Goal: Task Accomplishment & Management: Use online tool/utility

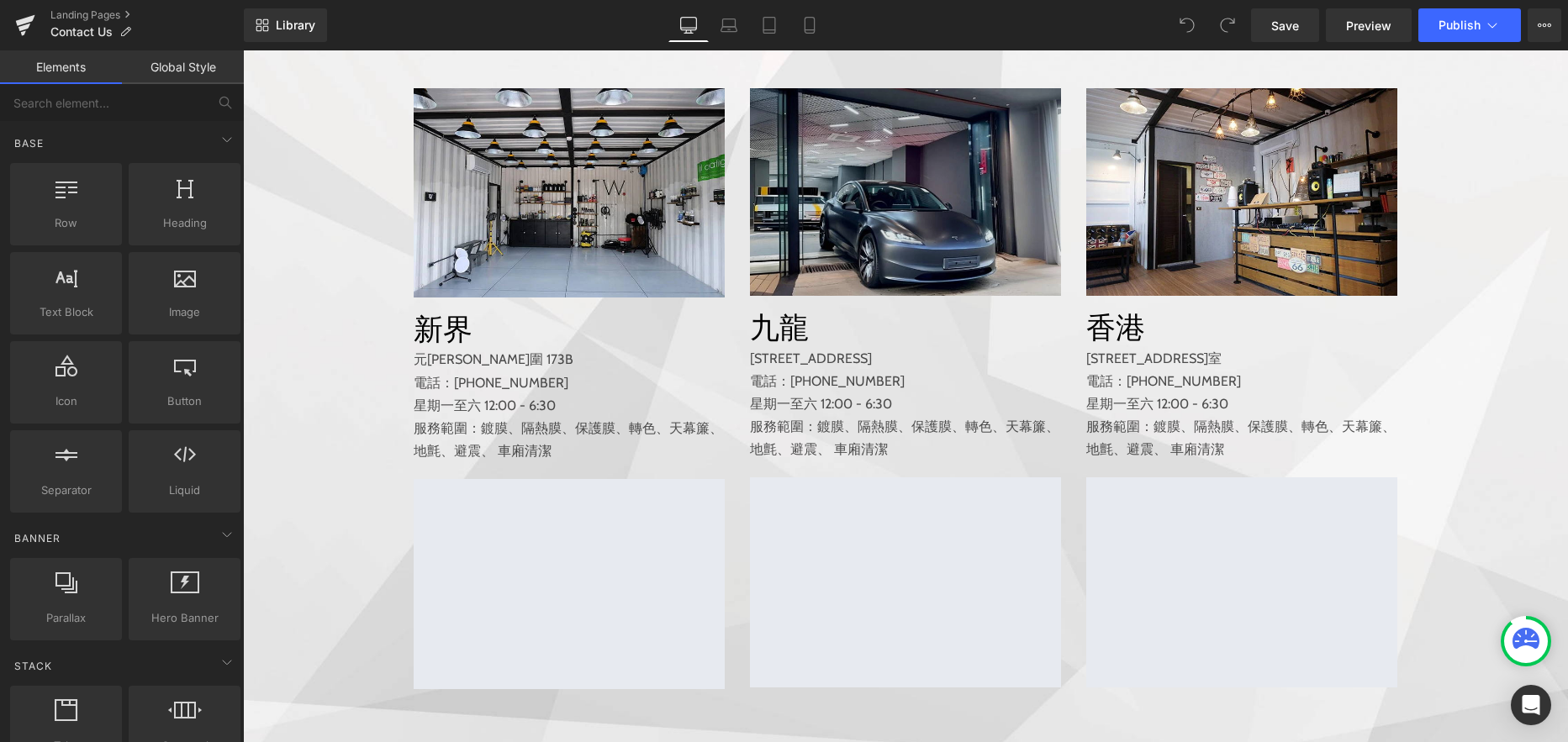
scroll to position [436, 0]
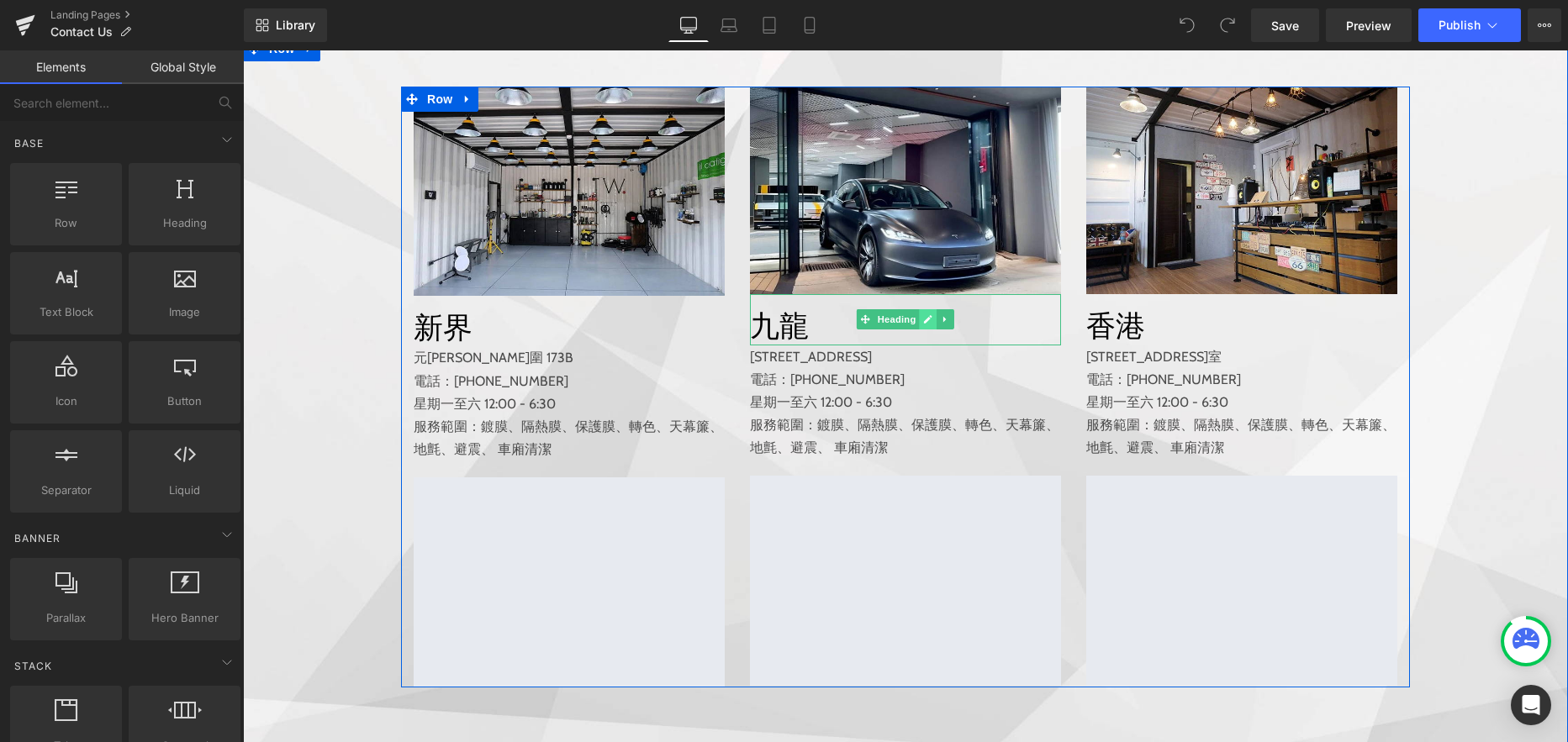
click at [924, 324] on icon at bounding box center [927, 319] width 8 height 8
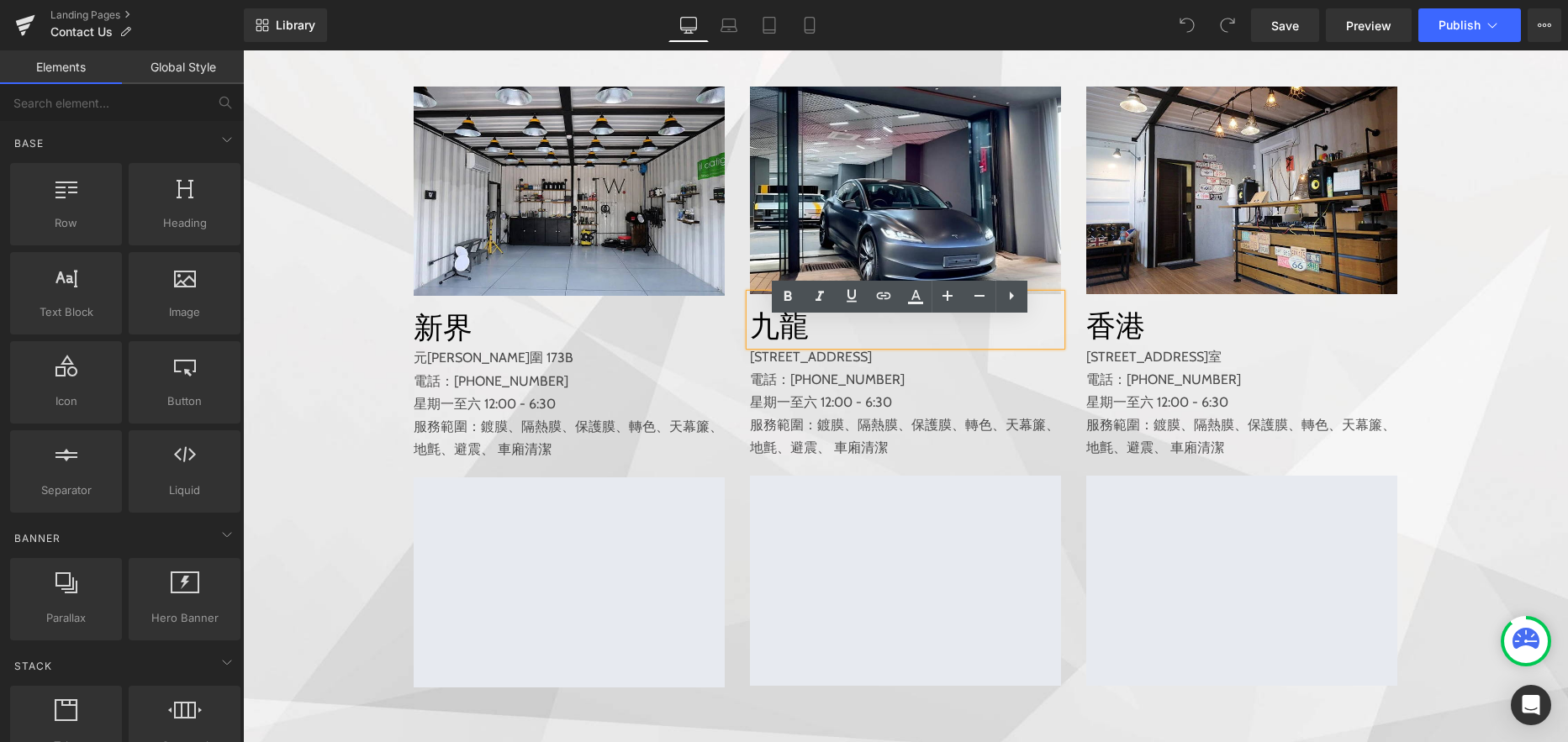
click at [809, 345] on h1 "九龍" at bounding box center [905, 326] width 311 height 38
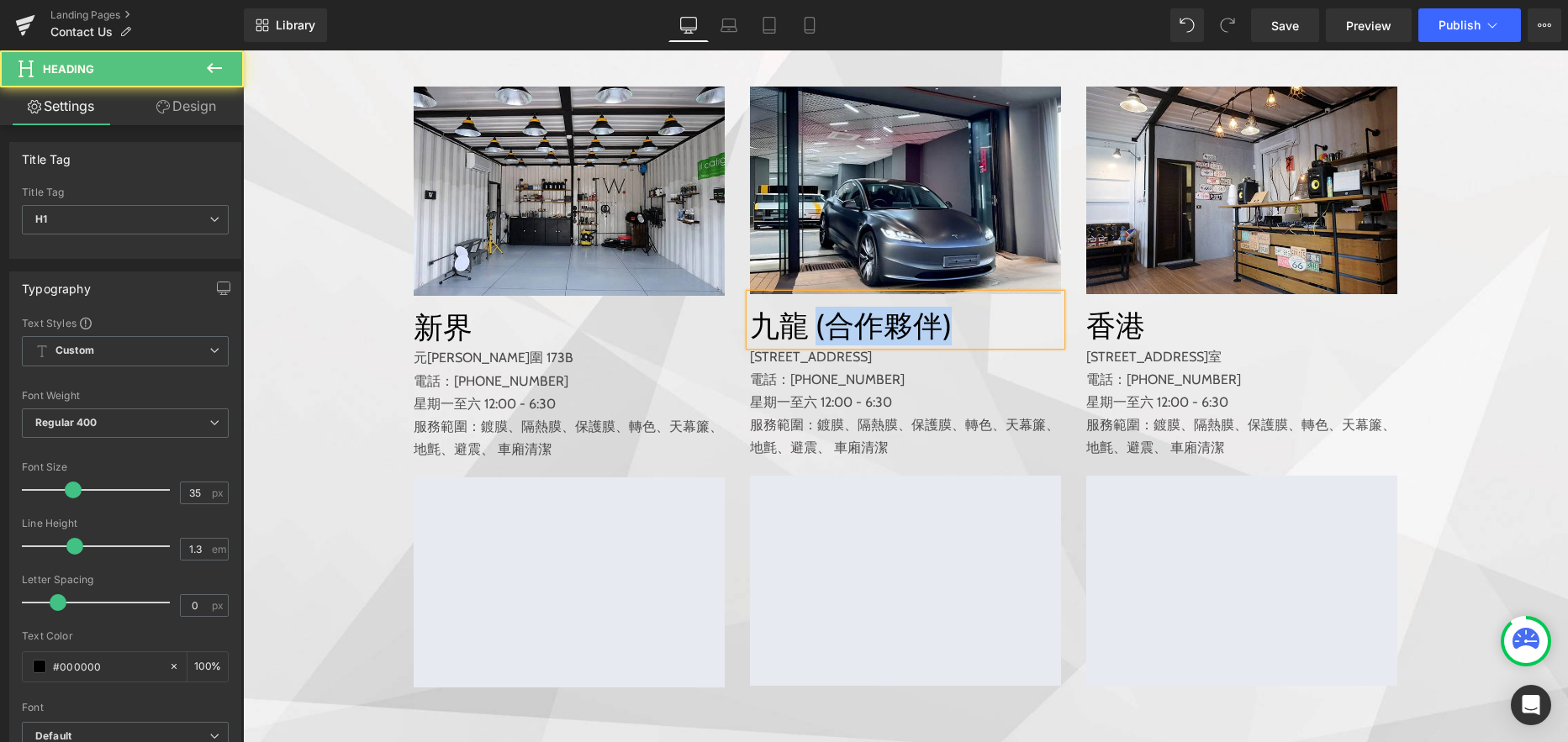
drag, startPoint x: 806, startPoint y: 351, endPoint x: 954, endPoint y: 351, distance: 148.0
click at [954, 345] on h1 "九龍 (合作夥伴)" at bounding box center [905, 326] width 311 height 38
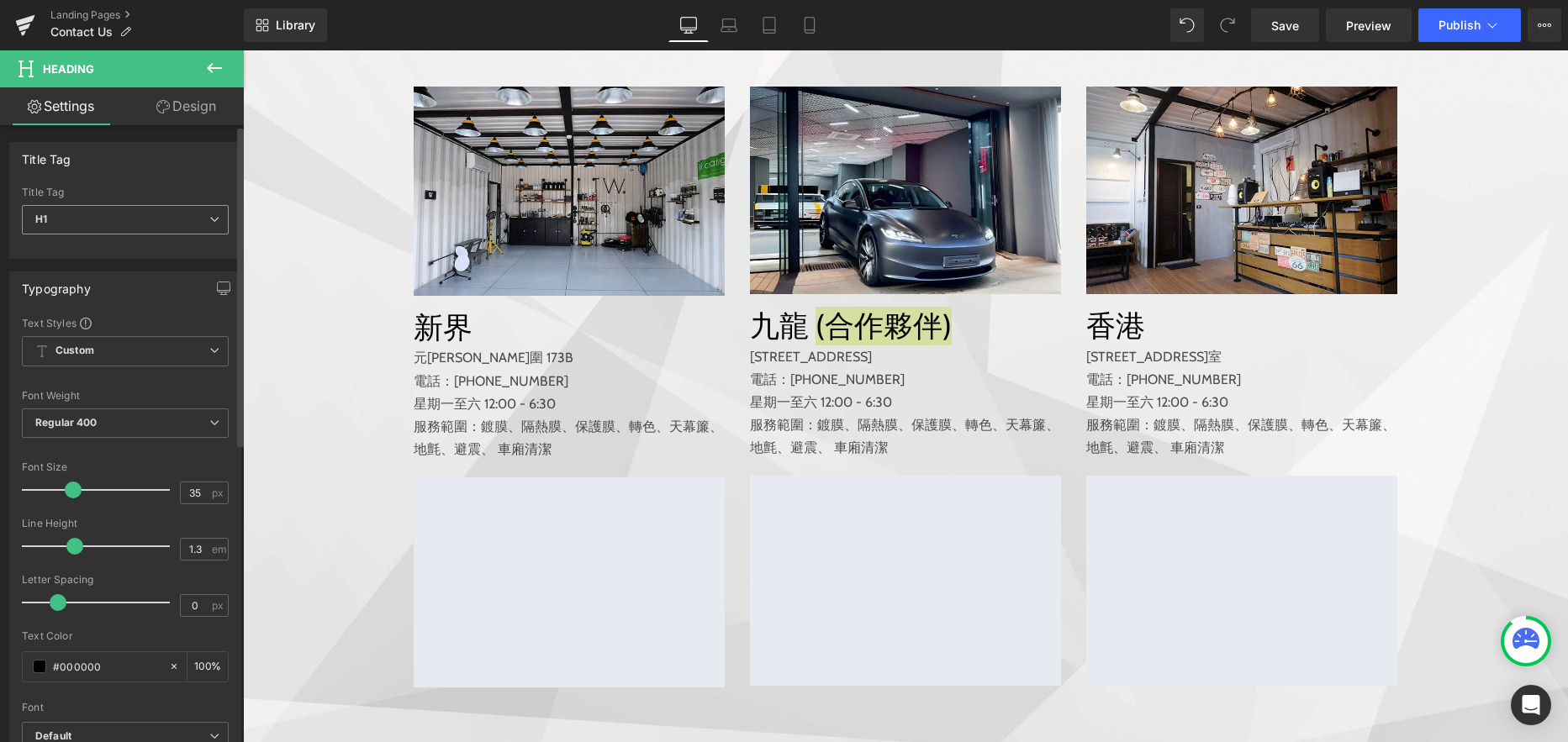
click at [203, 225] on span "H1" at bounding box center [125, 219] width 206 height 29
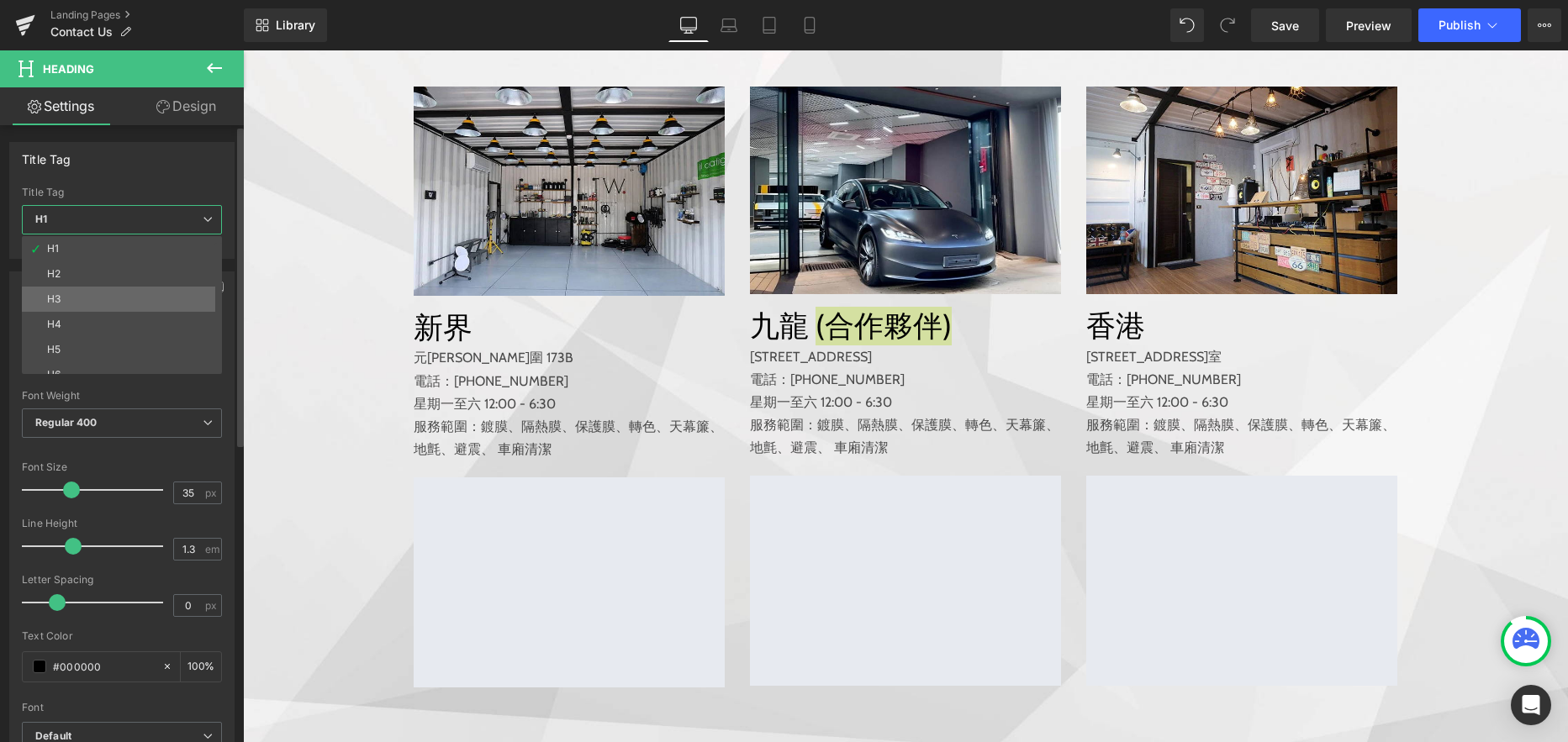
scroll to position [13, 0]
click at [153, 452] on div at bounding box center [122, 452] width 200 height 11
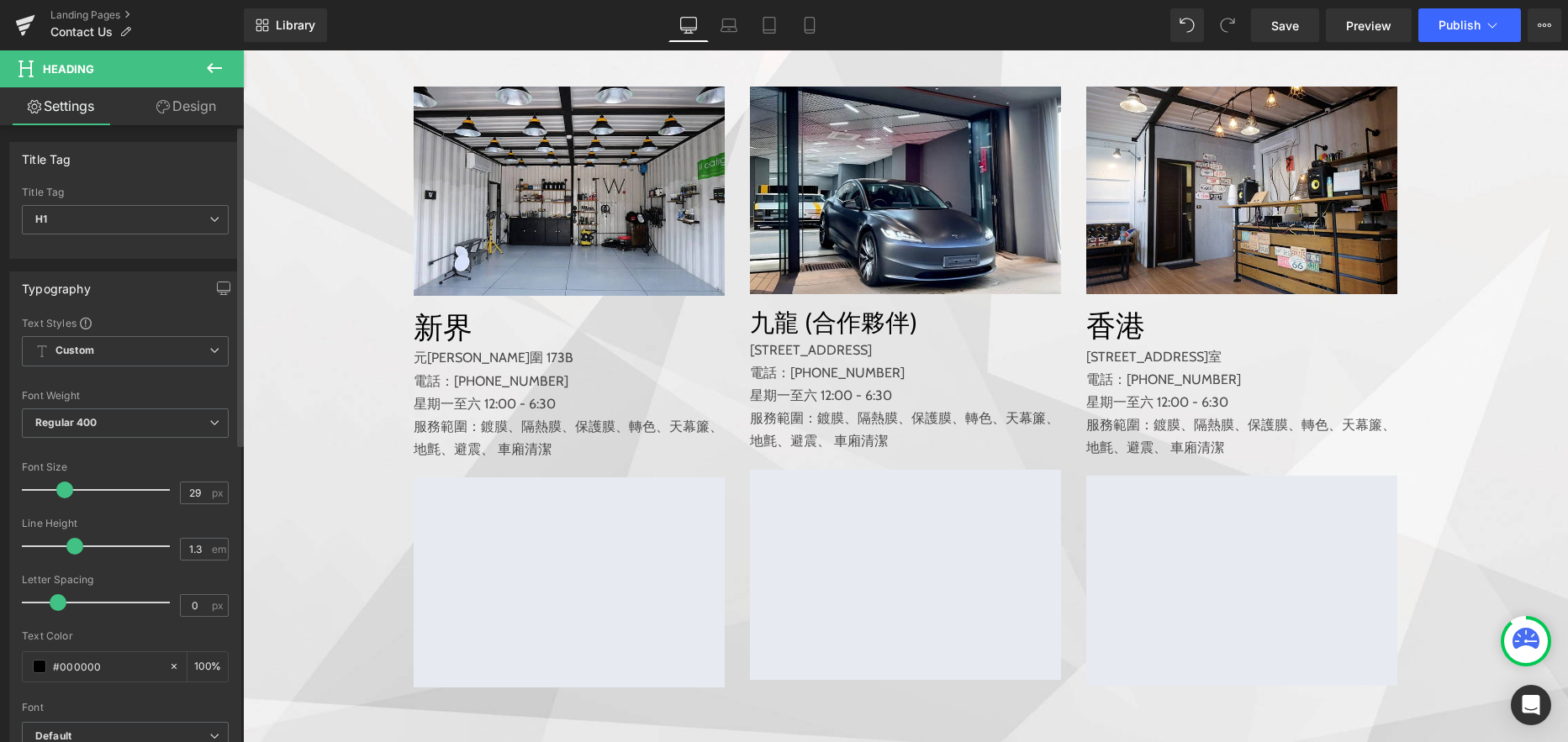
drag, startPoint x: 72, startPoint y: 489, endPoint x: 64, endPoint y: 490, distance: 8.1
click at [64, 490] on span at bounding box center [64, 489] width 17 height 17
drag, startPoint x: 177, startPoint y: 494, endPoint x: 206, endPoint y: 494, distance: 29.0
click at [206, 494] on div "29 px" at bounding box center [204, 493] width 49 height 23
type input "35"
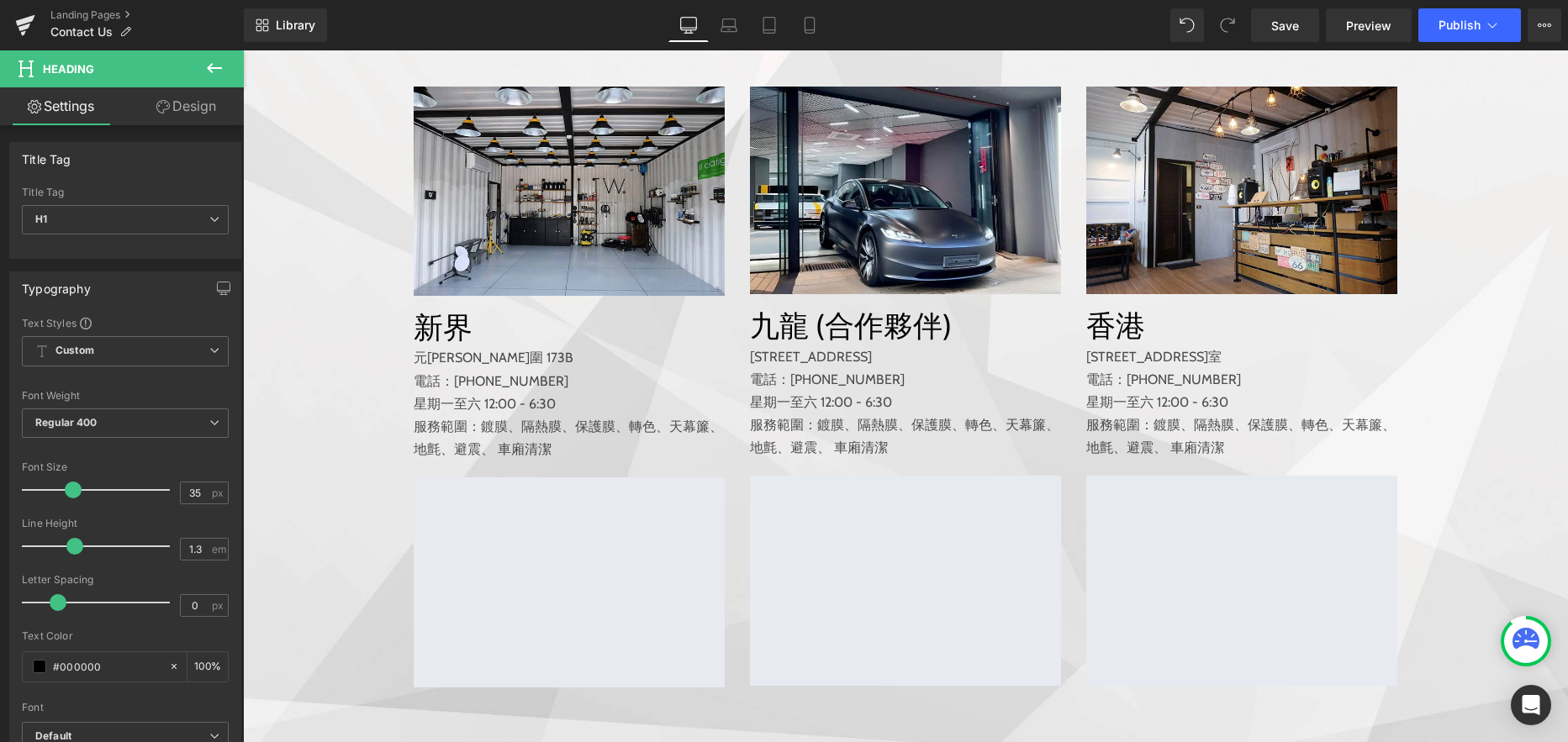
drag, startPoint x: 218, startPoint y: 63, endPoint x: 212, endPoint y: 72, distance: 10.8
click at [217, 63] on icon at bounding box center [214, 68] width 20 height 20
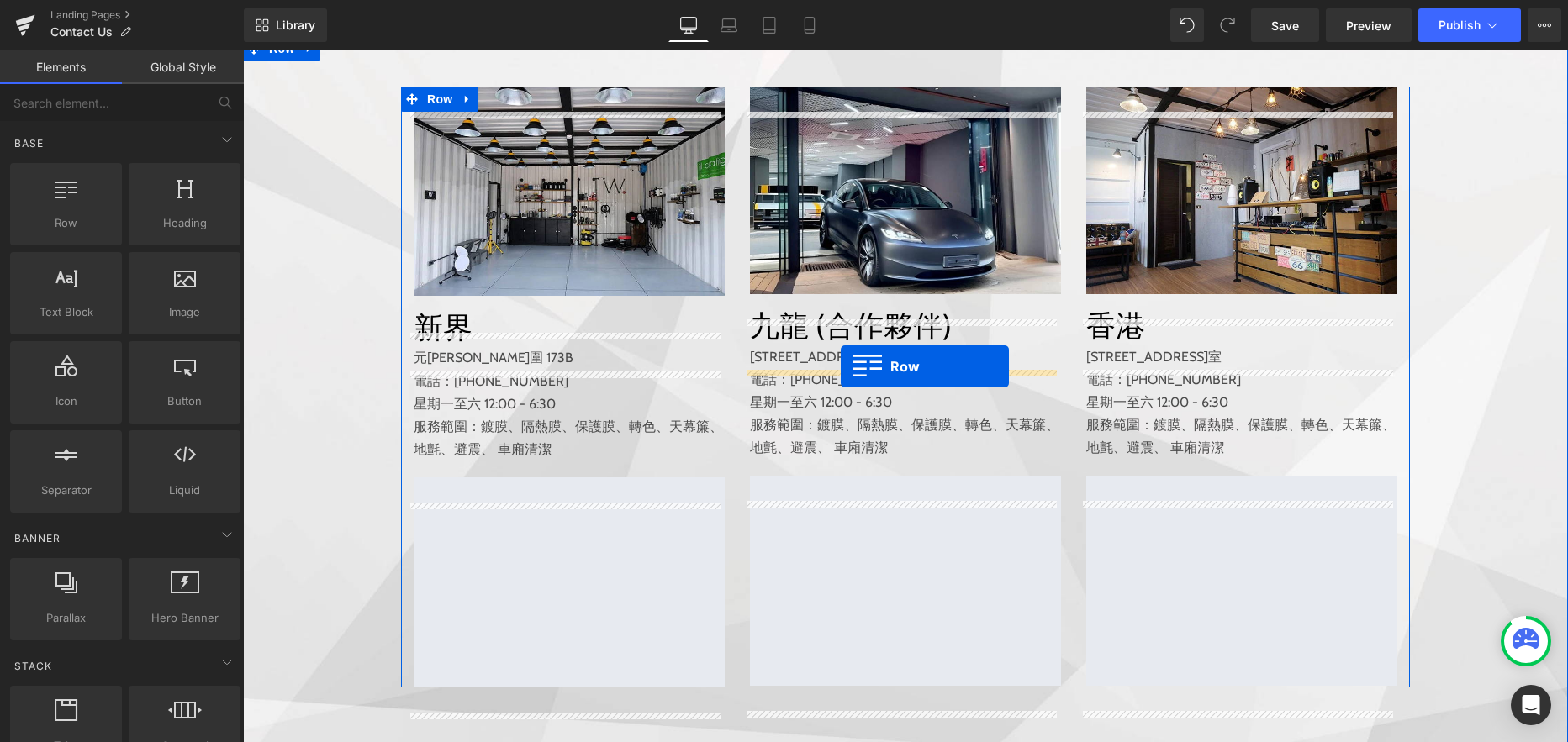
drag, startPoint x: 305, startPoint y: 257, endPoint x: 841, endPoint y: 367, distance: 547.2
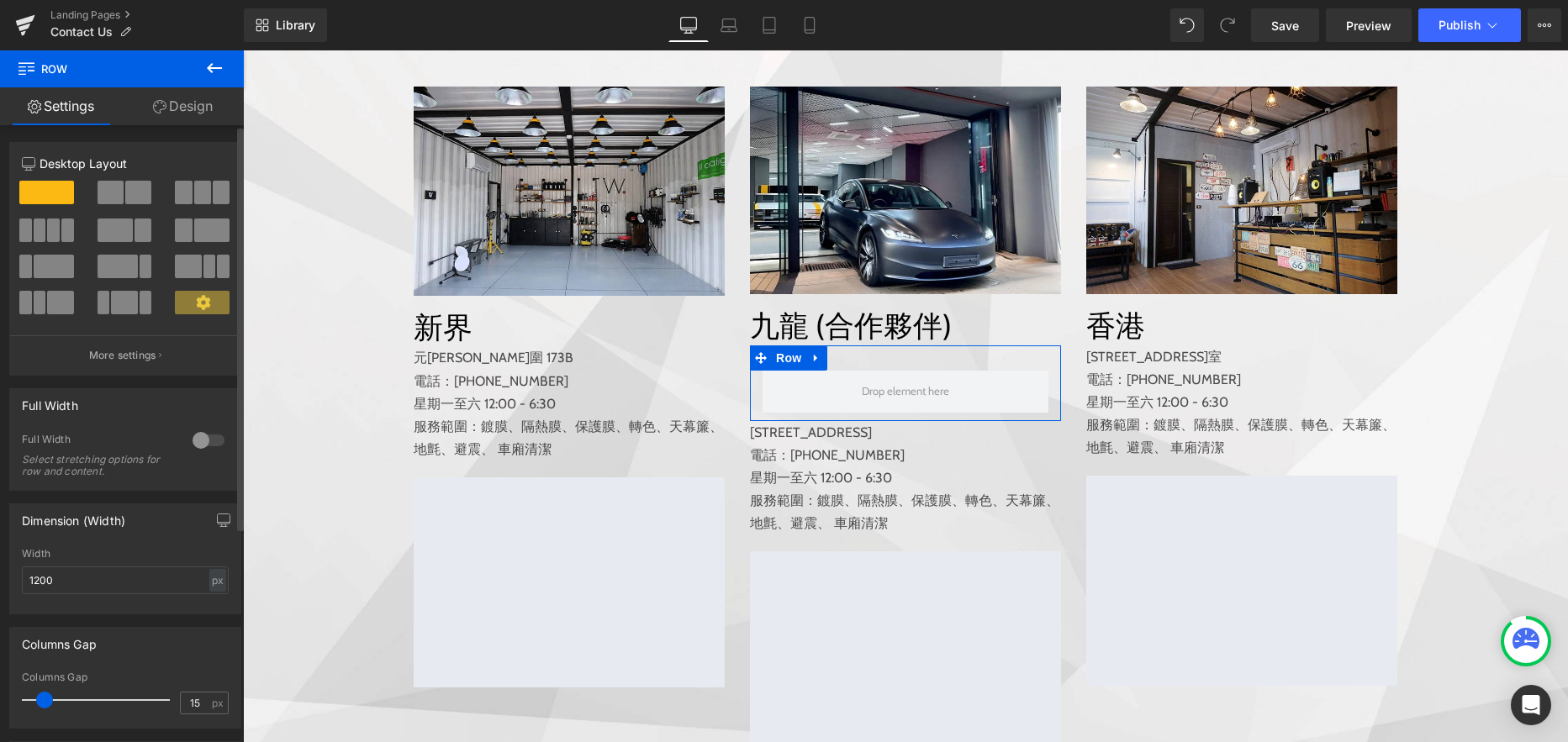
click at [116, 190] on span at bounding box center [110, 192] width 26 height 23
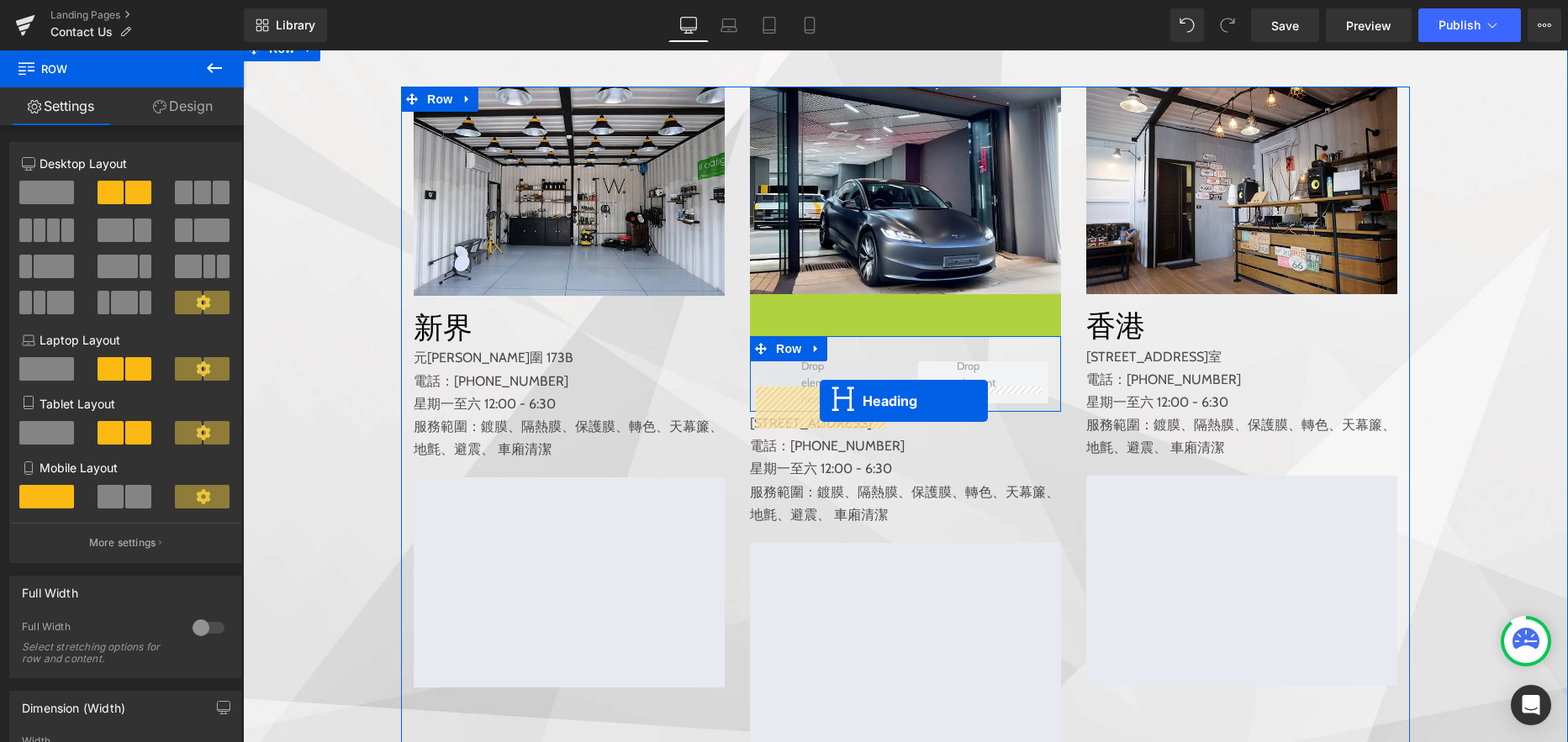
drag, startPoint x: 857, startPoint y: 343, endPoint x: 820, endPoint y: 401, distance: 68.8
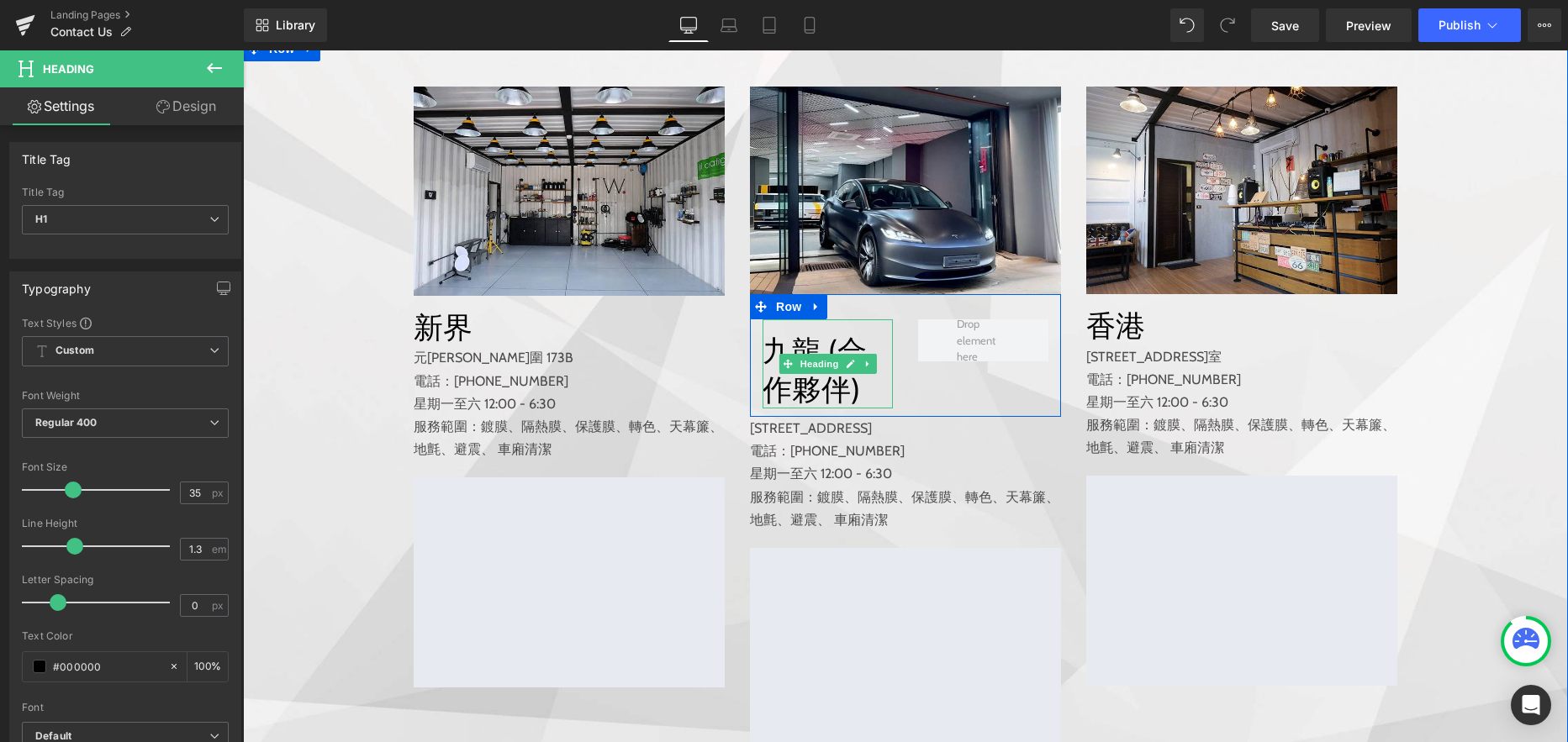
click at [837, 368] on h1 "九龍 (合作夥伴)" at bounding box center [828, 370] width 130 height 77
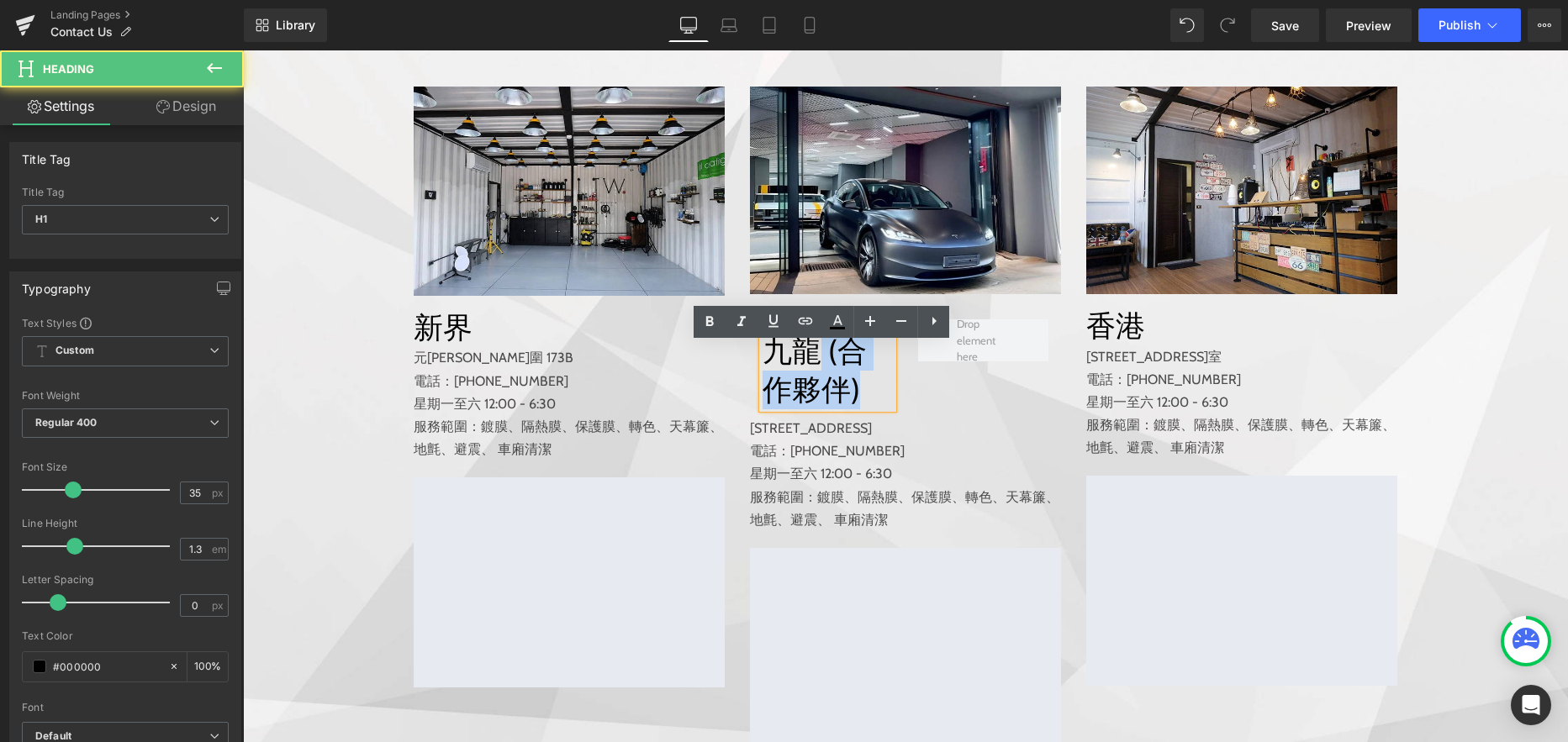
drag, startPoint x: 811, startPoint y: 378, endPoint x: 858, endPoint y: 400, distance: 51.9
click at [858, 400] on h1 "九龍 (合作夥伴)" at bounding box center [828, 370] width 130 height 77
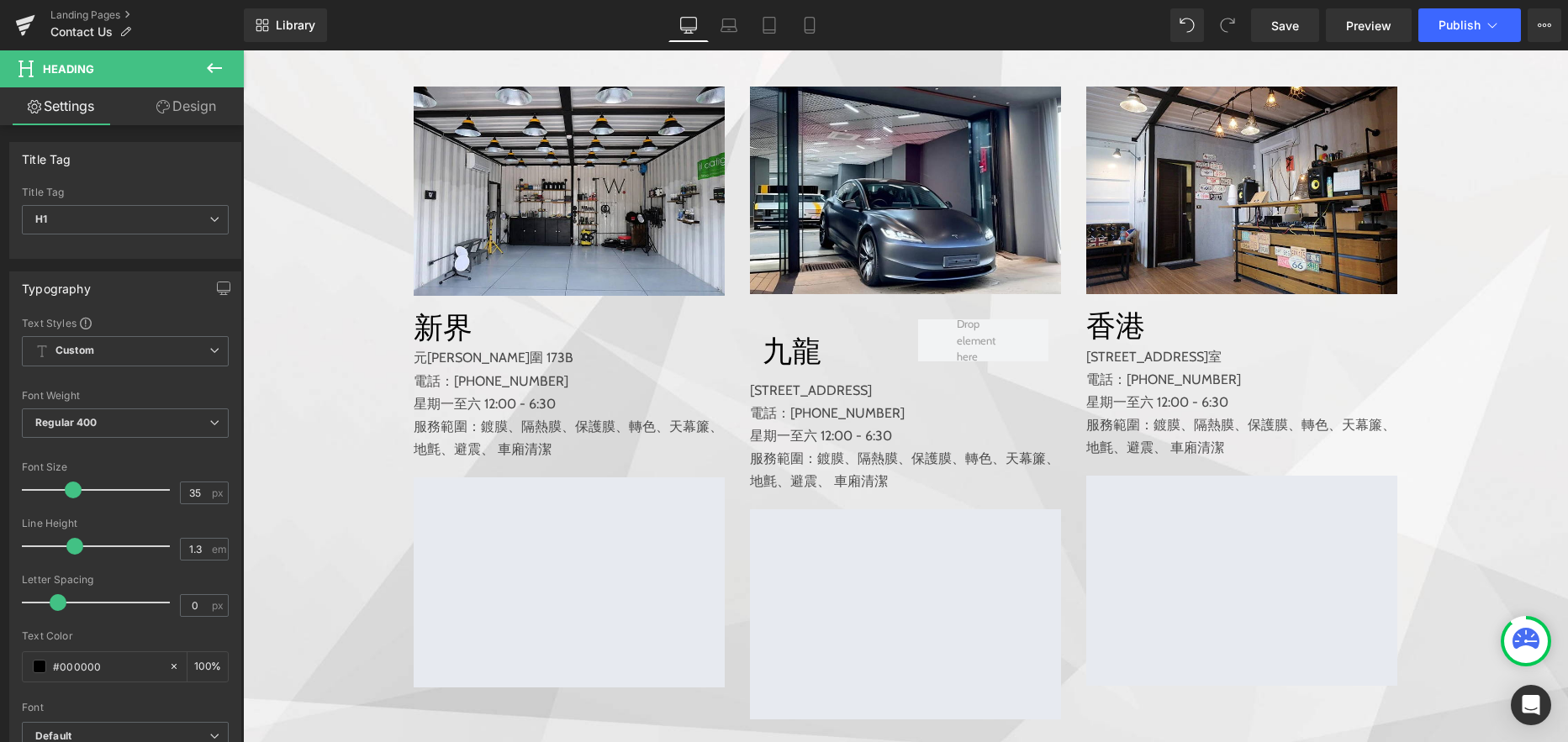
click at [216, 71] on icon at bounding box center [214, 68] width 20 height 20
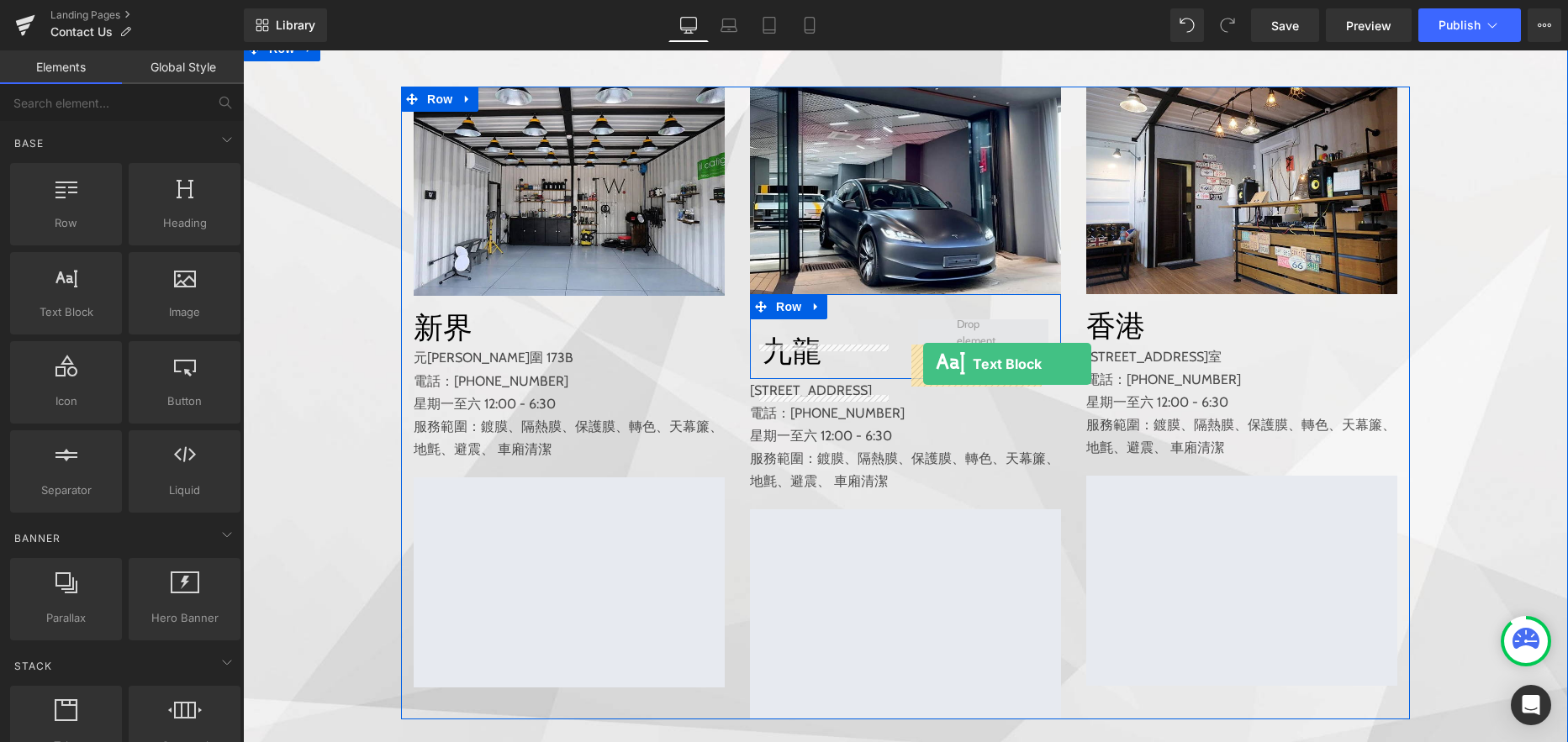
drag, startPoint x: 316, startPoint y: 350, endPoint x: 923, endPoint y: 364, distance: 607.2
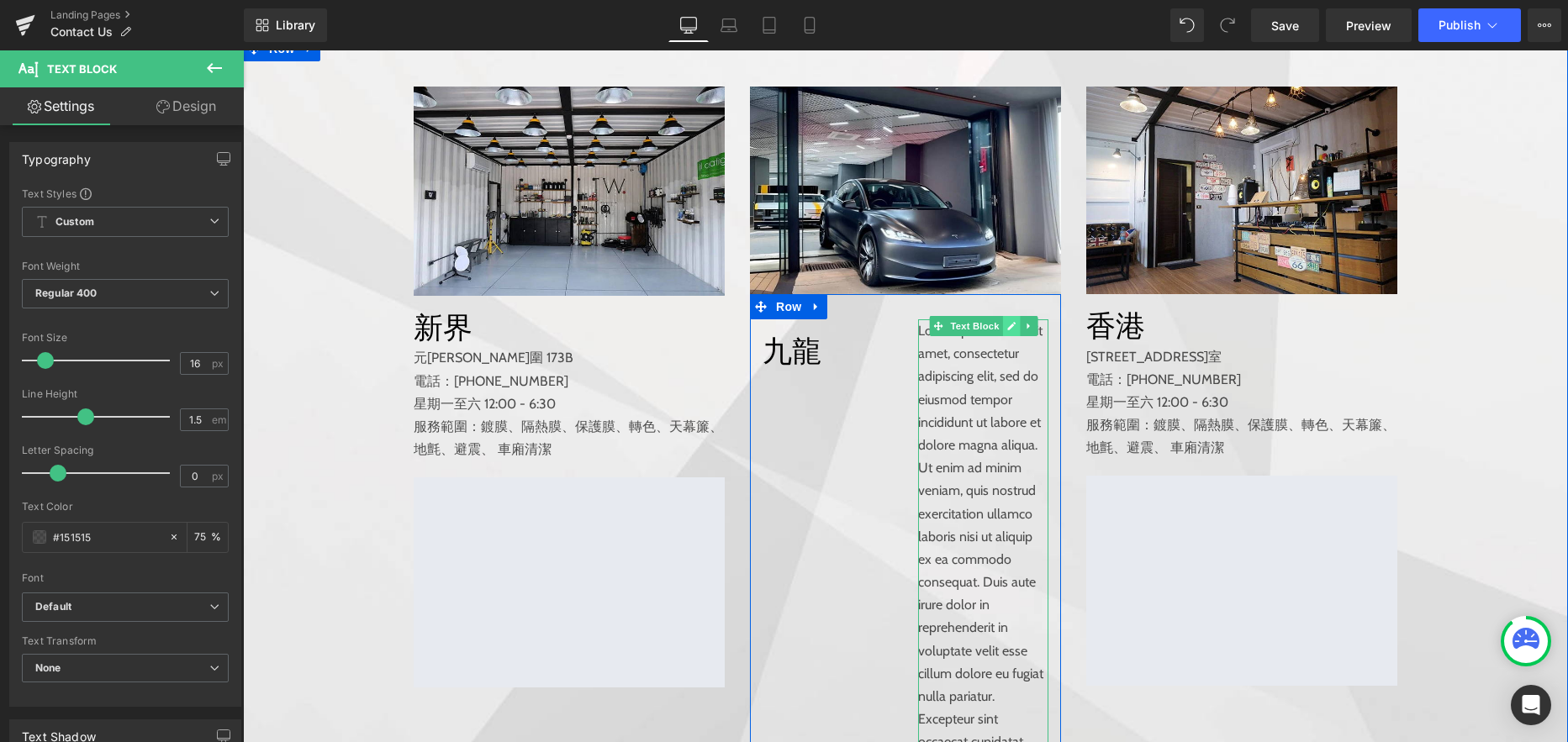
click at [1006, 331] on icon at bounding box center [1011, 326] width 9 height 10
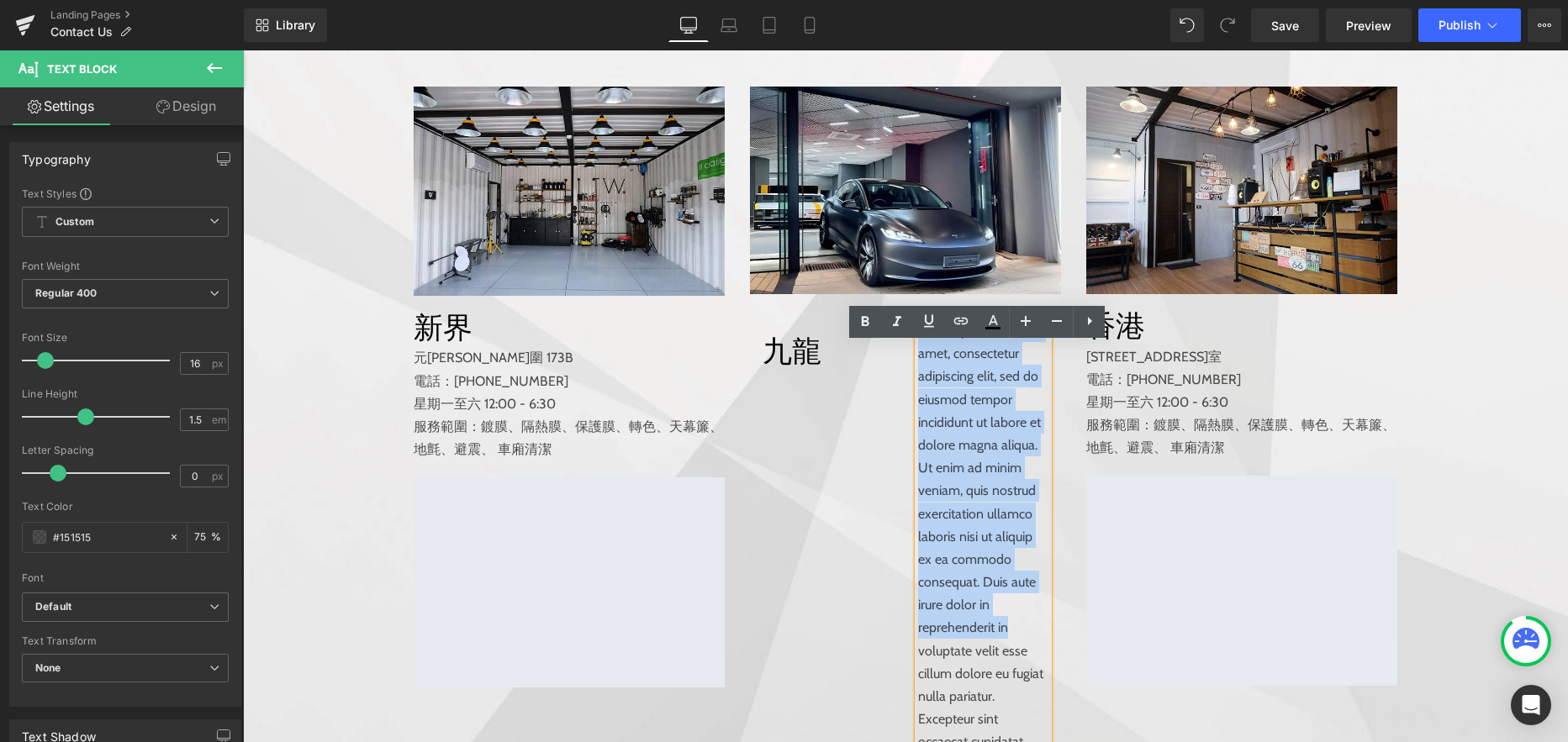
drag, startPoint x: 912, startPoint y: 355, endPoint x: 1014, endPoint y: 621, distance: 284.9
click at [1014, 621] on p "Lorem ipsum dolor sit amet, consectetur adipiscing elit, sed do eiusmod tempor …" at bounding box center [982, 582] width 130 height 525
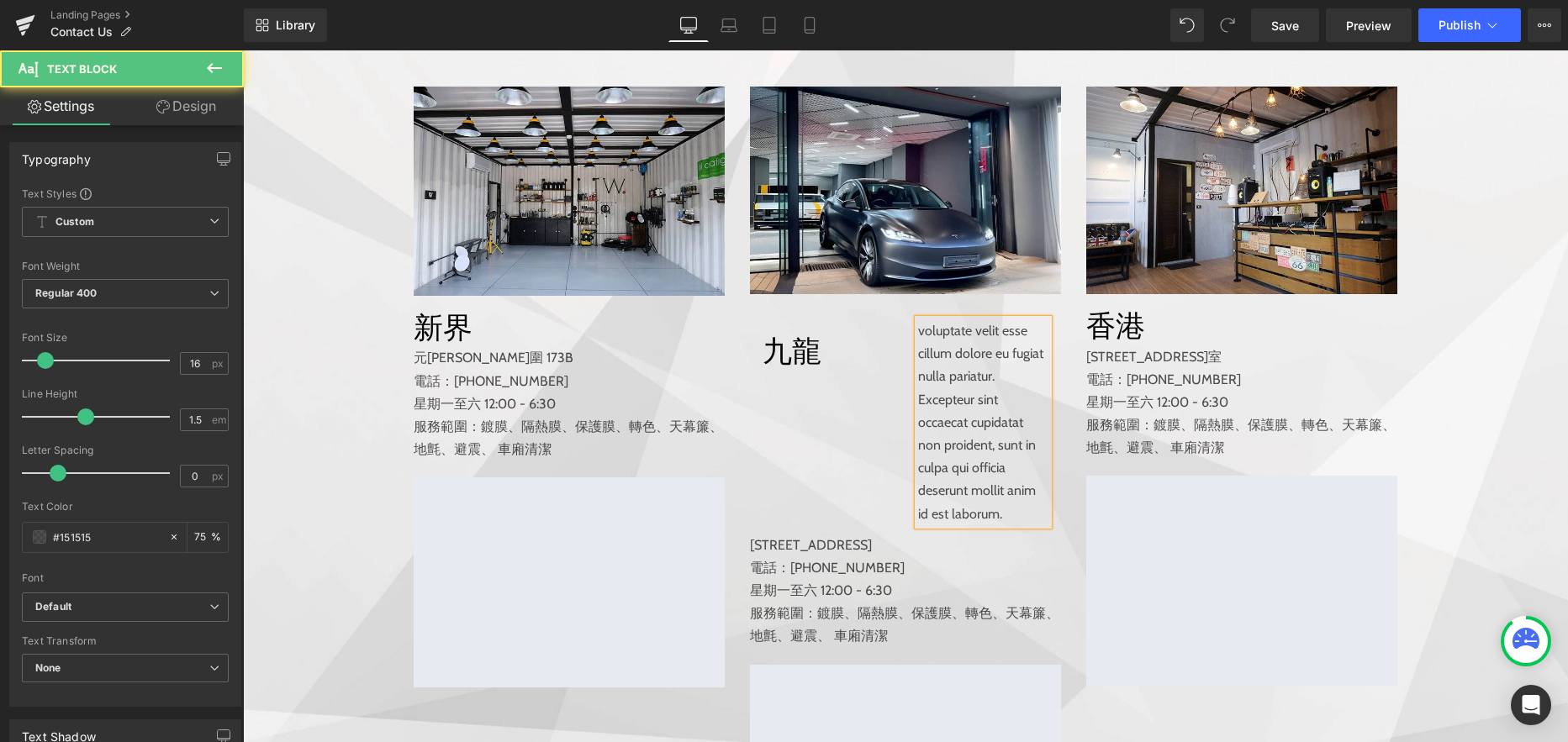
drag, startPoint x: 996, startPoint y: 519, endPoint x: 893, endPoint y: 337, distance: 209.1
click at [893, 337] on div "九龍 Heading voluptate velit esse cillum dolore eu fugiat nulla pariatur. Excepte…" at bounding box center [905, 414] width 311 height 239
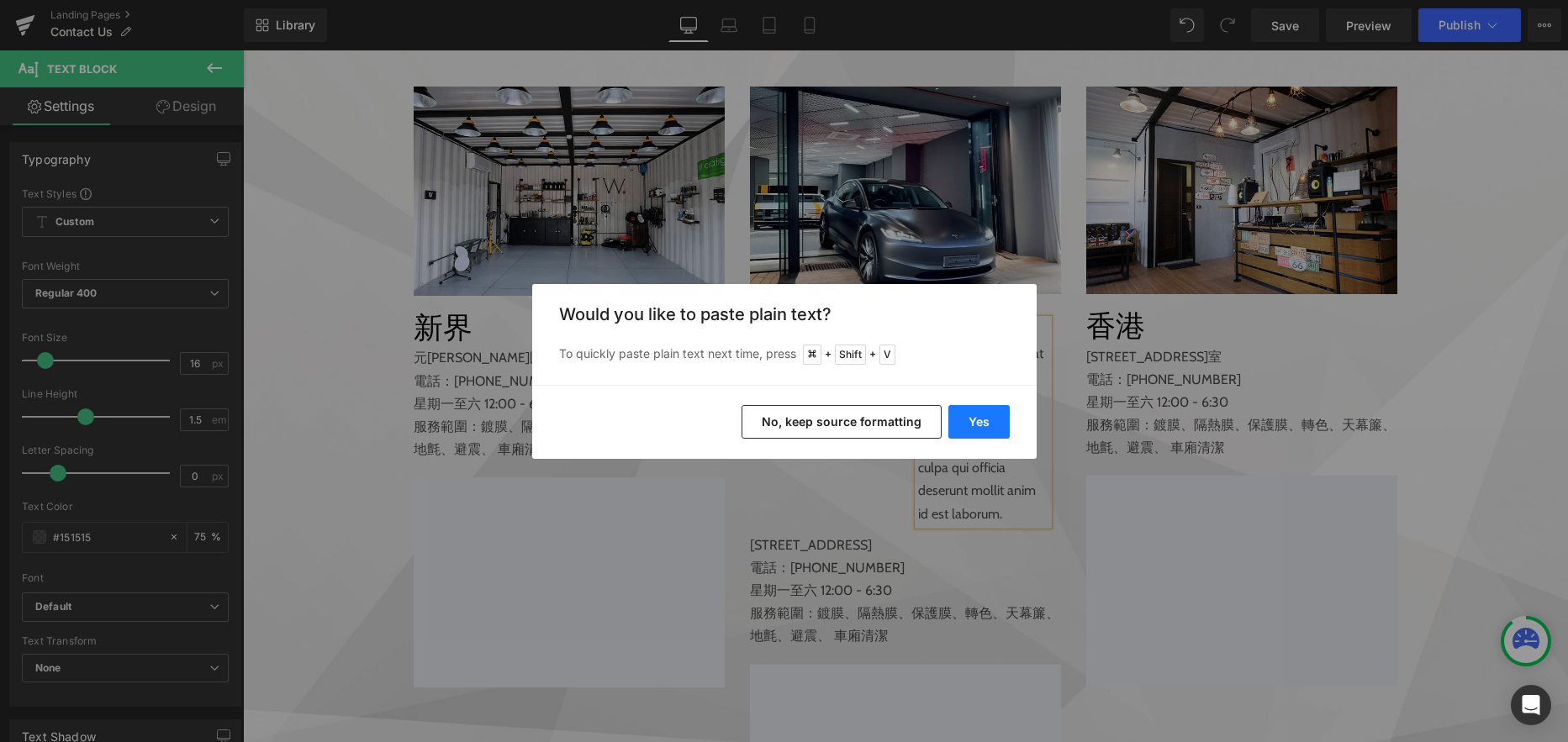
click at [984, 428] on button "Yes" at bounding box center [978, 422] width 61 height 34
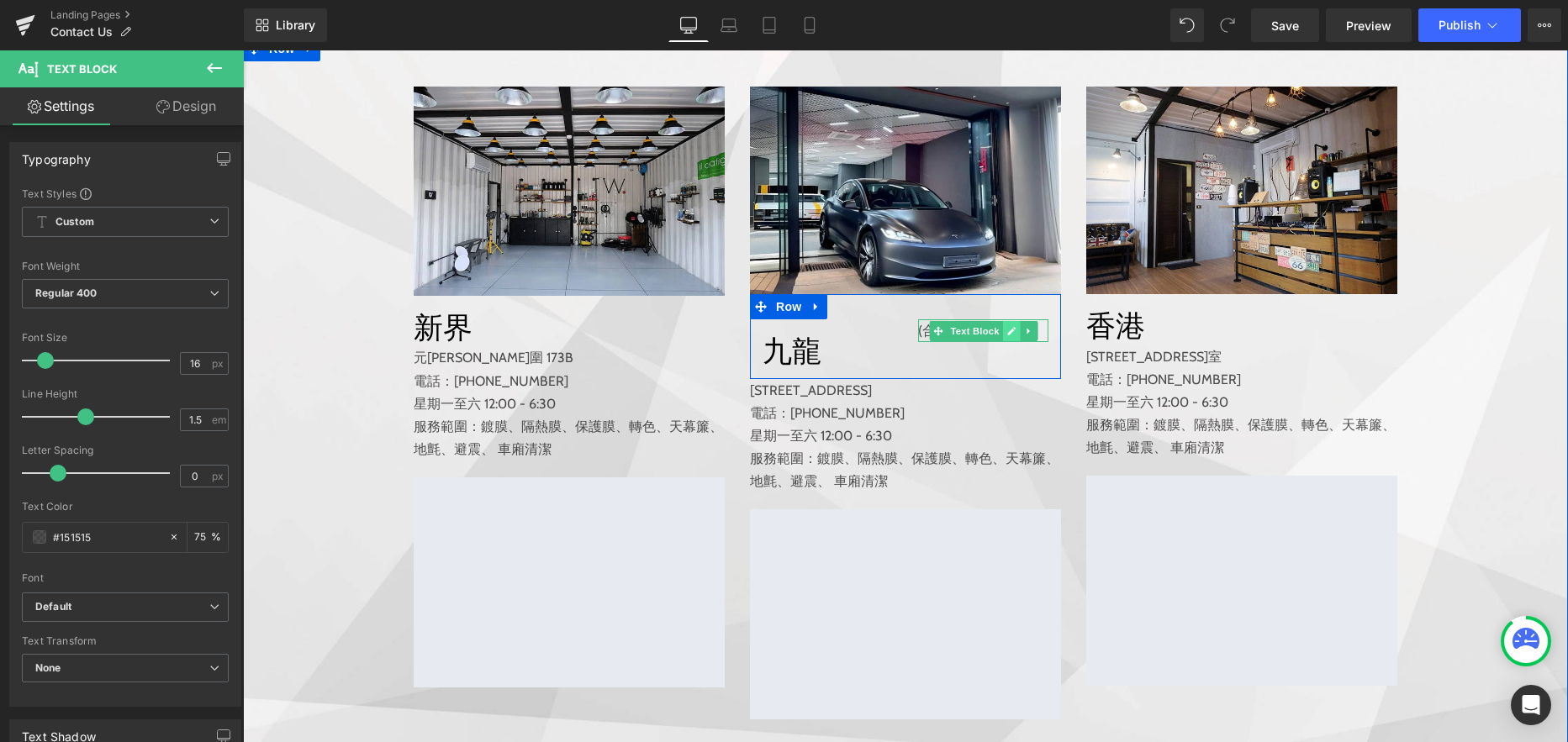
click at [1006, 336] on icon at bounding box center [1011, 330] width 9 height 10
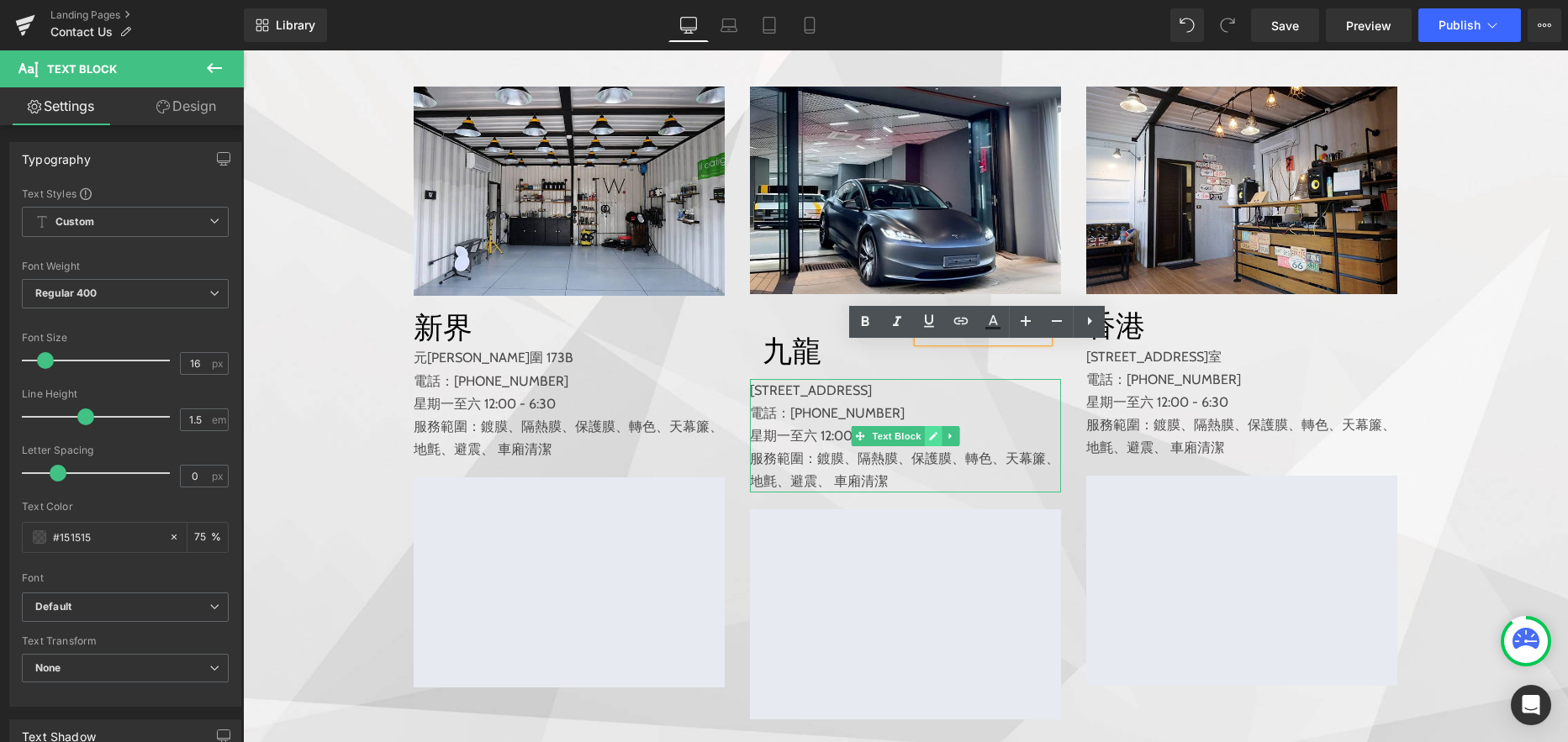
click at [929, 440] on icon at bounding box center [933, 435] width 8 height 8
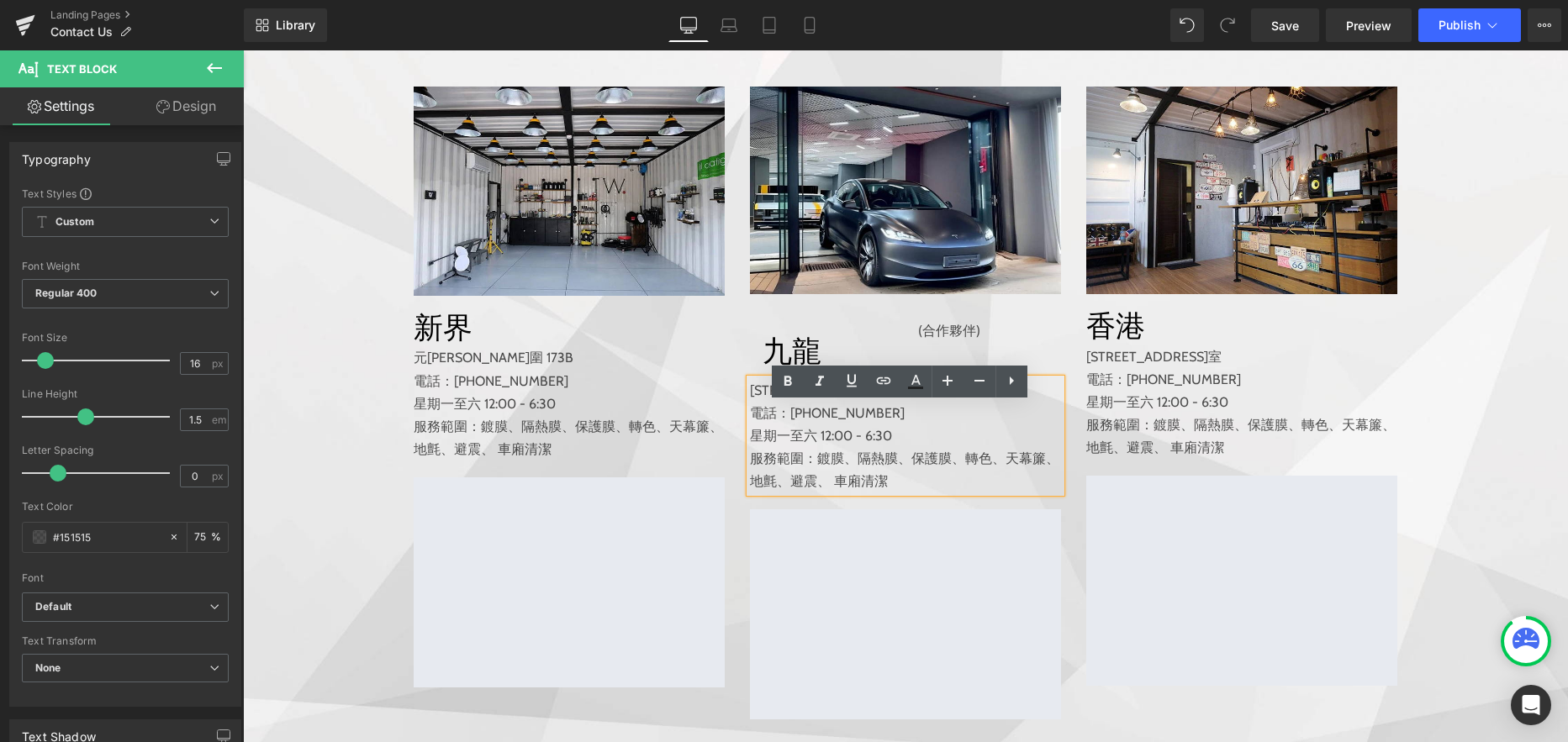
click at [808, 424] on p "電話：[PHONE_NUMBER]" at bounding box center [905, 413] width 311 height 23
click at [1007, 335] on icon at bounding box center [1011, 330] width 8 height 8
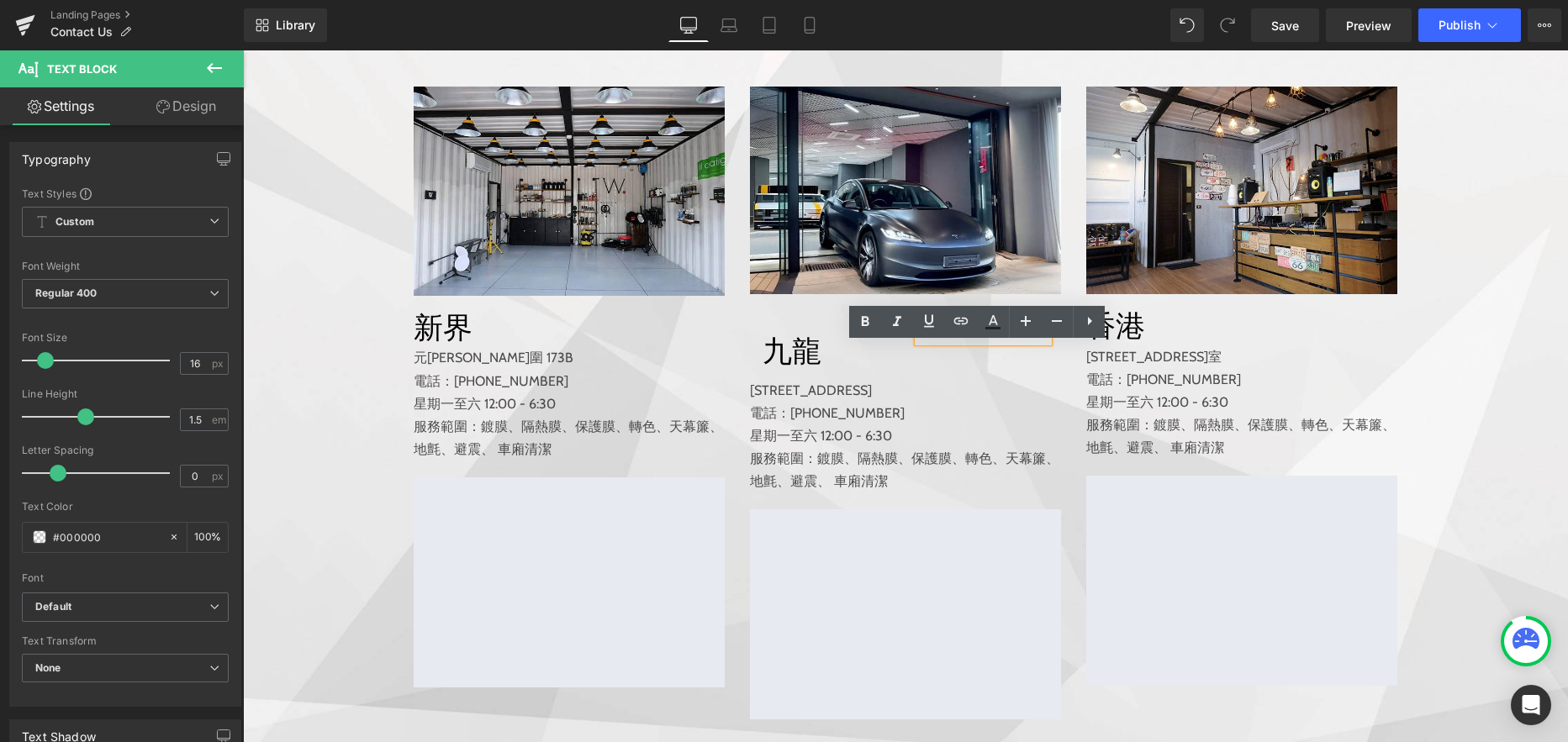
click at [957, 342] on p "(合作夥伴)" at bounding box center [982, 331] width 130 height 23
drag, startPoint x: 925, startPoint y: 459, endPoint x: 877, endPoint y: 460, distance: 48.0
click at [929, 441] on icon at bounding box center [934, 436] width 9 height 10
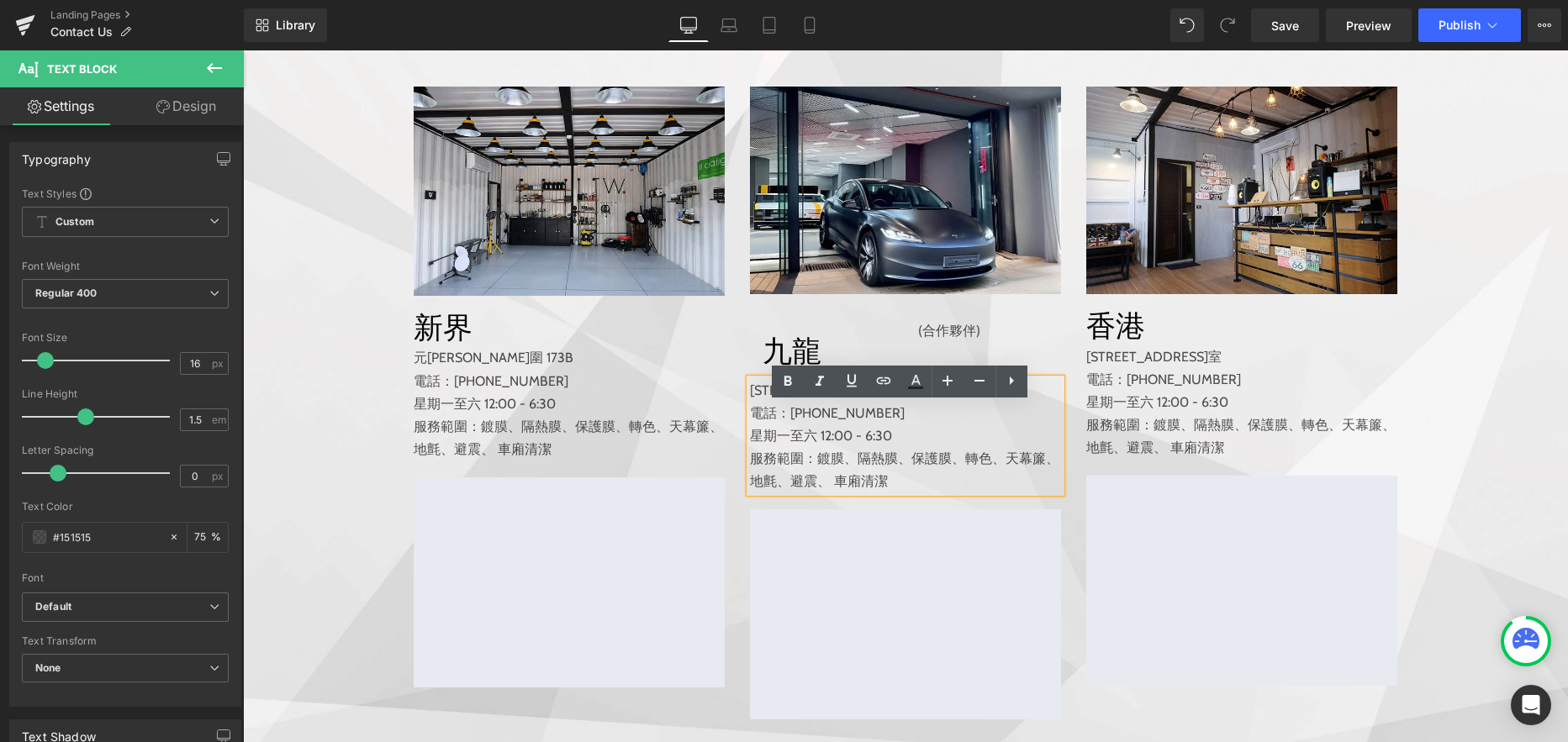
click at [794, 424] on p "電話：[PHONE_NUMBER]" at bounding box center [905, 413] width 311 height 23
click at [781, 401] on p "[STREET_ADDRESS]" at bounding box center [905, 391] width 311 height 23
click at [982, 466] on span "轉色、" at bounding box center [984, 458] width 40 height 16
click at [763, 370] on h1 "九龍" at bounding box center [828, 351] width 130 height 38
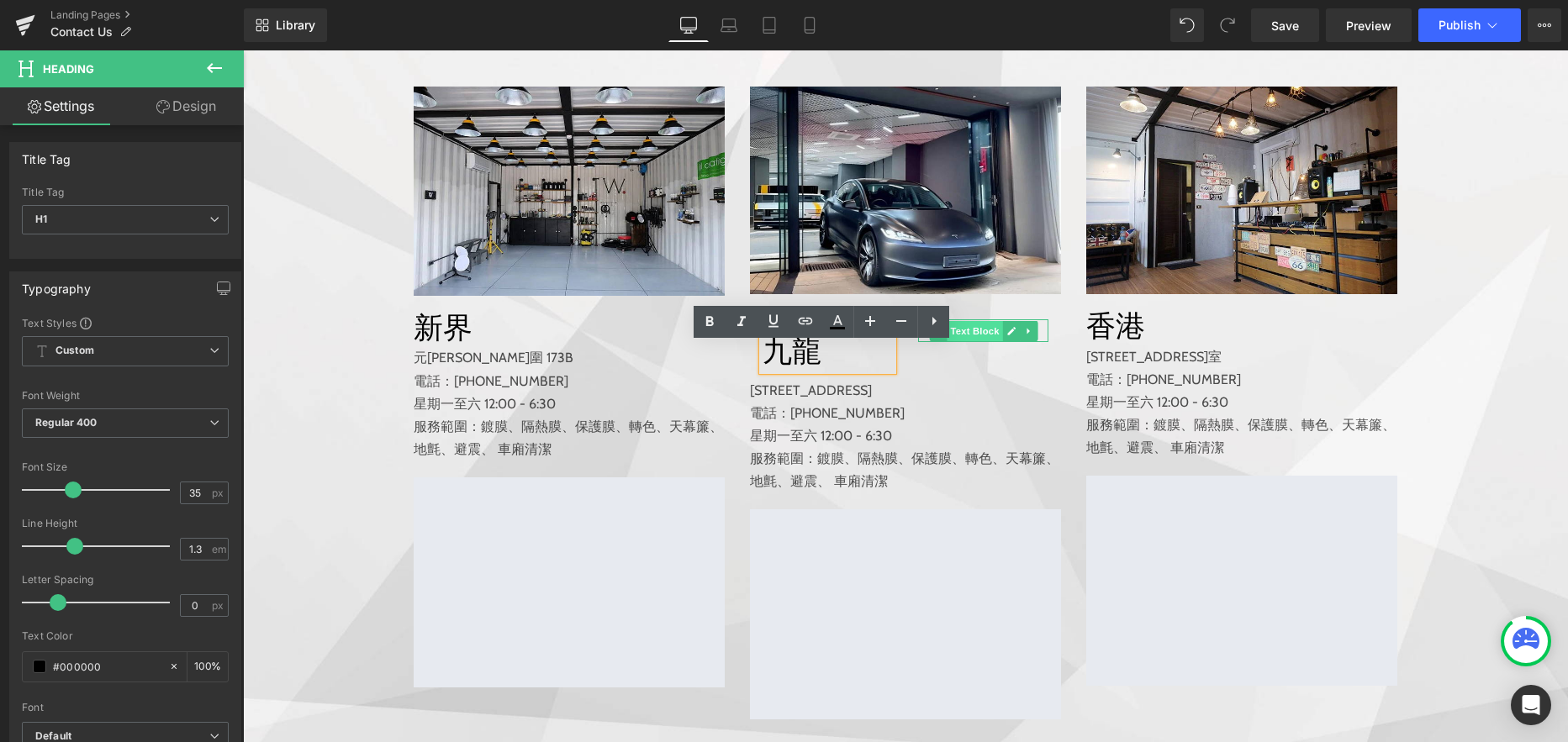
click at [963, 341] on span "Text Block" at bounding box center [974, 331] width 55 height 20
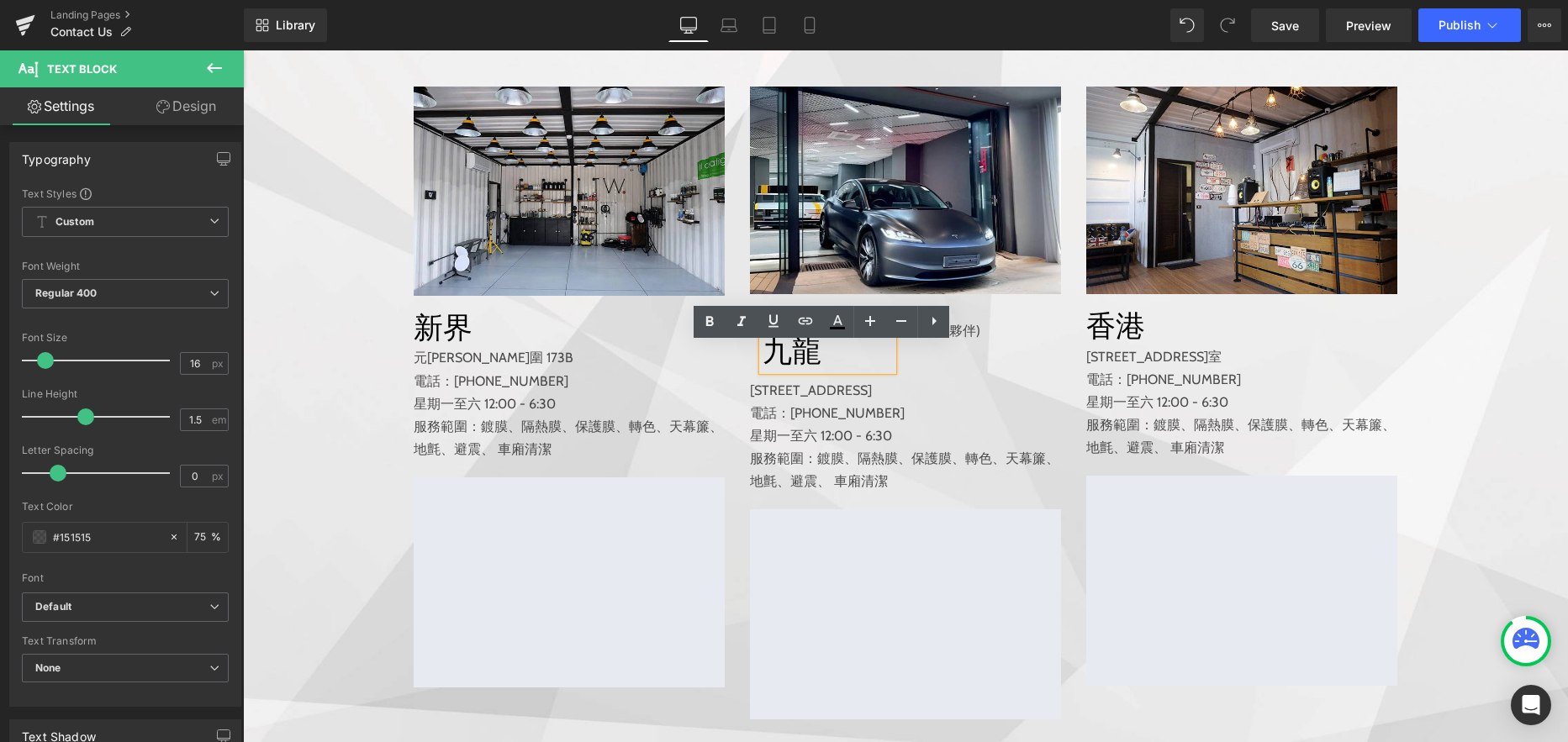
click at [784, 371] on h1 "九龍" at bounding box center [828, 351] width 130 height 38
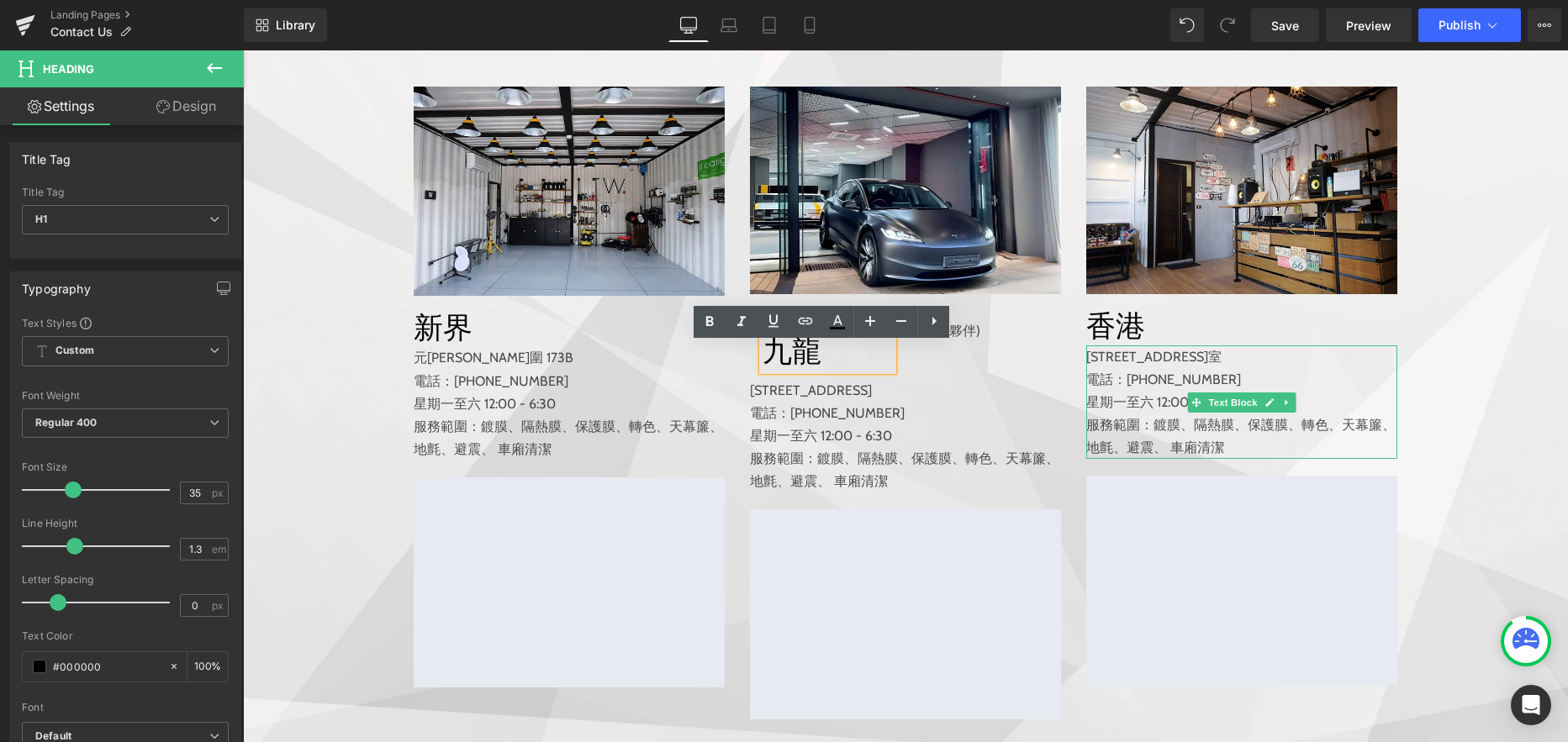
click at [1145, 391] on p "電話：[PHONE_NUMBER]" at bounding box center [1241, 380] width 311 height 23
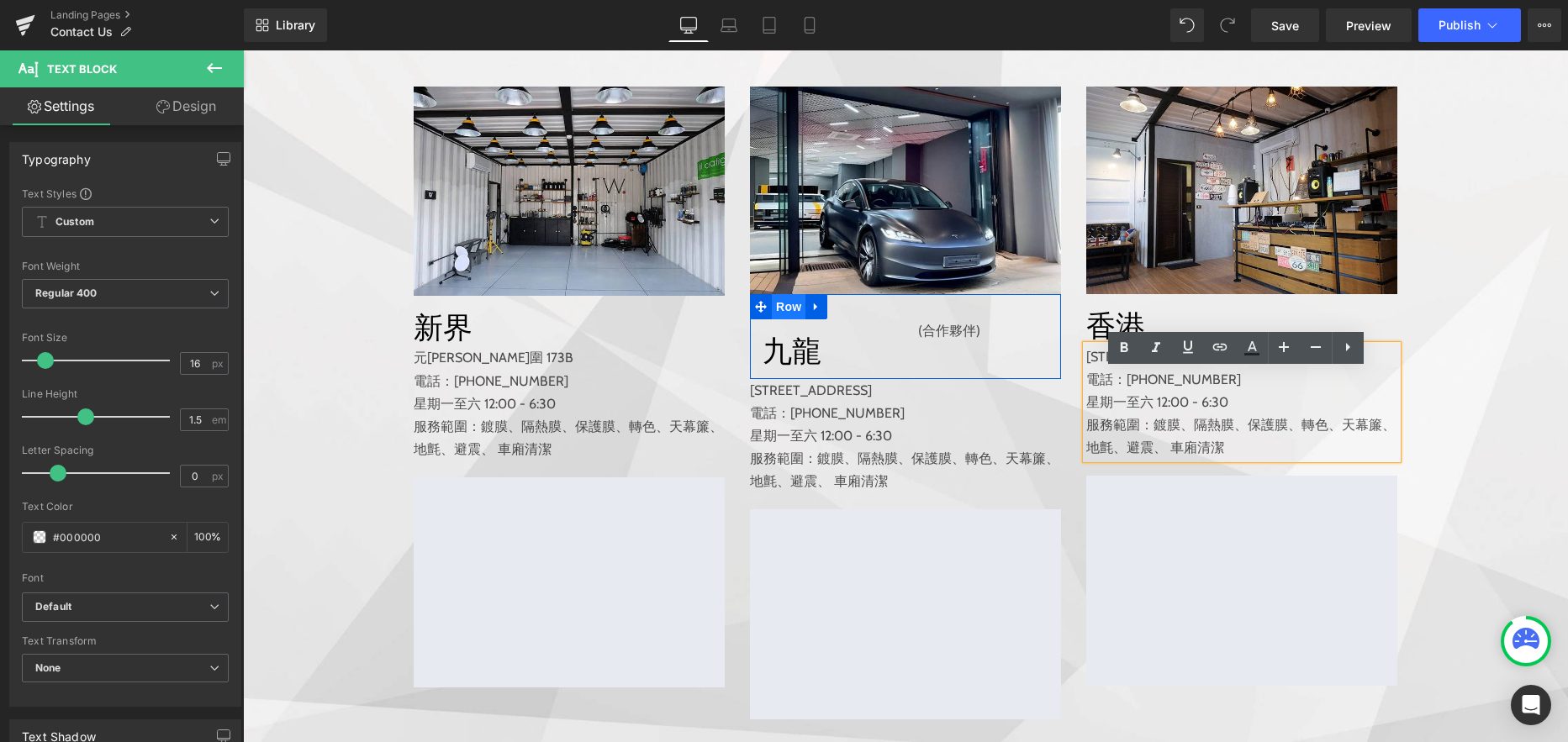
click at [779, 319] on span "Row" at bounding box center [788, 307] width 34 height 25
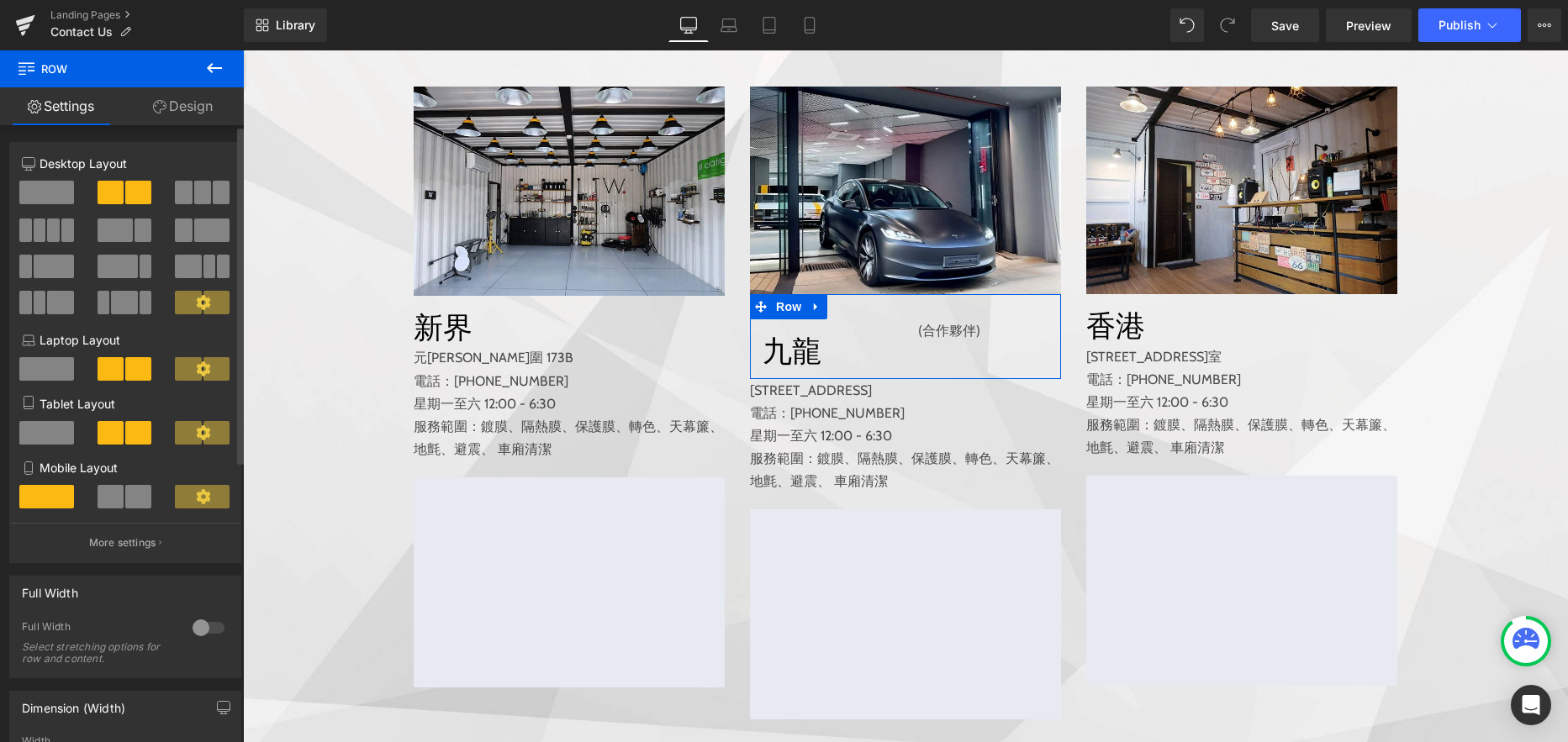
click at [130, 487] on span at bounding box center [138, 496] width 26 height 23
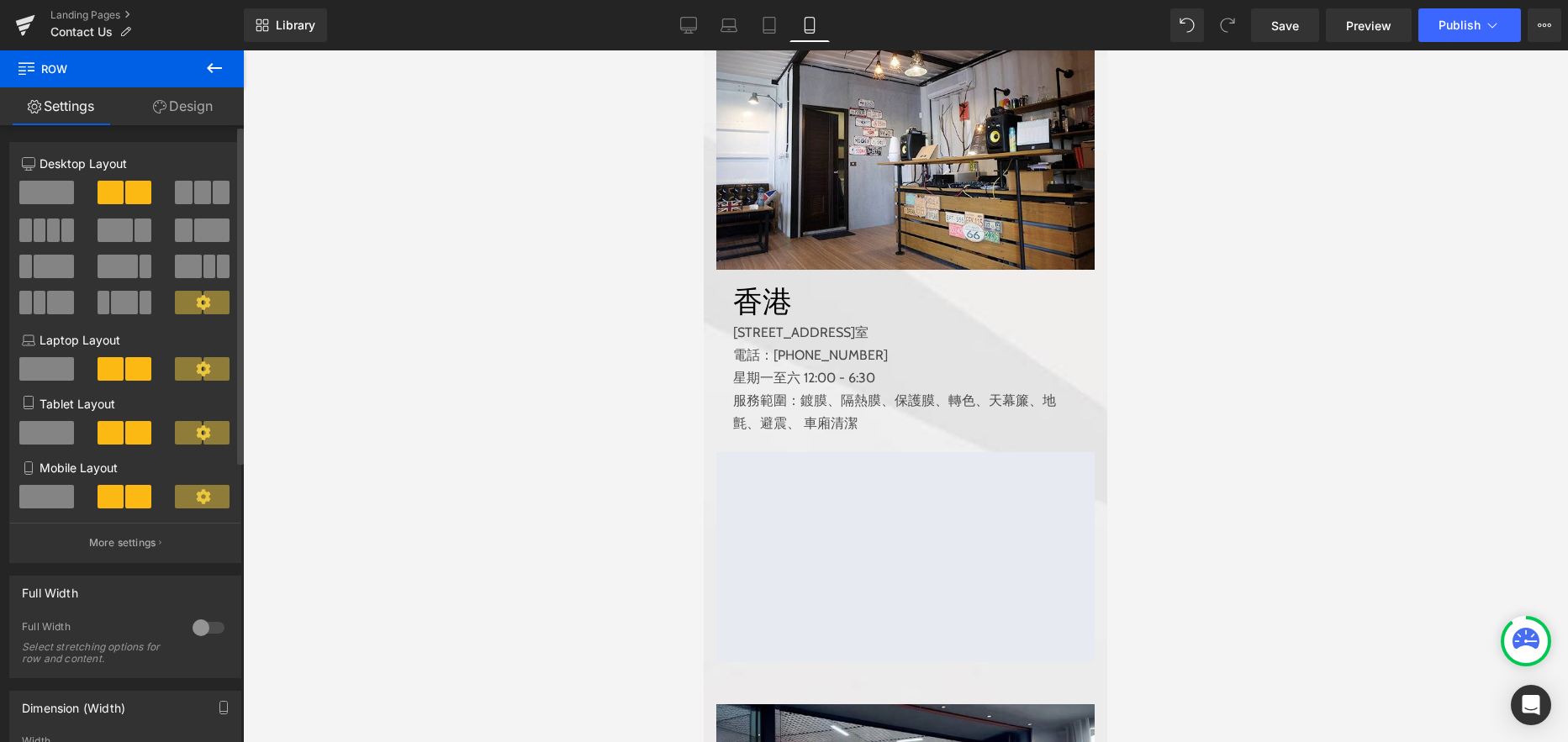
scroll to position [1133, 0]
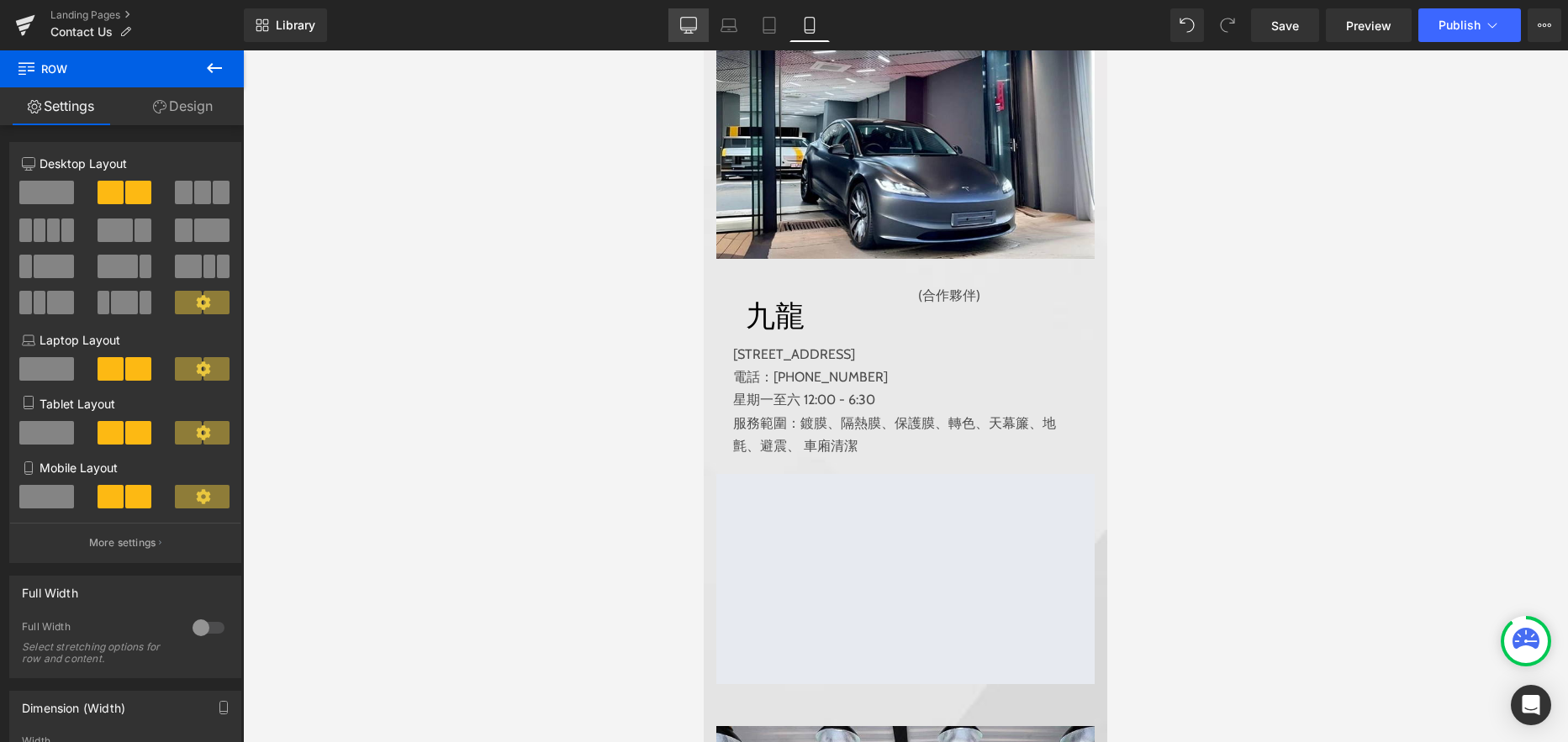
click at [688, 29] on icon at bounding box center [688, 24] width 16 height 12
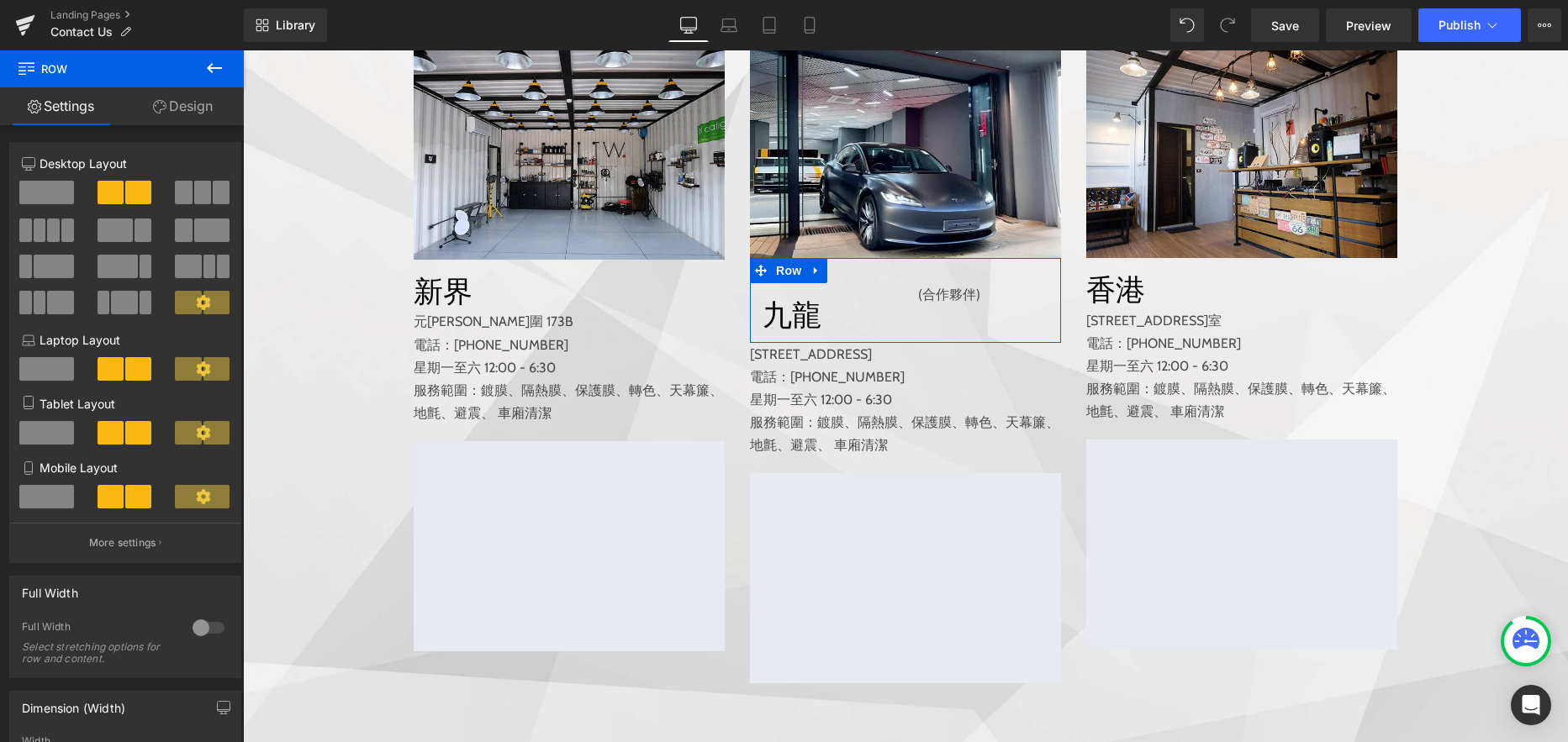
click at [192, 110] on link "Design" at bounding box center [182, 106] width 122 height 38
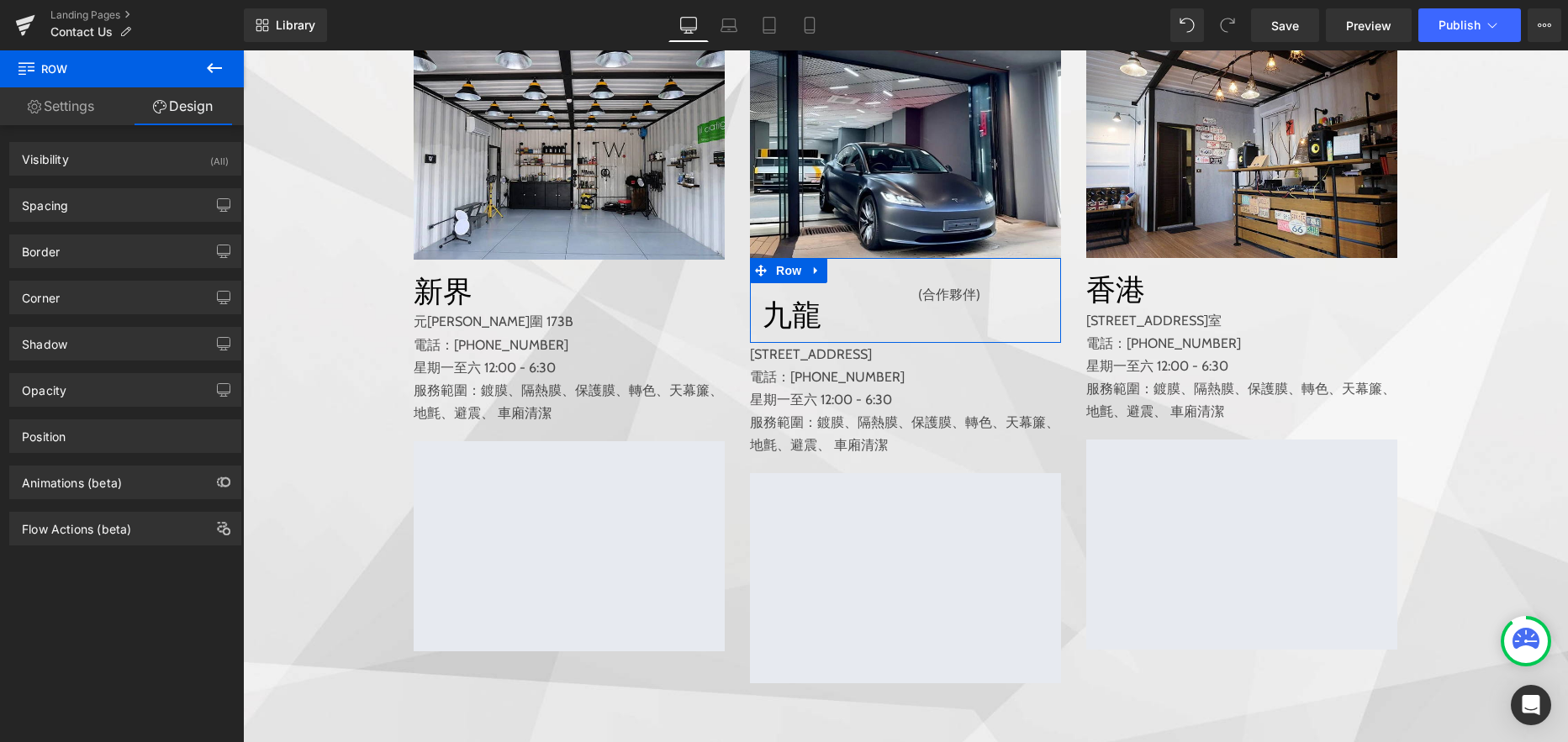
type input "0"
type input "30"
type input "0"
type input "10"
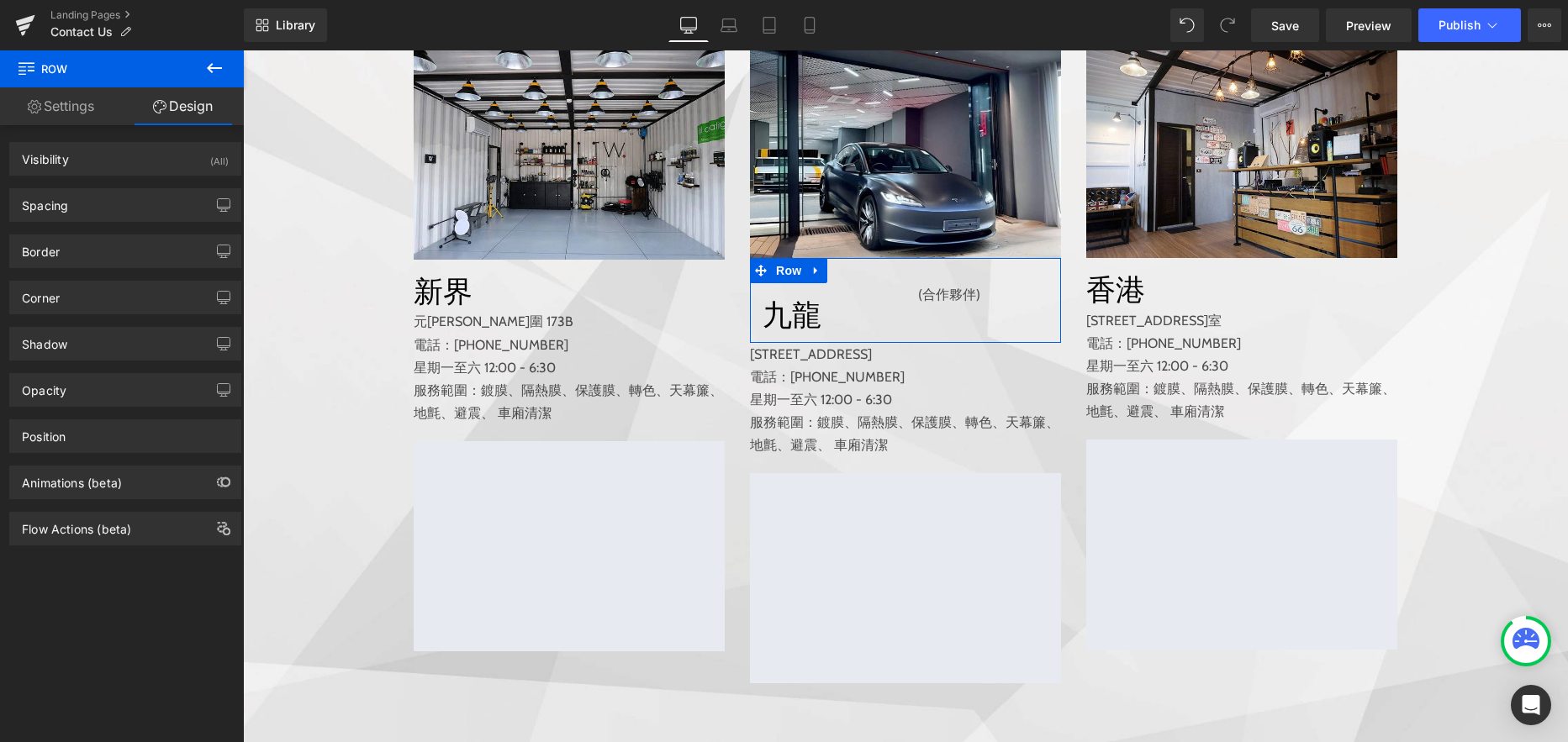
type input "0"
click at [121, 206] on div "Spacing" at bounding box center [125, 206] width 230 height 32
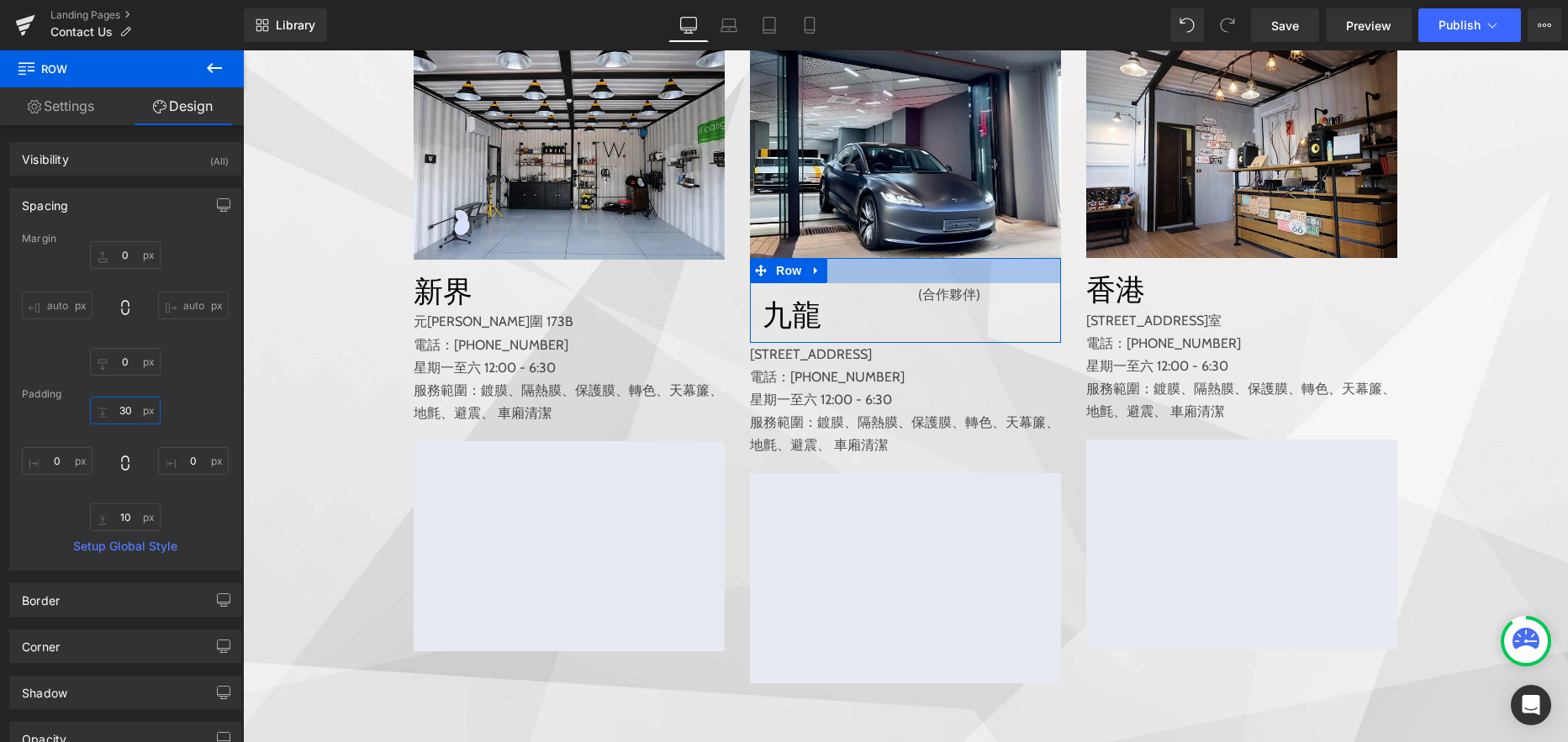
drag, startPoint x: 110, startPoint y: 410, endPoint x: 141, endPoint y: 410, distance: 31.0
click at [141, 410] on input "30" at bounding box center [125, 410] width 70 height 28
click at [114, 512] on input "10" at bounding box center [125, 517] width 70 height 28
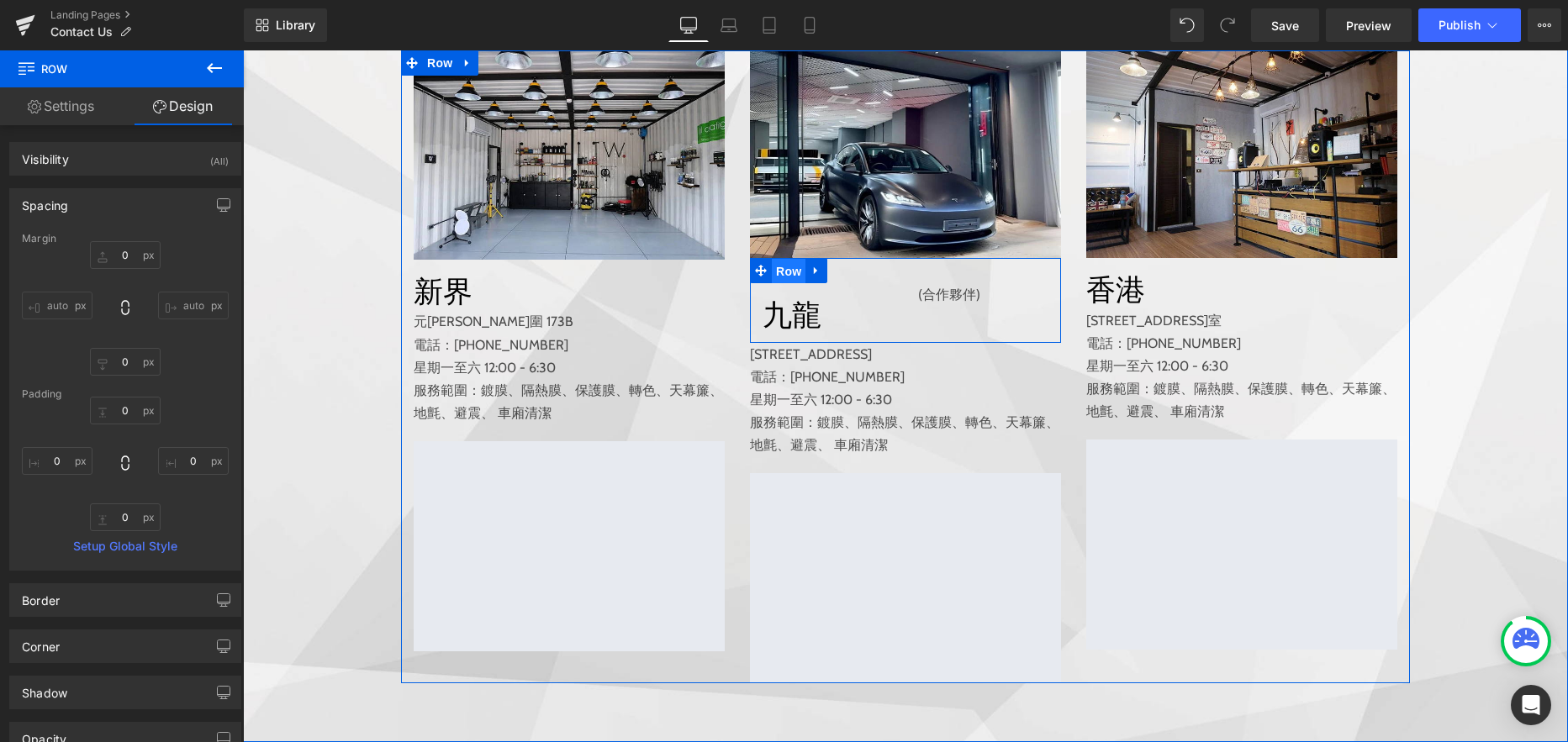
click at [784, 284] on span "Row" at bounding box center [788, 271] width 34 height 25
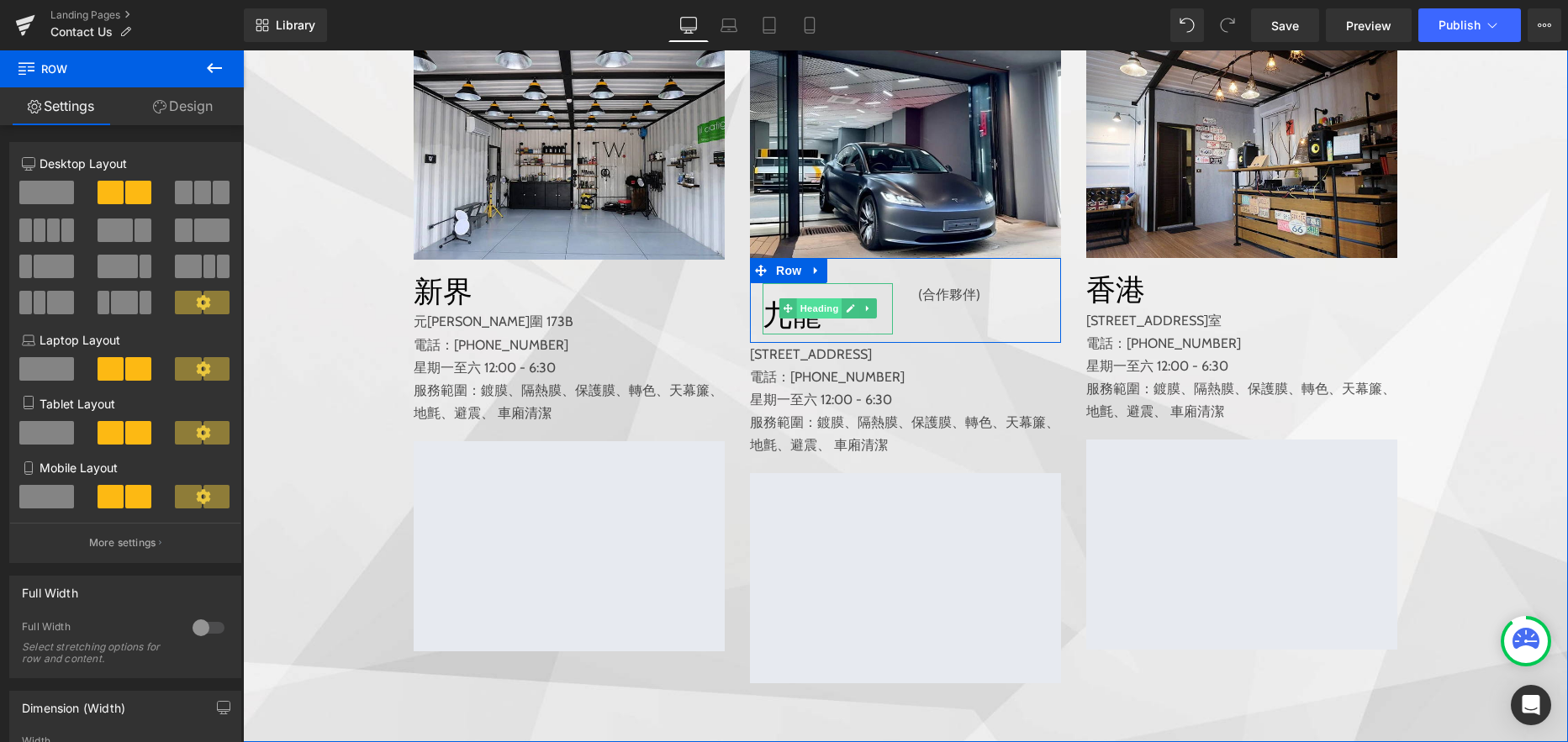
click at [811, 319] on span "Heading" at bounding box center [818, 308] width 45 height 20
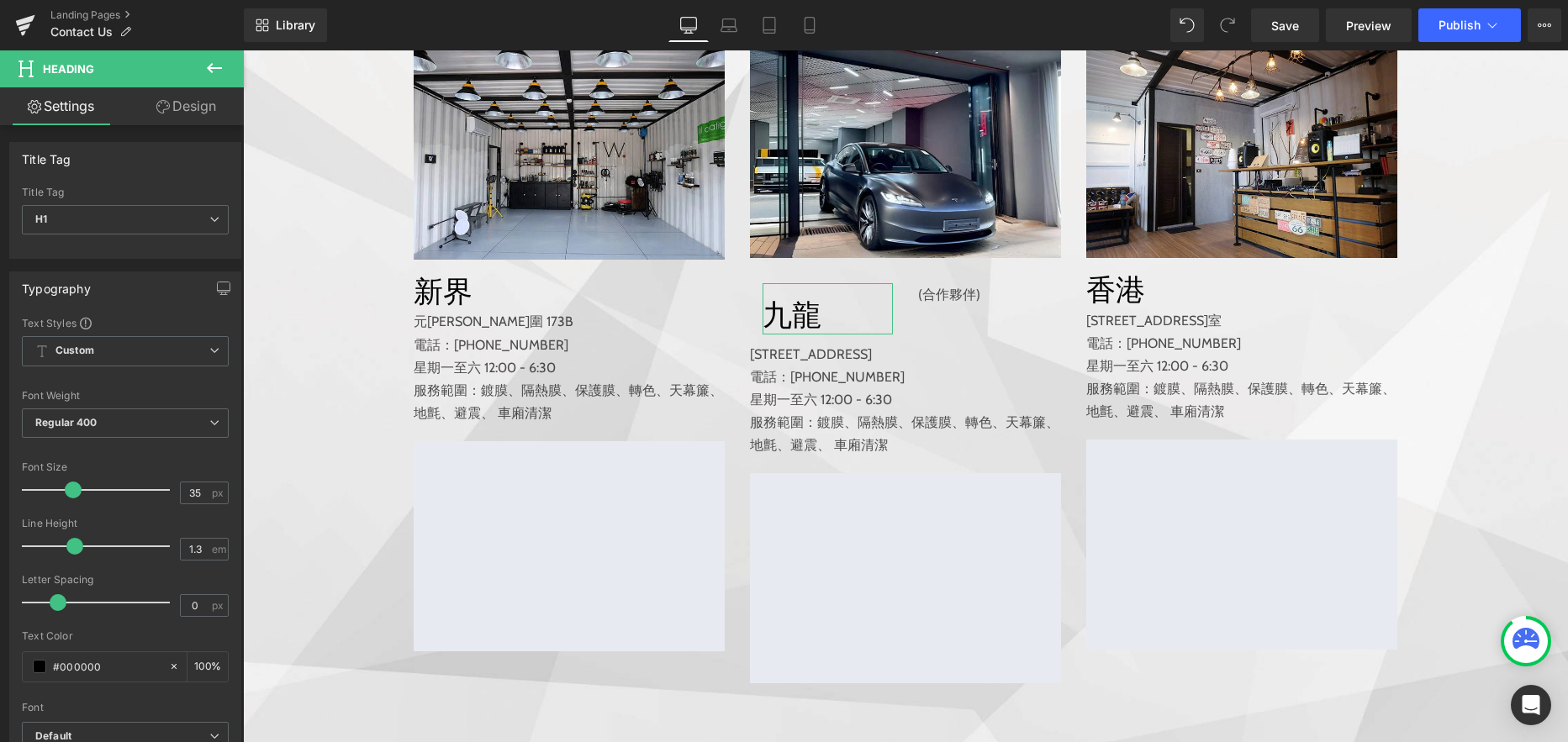
click at [199, 107] on link "Design" at bounding box center [186, 106] width 122 height 38
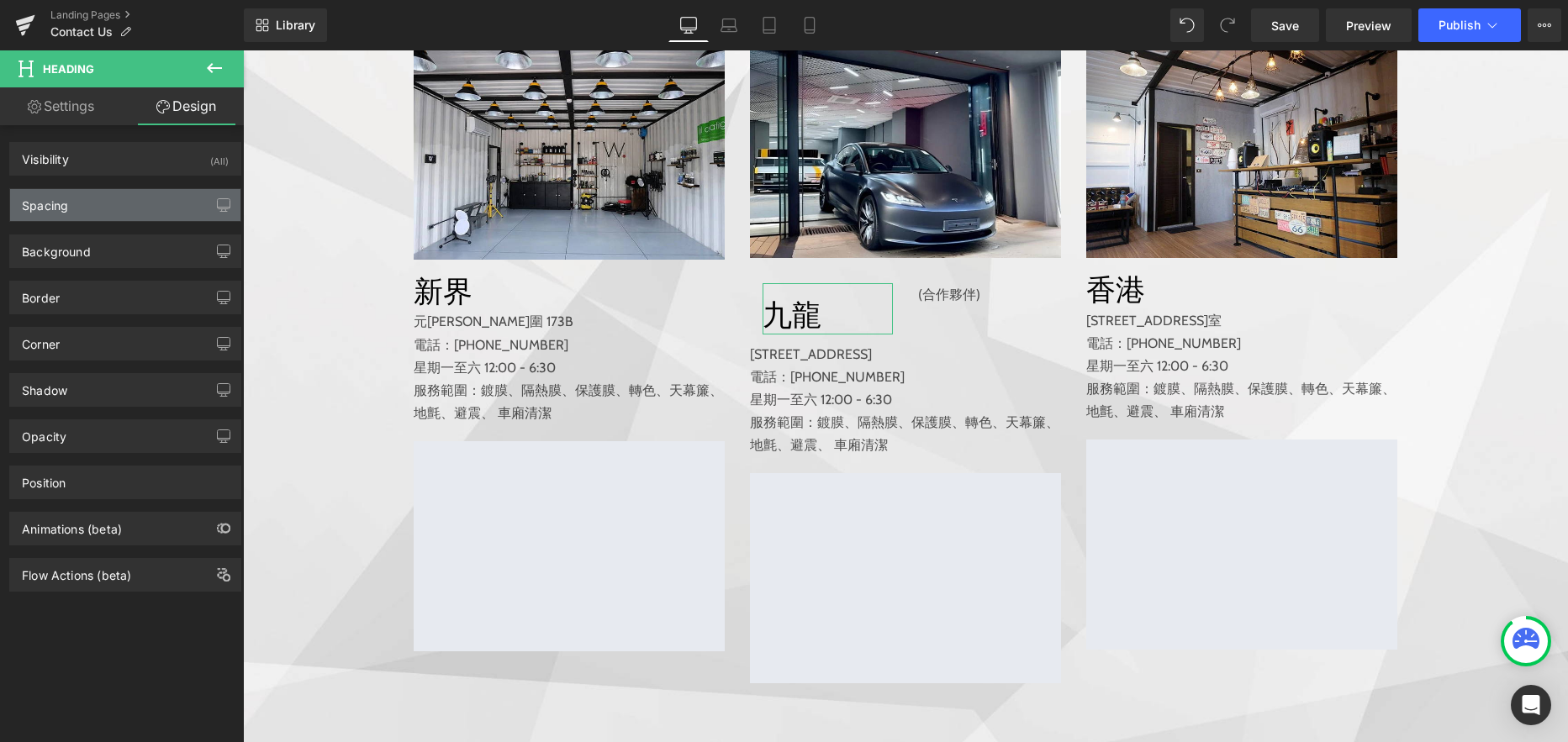
click at [162, 202] on div "Spacing" at bounding box center [125, 206] width 230 height 32
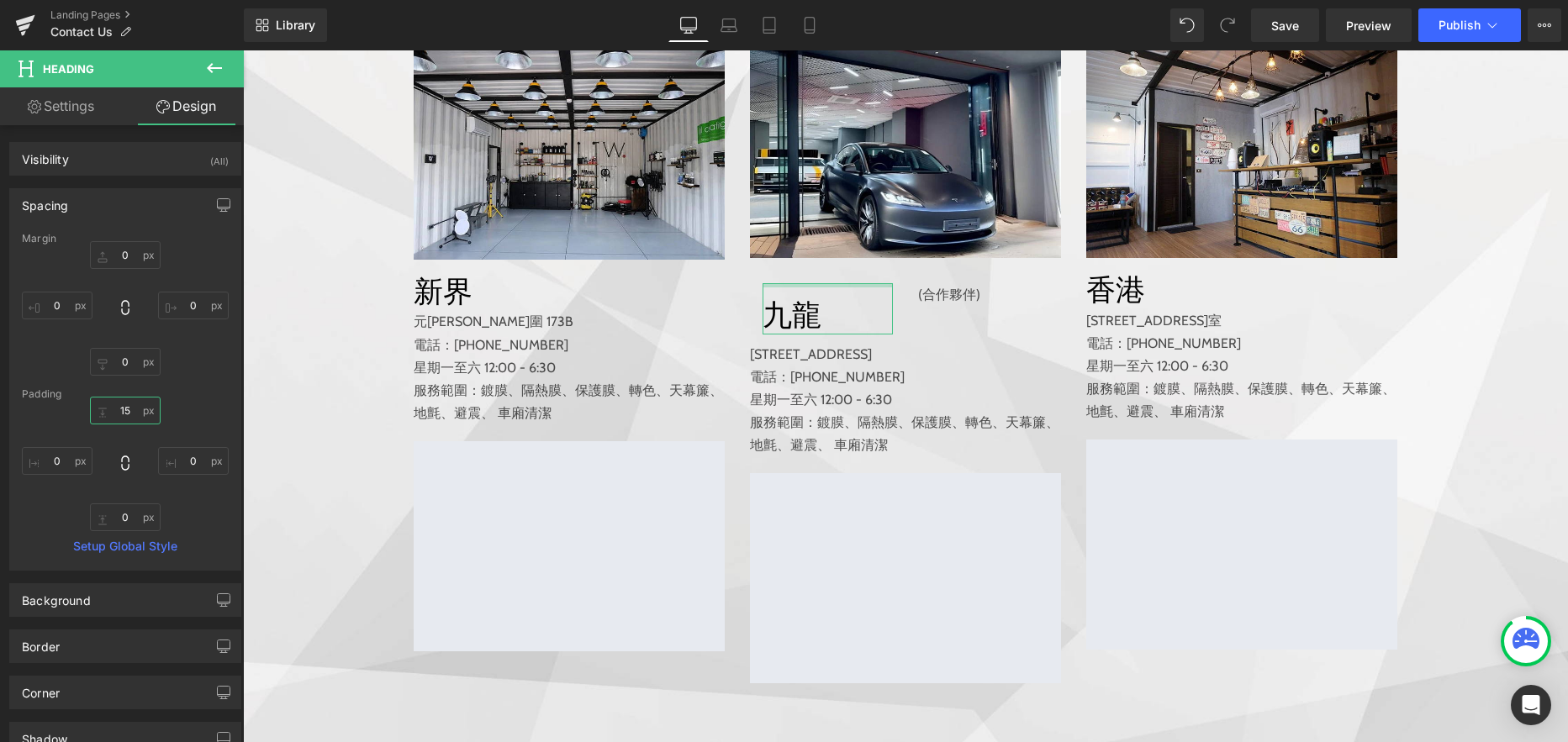
click at [122, 411] on input "15" at bounding box center [125, 410] width 70 height 28
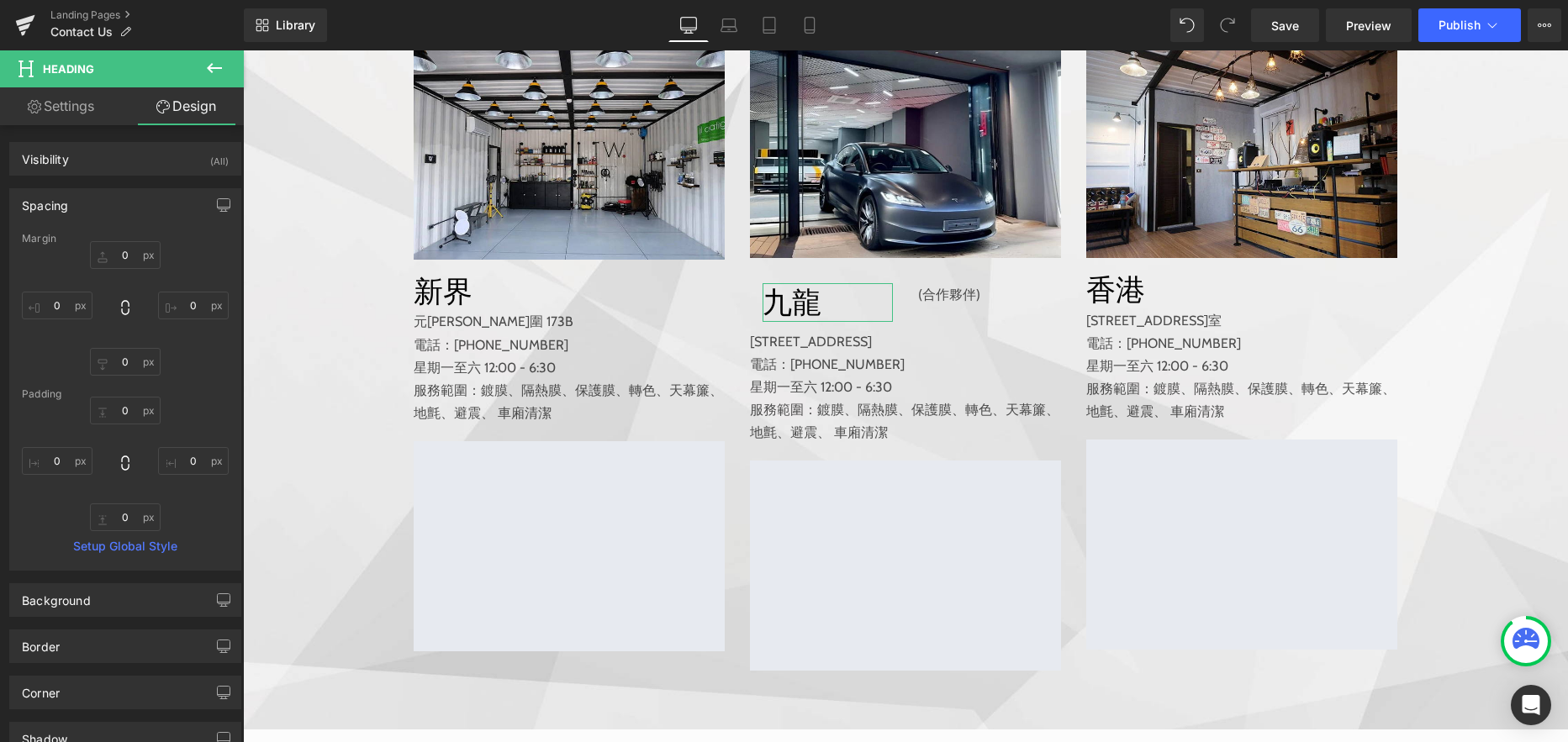
click at [88, 109] on link "Settings" at bounding box center [61, 106] width 122 height 38
type input "100"
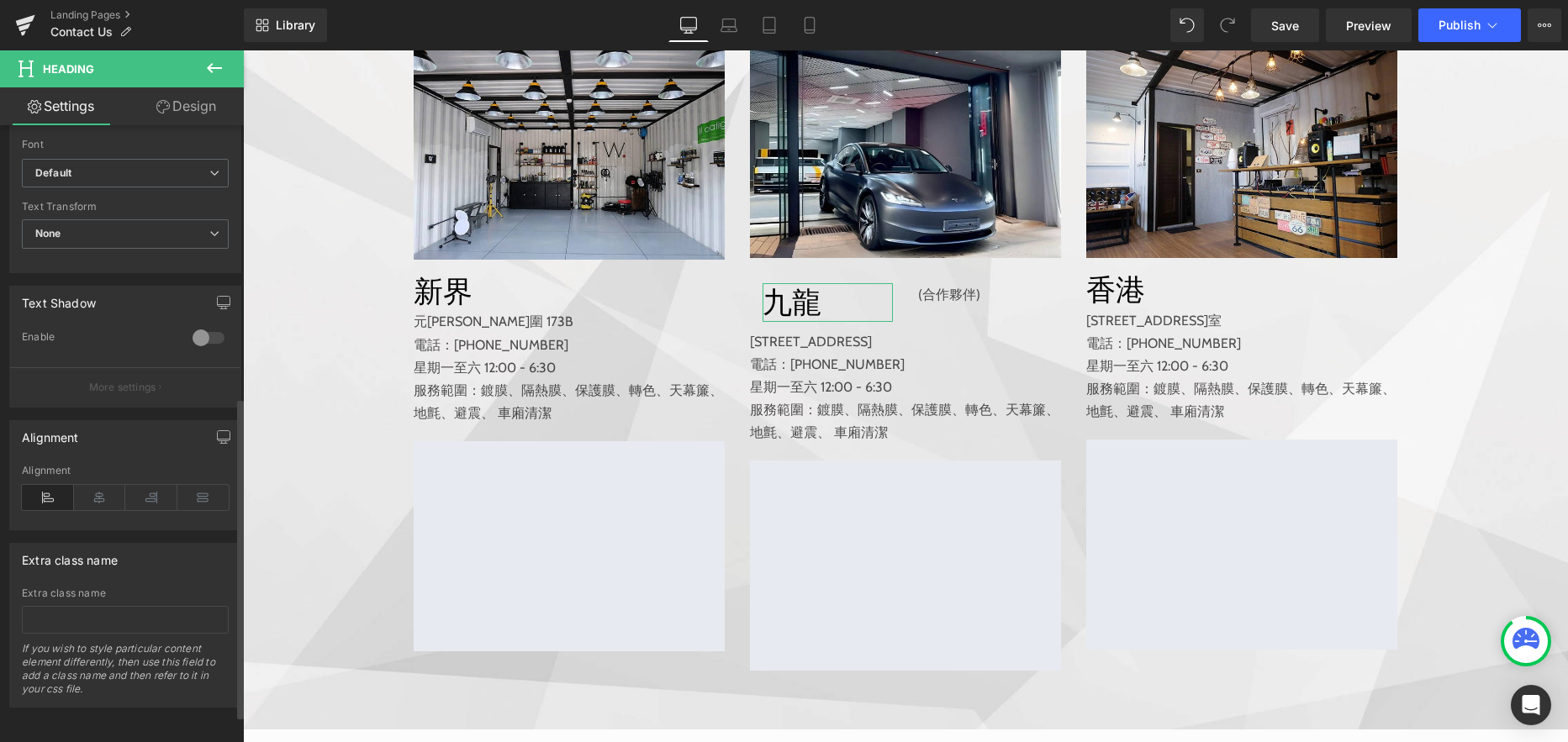
scroll to position [576, 0]
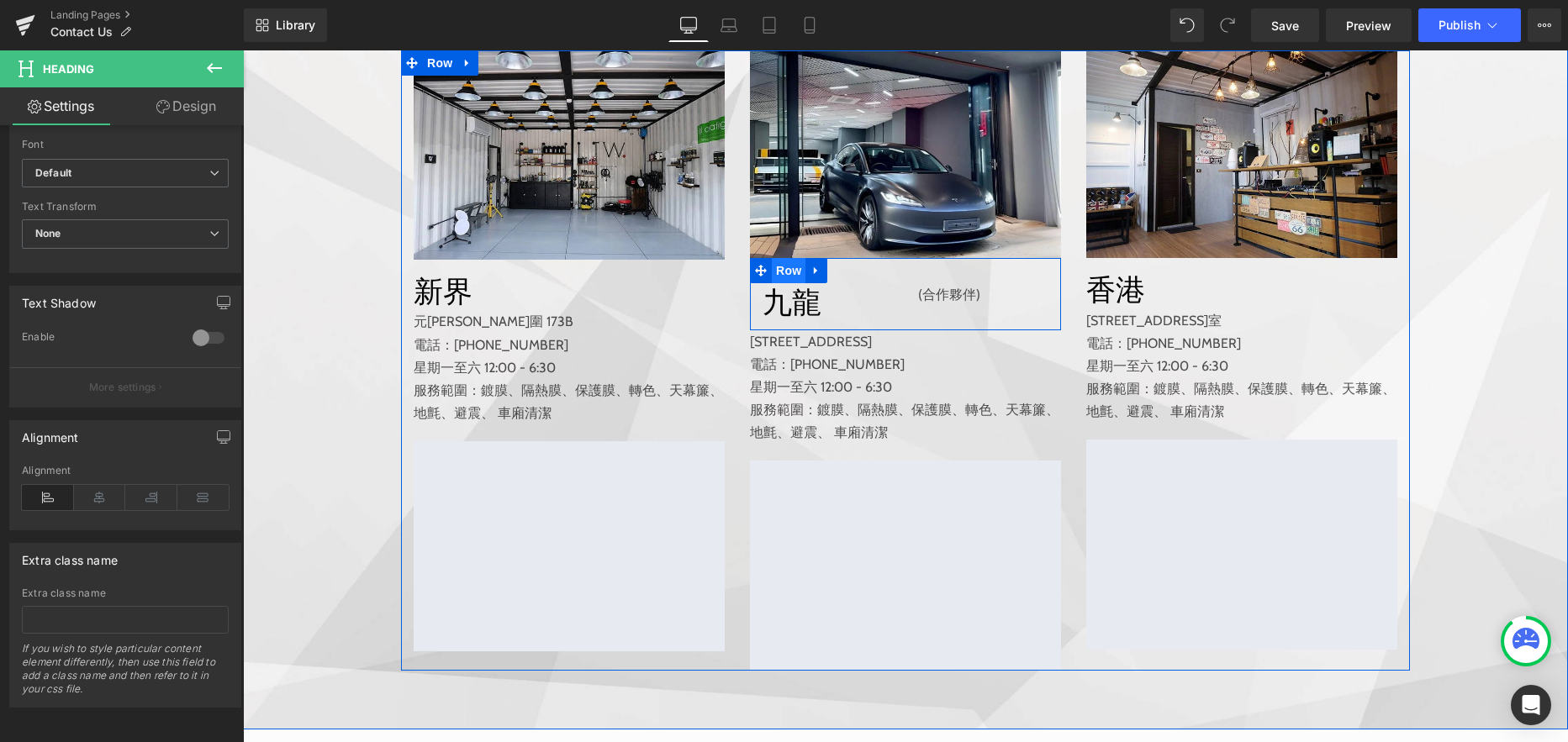
click at [783, 283] on span "Row" at bounding box center [788, 270] width 34 height 25
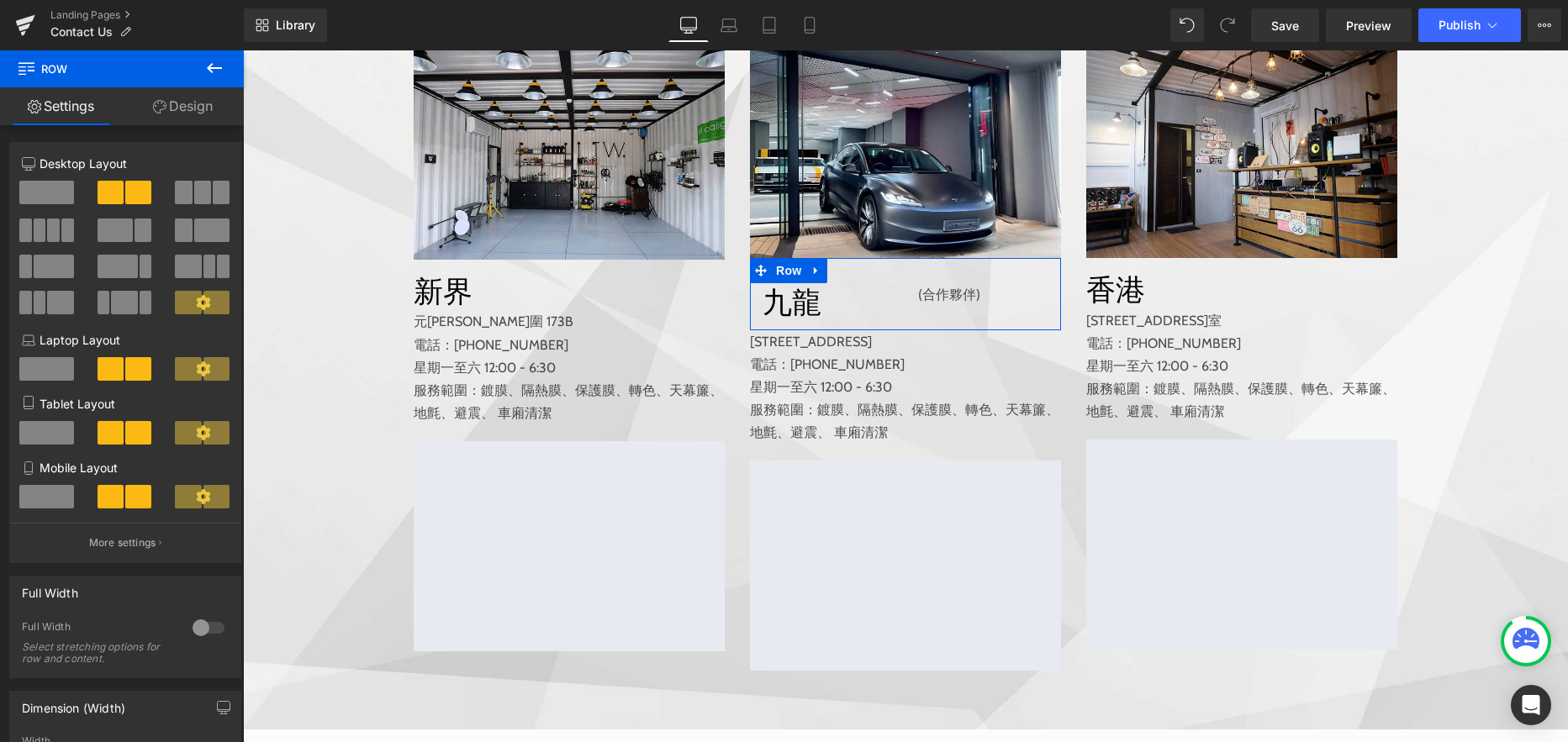
click at [193, 112] on link "Design" at bounding box center [182, 106] width 122 height 38
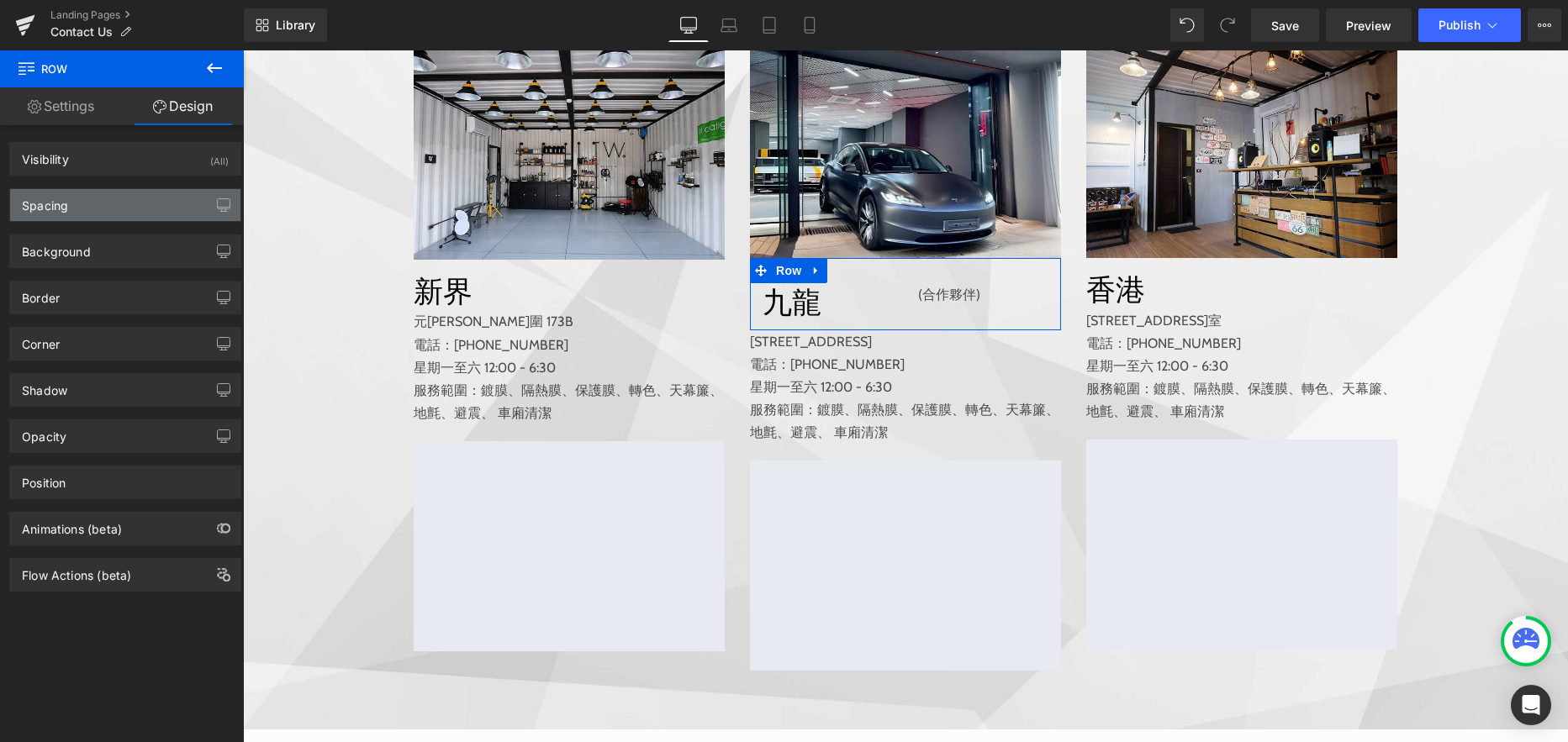
click at [131, 214] on div "Spacing" at bounding box center [125, 206] width 230 height 32
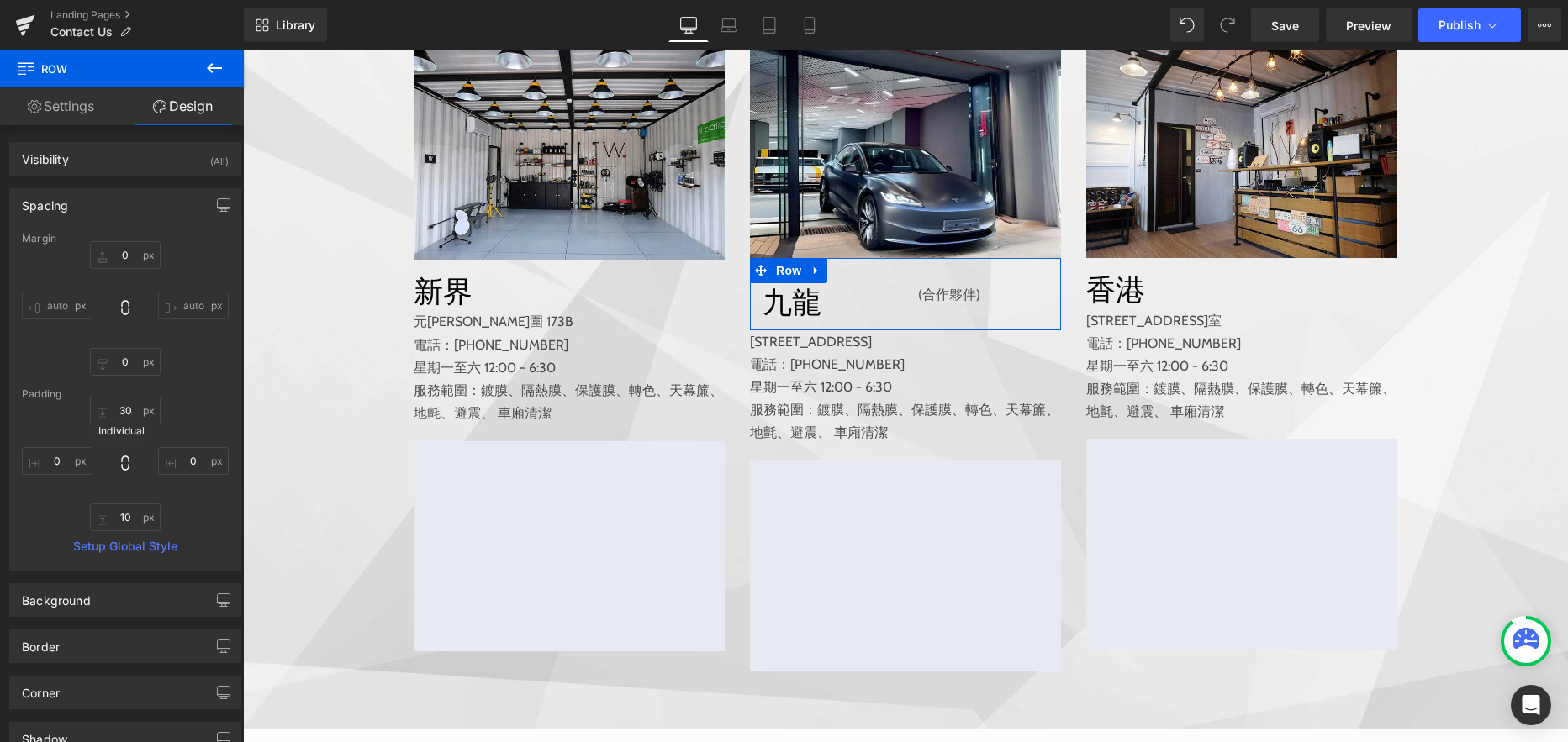
click at [122, 466] on icon at bounding box center [125, 463] width 17 height 17
type input "0"
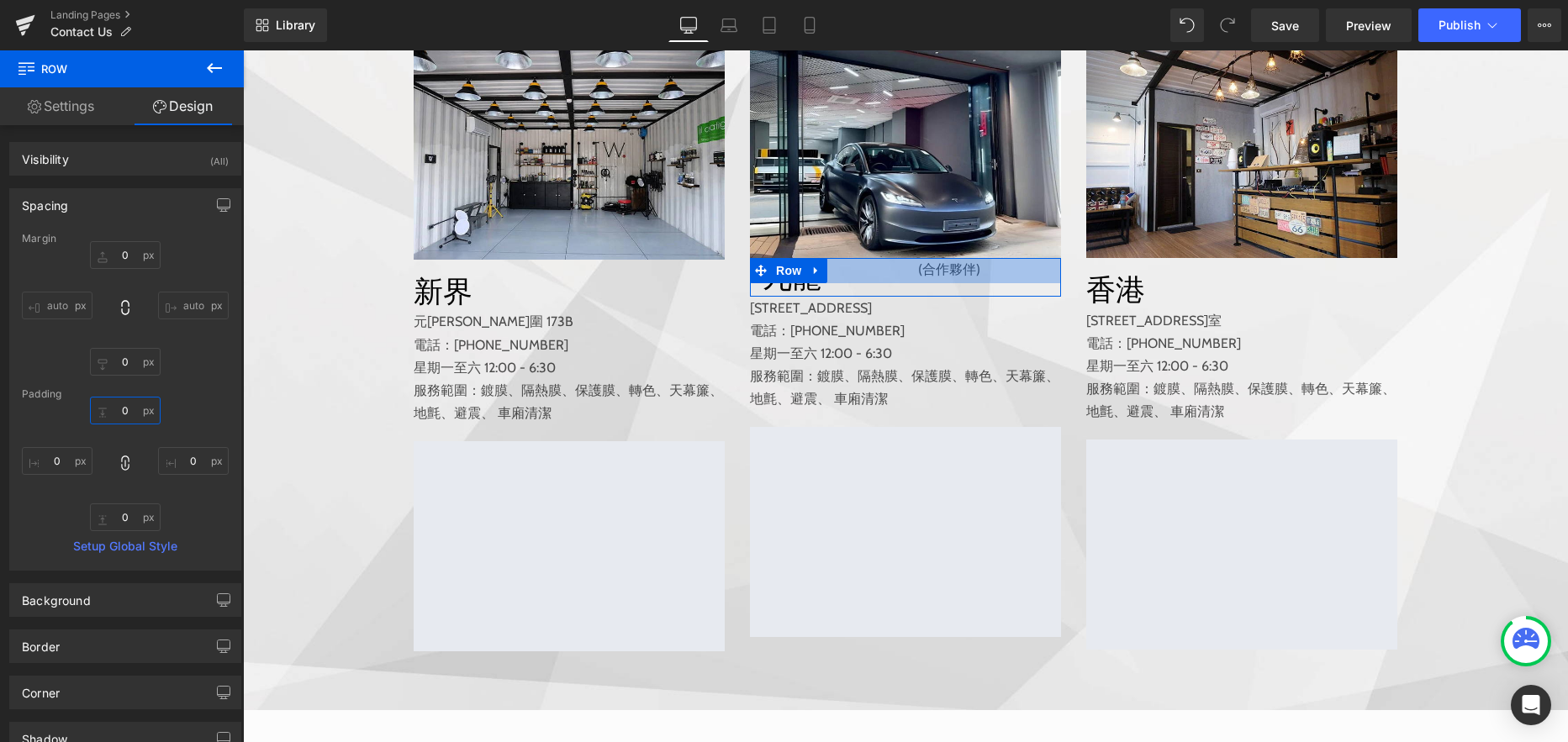
click at [112, 410] on input "0" at bounding box center [125, 410] width 70 height 28
type input "10"
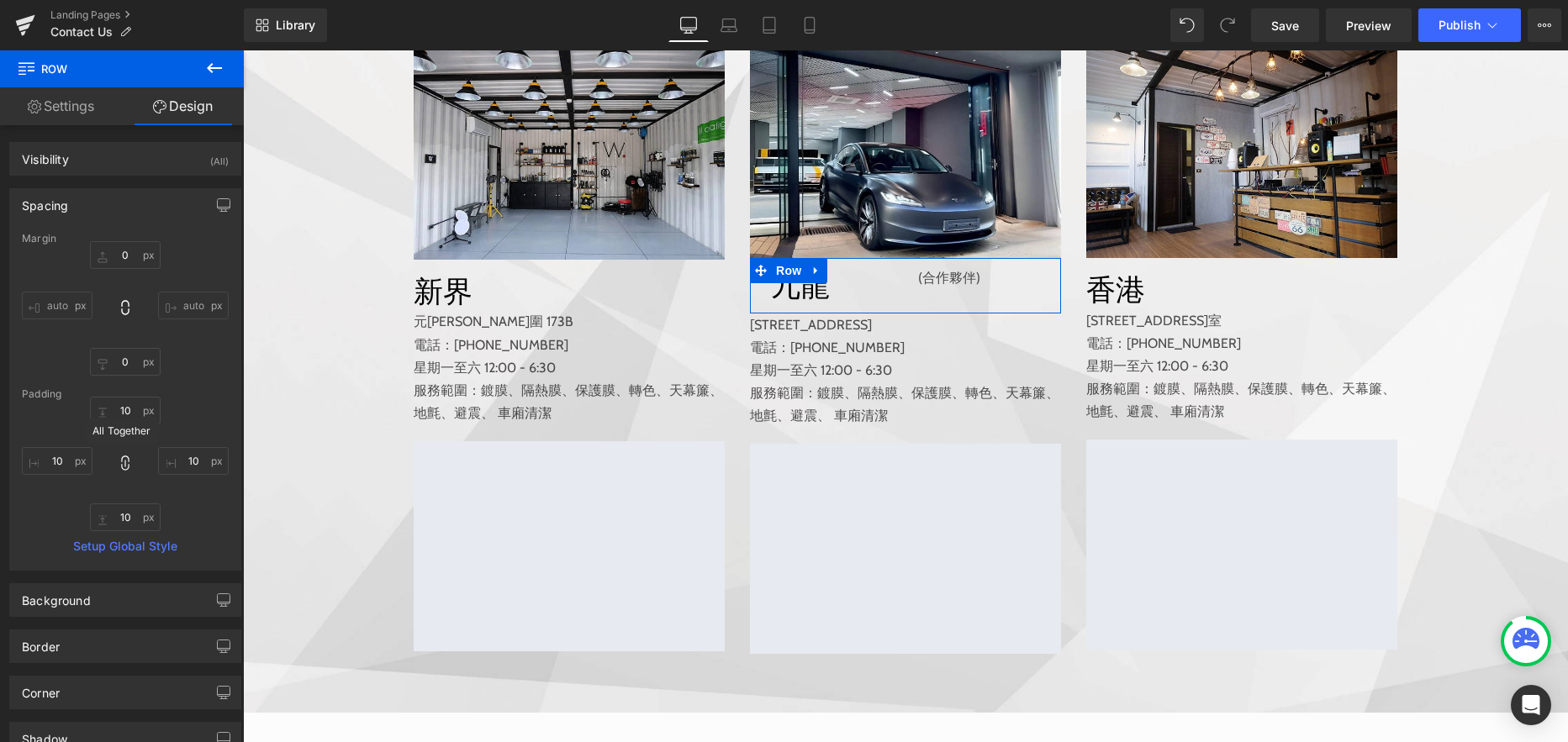
click at [124, 462] on icon at bounding box center [125, 463] width 17 height 17
type input "10"
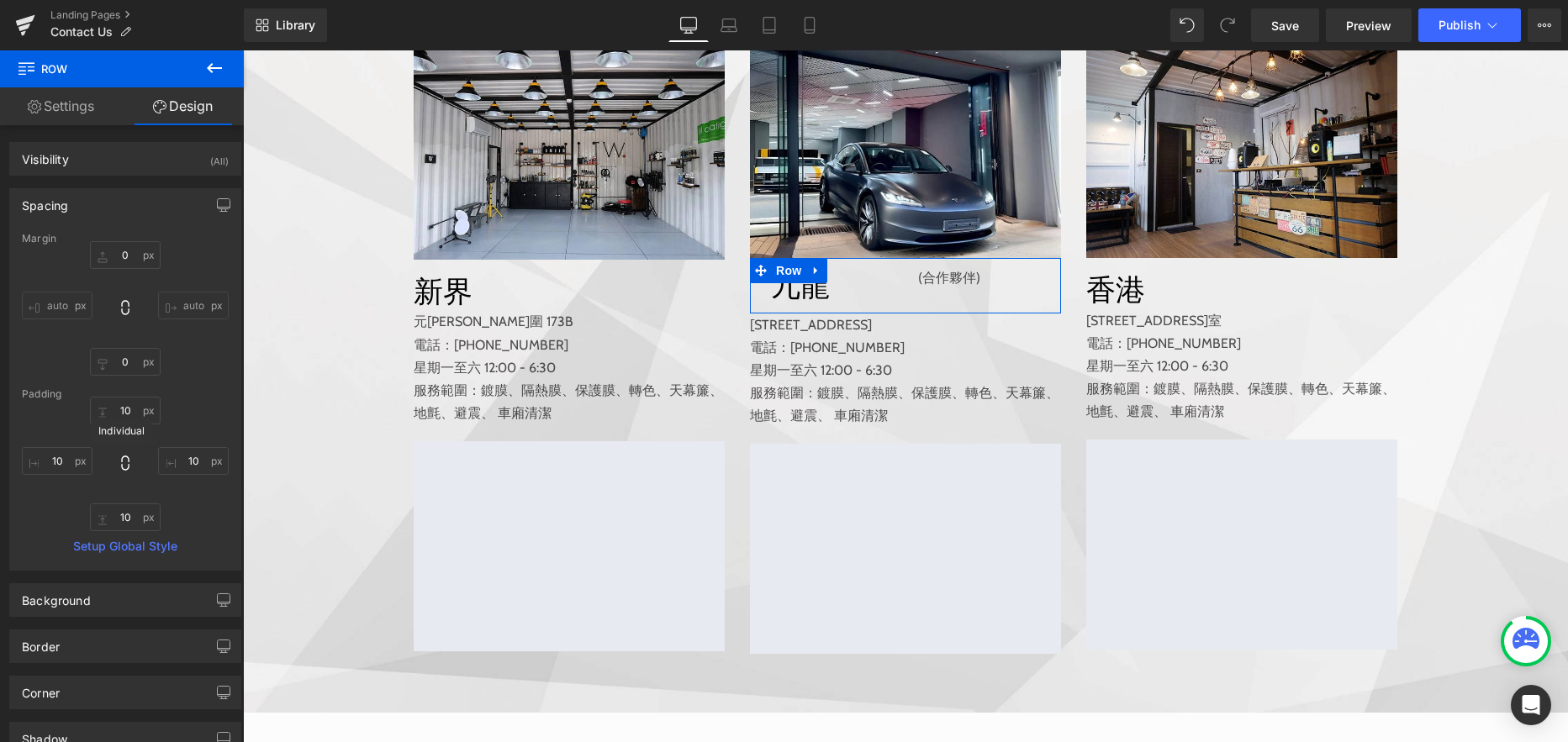
type input "10"
click at [125, 464] on icon at bounding box center [125, 463] width 8 height 15
click at [122, 467] on icon at bounding box center [125, 463] width 17 height 17
type input "10"
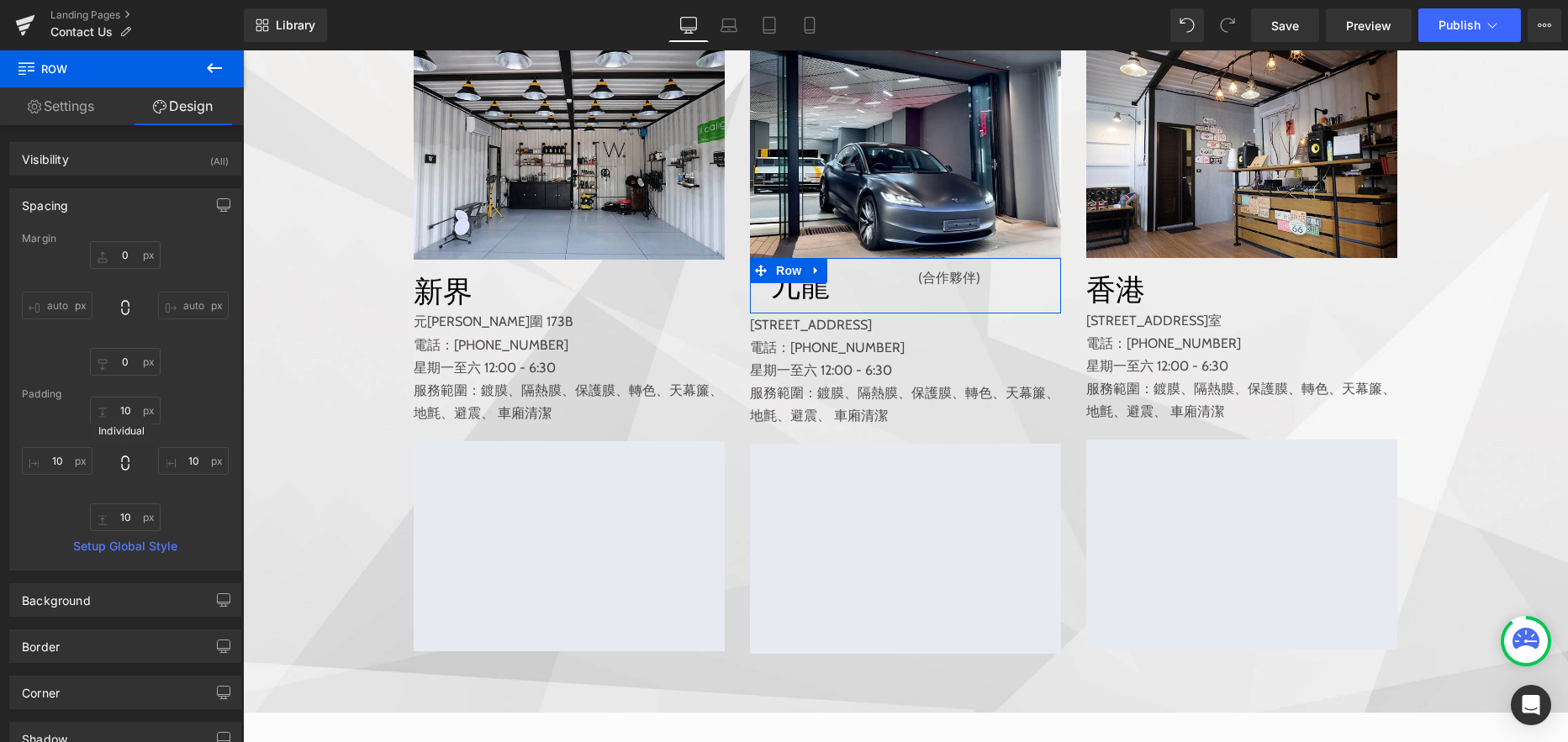
type input "10"
drag, startPoint x: 114, startPoint y: 408, endPoint x: 135, endPoint y: 407, distance: 21.0
click at [135, 407] on input "10" at bounding box center [125, 410] width 70 height 28
click at [132, 410] on input "10" at bounding box center [125, 410] width 70 height 28
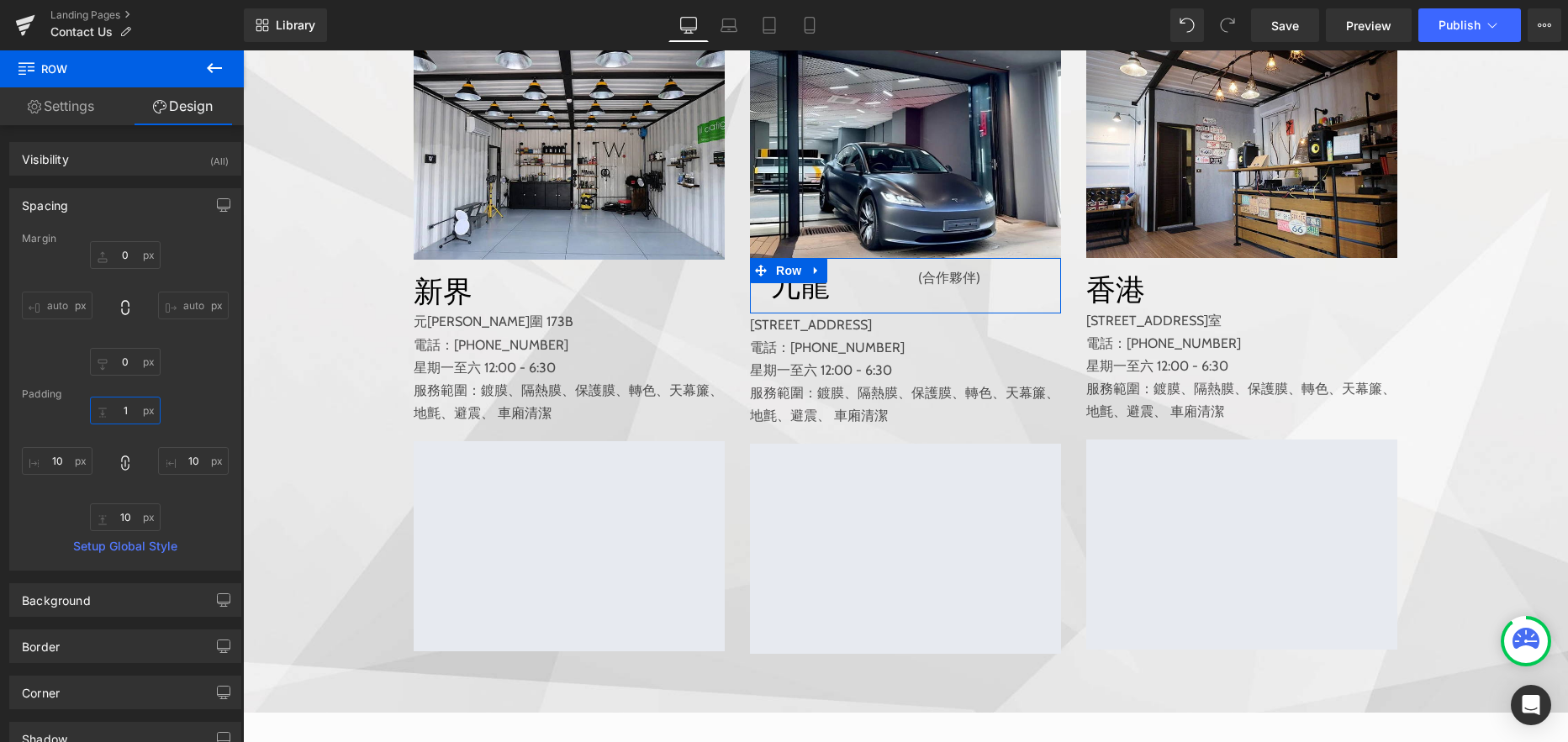
type input "1"
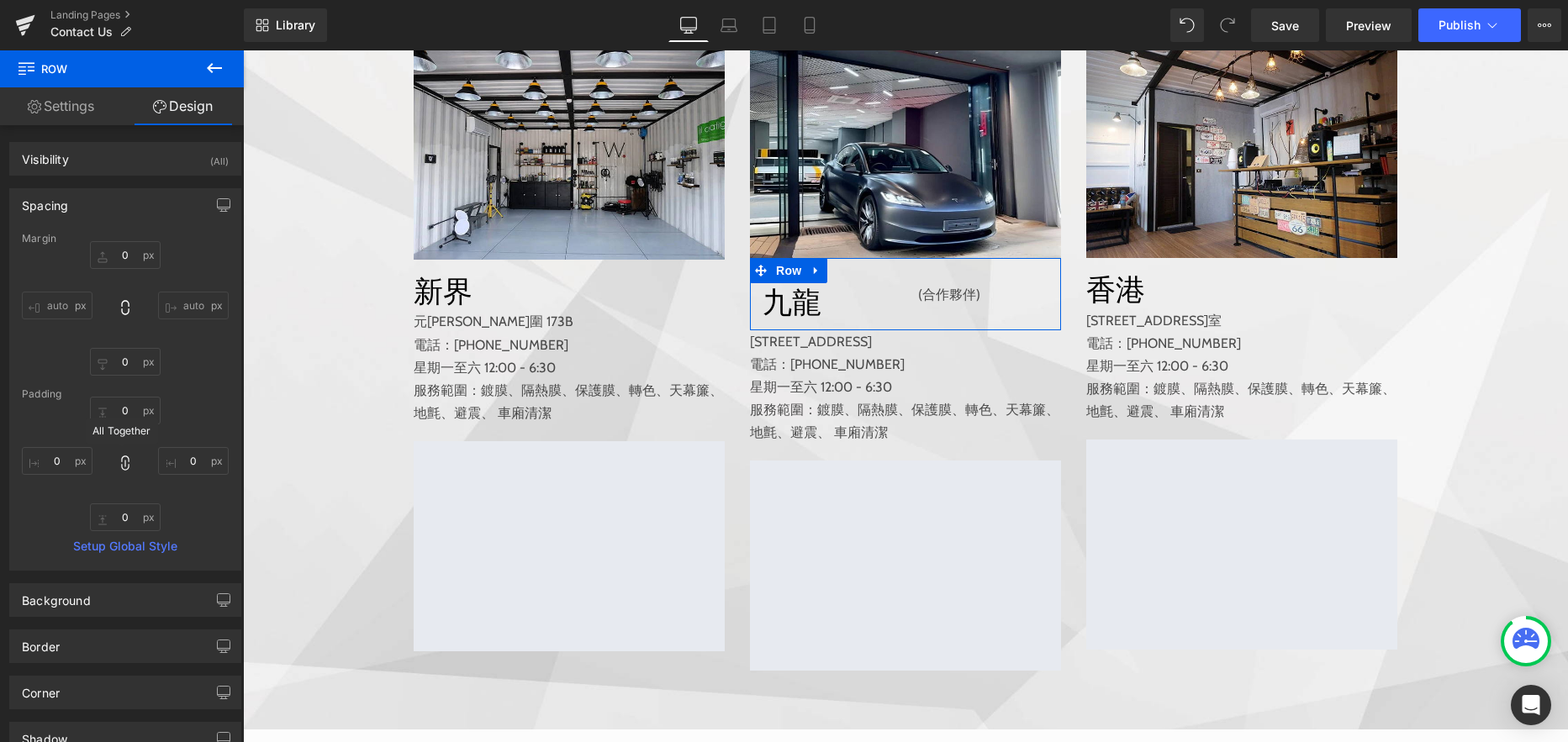
click at [125, 468] on icon at bounding box center [125, 463] width 17 height 17
click at [116, 409] on input "text" at bounding box center [125, 410] width 70 height 28
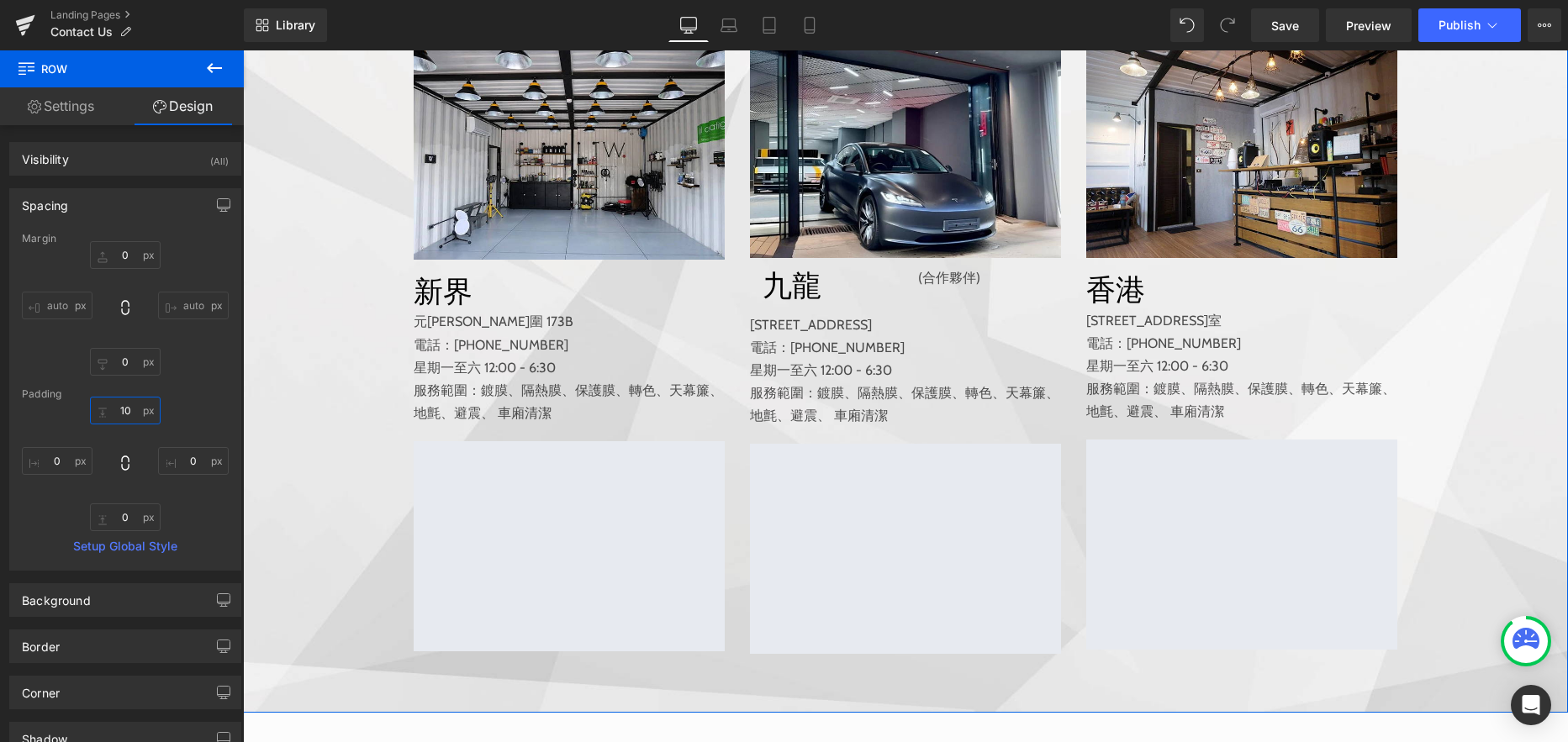
type input "1"
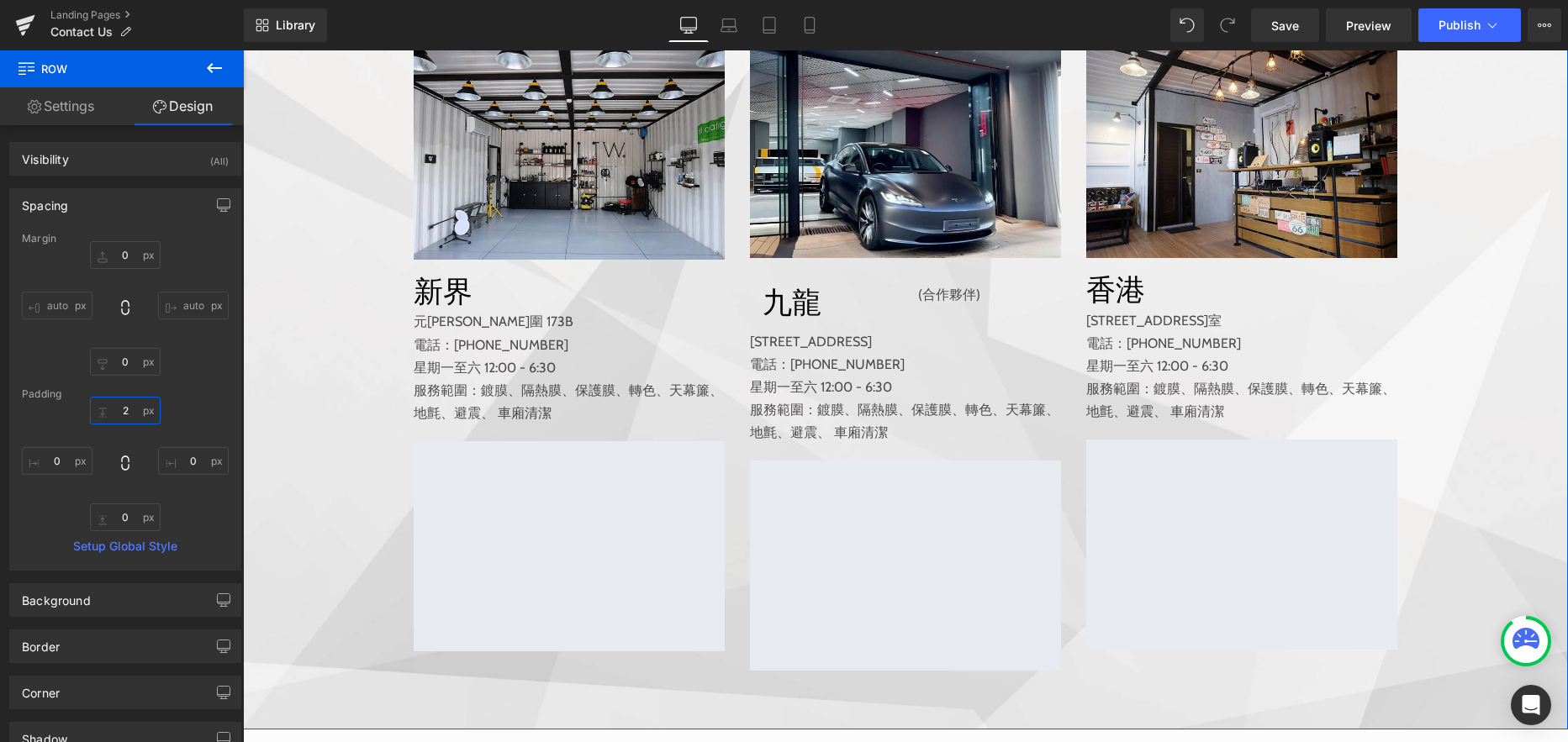
type input "20"
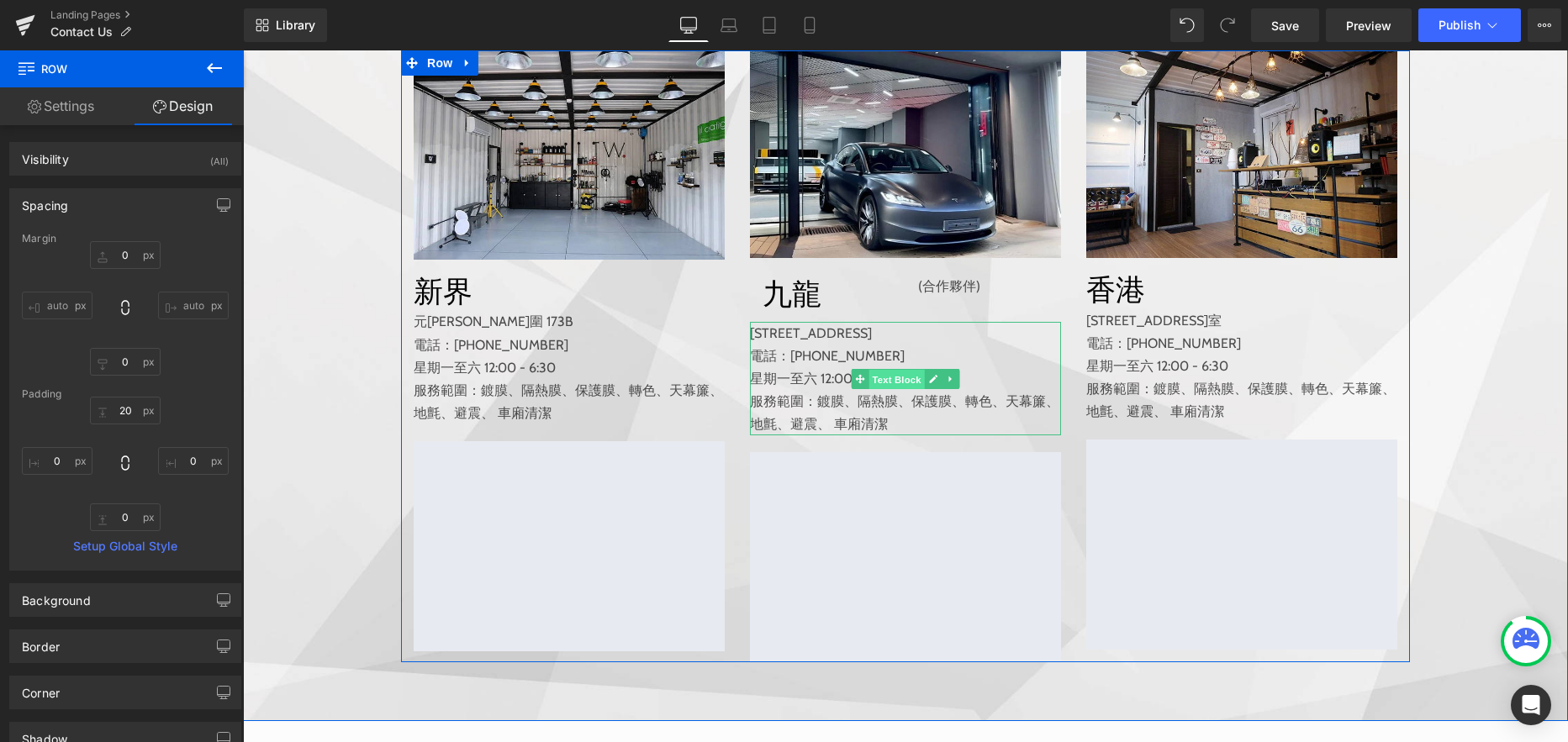
click at [889, 389] on span "Text Block" at bounding box center [897, 379] width 55 height 20
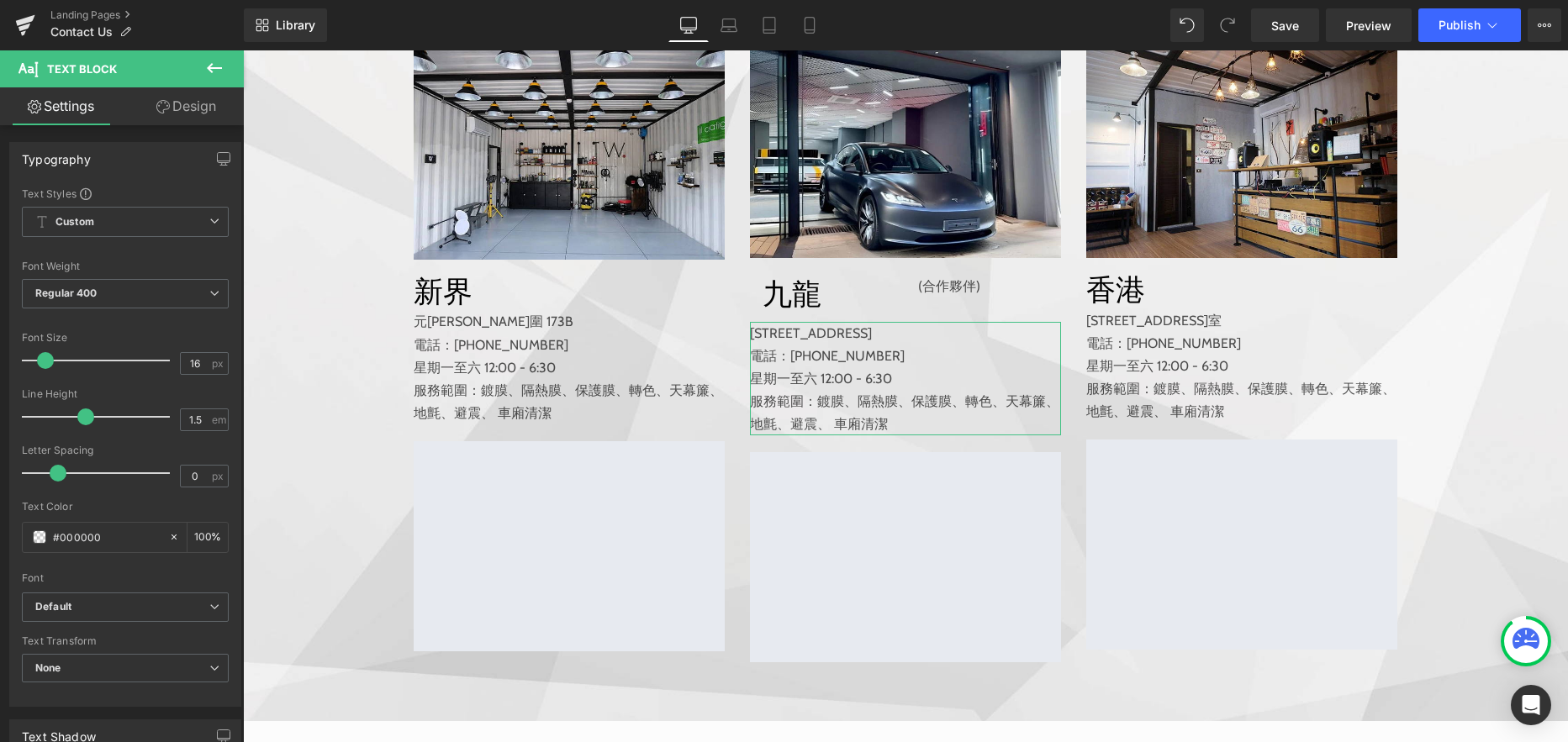
click at [201, 111] on link "Design" at bounding box center [186, 106] width 122 height 38
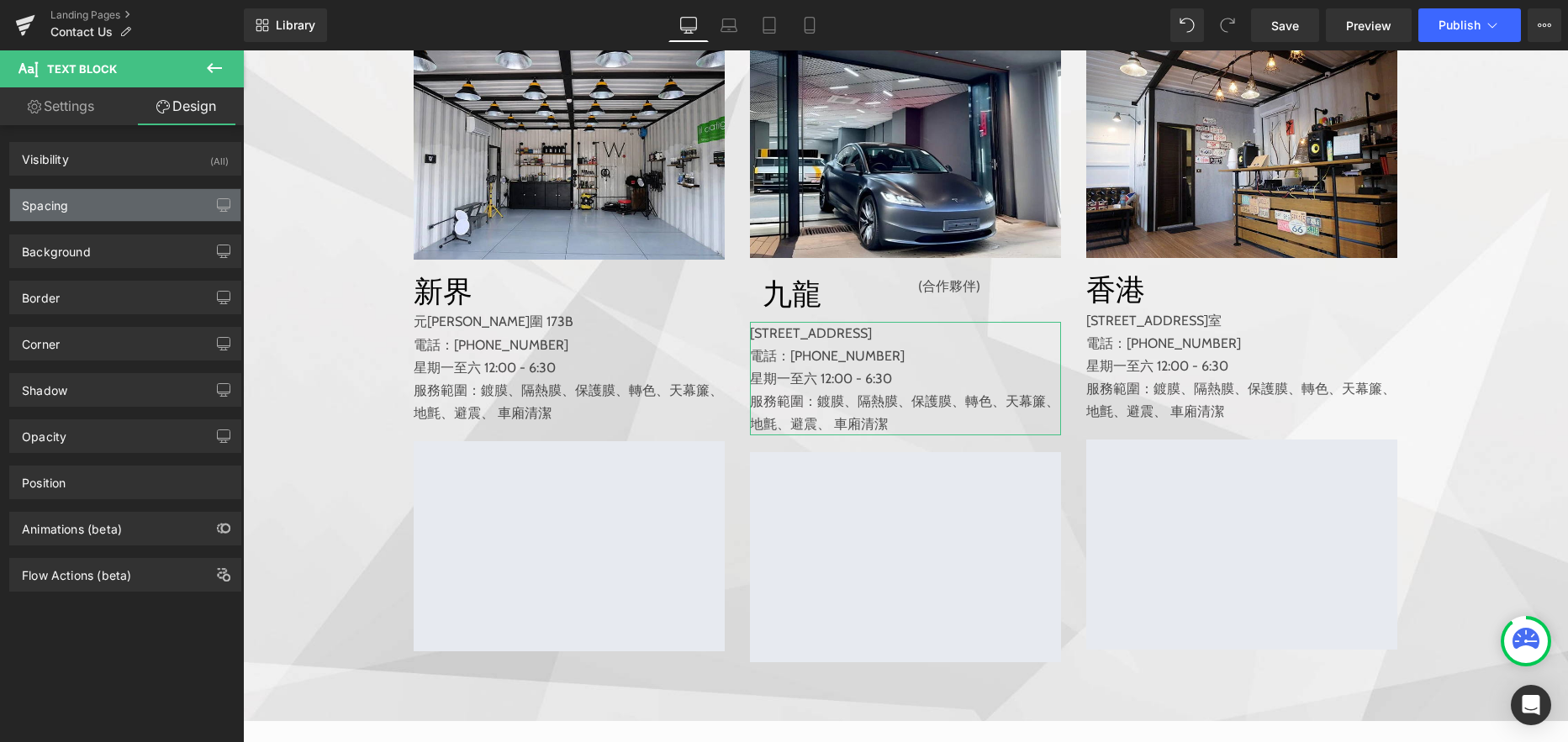
click at [164, 214] on div "Spacing" at bounding box center [125, 206] width 230 height 32
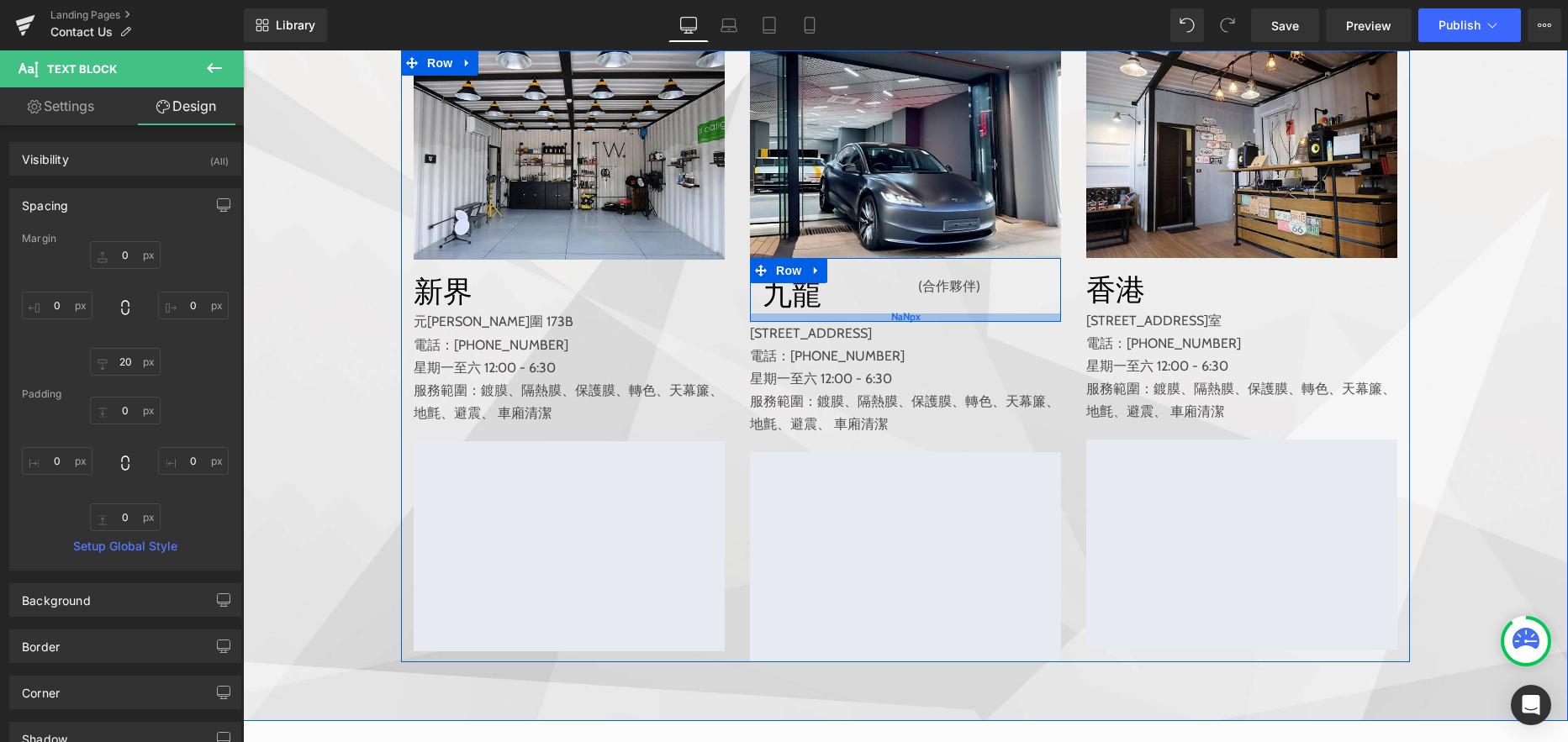
click at [834, 322] on div "NaNpx" at bounding box center [905, 317] width 311 height 8
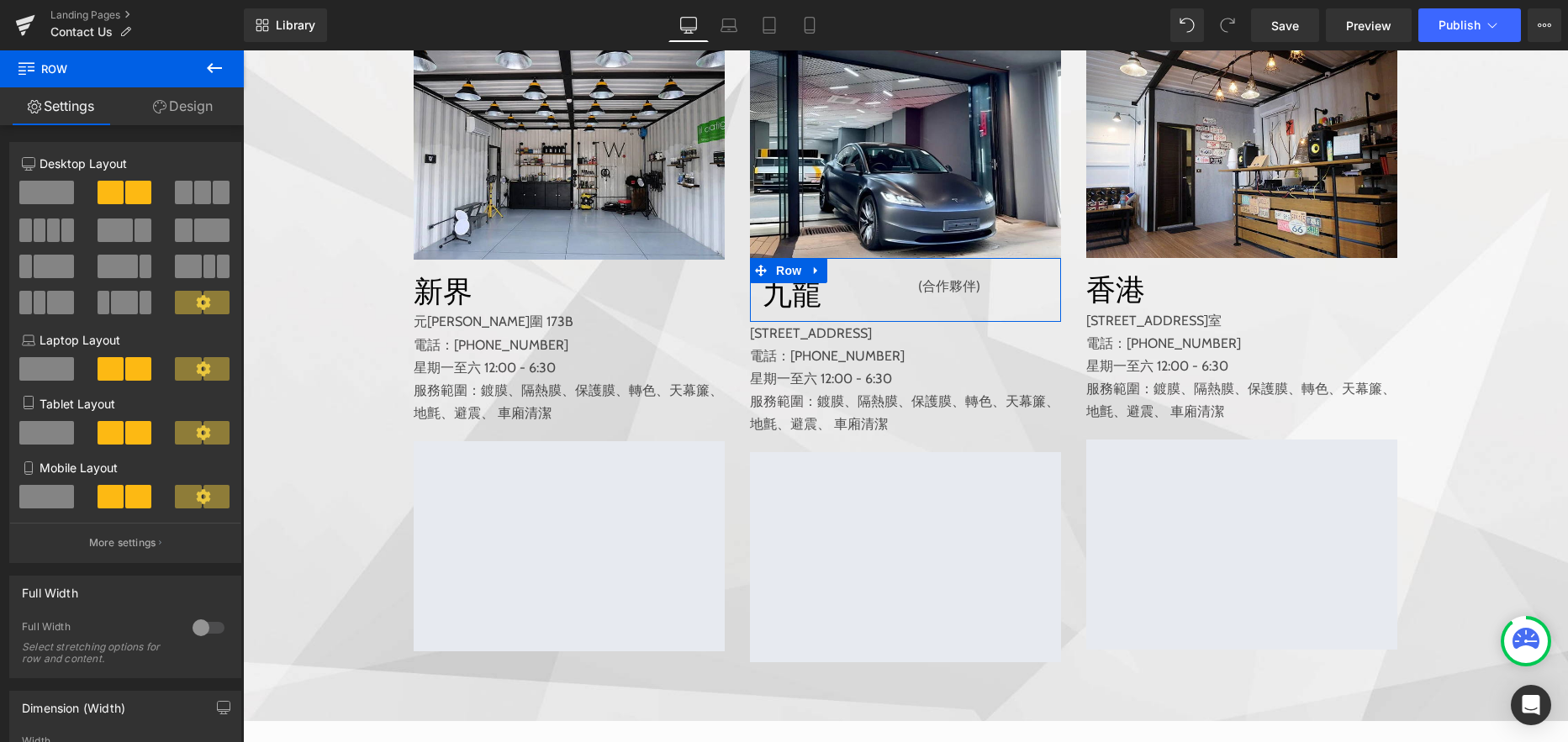
click at [182, 106] on link "Design" at bounding box center [182, 106] width 122 height 38
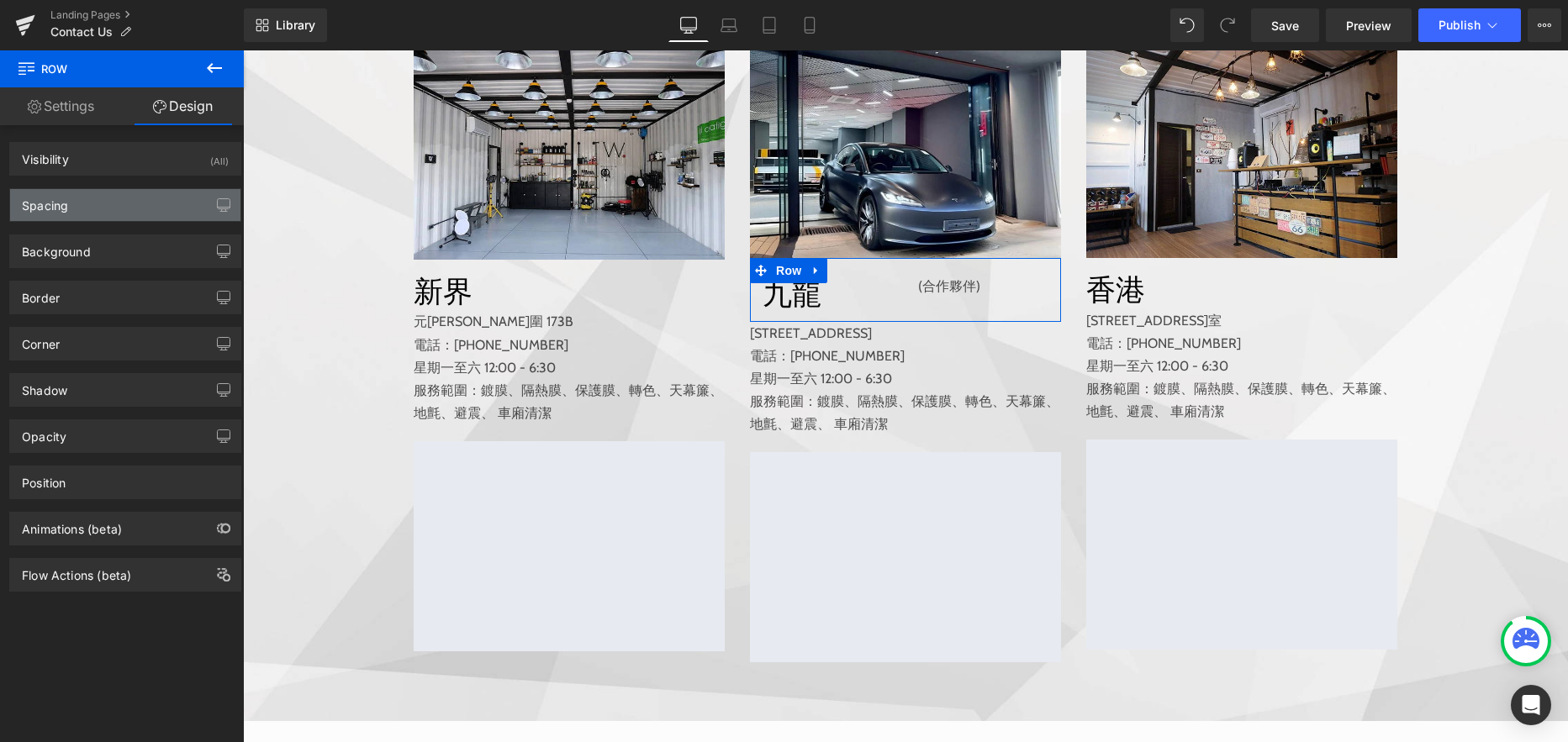
click at [120, 205] on div "Spacing" at bounding box center [125, 206] width 230 height 32
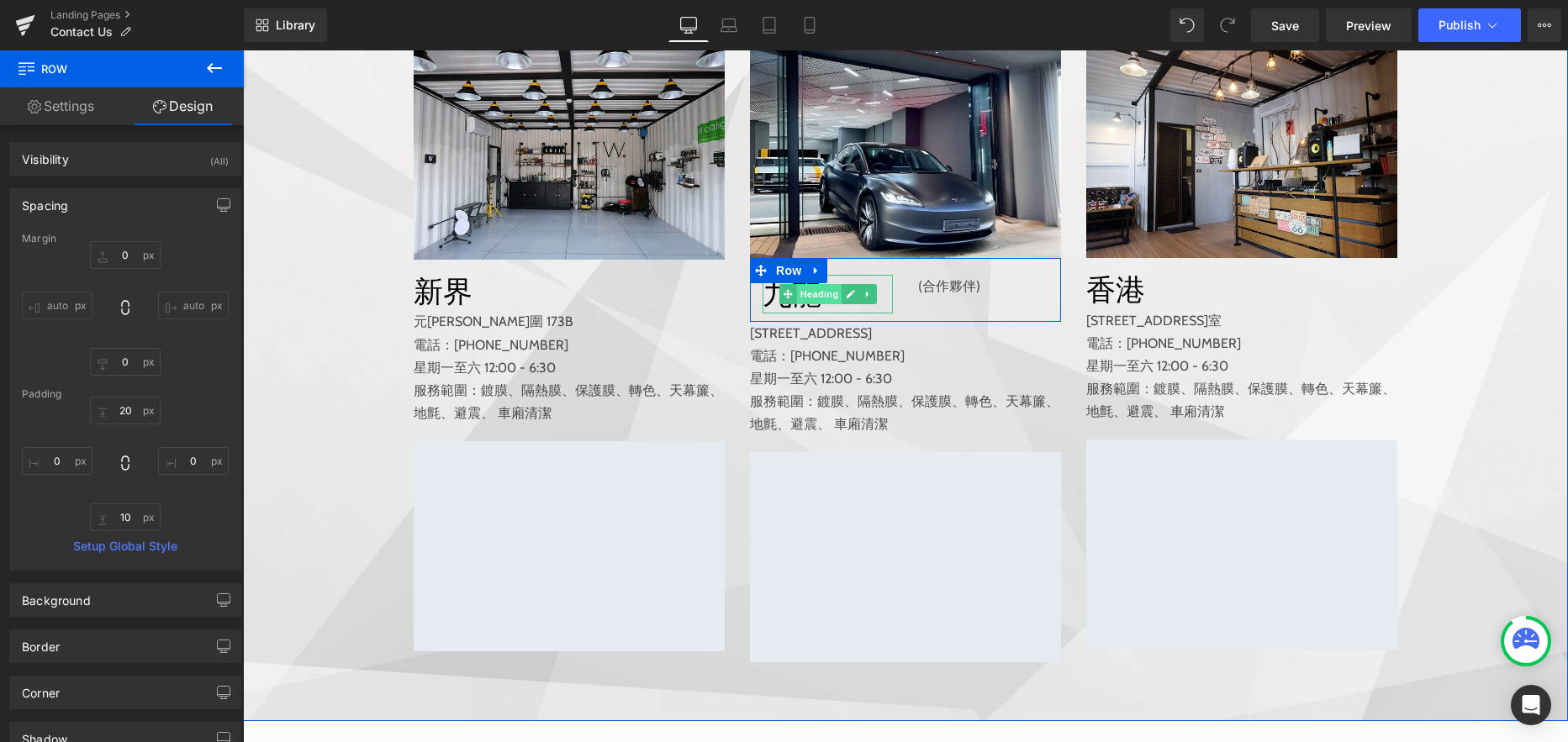
click at [815, 304] on span "Heading" at bounding box center [818, 294] width 45 height 20
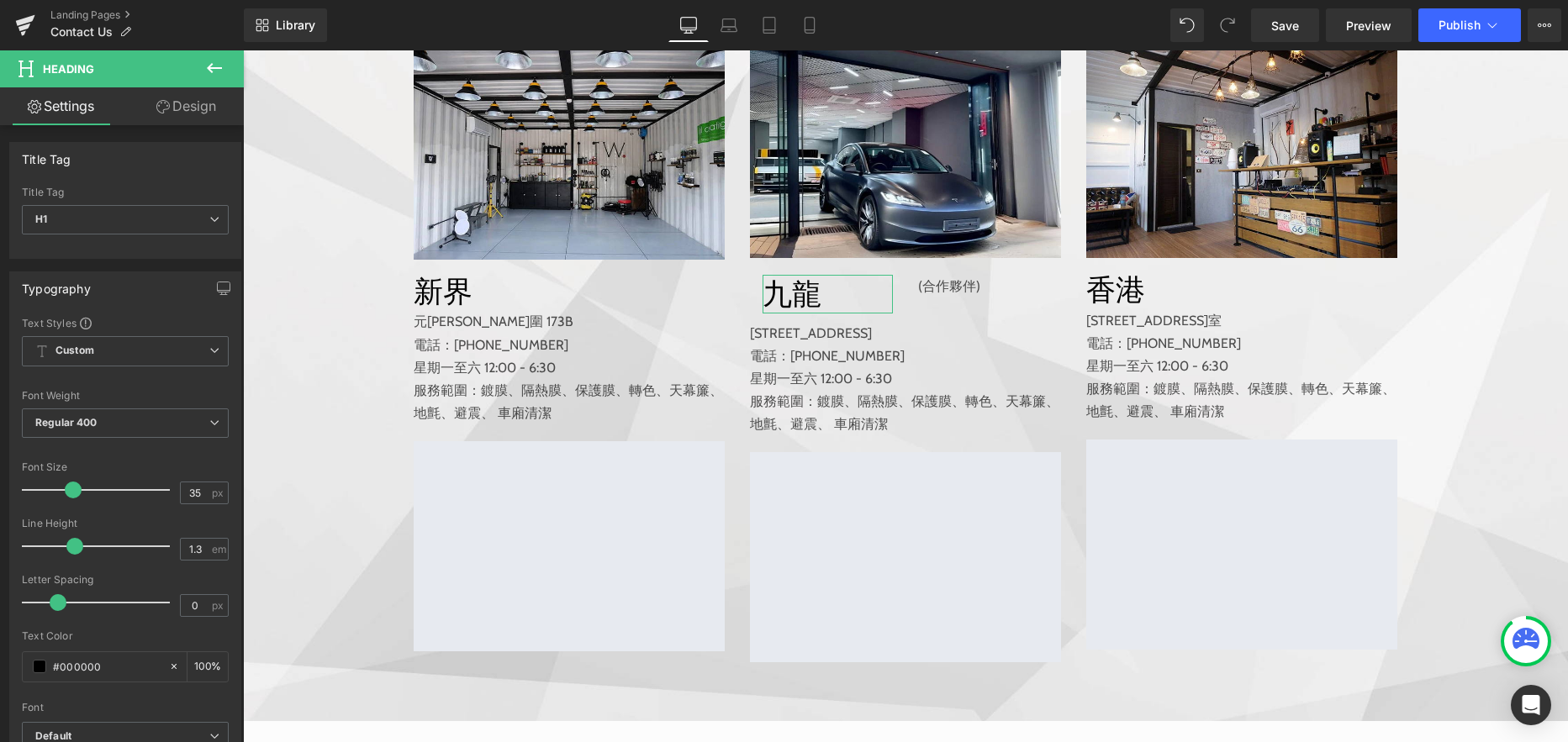
click at [202, 103] on link "Design" at bounding box center [186, 106] width 122 height 38
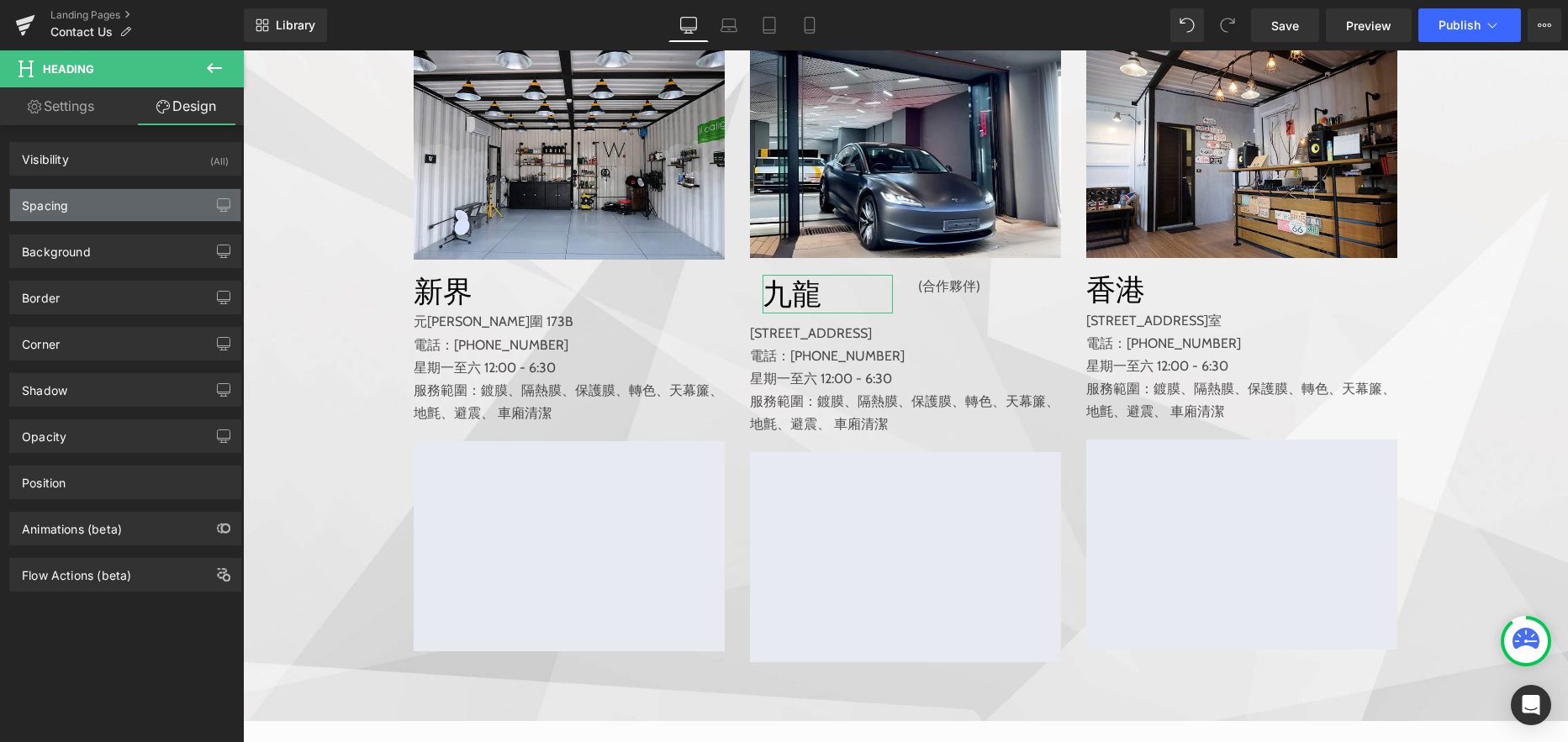
click at [125, 206] on div "Spacing" at bounding box center [125, 206] width 230 height 32
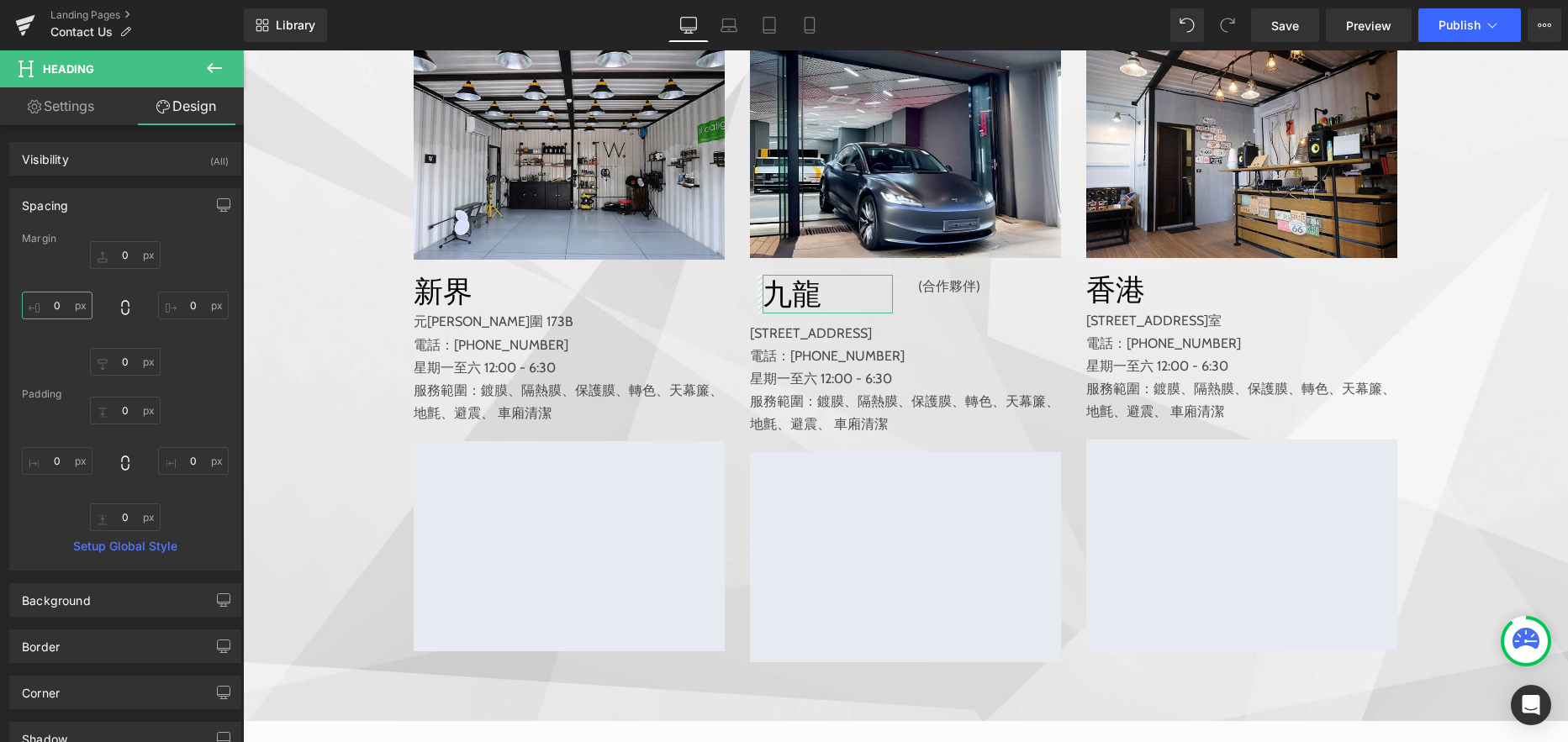
click at [45, 304] on input "0" at bounding box center [57, 305] width 70 height 28
type input "-15"
click at [123, 360] on input "0" at bounding box center [125, 361] width 70 height 28
type input "-10"
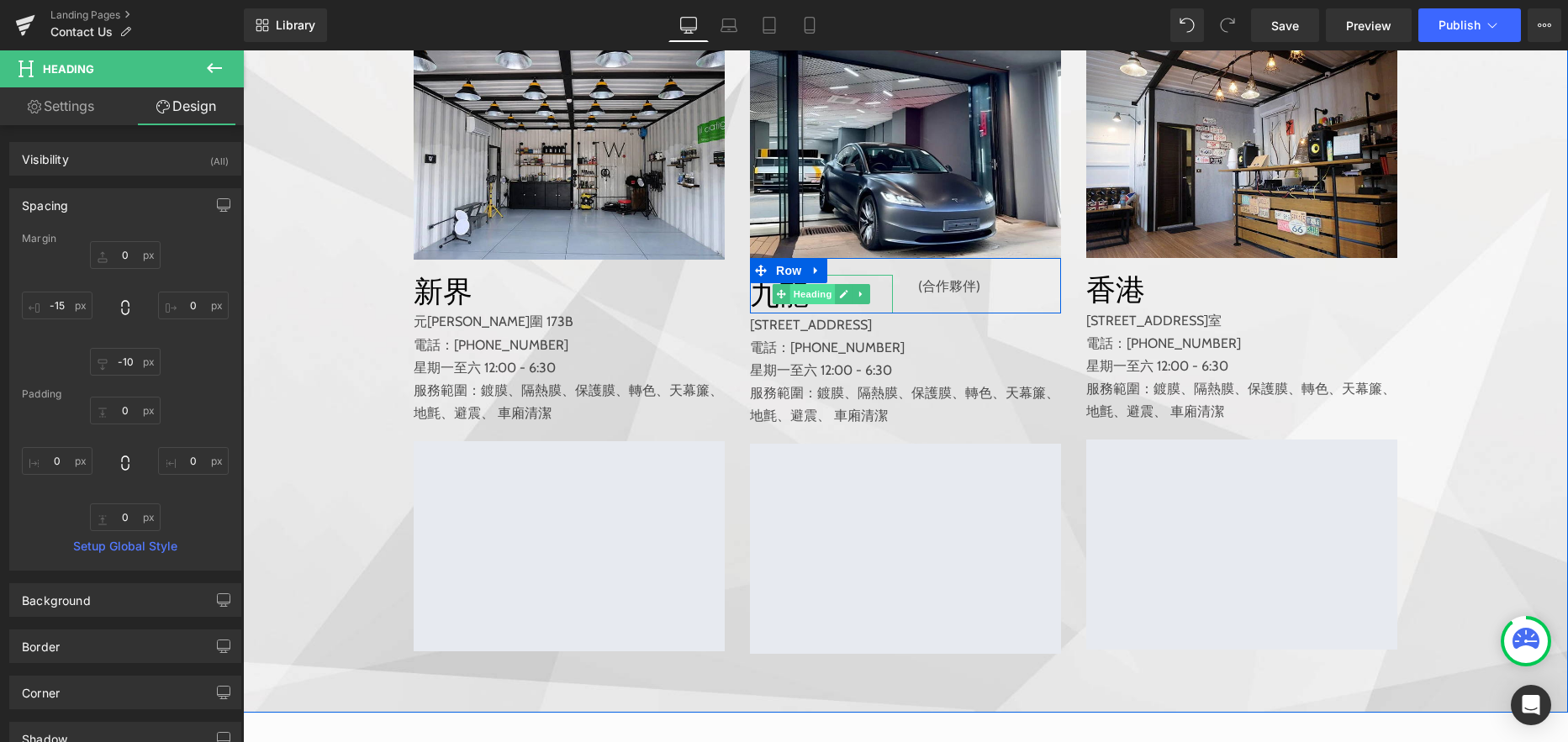
click at [812, 304] on span "Heading" at bounding box center [812, 294] width 45 height 20
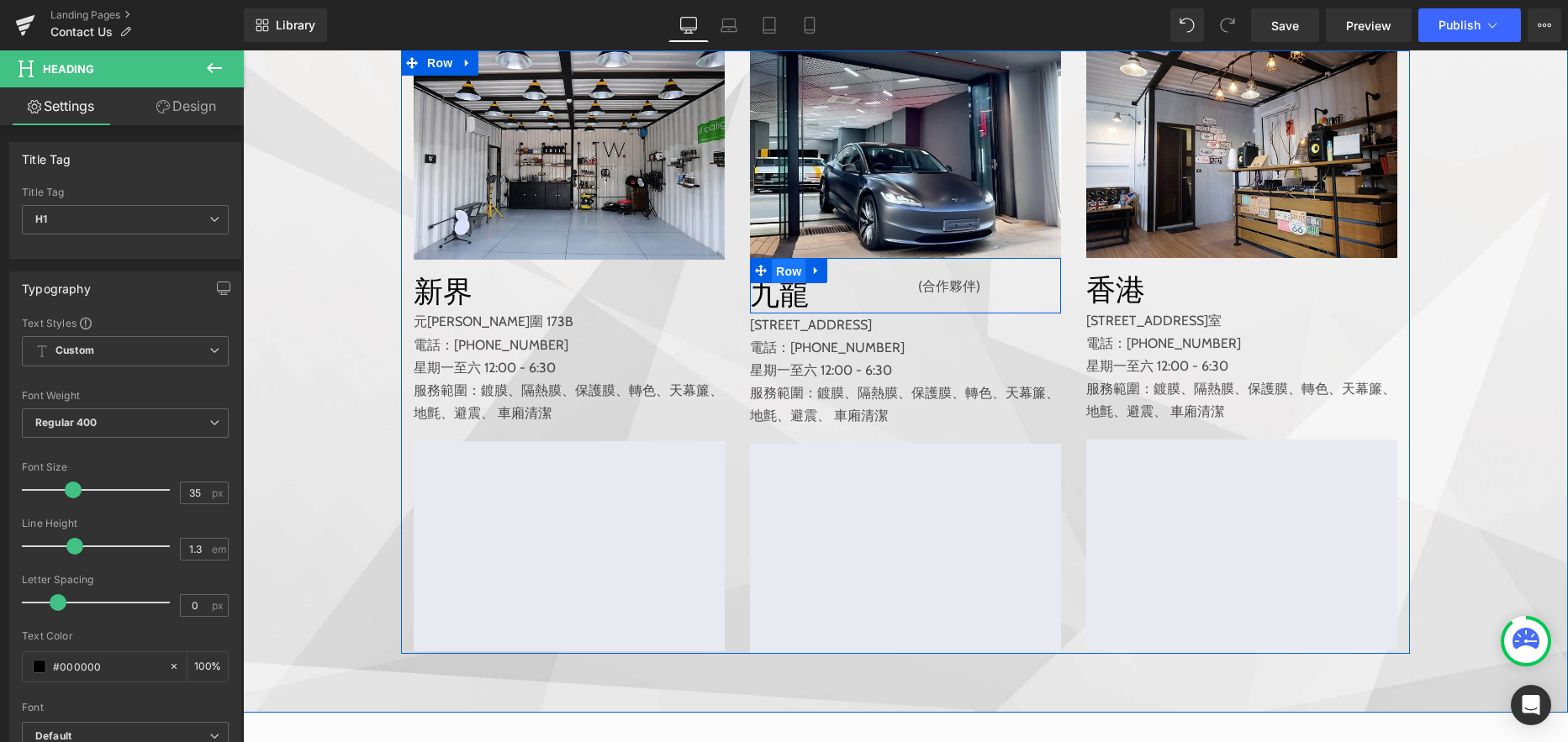
click at [784, 284] on span "Row" at bounding box center [788, 271] width 34 height 25
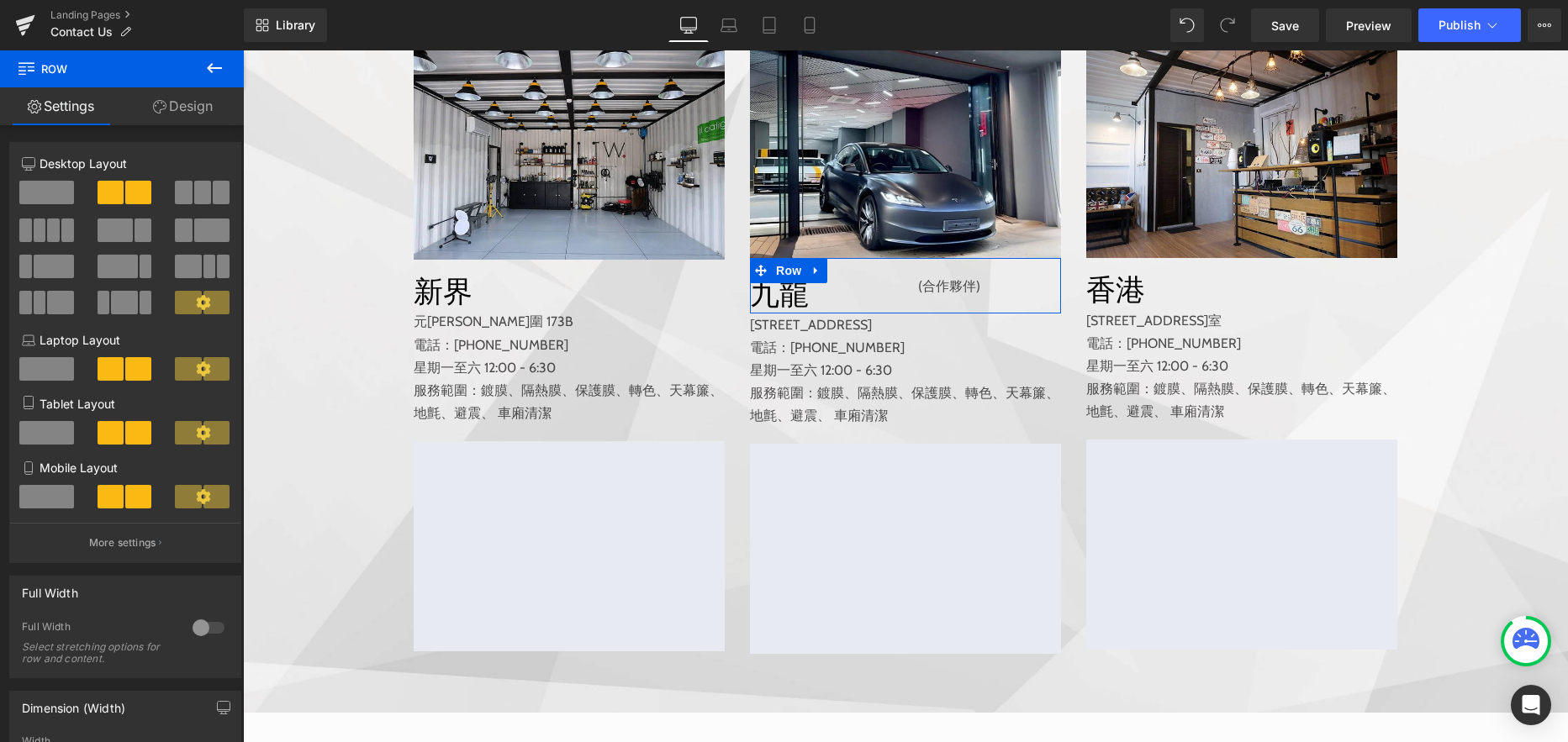
click at [195, 109] on link "Design" at bounding box center [182, 106] width 122 height 38
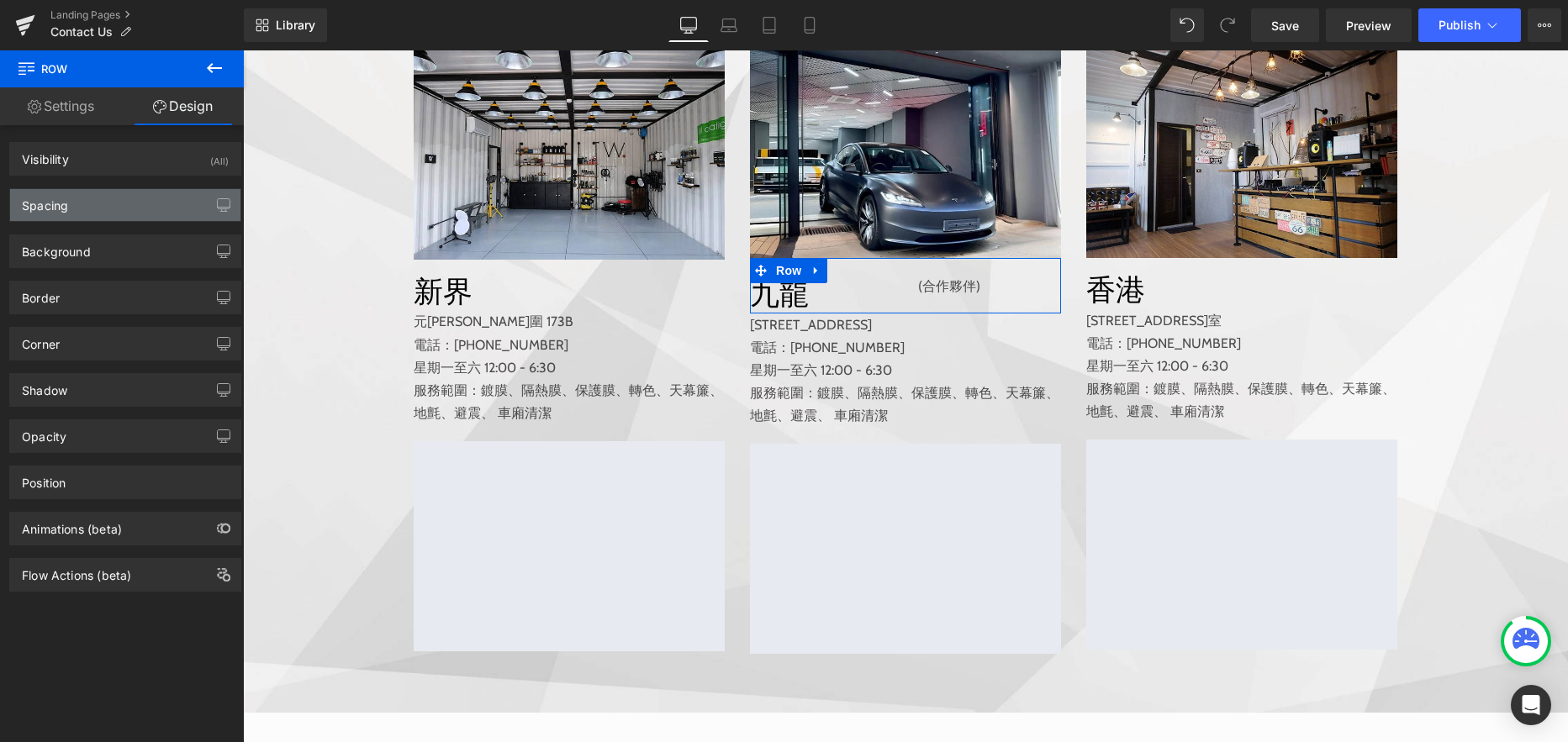
click at [129, 193] on div "Spacing" at bounding box center [125, 206] width 230 height 32
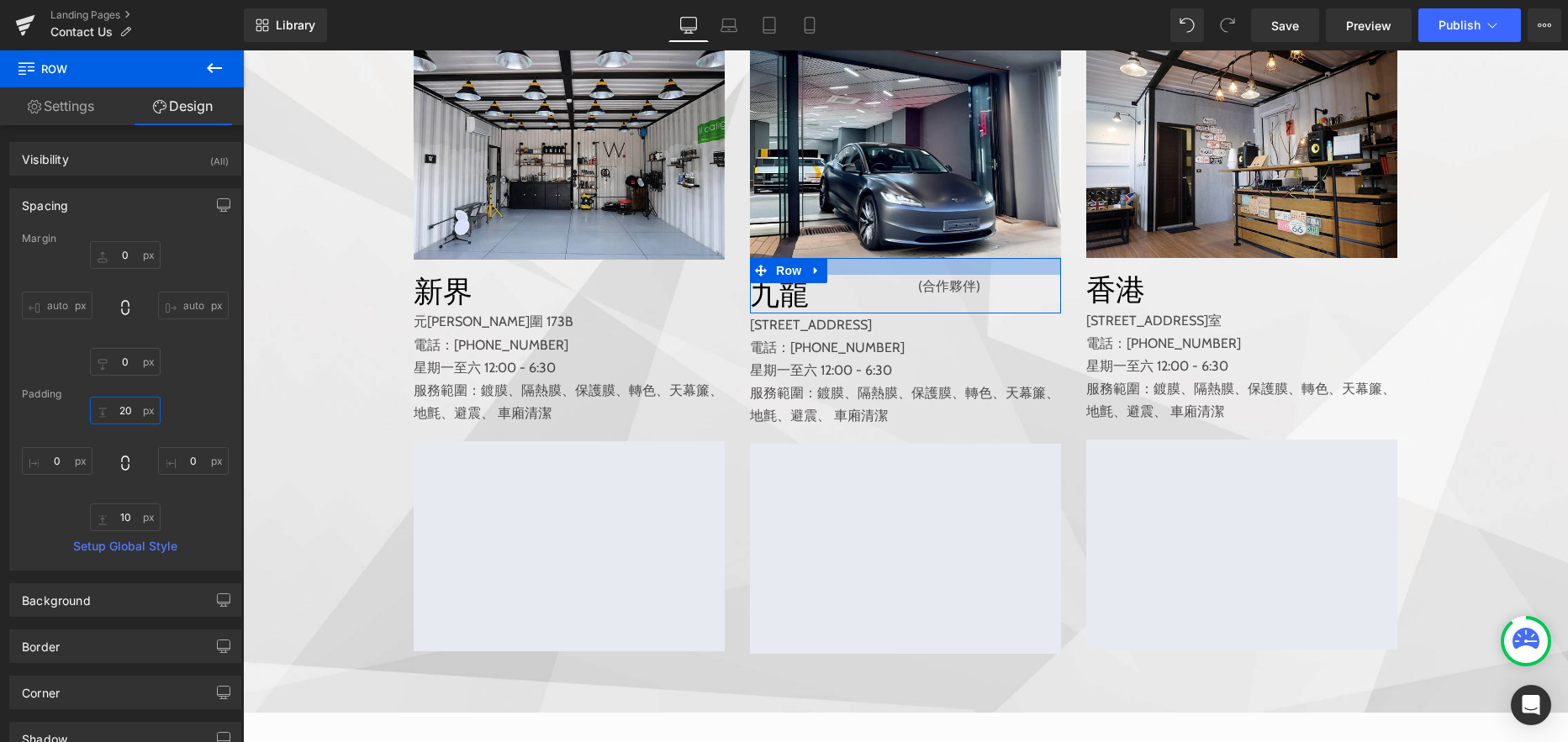
drag, startPoint x: 109, startPoint y: 402, endPoint x: 138, endPoint y: 402, distance: 29.0
click at [138, 402] on input "20" at bounding box center [125, 410] width 70 height 28
drag, startPoint x: 129, startPoint y: 414, endPoint x: 107, endPoint y: 414, distance: 22.0
click at [107, 414] on input "20" at bounding box center [125, 410] width 70 height 28
type input "15"
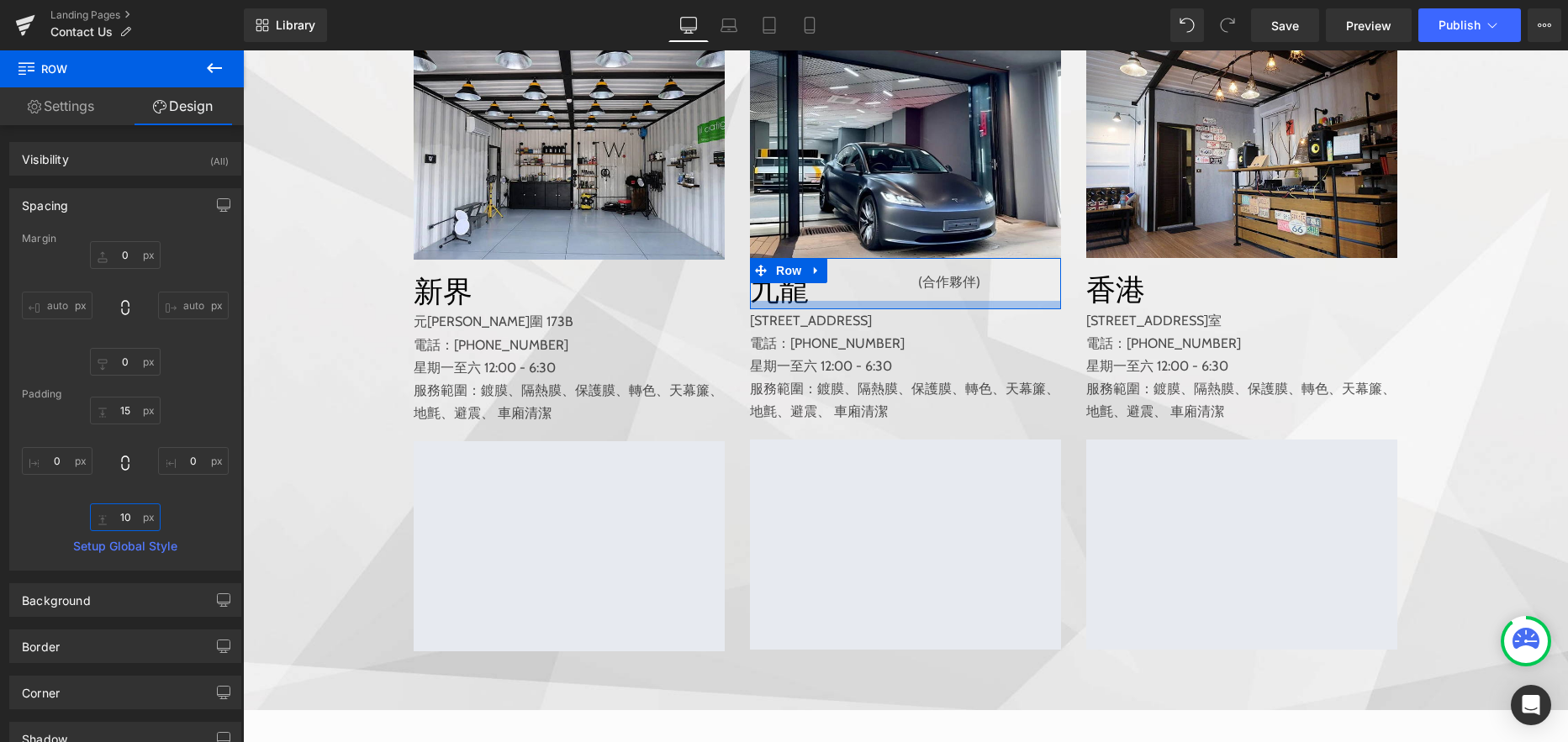
drag, startPoint x: 109, startPoint y: 512, endPoint x: 149, endPoint y: 518, distance: 40.4
click at [137, 517] on input "10" at bounding box center [125, 517] width 70 height 28
type input "20"
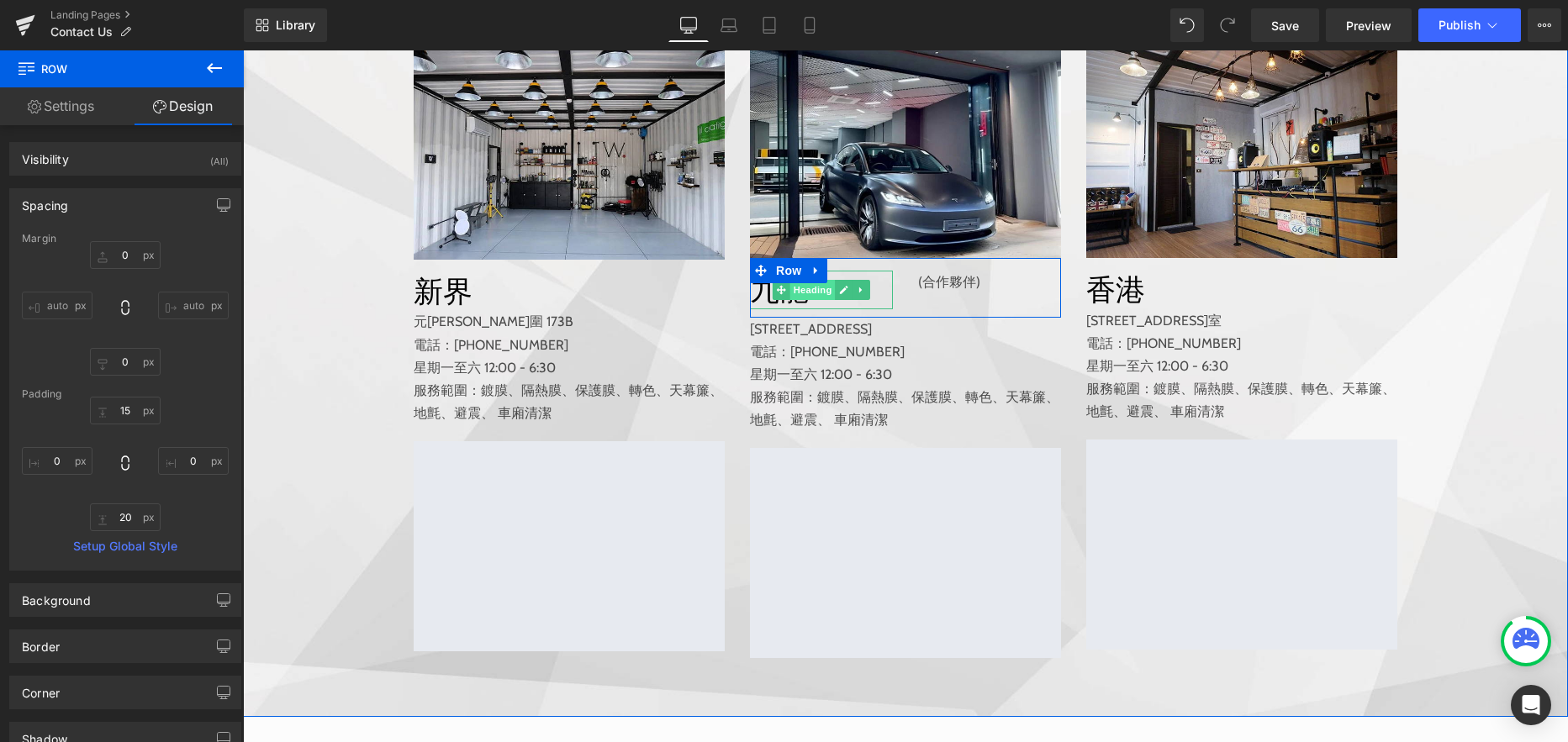
click at [808, 300] on span "Heading" at bounding box center [812, 290] width 45 height 20
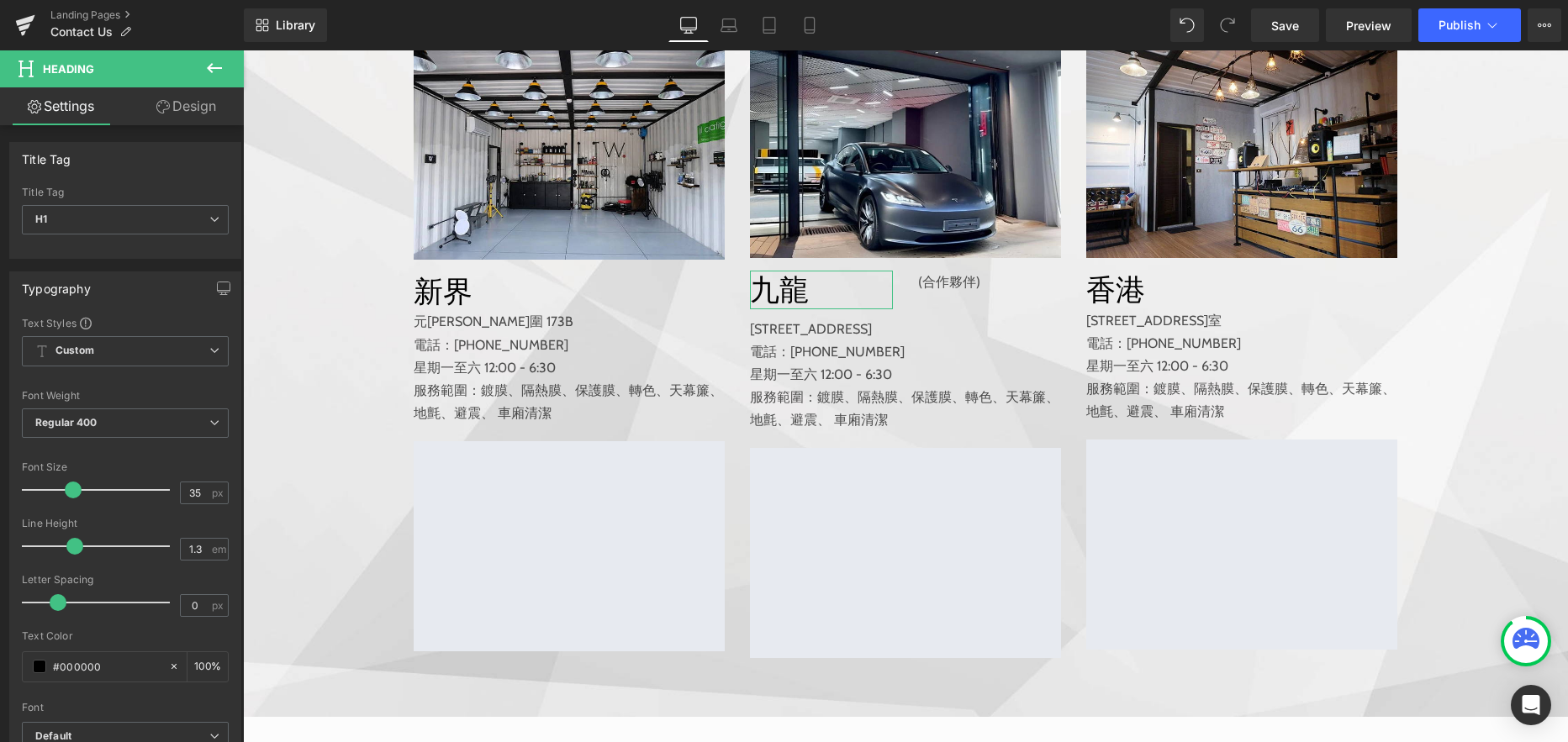
click at [201, 112] on link "Design" at bounding box center [186, 106] width 122 height 38
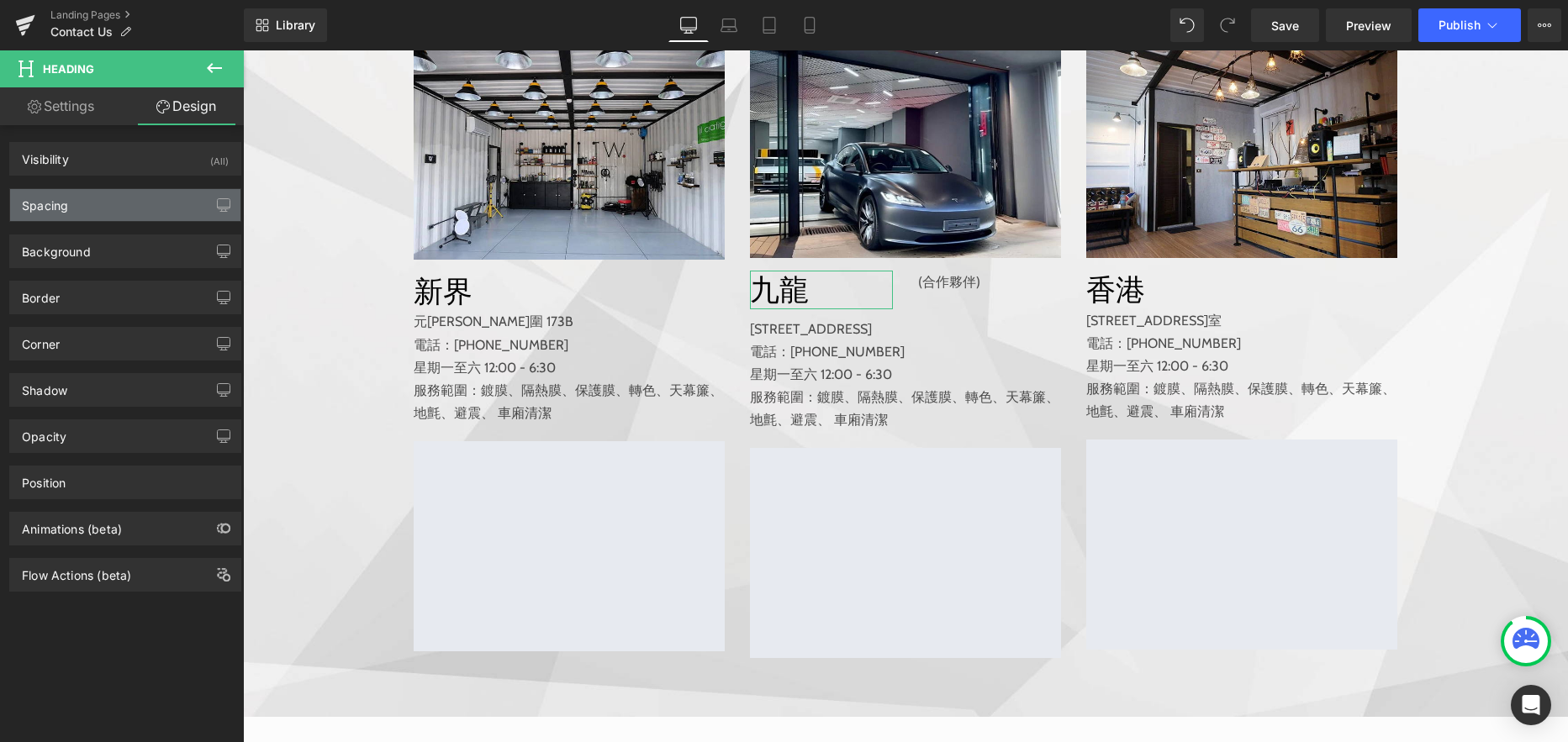
click at [129, 206] on div "Spacing" at bounding box center [125, 206] width 230 height 32
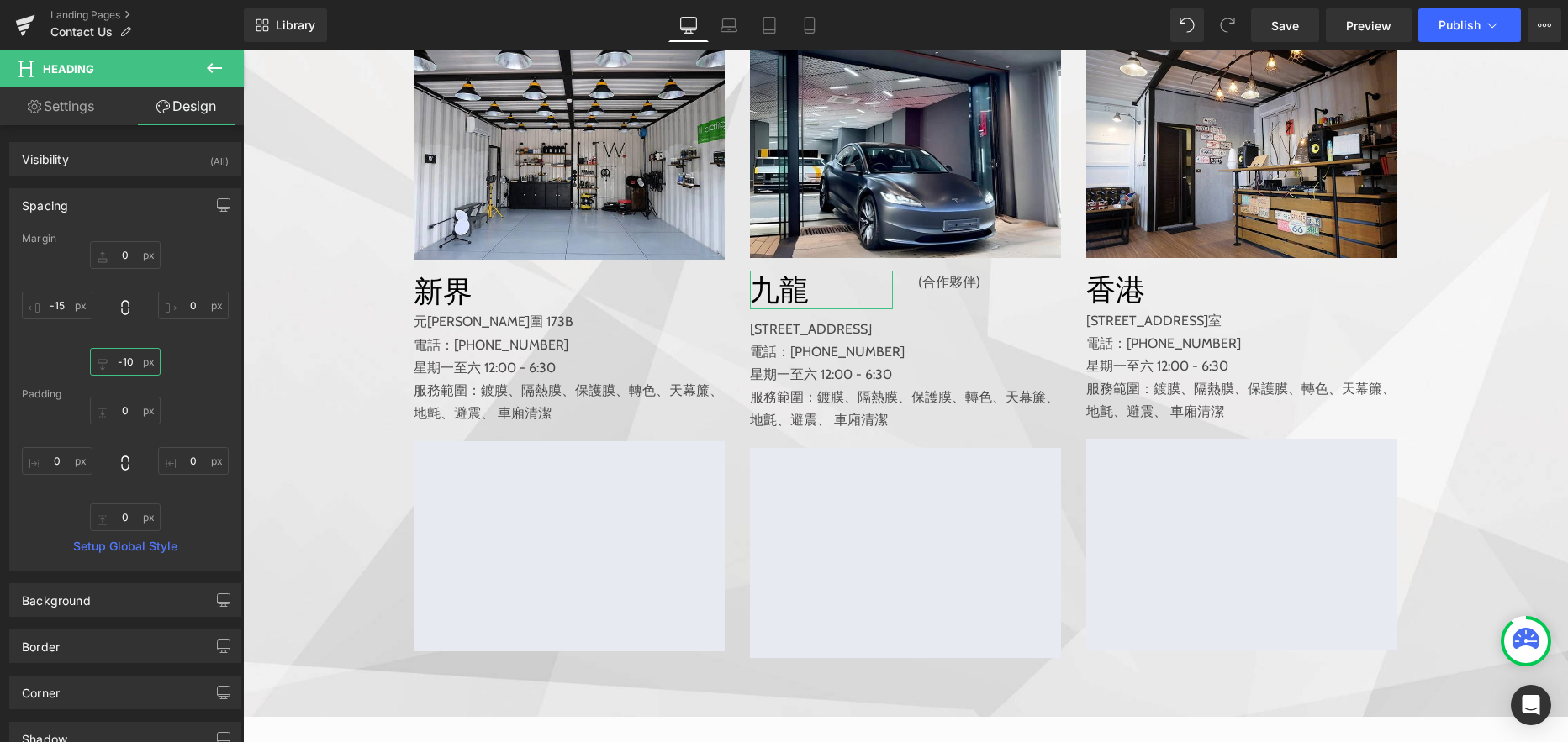
drag, startPoint x: 109, startPoint y: 357, endPoint x: 148, endPoint y: 358, distance: 39.0
click at [126, 358] on input "-10" at bounding box center [125, 361] width 70 height 28
click at [148, 358] on input "-10" at bounding box center [125, 361] width 70 height 28
type input "-"
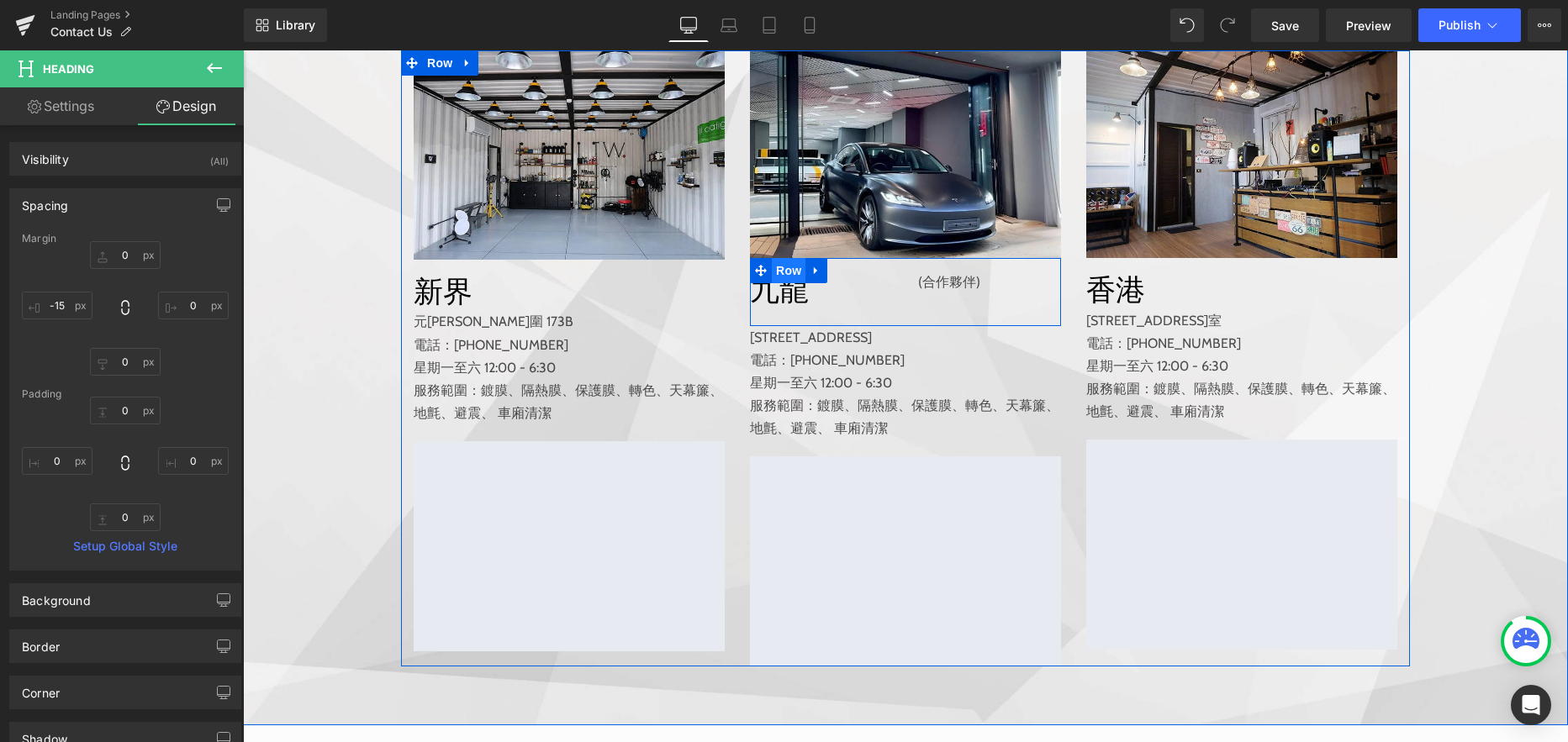
click at [780, 283] on span "Row" at bounding box center [788, 270] width 34 height 25
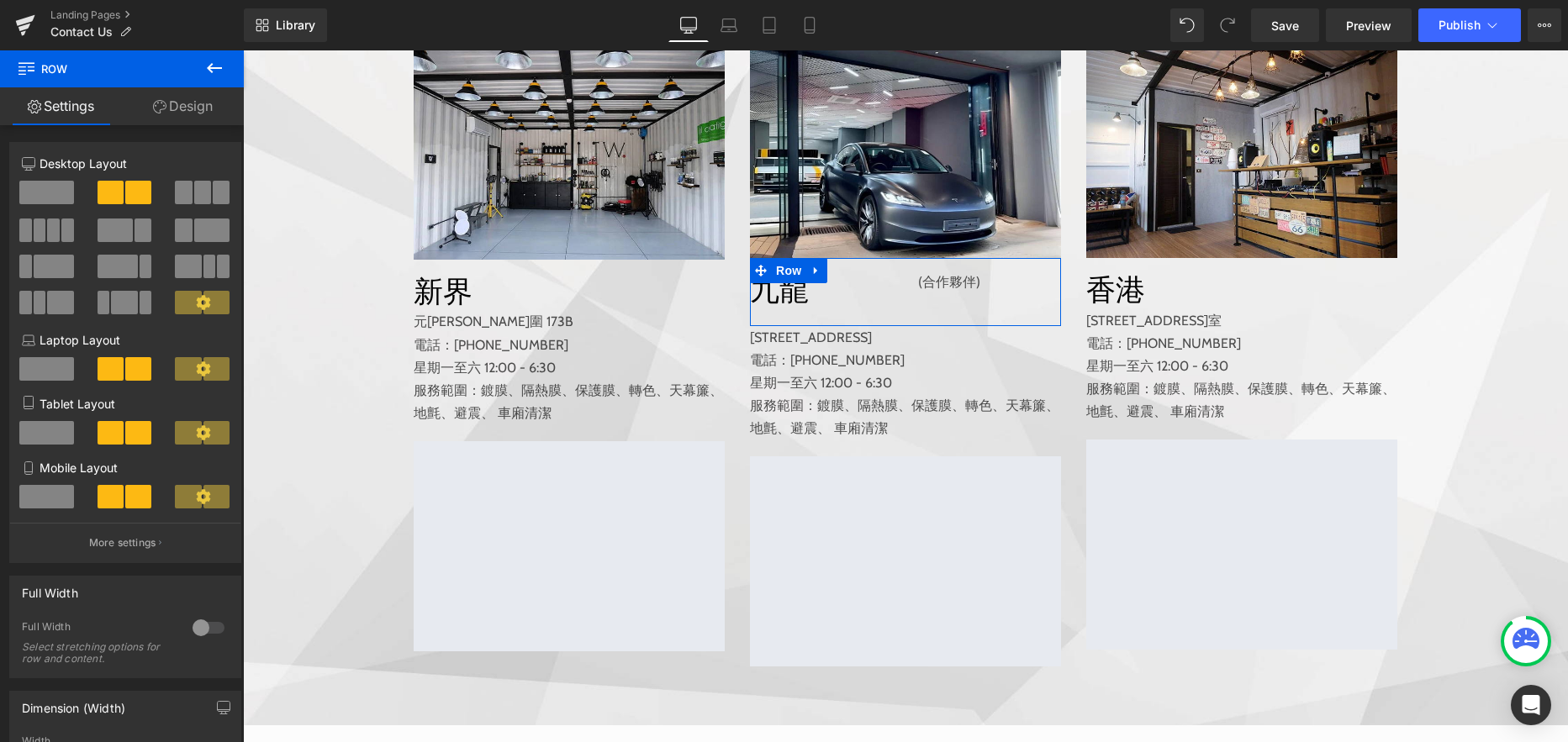
drag, startPoint x: 184, startPoint y: 109, endPoint x: 174, endPoint y: 130, distance: 23.3
click at [185, 109] on link "Design" at bounding box center [182, 106] width 122 height 38
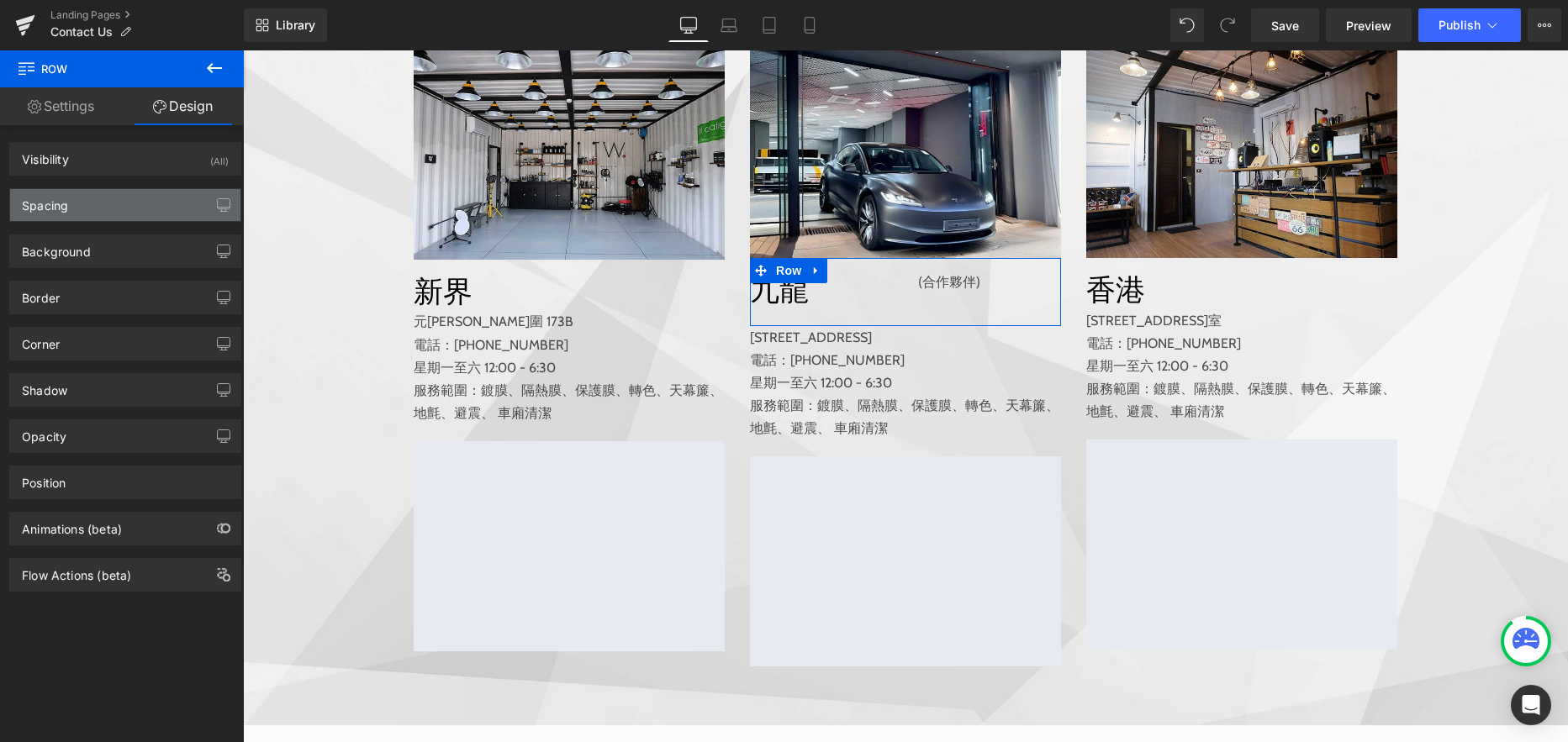
click at [126, 200] on div "Spacing" at bounding box center [125, 206] width 230 height 32
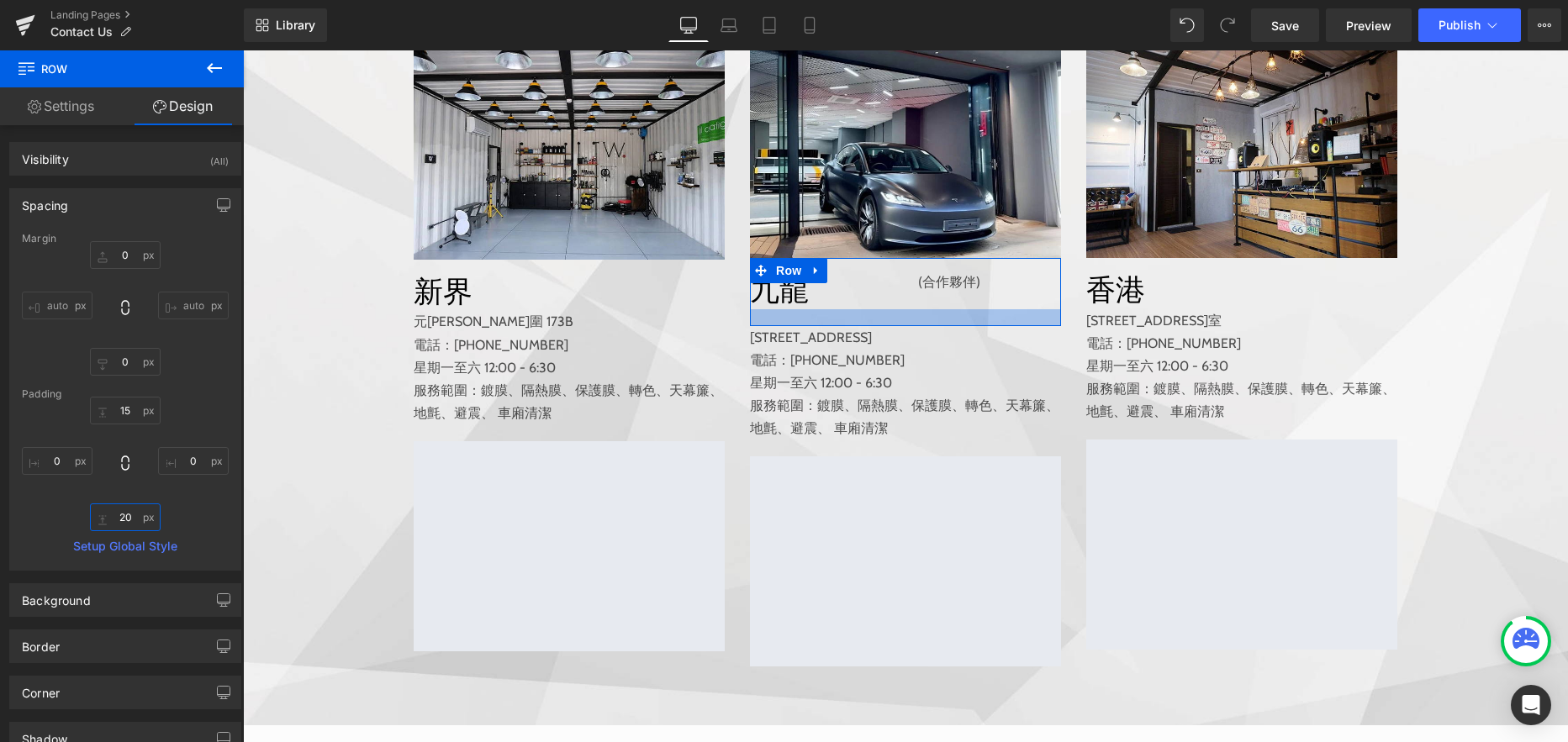
click at [117, 514] on input "20" at bounding box center [125, 517] width 70 height 28
type input "0"
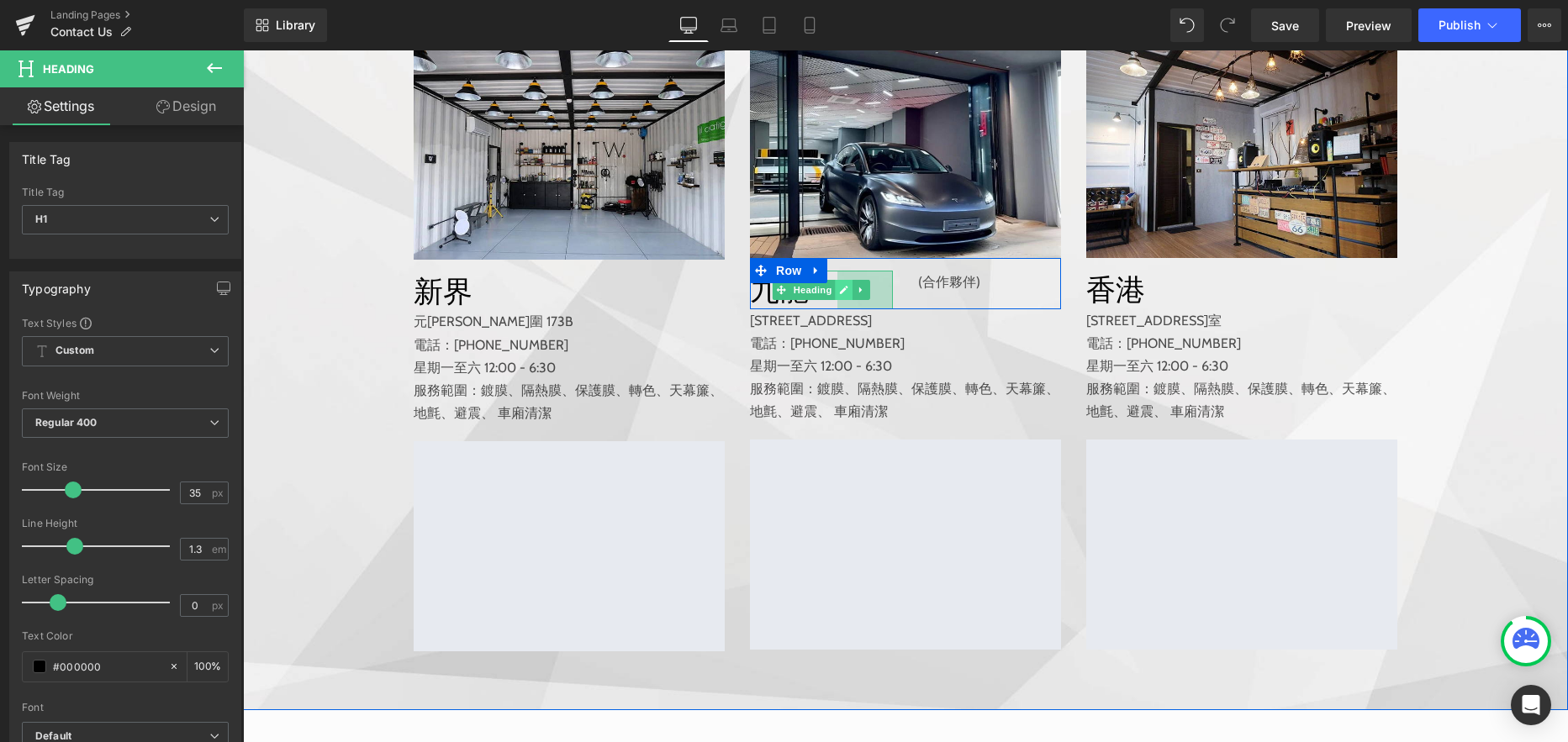
drag, startPoint x: 885, startPoint y: 316, endPoint x: 829, endPoint y: 316, distance: 56.0
click at [829, 310] on div "九龍 Heading NaNpx 66px" at bounding box center [821, 289] width 143 height 38
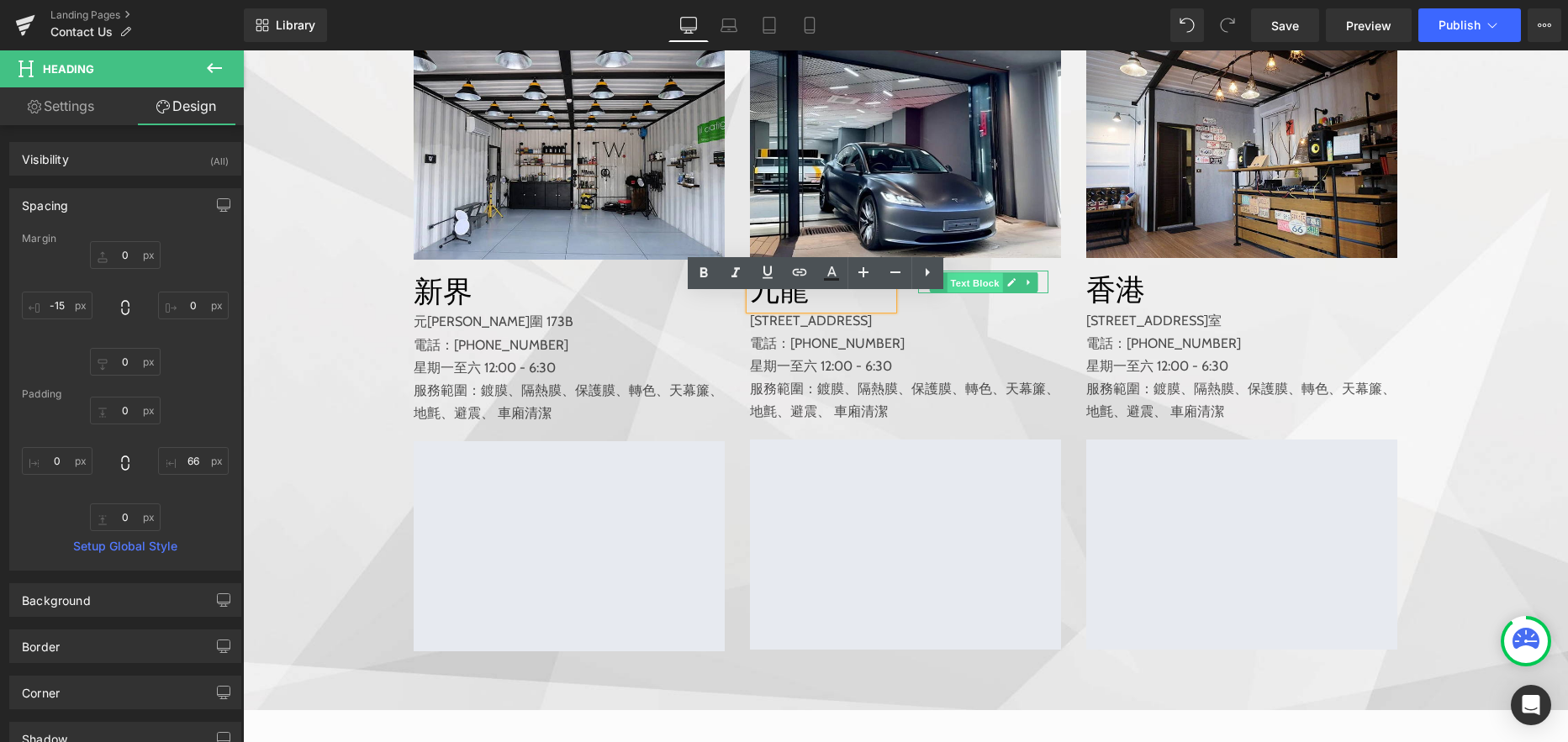
click at [951, 293] on span "Text Block" at bounding box center [974, 282] width 55 height 20
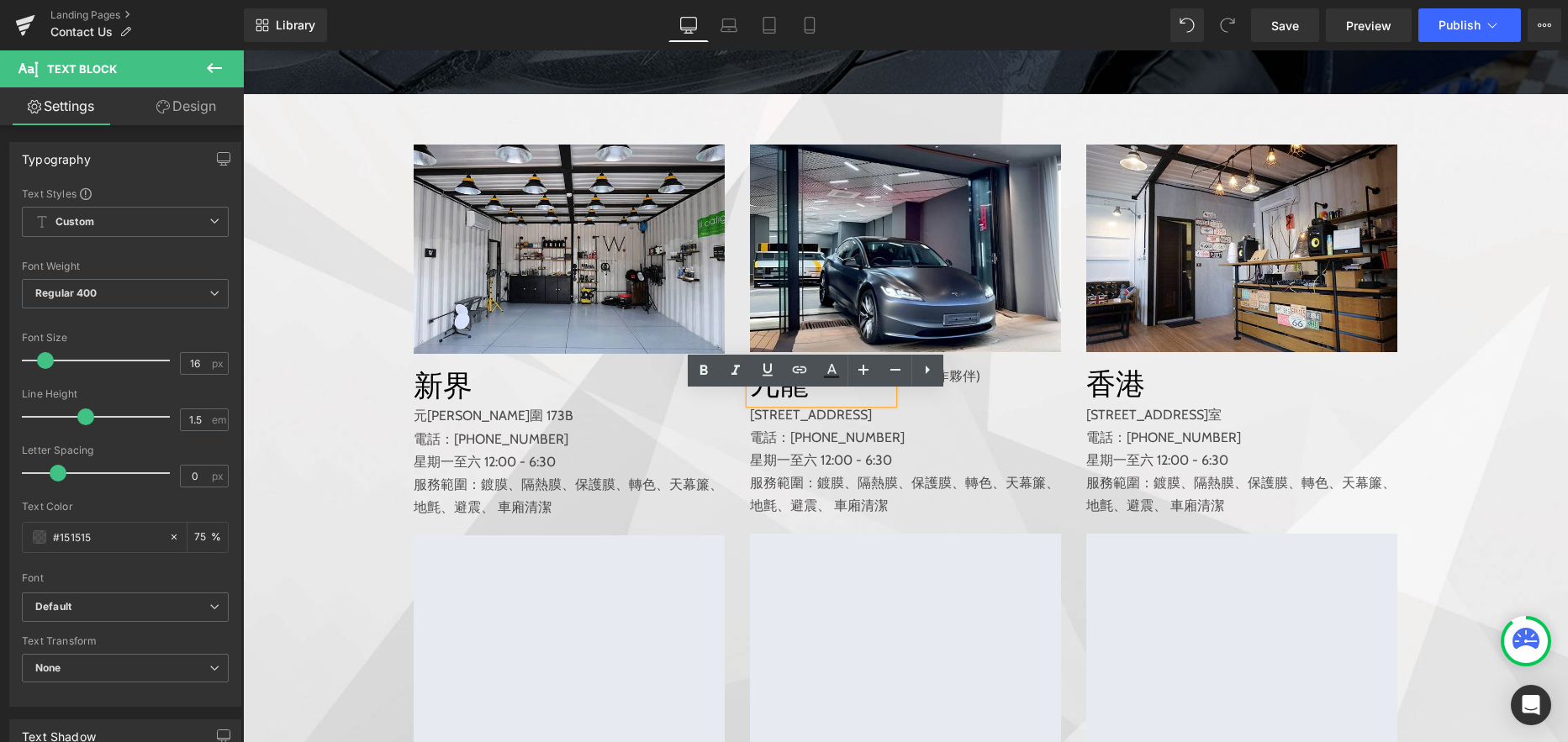
scroll to position [374, 0]
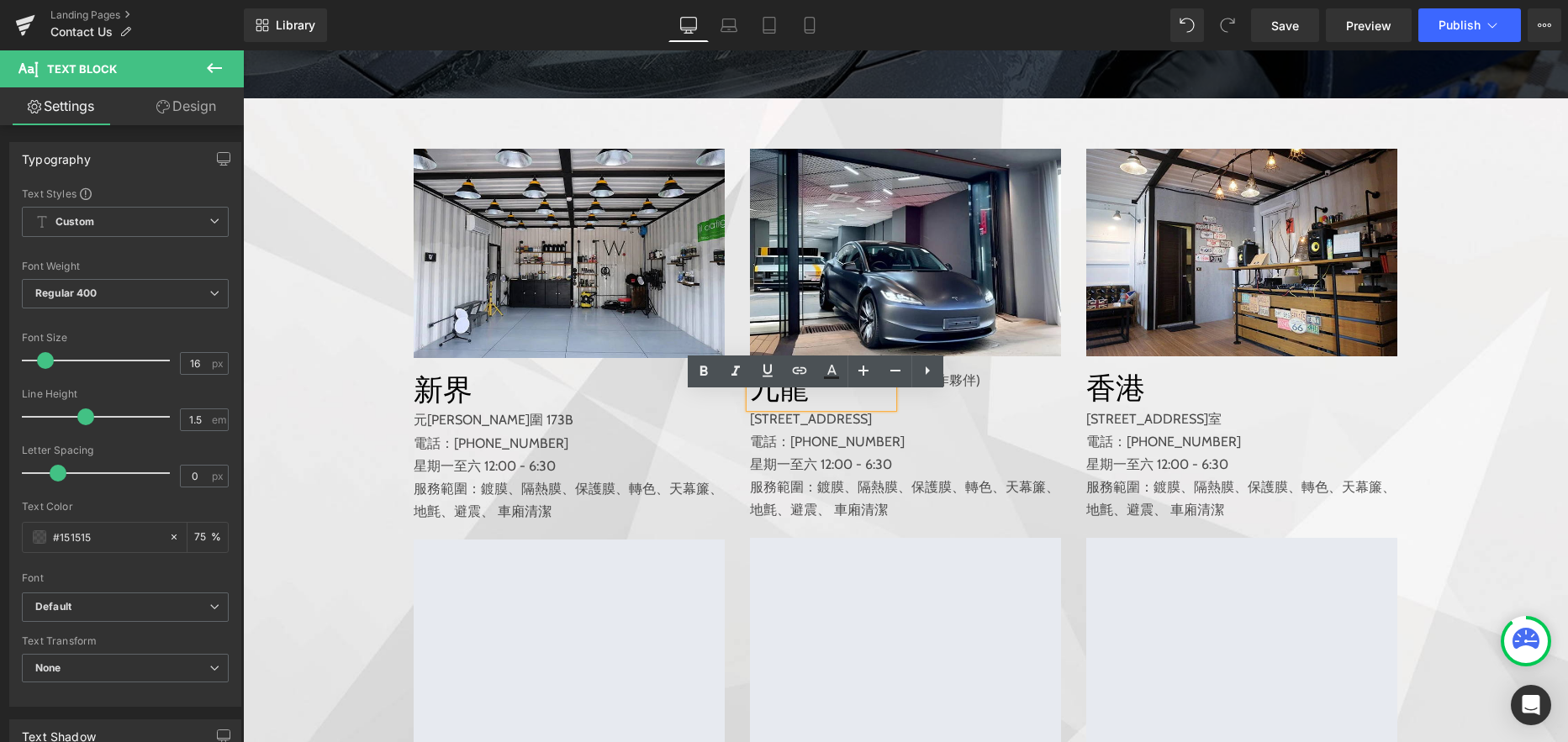
click at [795, 407] on h1 "九龍" at bounding box center [794, 388] width 87 height 38
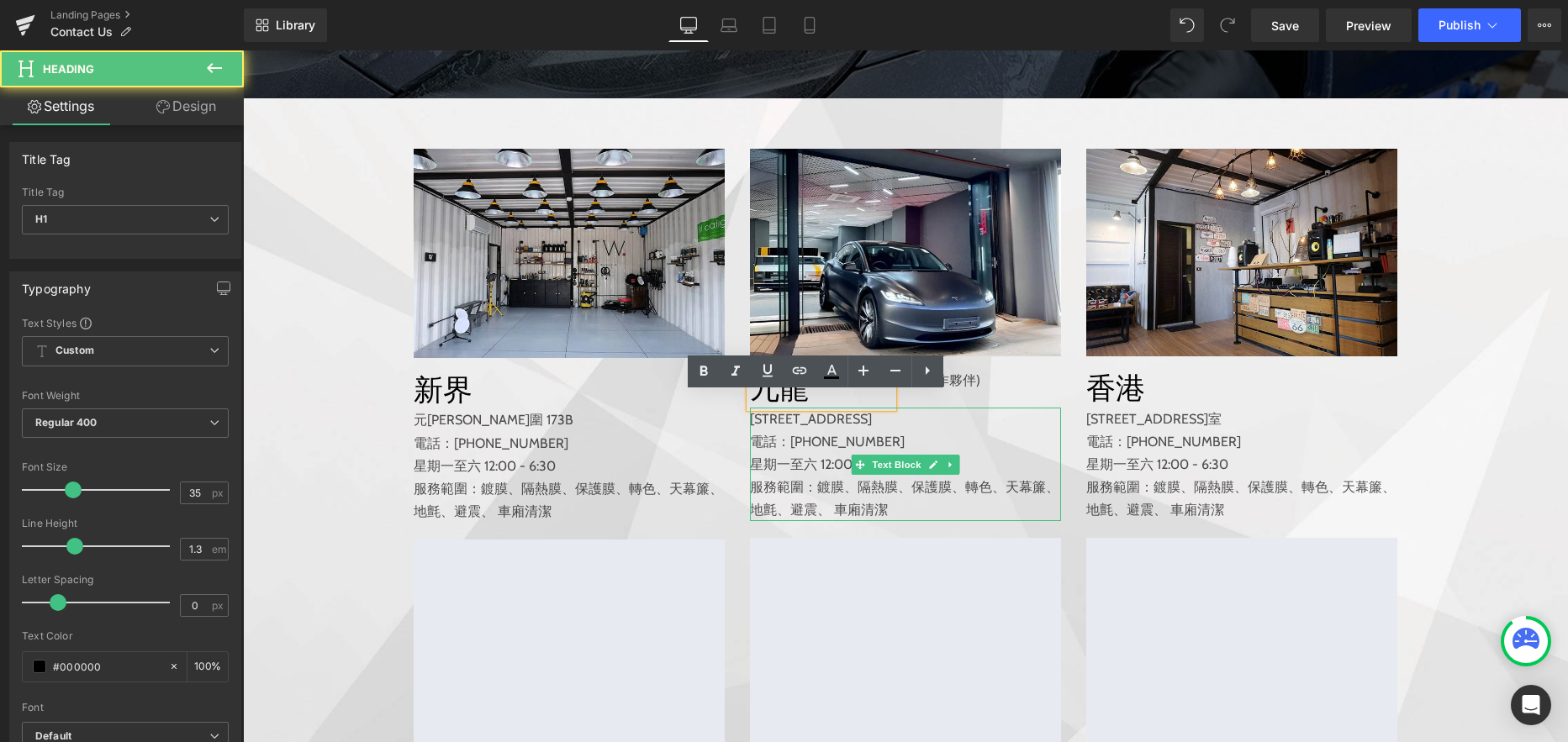
click at [820, 453] on p "電話：[PHONE_NUMBER]" at bounding box center [905, 442] width 311 height 23
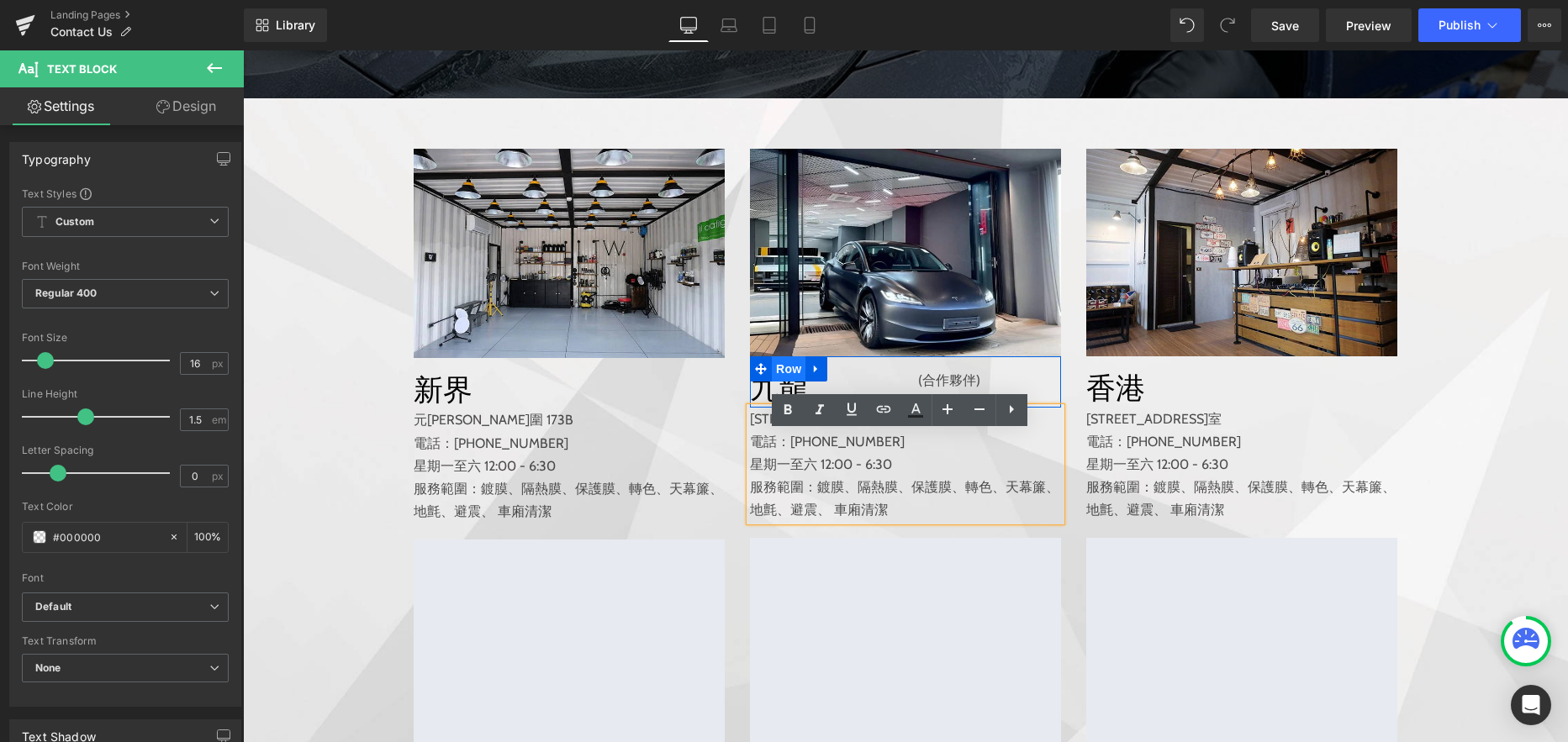
click at [779, 382] on span "Row" at bounding box center [788, 368] width 34 height 25
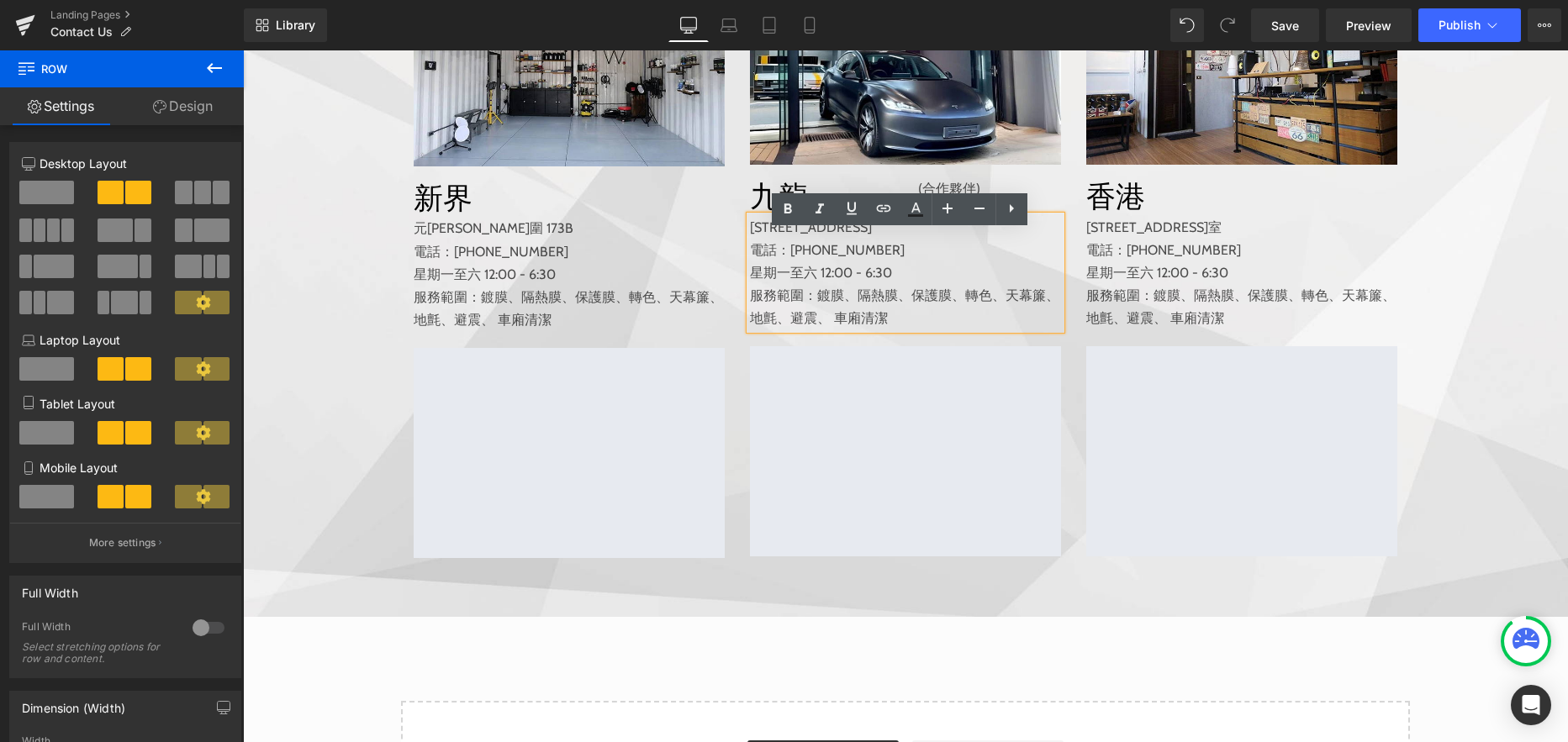
scroll to position [590, 0]
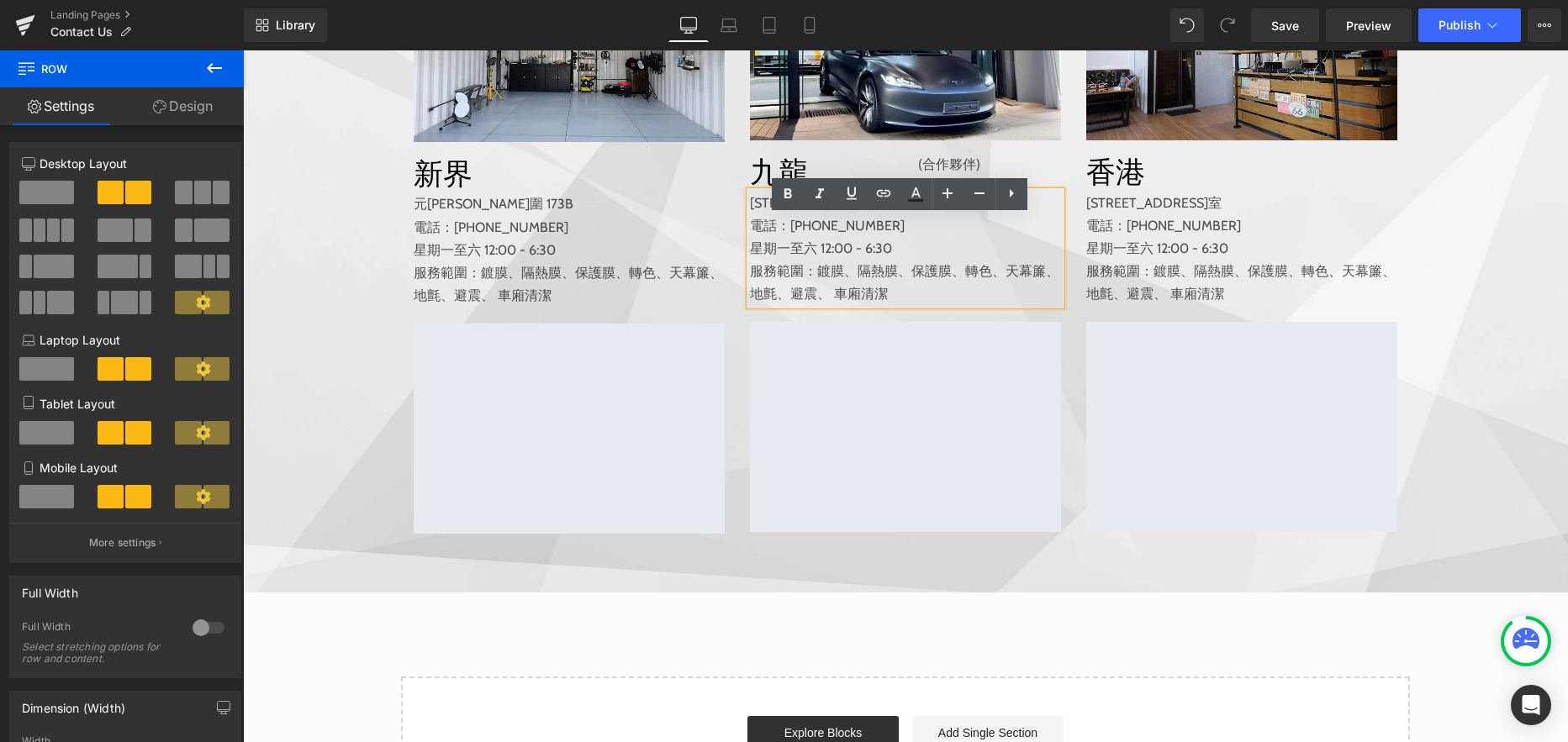
click at [901, 279] on span "隔熱膜、" at bounding box center [884, 271] width 53 height 16
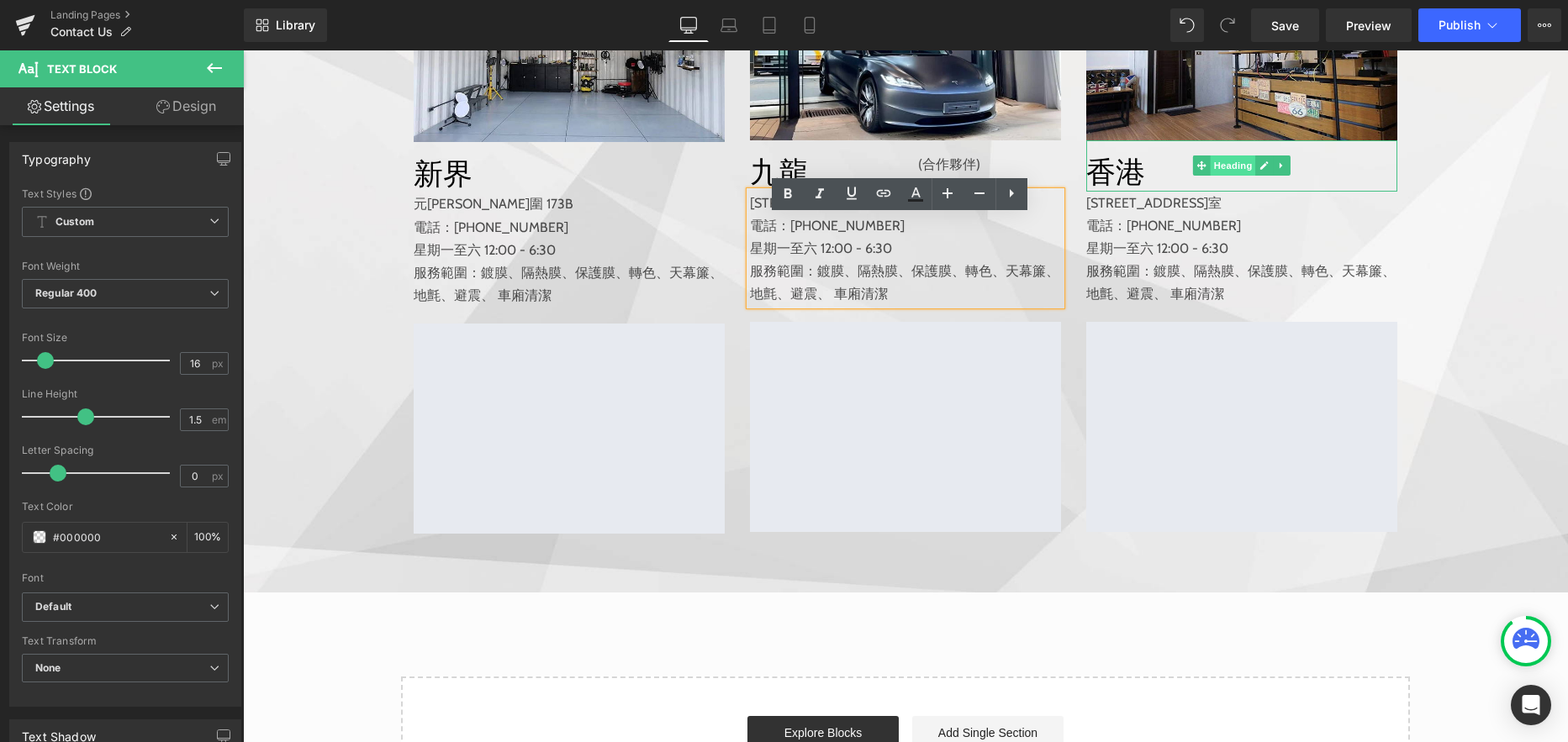
click at [1227, 175] on span "Heading" at bounding box center [1233, 165] width 45 height 20
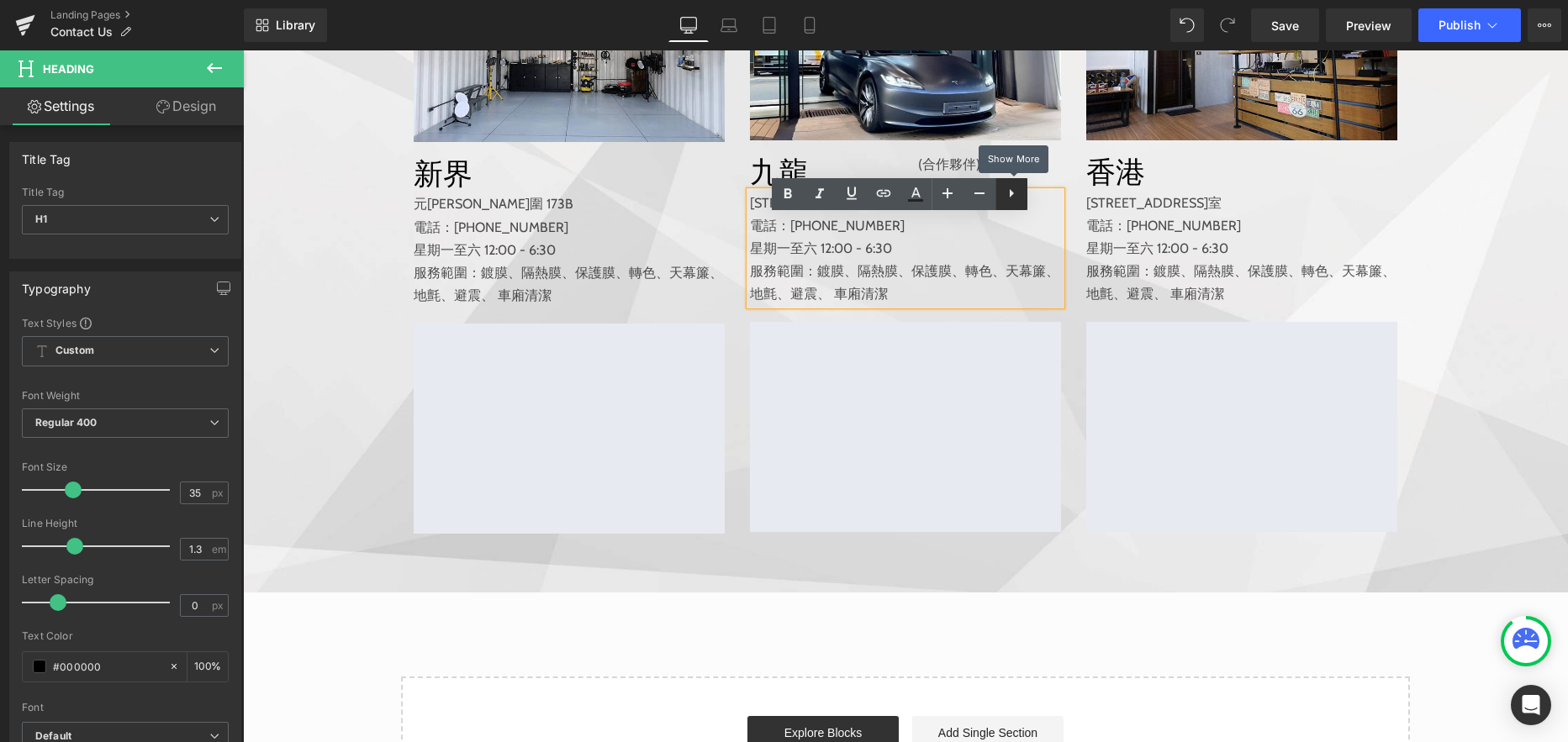
drag, startPoint x: 1002, startPoint y: 186, endPoint x: 623, endPoint y: 160, distance: 379.9
click at [867, 260] on p "星期一至六 12:00 - 6:30" at bounding box center [905, 248] width 311 height 23
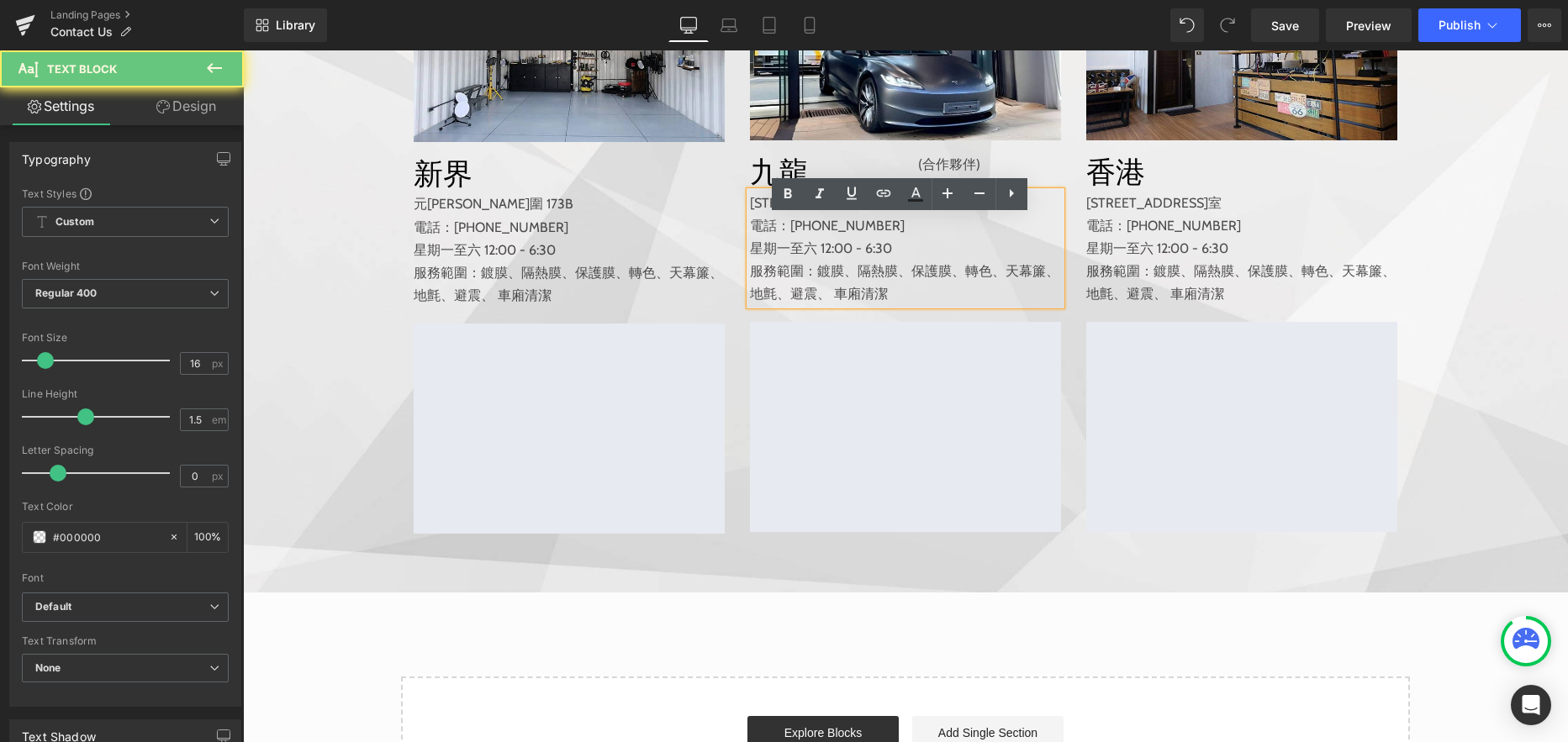
click at [865, 260] on p "星期一至六 12:00 - 6:30" at bounding box center [905, 248] width 311 height 23
click at [912, 279] on span "保護膜、" at bounding box center [938, 271] width 53 height 16
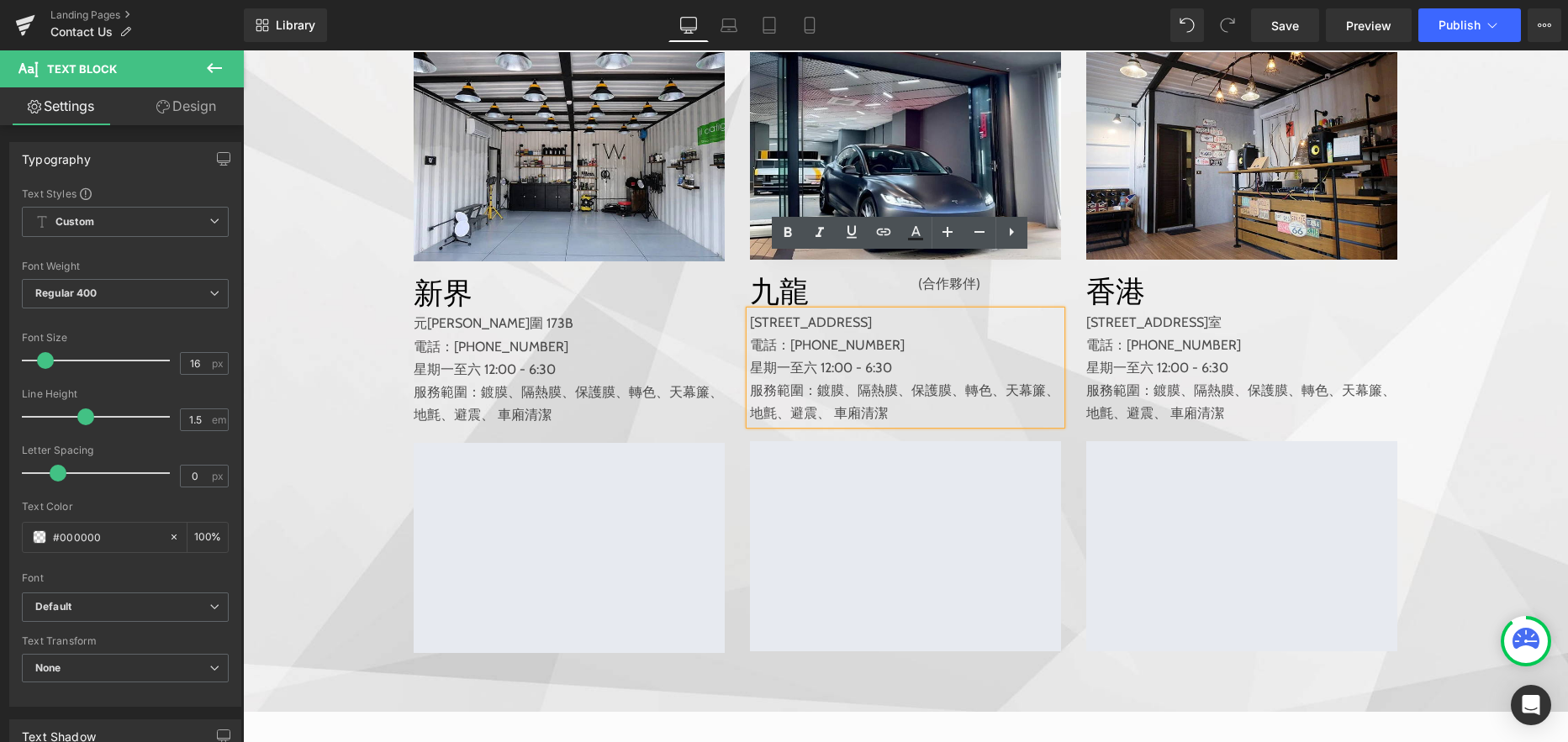
scroll to position [466, 0]
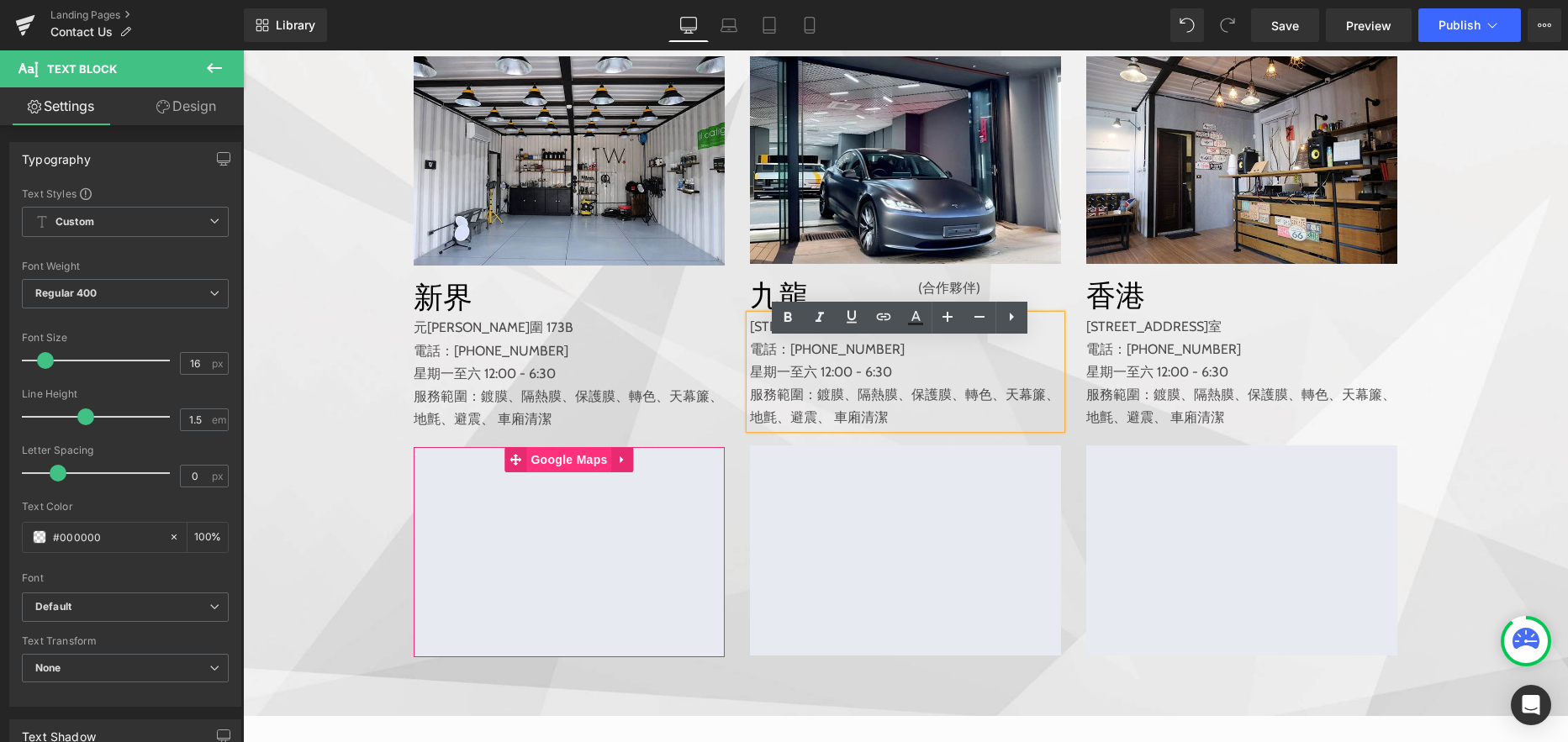
click at [562, 472] on span "Google Maps" at bounding box center [568, 459] width 85 height 25
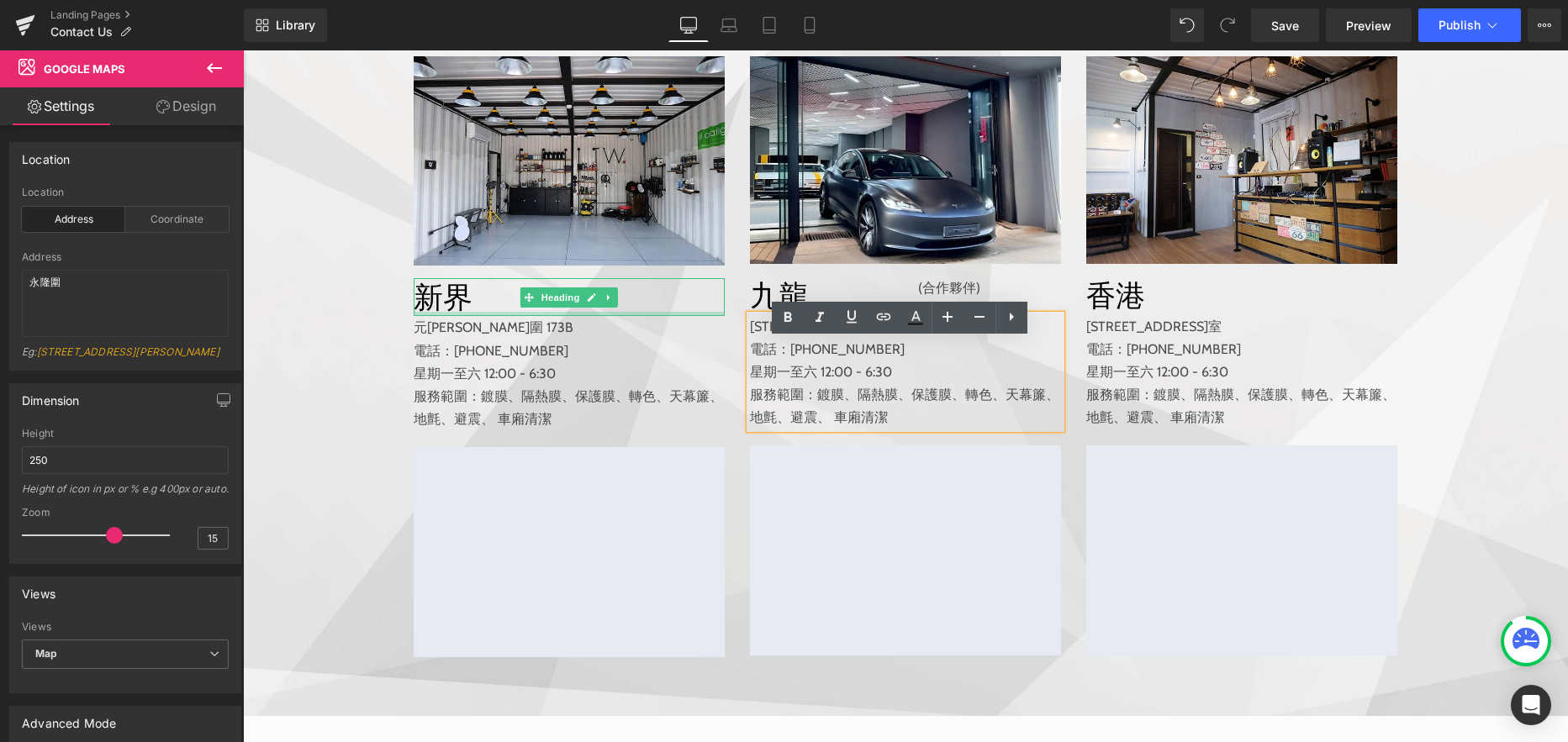
click at [473, 316] on div at bounding box center [569, 313] width 311 height 4
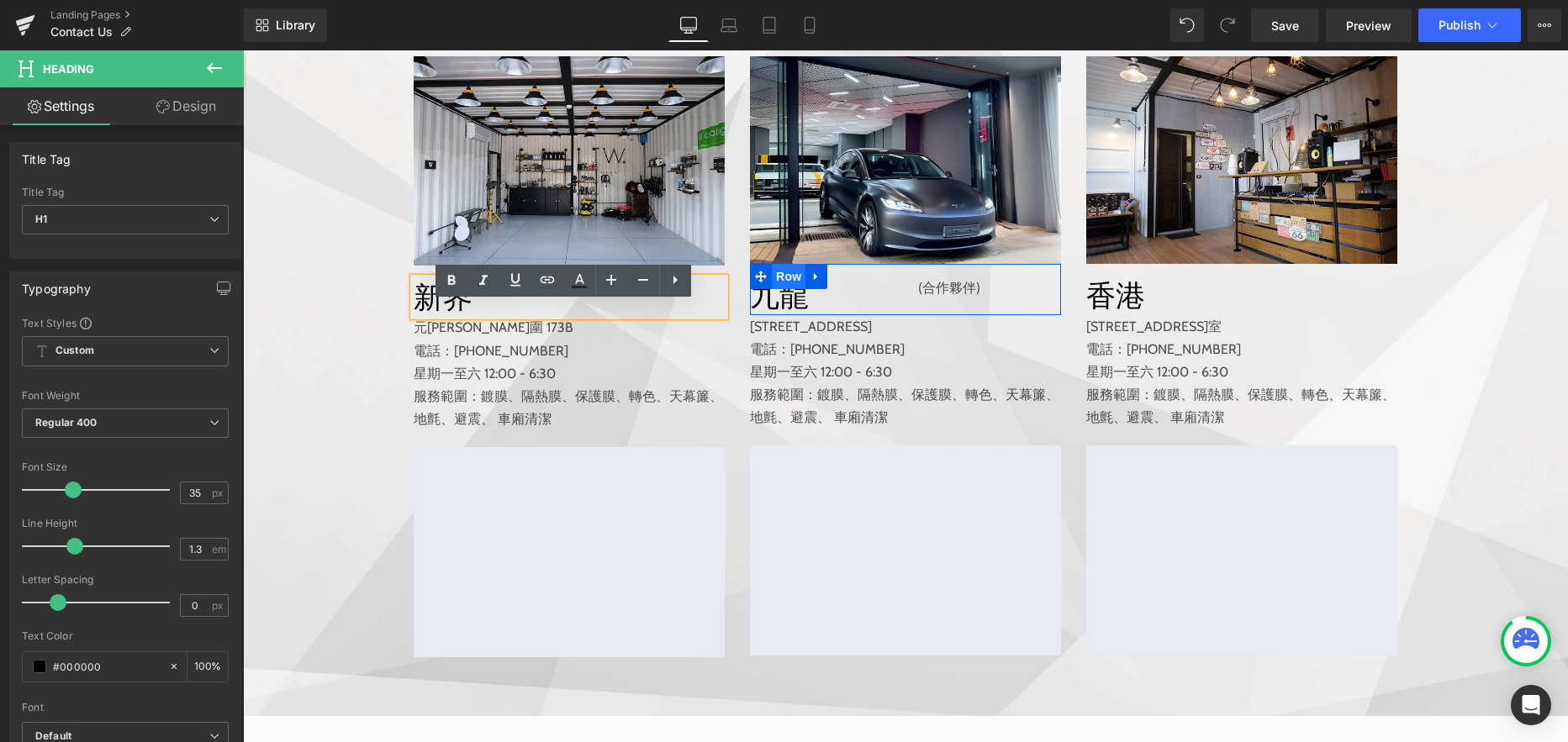
click at [779, 289] on span "Row" at bounding box center [788, 277] width 34 height 25
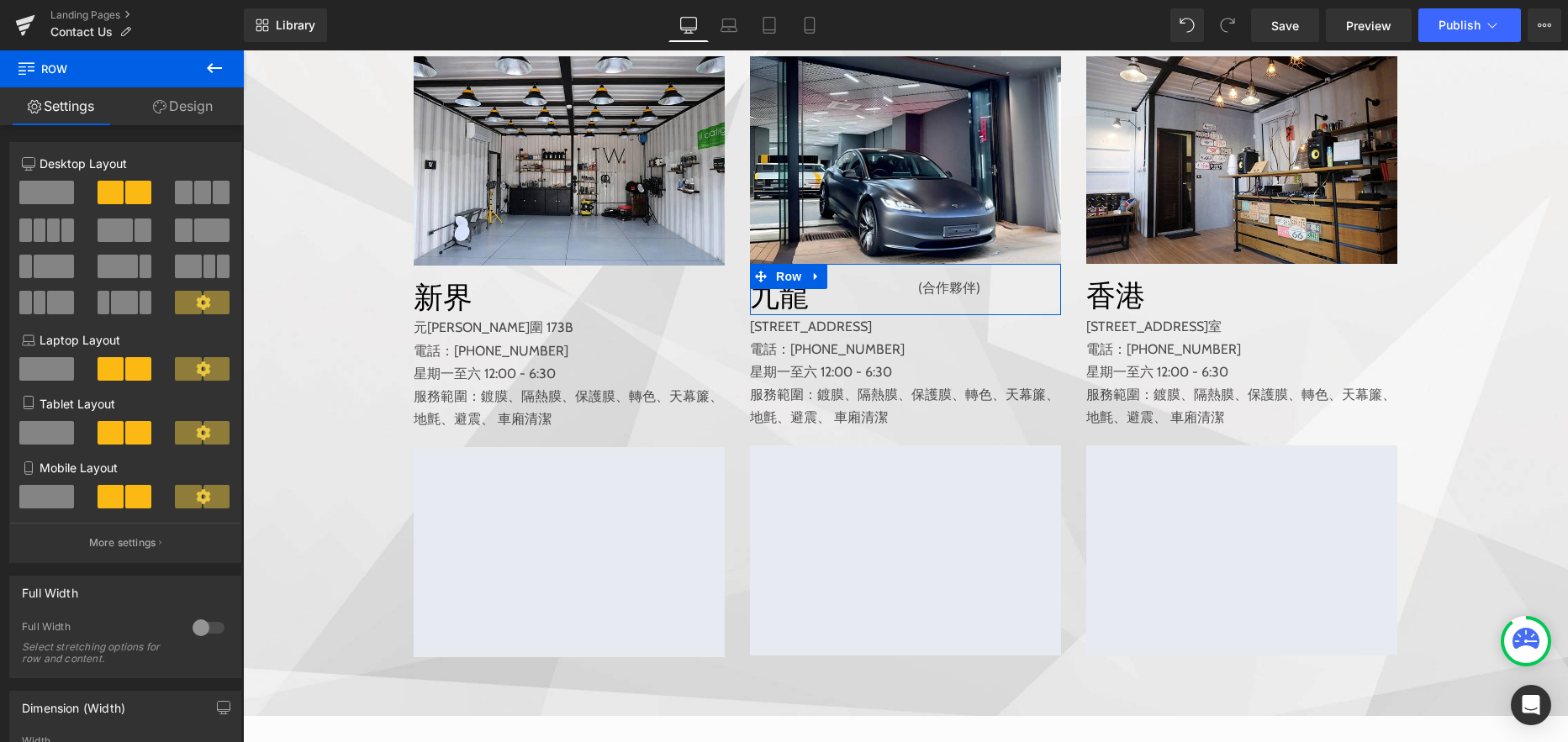
click at [197, 226] on span at bounding box center [212, 230] width 36 height 23
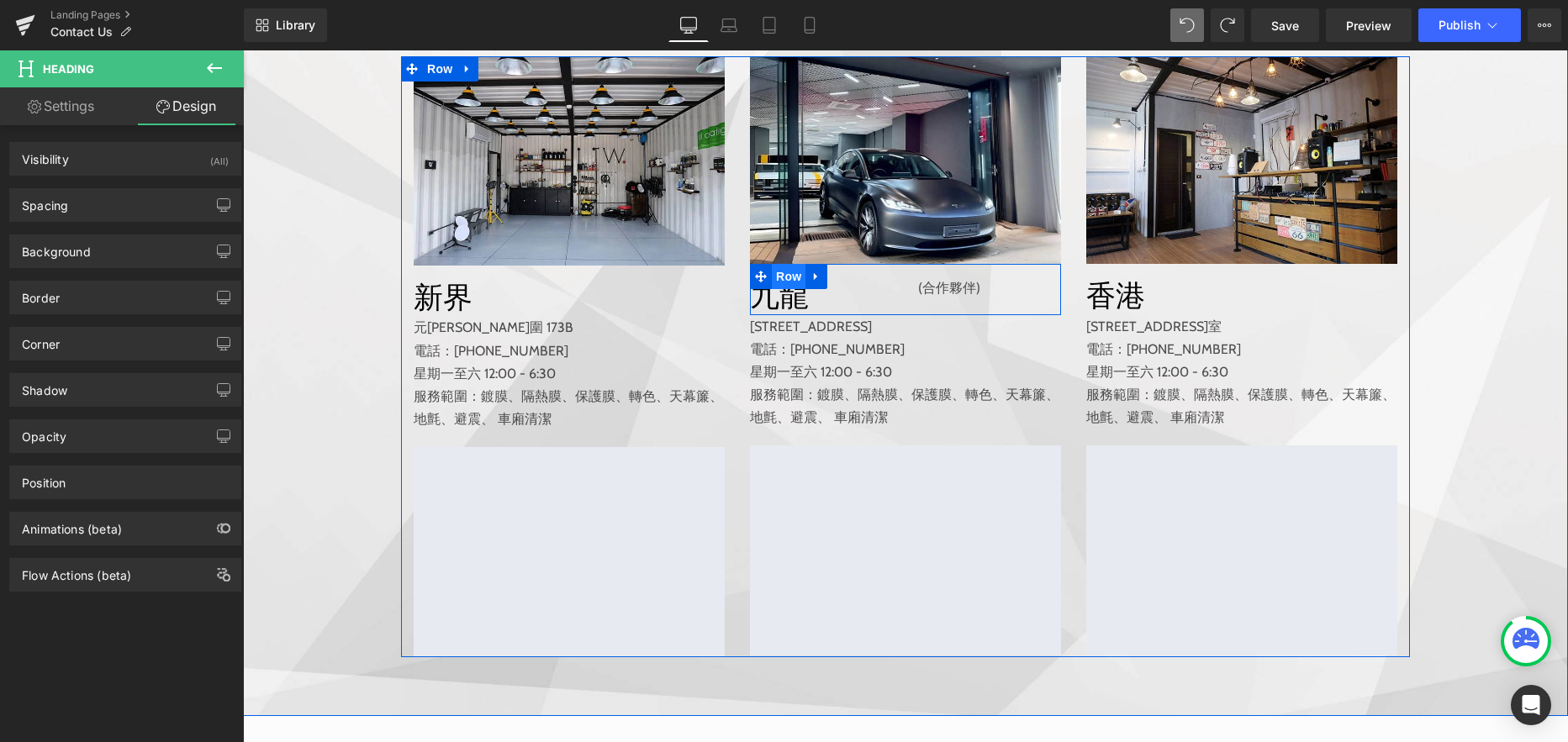
click at [785, 289] on span "Row" at bounding box center [788, 277] width 34 height 25
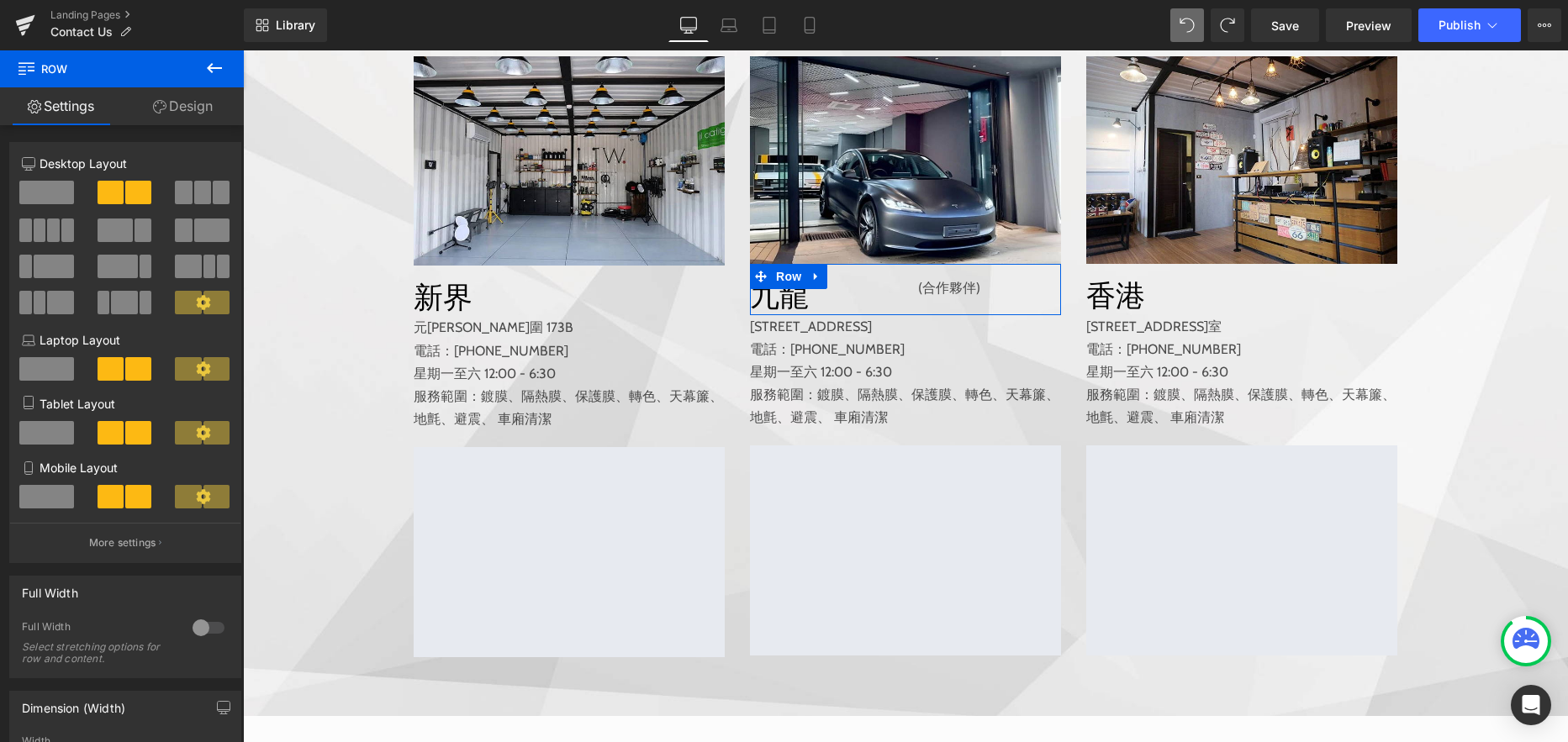
click at [194, 229] on span at bounding box center [212, 230] width 36 height 23
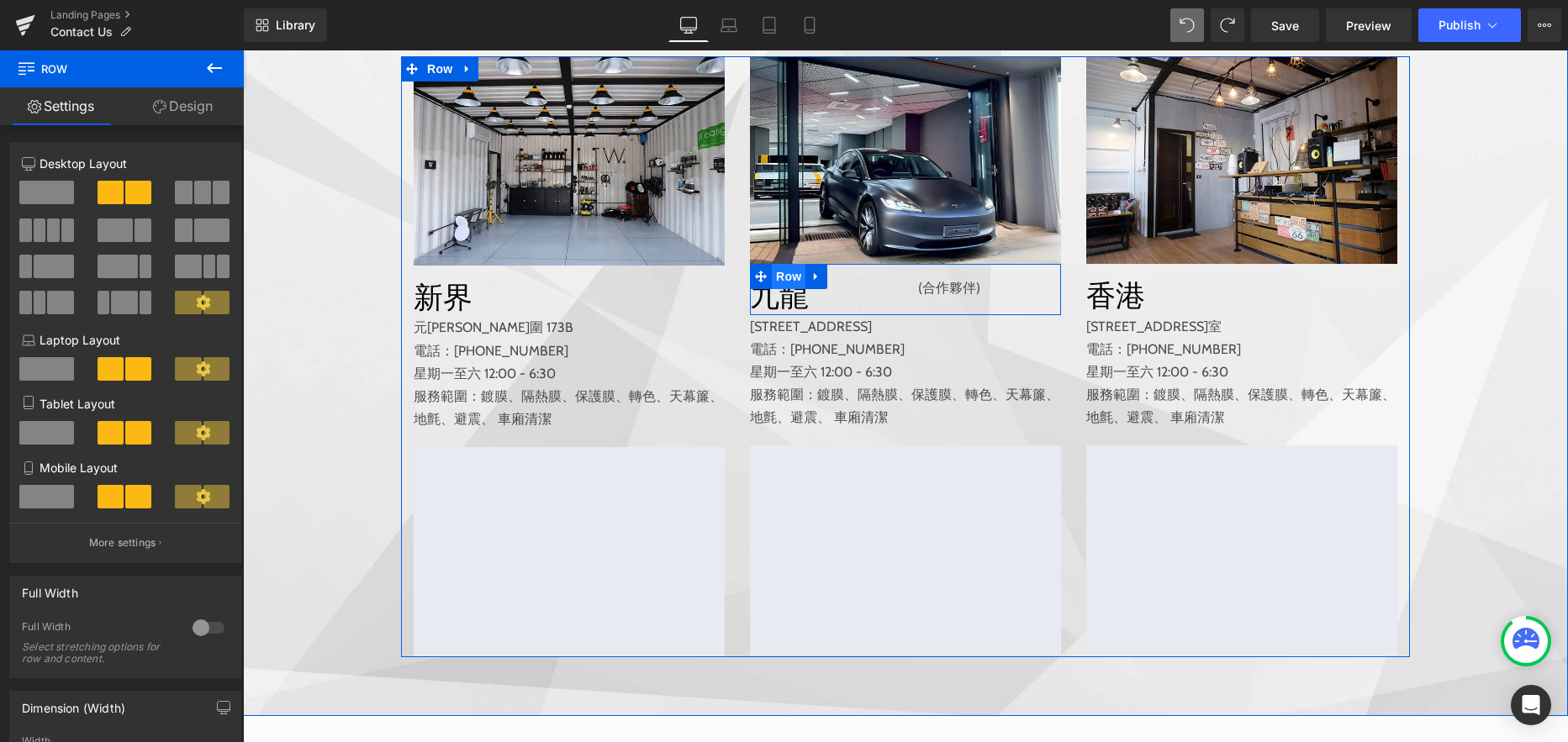
click at [780, 289] on span "Row" at bounding box center [788, 277] width 34 height 25
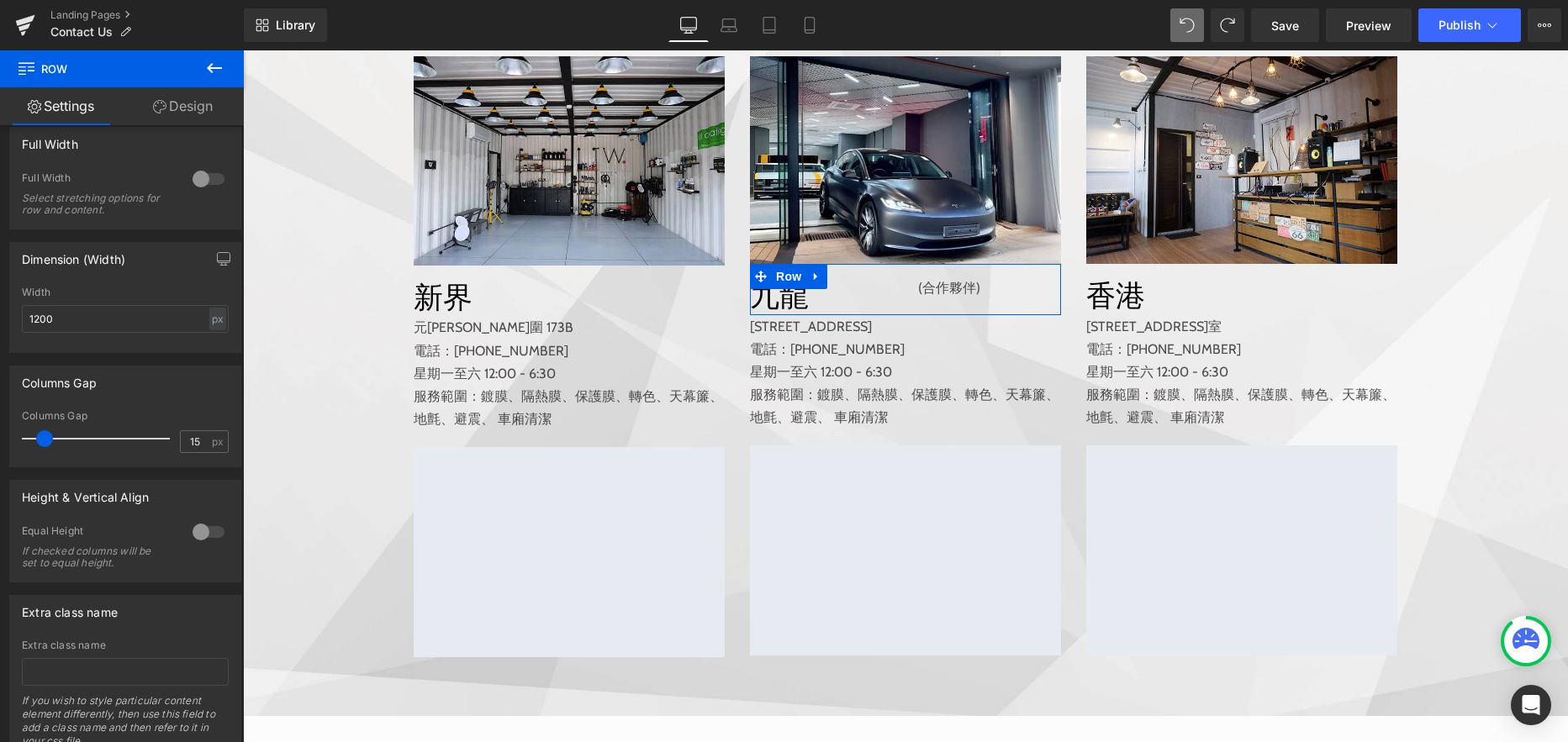
scroll to position [449, 0]
drag, startPoint x: 182, startPoint y: 441, endPoint x: 198, endPoint y: 440, distance: 16.0
click at [198, 440] on input "15" at bounding box center [195, 441] width 29 height 21
click at [154, 466] on div "Height & Vertical Align 0 Equal Height If checked columns will be set to equal …" at bounding box center [125, 523] width 251 height 115
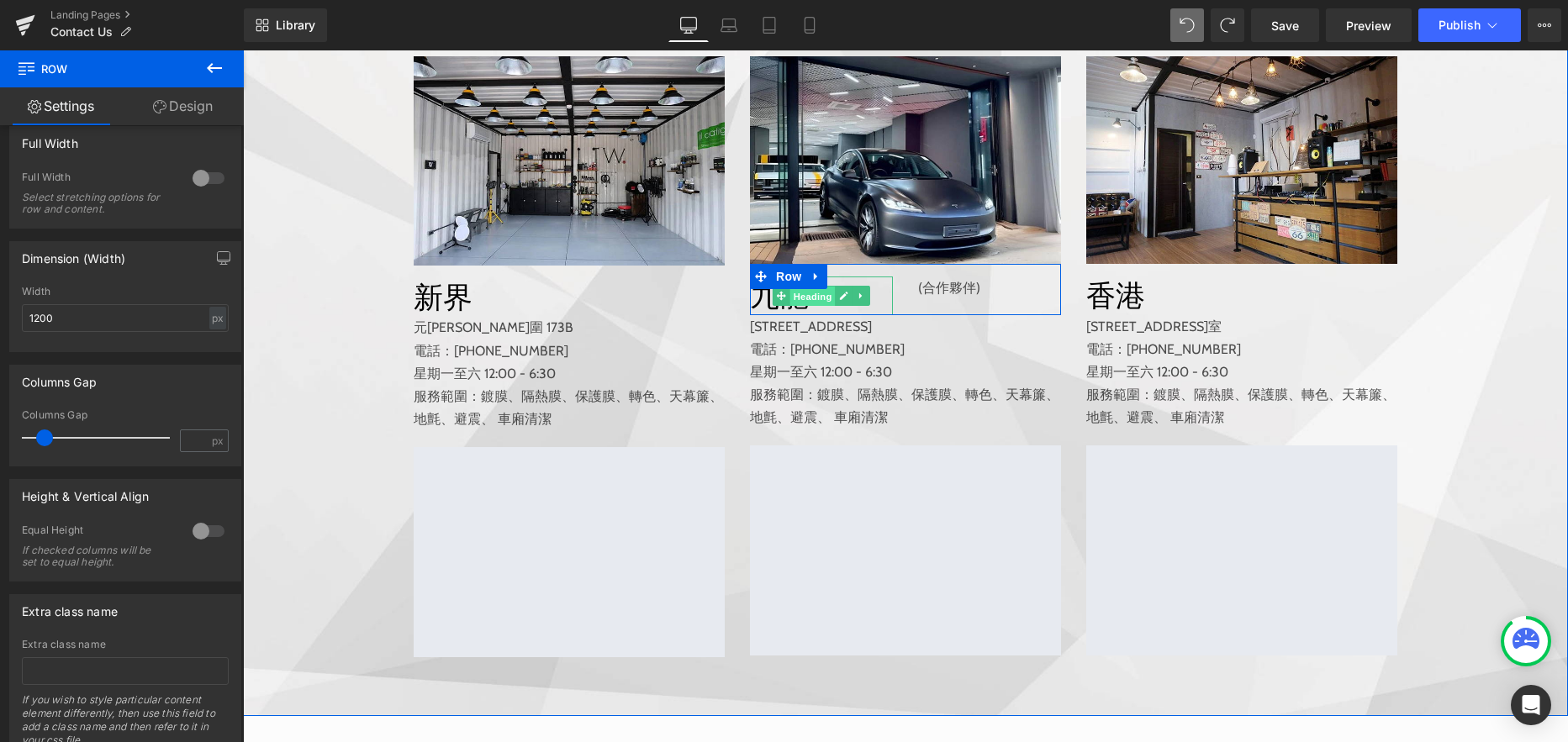
click at [803, 307] on span "Heading" at bounding box center [812, 296] width 45 height 20
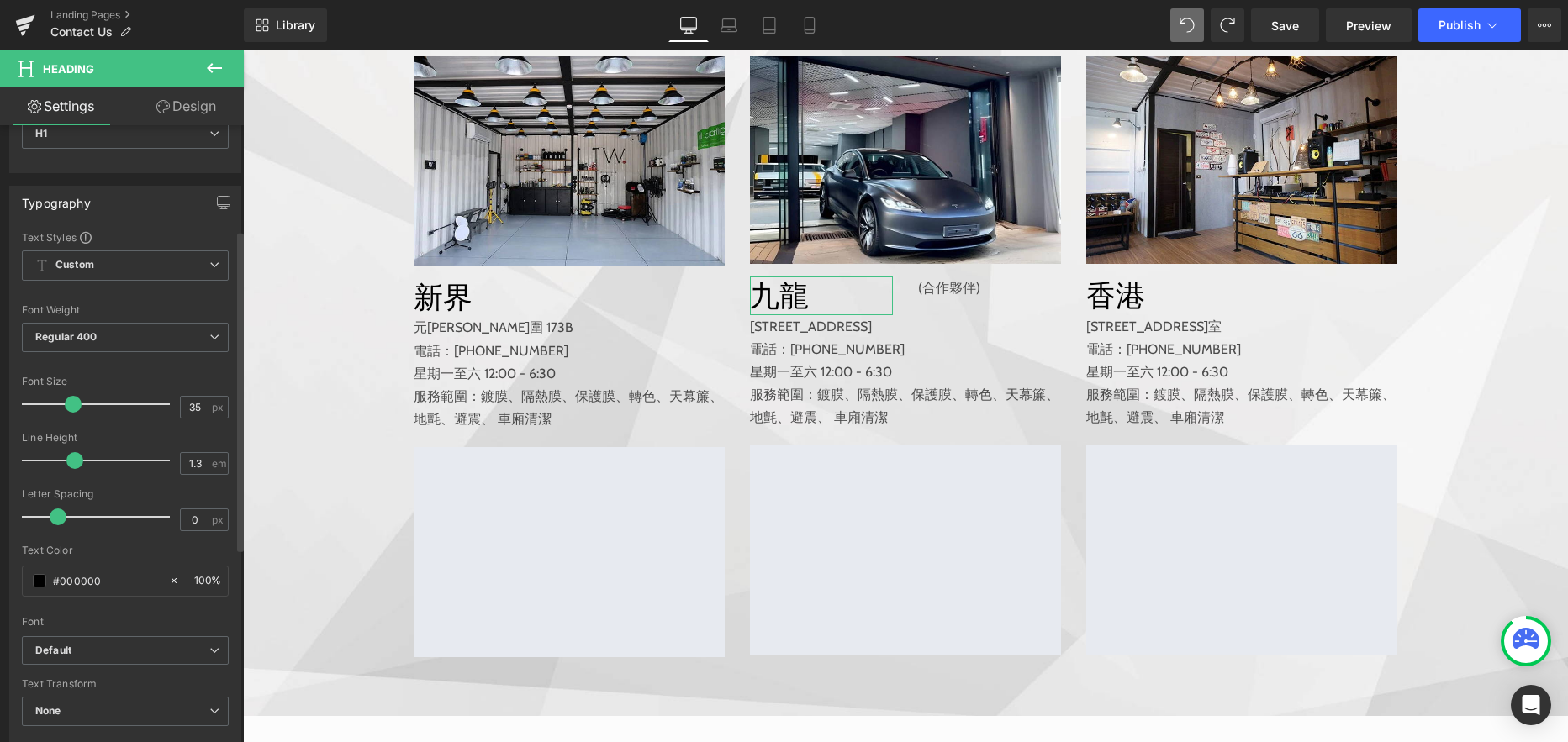
scroll to position [0, 0]
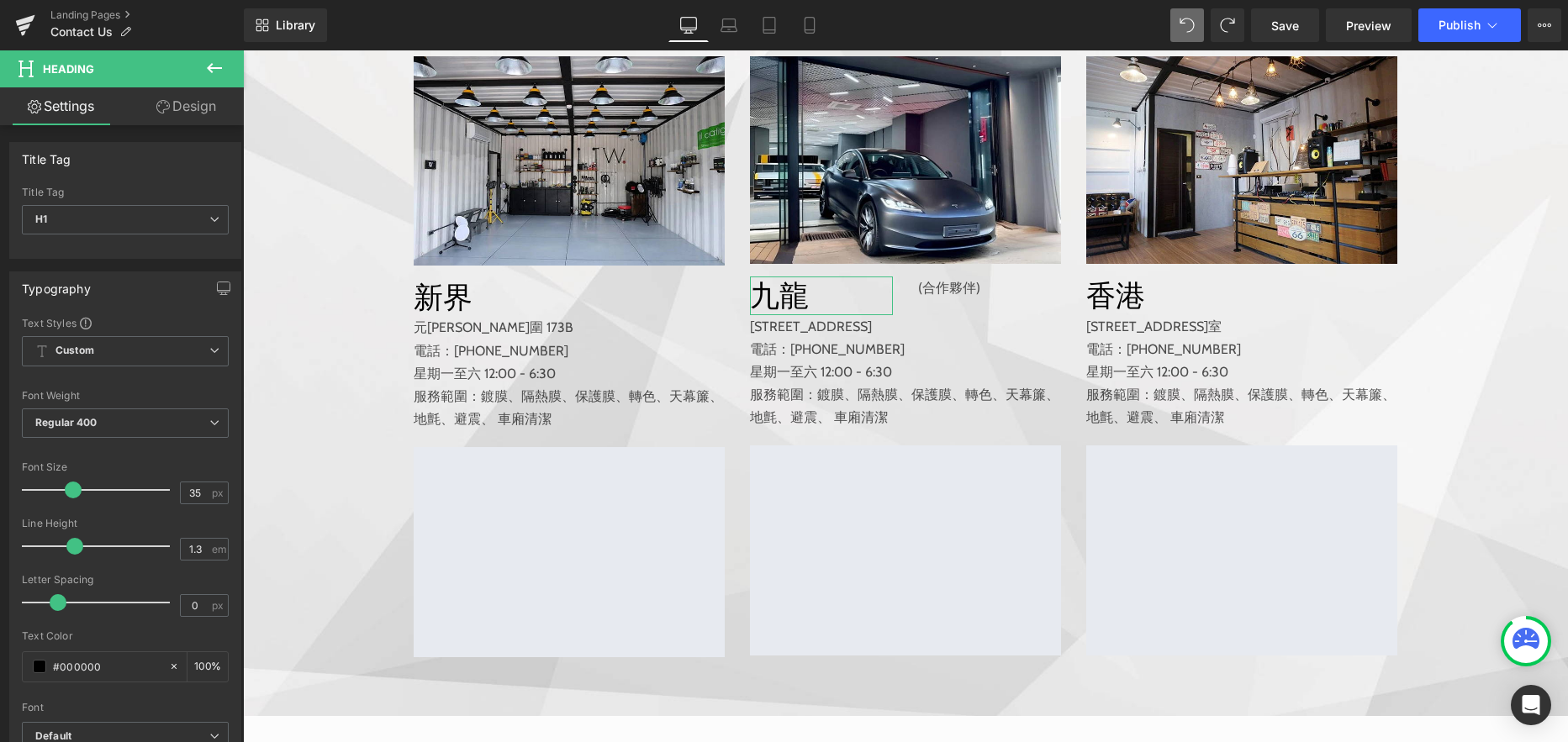
click at [206, 107] on link "Design" at bounding box center [186, 106] width 122 height 38
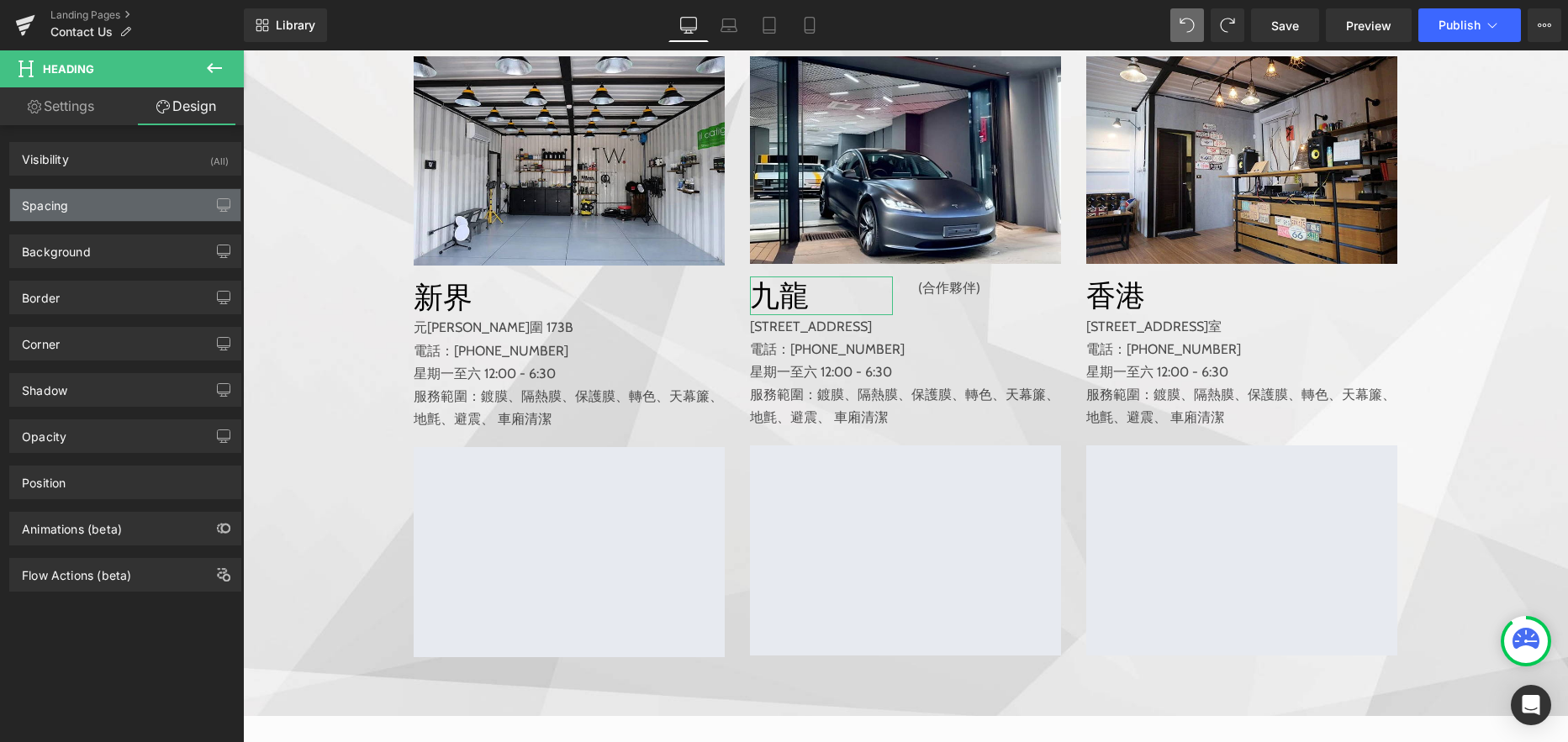
click at [116, 207] on div "Spacing" at bounding box center [125, 206] width 230 height 32
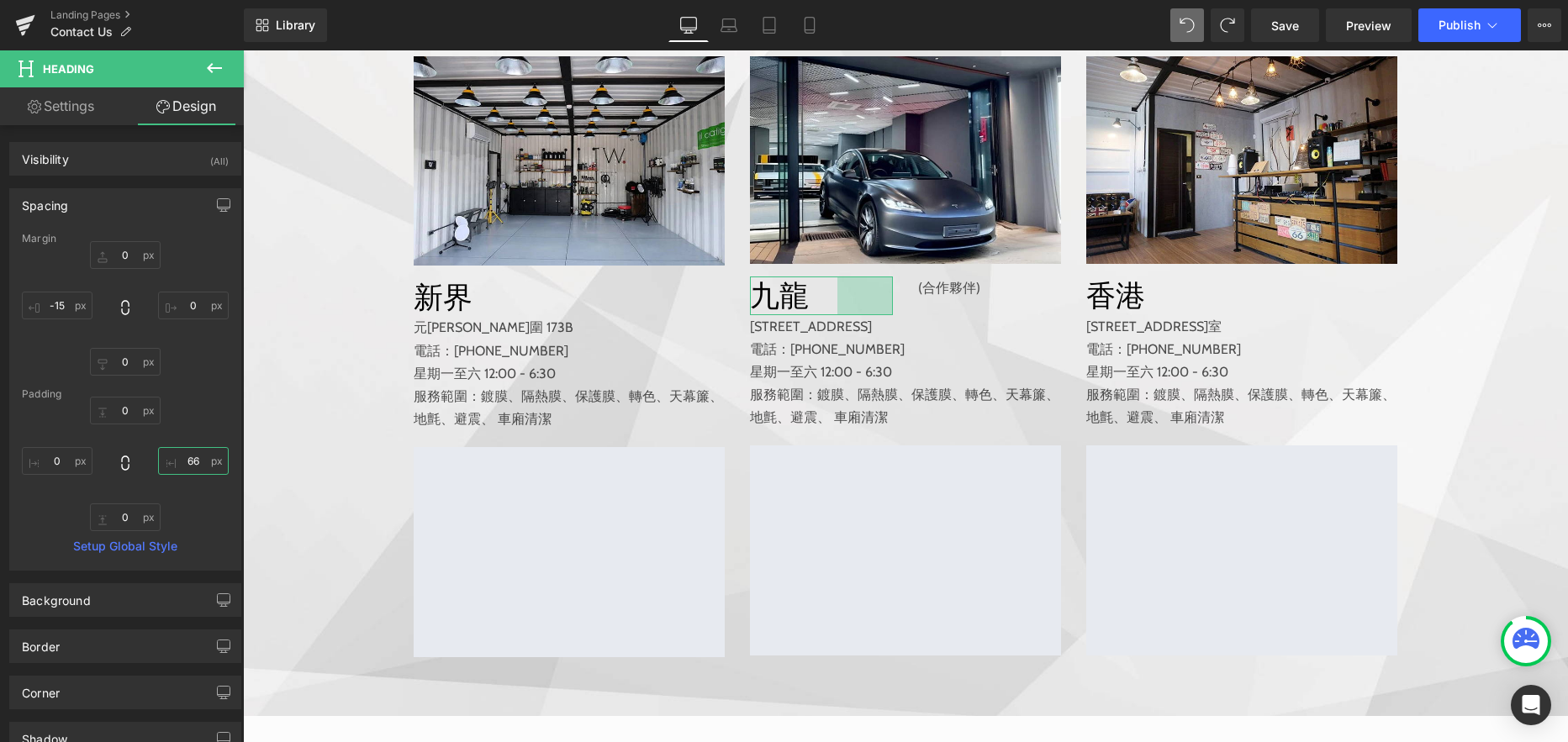
click at [184, 464] on input "66" at bounding box center [193, 460] width 70 height 28
click at [119, 463] on icon at bounding box center [125, 463] width 17 height 17
type input "0"
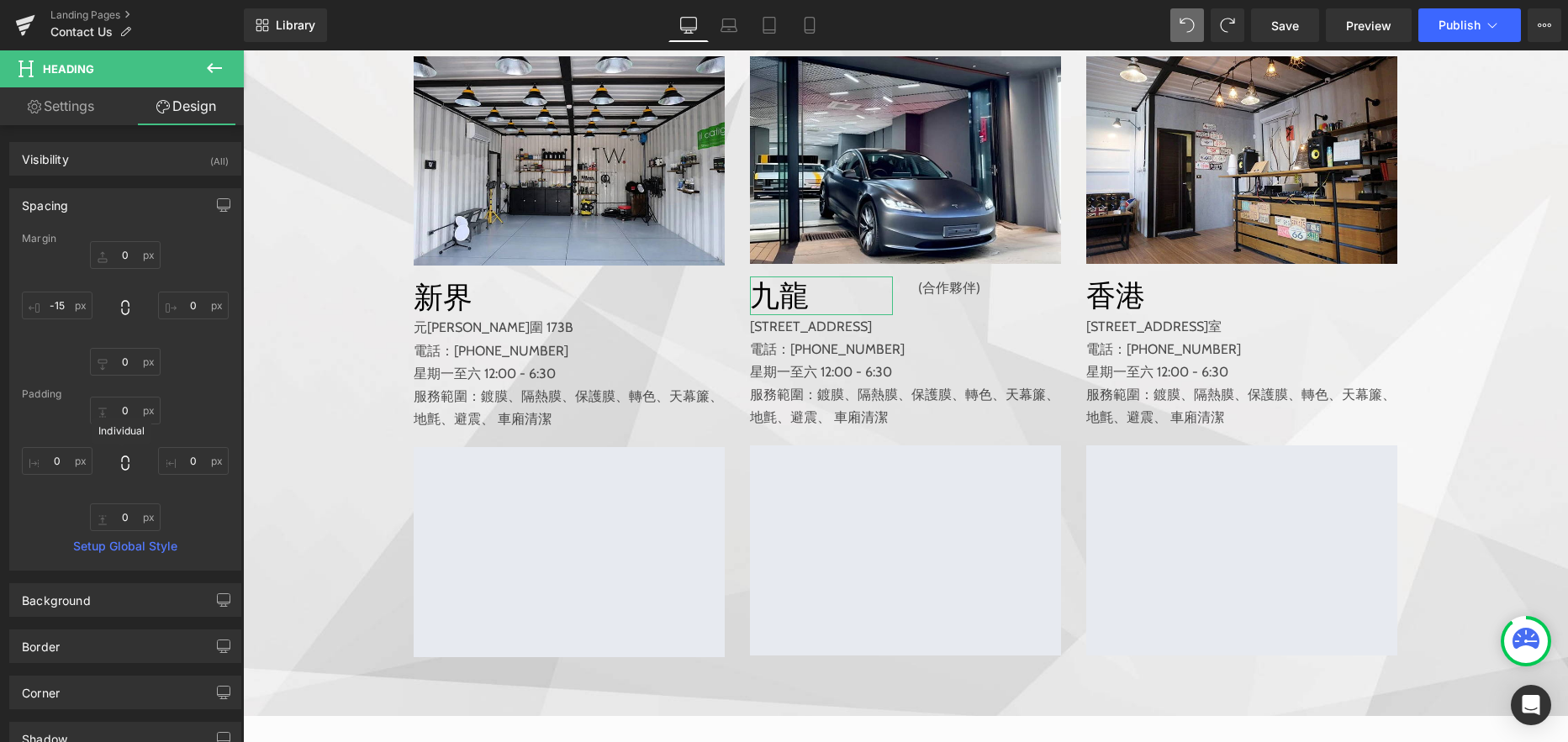
type input "0"
click at [121, 463] on icon at bounding box center [125, 463] width 17 height 17
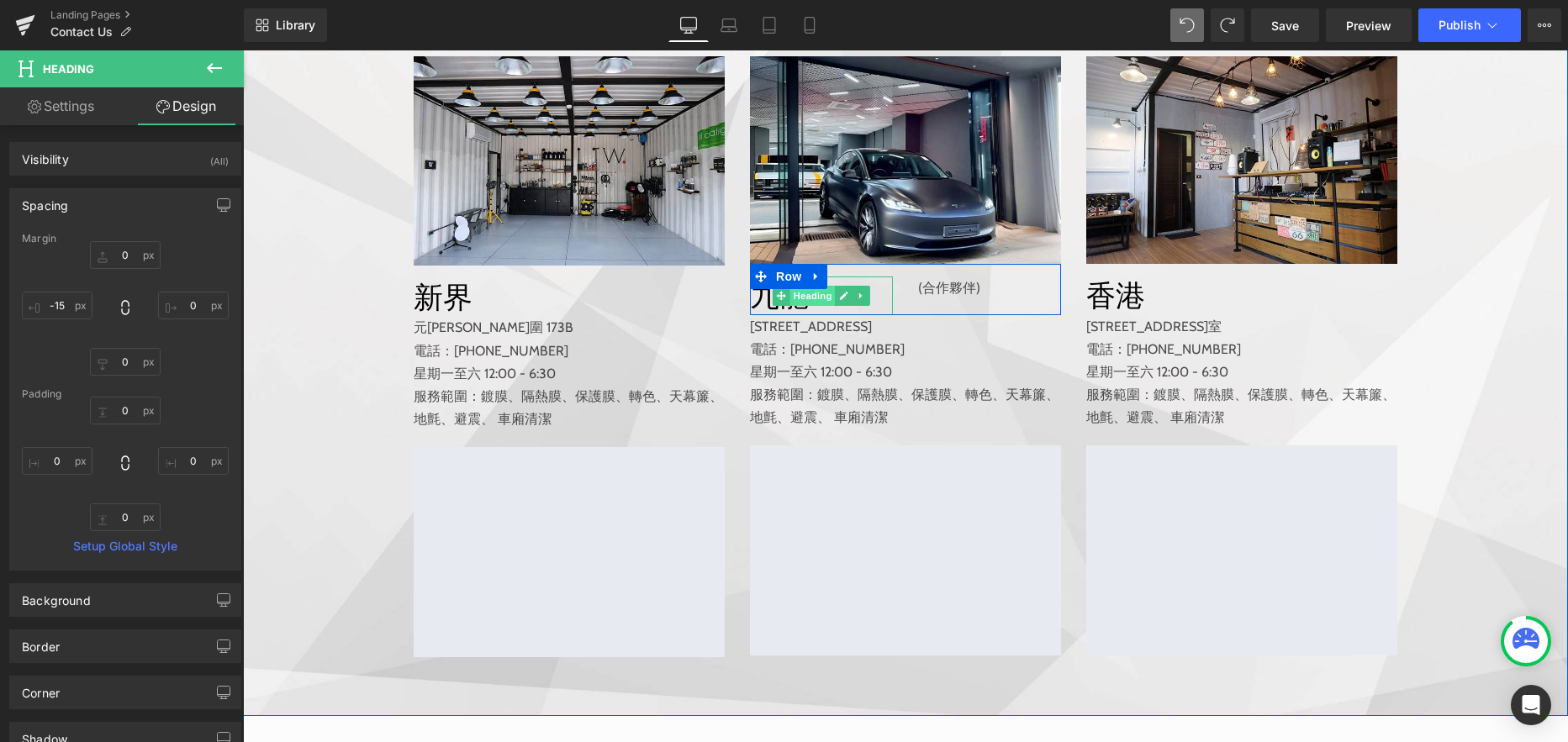
click at [810, 306] on span "Heading" at bounding box center [812, 295] width 45 height 20
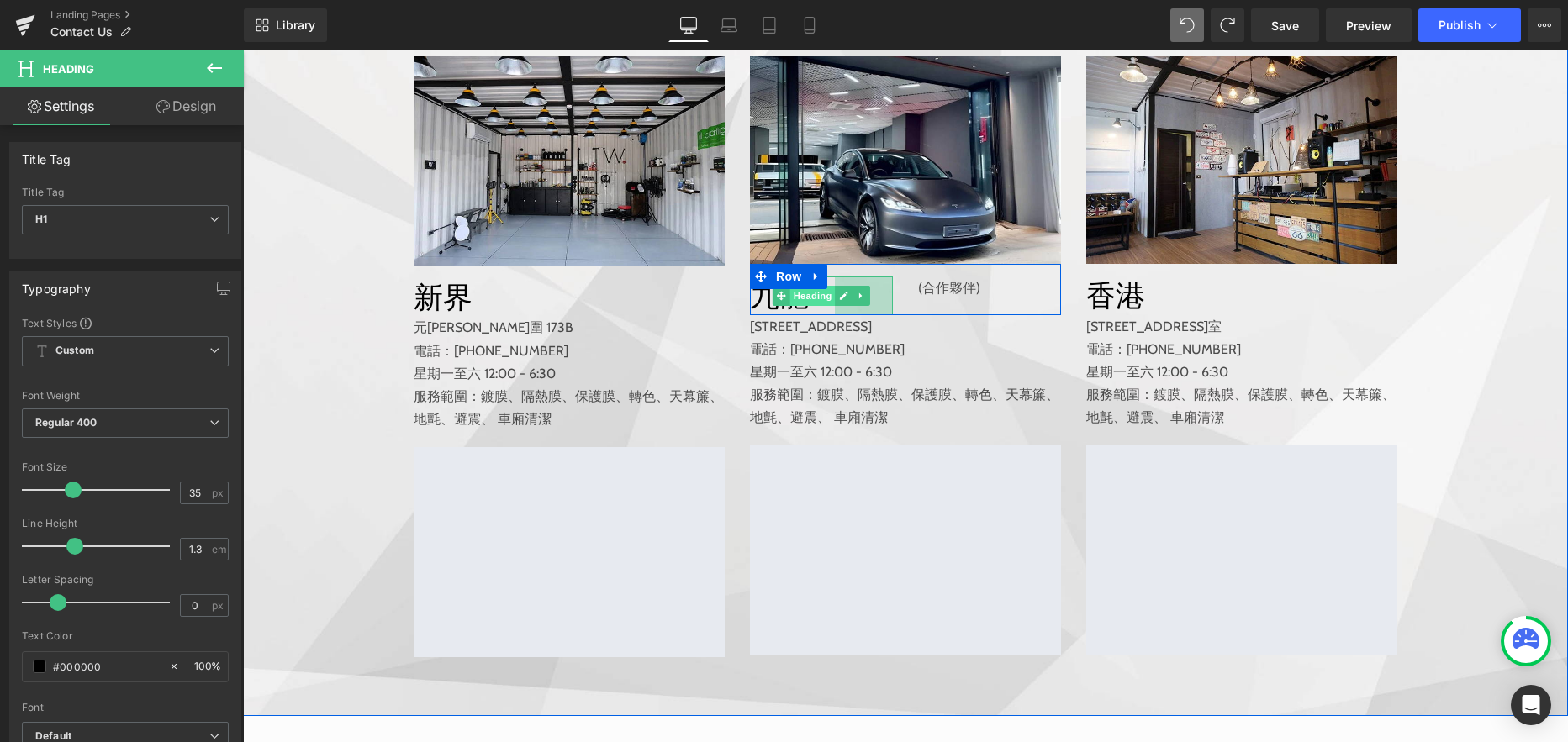
drag, startPoint x: 885, startPoint y: 330, endPoint x: 827, endPoint y: 330, distance: 58.0
click at [827, 315] on div "九龍 Heading NaNpx 69px" at bounding box center [821, 295] width 143 height 38
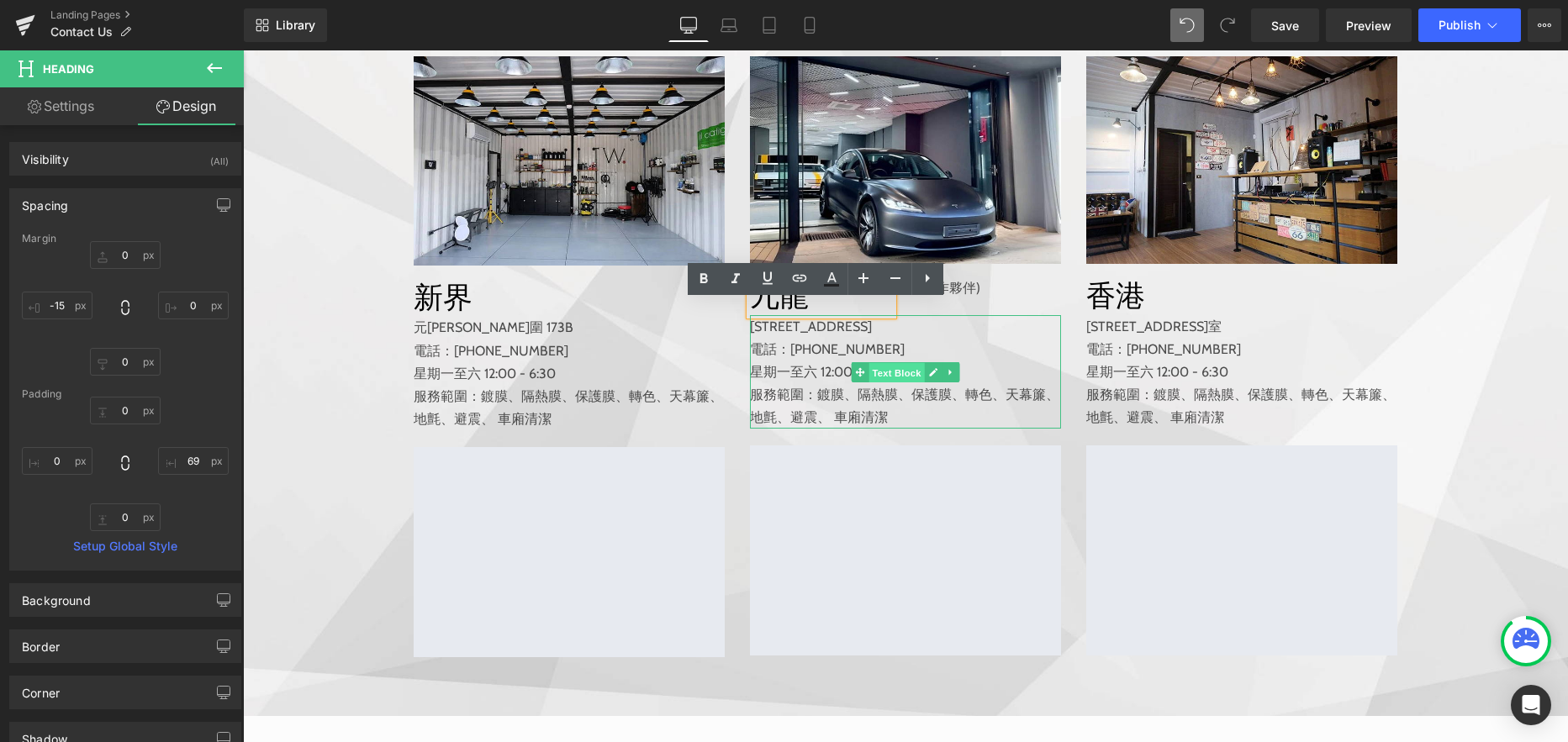
click at [896, 383] on span "Text Block" at bounding box center [897, 372] width 55 height 20
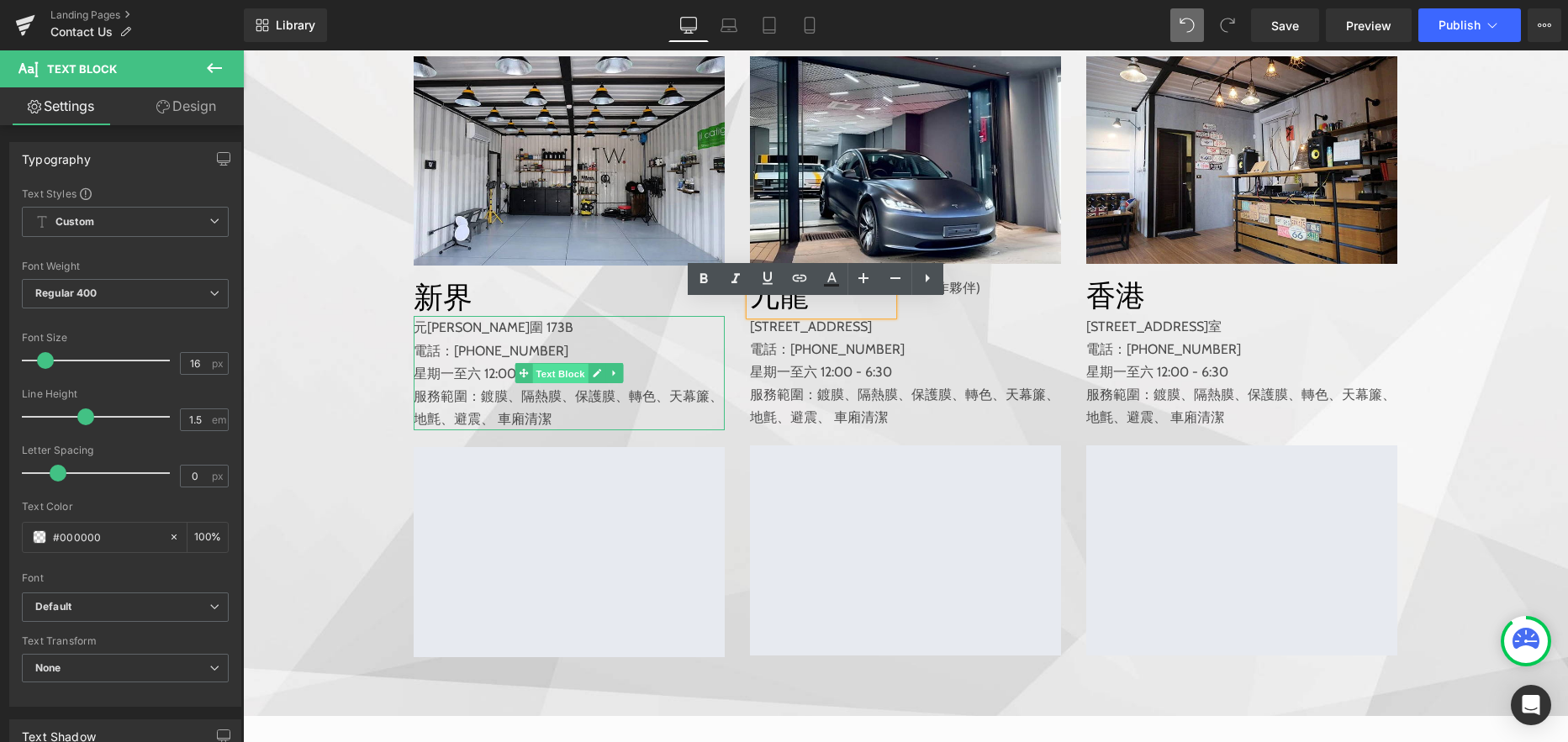
click at [554, 384] on span "Text Block" at bounding box center [561, 374] width 55 height 20
click at [1006, 294] on icon at bounding box center [1011, 287] width 9 height 10
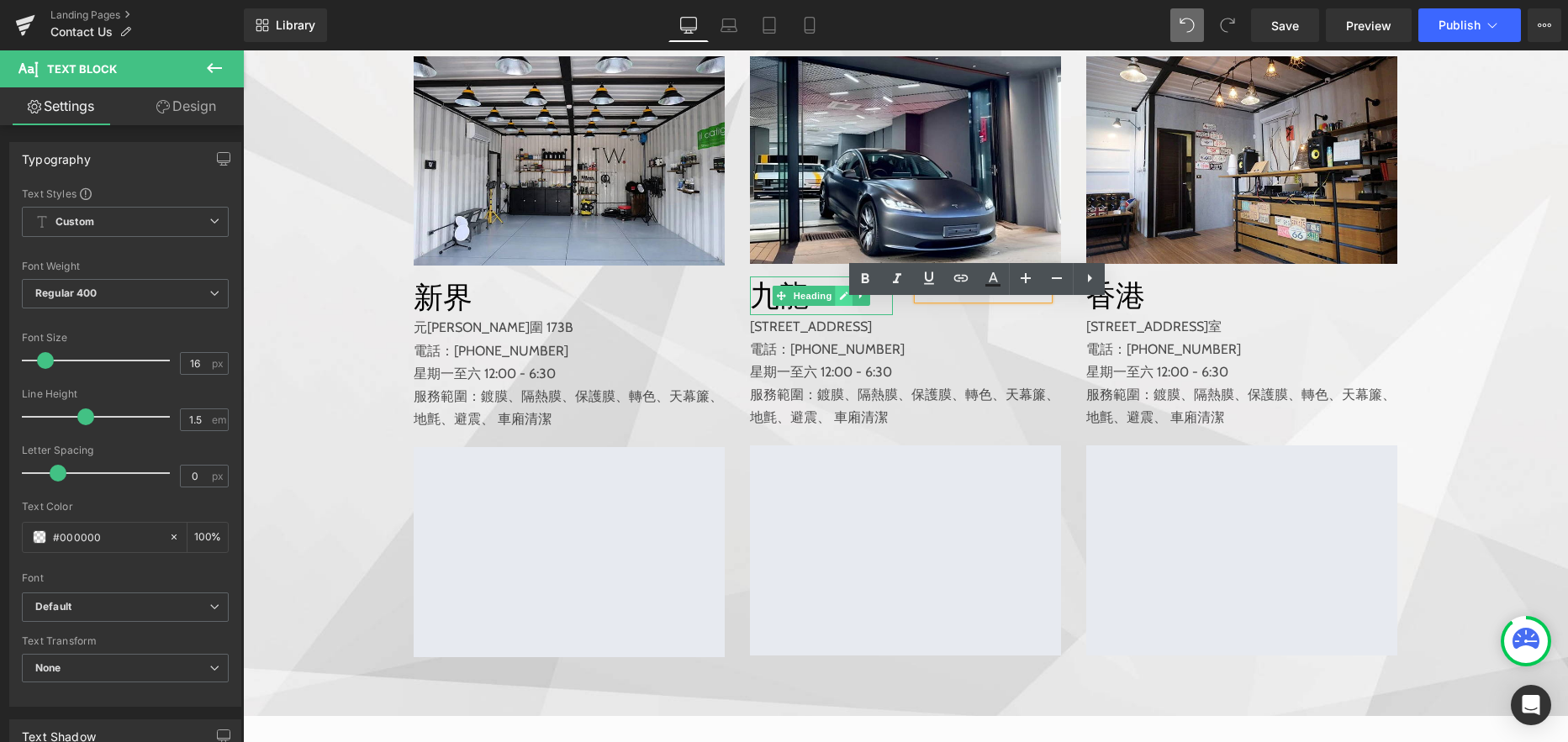
click at [840, 300] on icon at bounding box center [844, 295] width 8 height 8
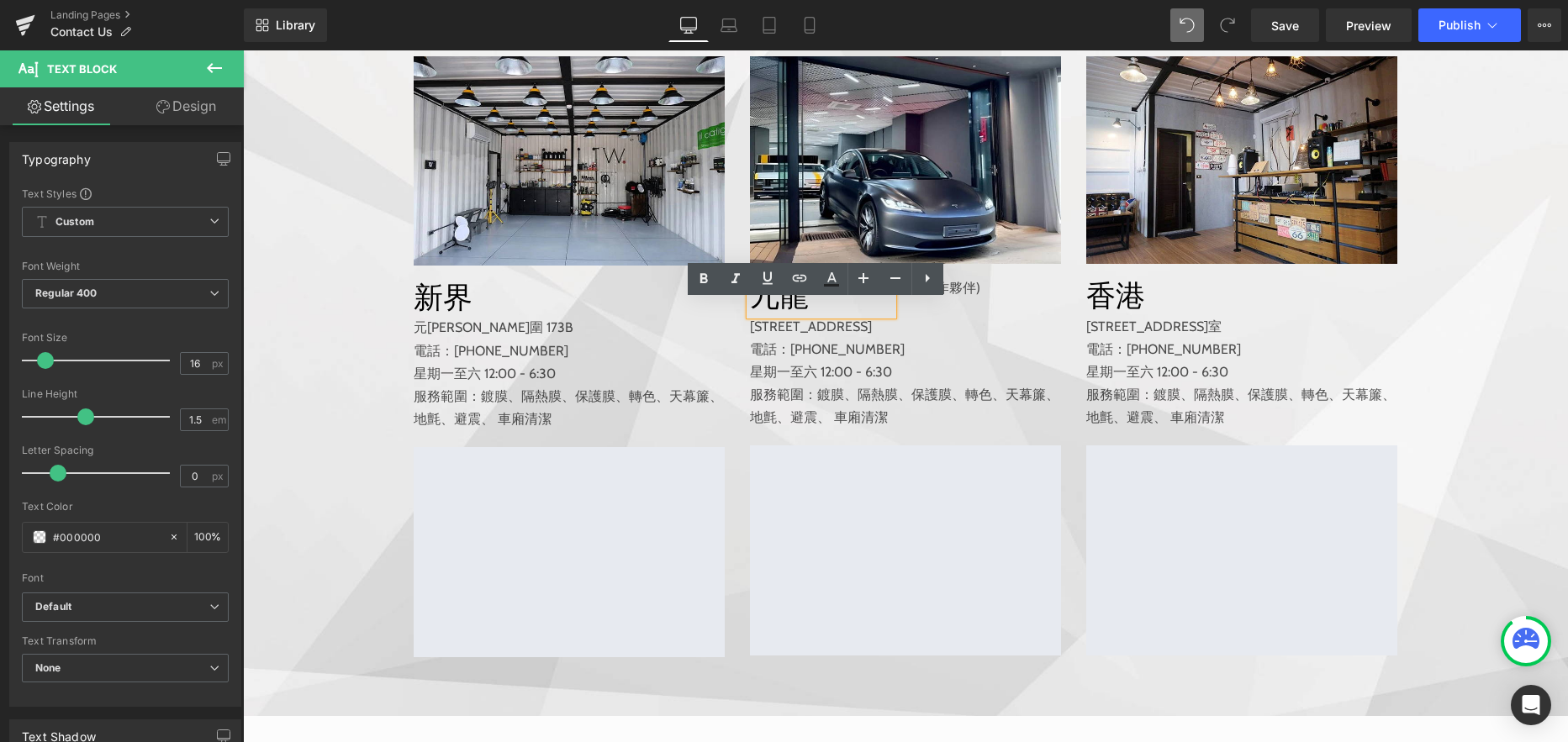
click at [775, 315] on h1 "九龍" at bounding box center [792, 295] width 85 height 38
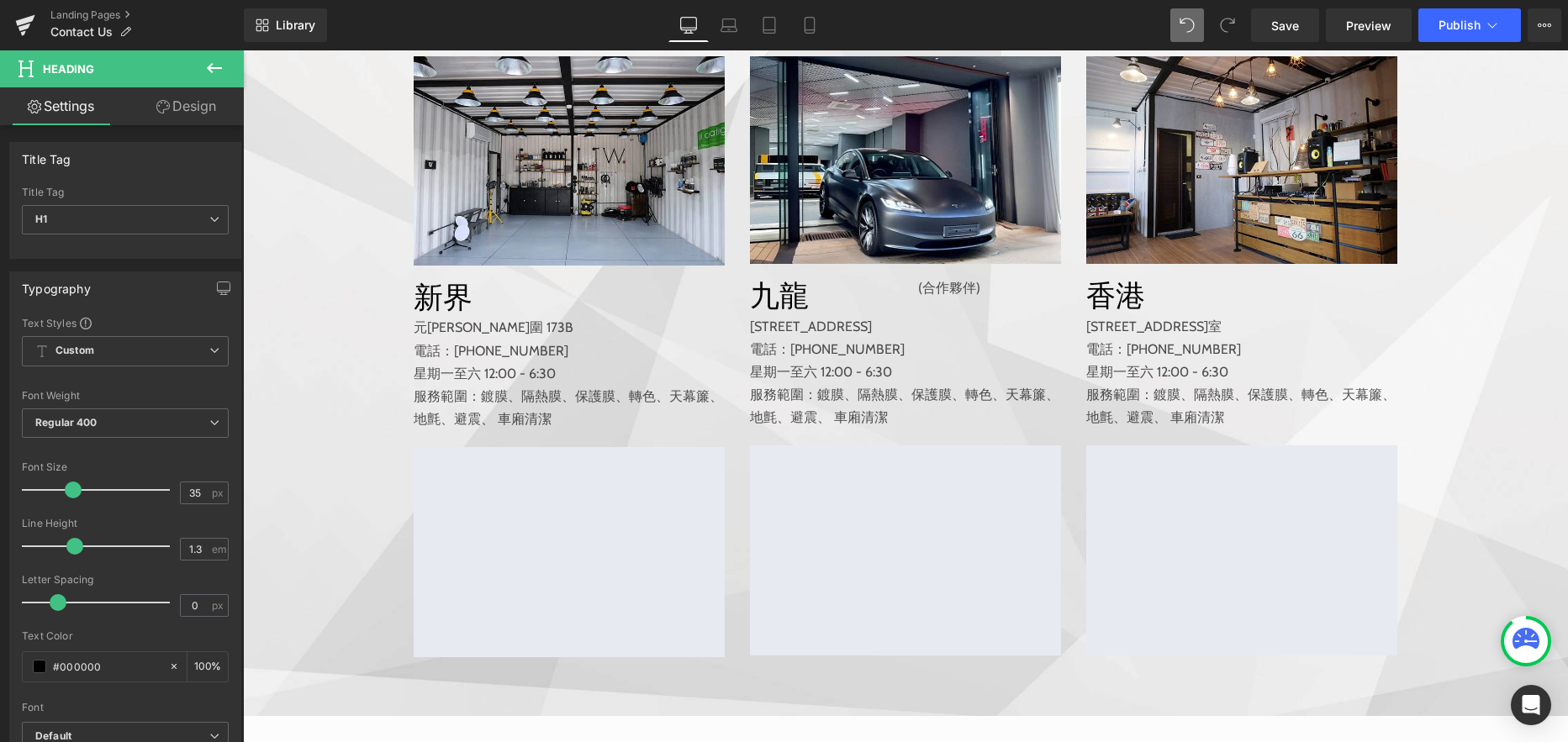
click at [195, 104] on link "Design" at bounding box center [186, 106] width 122 height 38
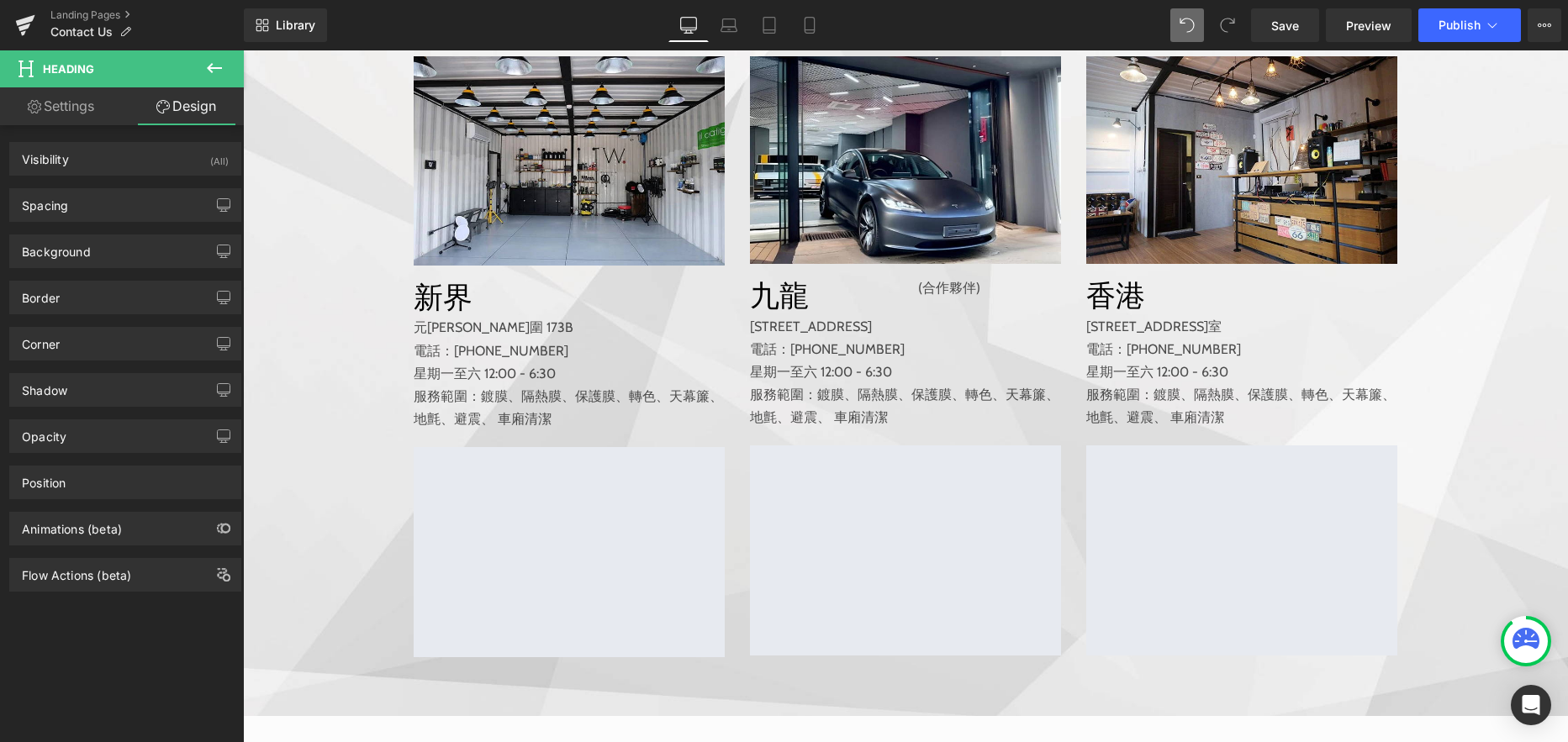
type input "0"
type input "-15"
type input "0"
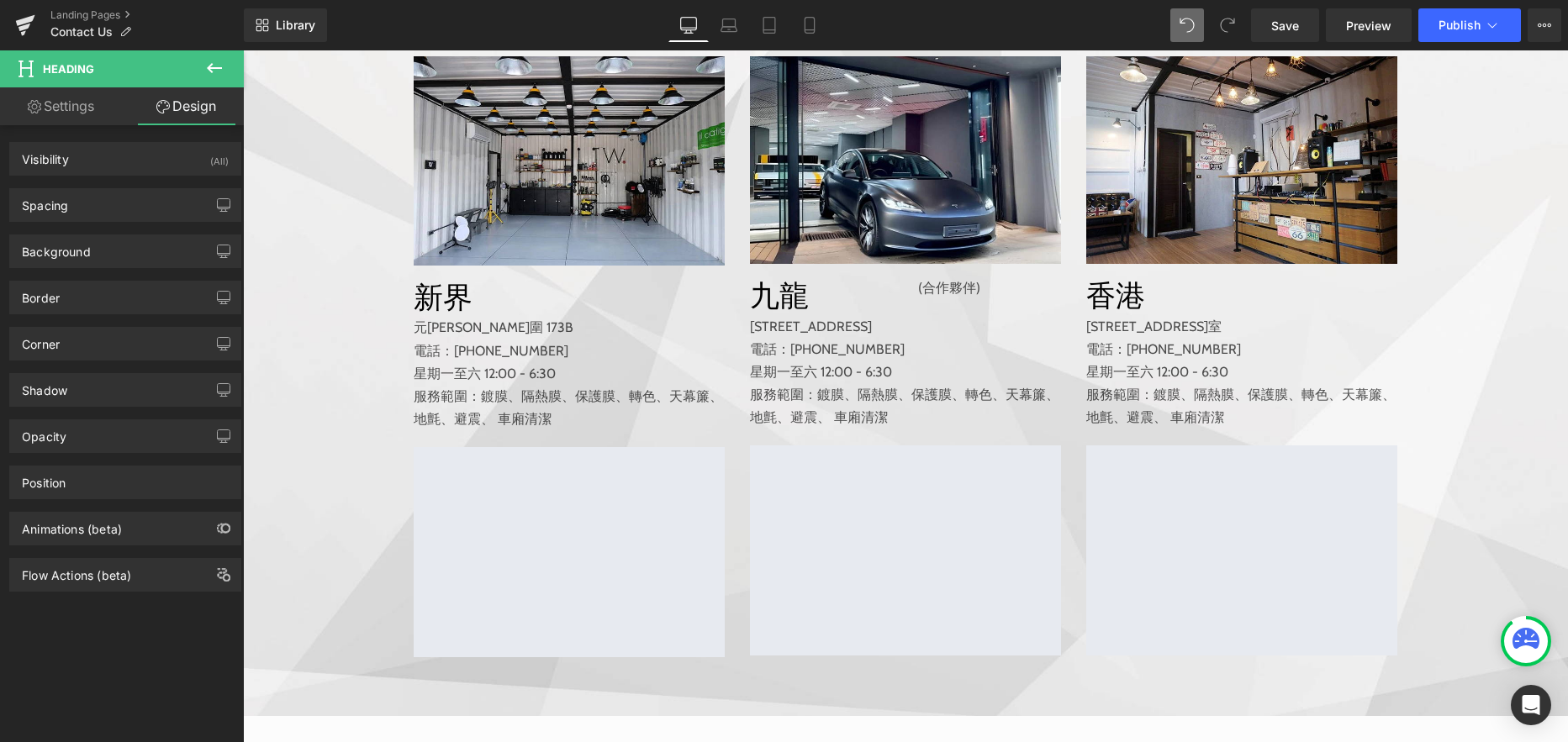
type input "69"
type input "0"
click at [114, 198] on div "Spacing" at bounding box center [125, 206] width 230 height 32
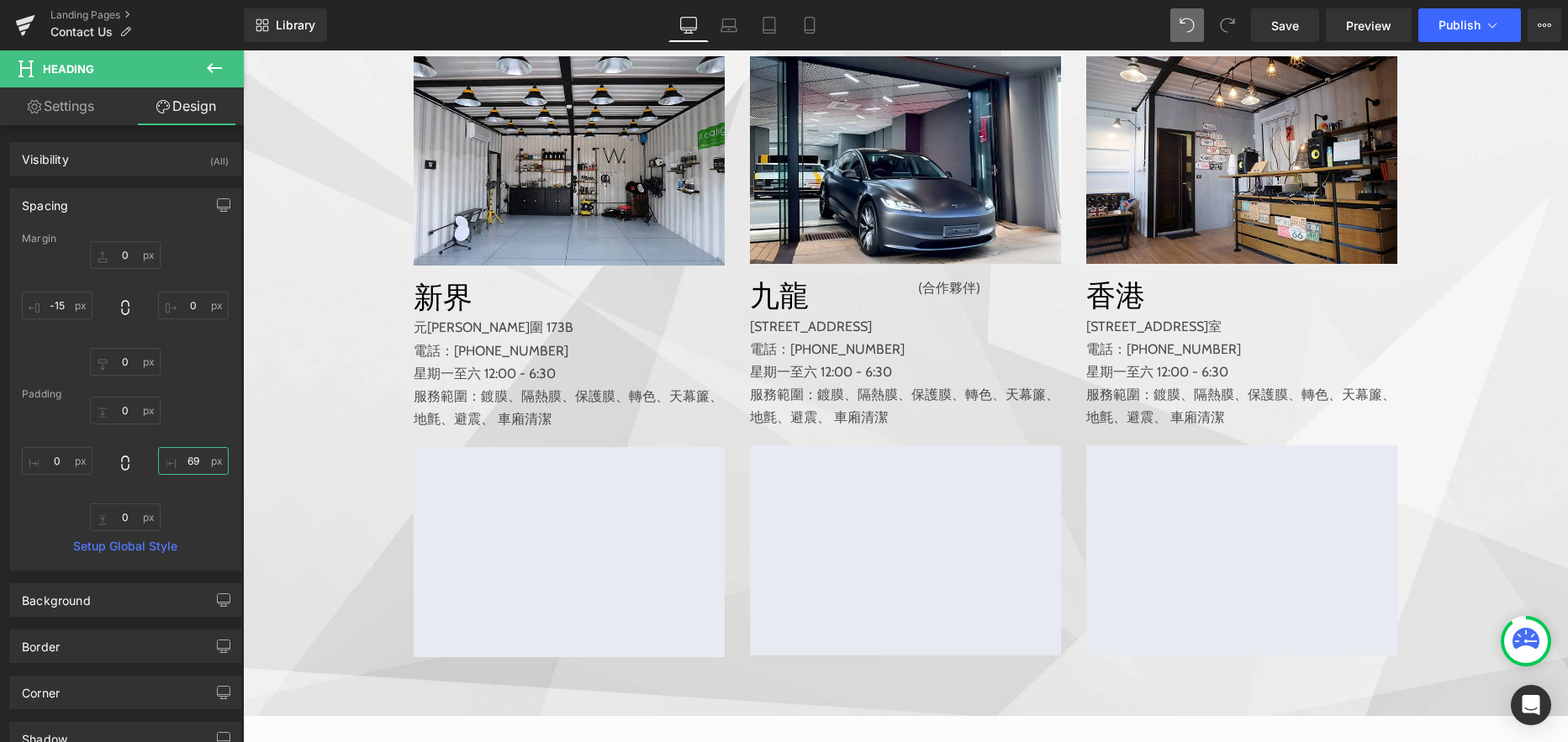
click at [183, 466] on input "69" at bounding box center [193, 460] width 70 height 28
click at [126, 462] on icon at bounding box center [125, 463] width 17 height 17
type input "0"
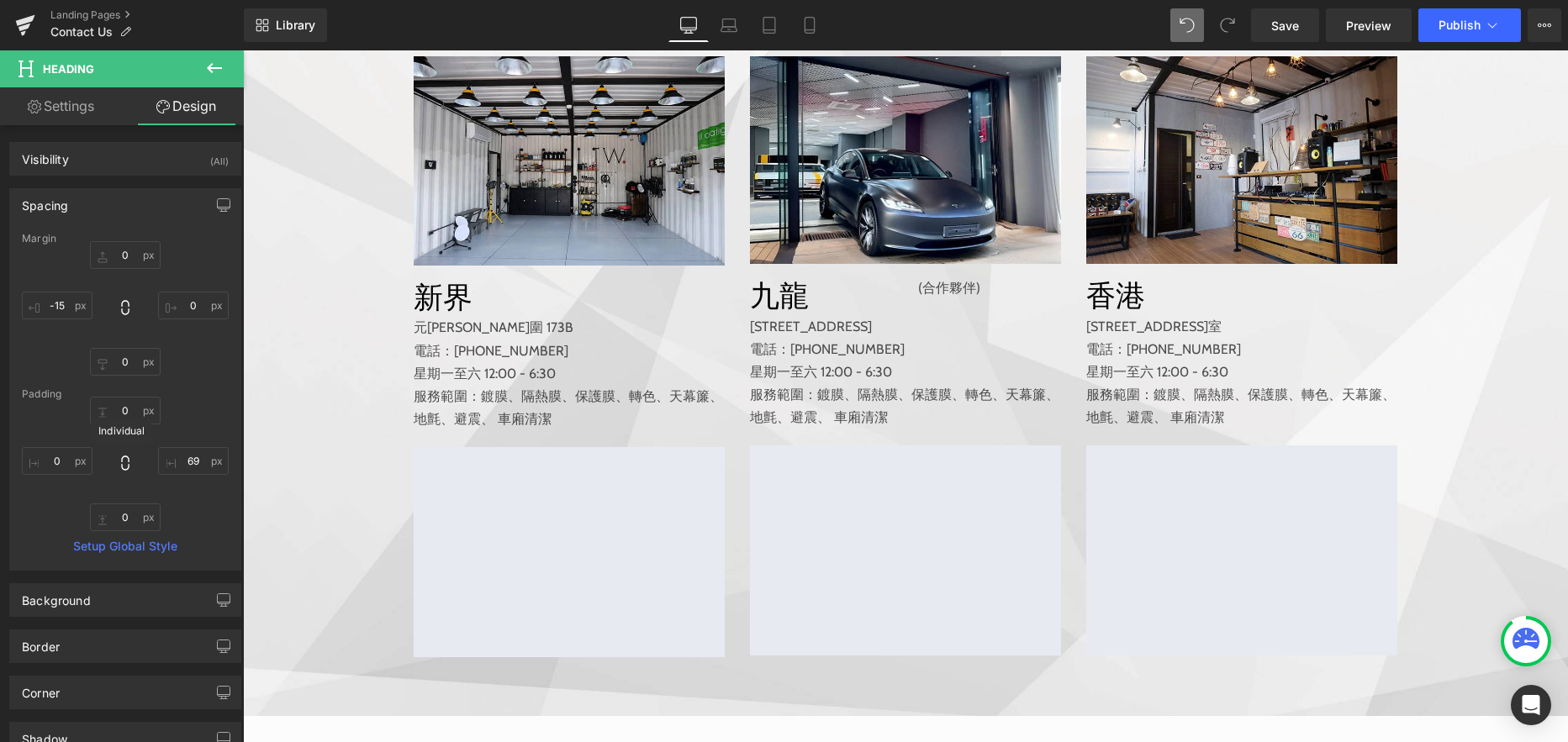
type input "0"
click at [126, 462] on icon at bounding box center [125, 463] width 17 height 17
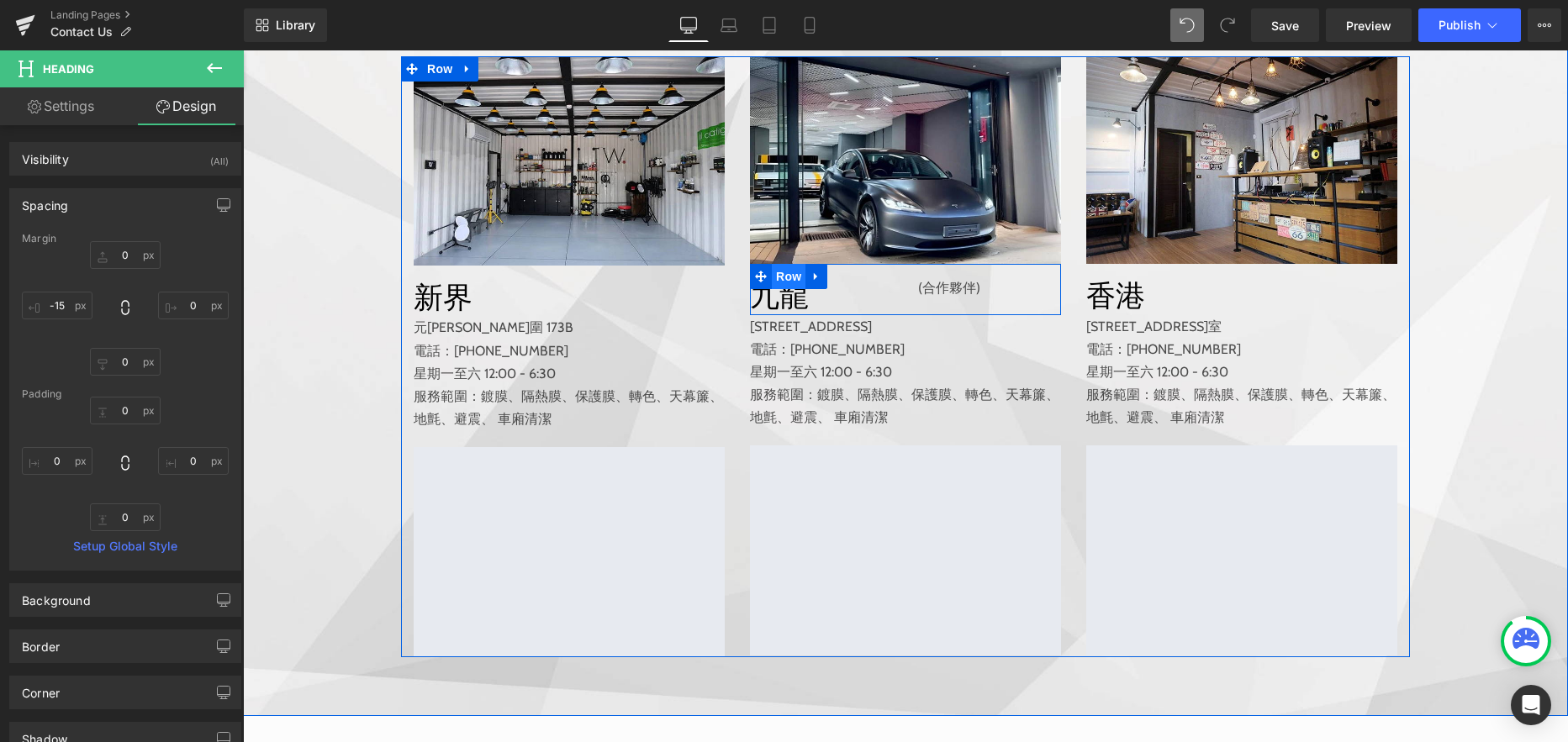
click at [783, 289] on span "Row" at bounding box center [788, 277] width 34 height 25
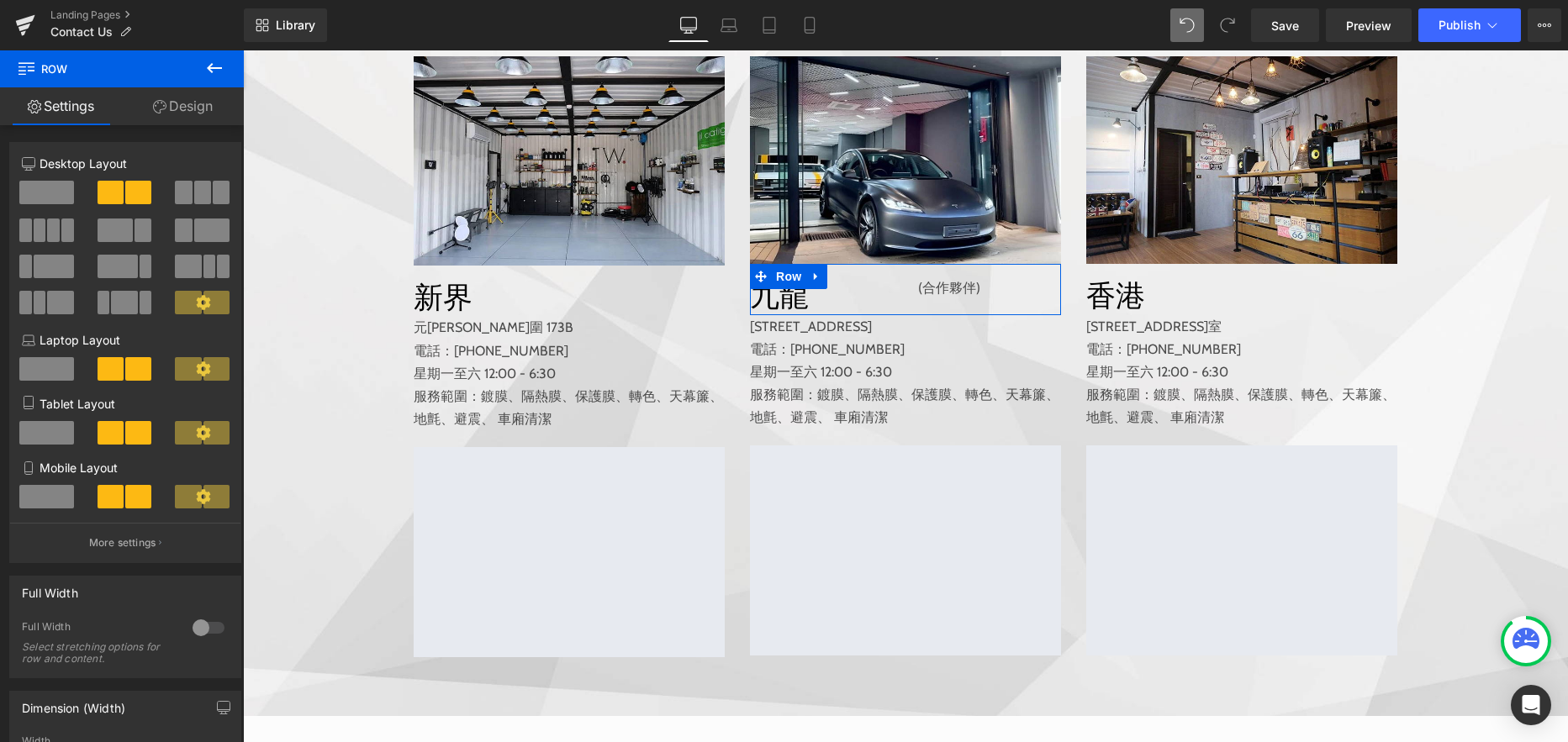
click at [203, 113] on link "Design" at bounding box center [182, 106] width 122 height 38
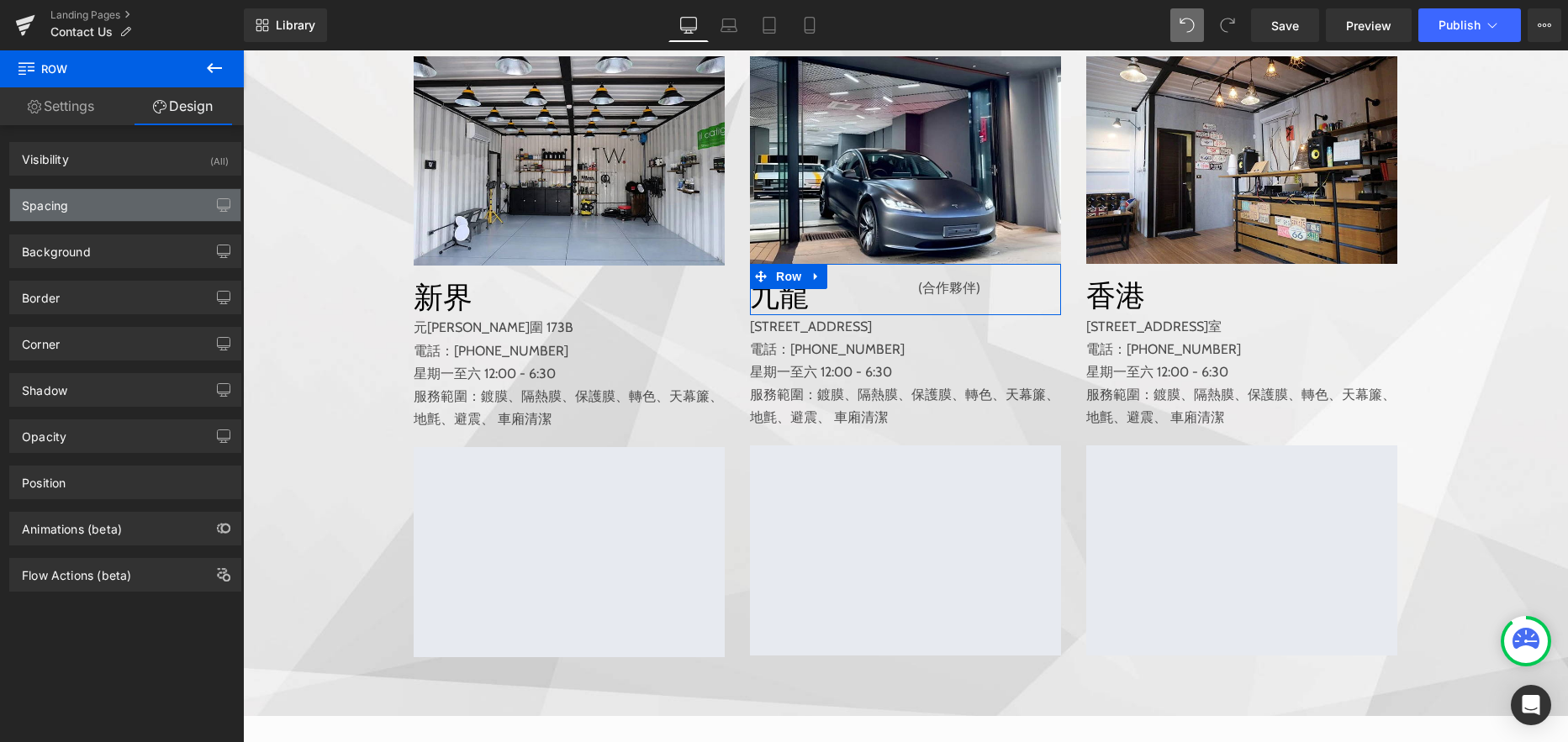
type input "0"
type input "15"
type input "0"
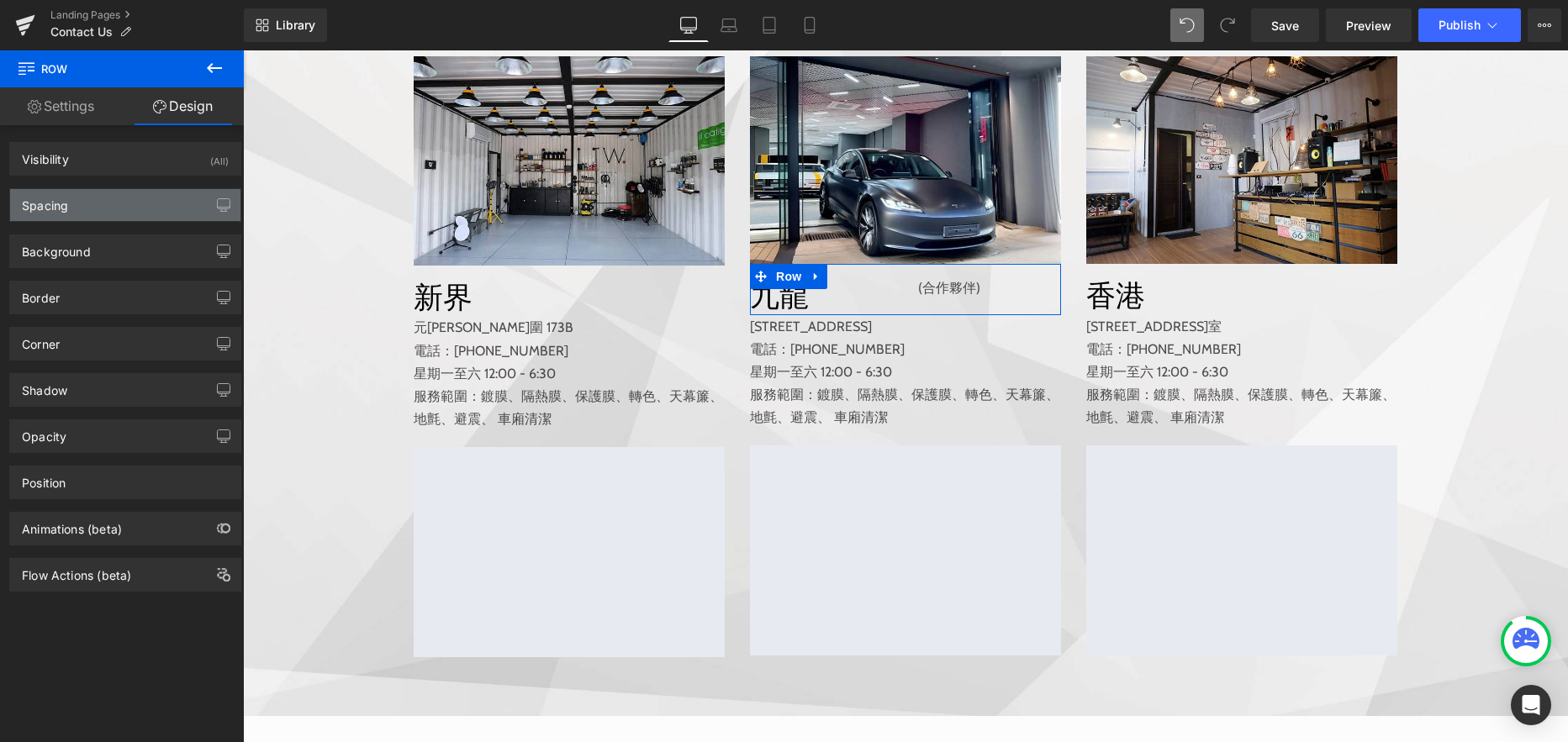
click at [138, 204] on div "Spacing" at bounding box center [125, 206] width 230 height 32
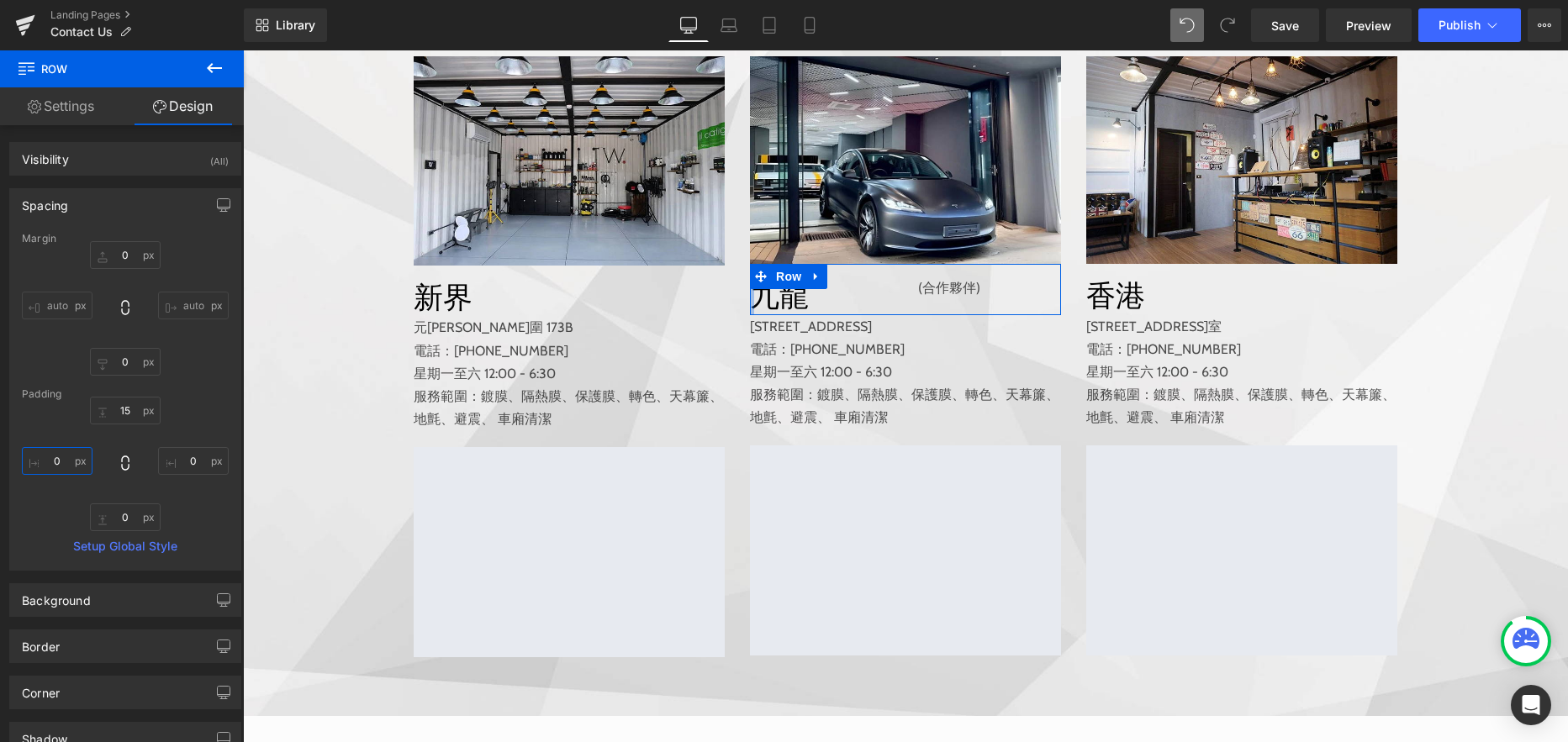
click at [53, 458] on input "0" at bounding box center [57, 460] width 70 height 28
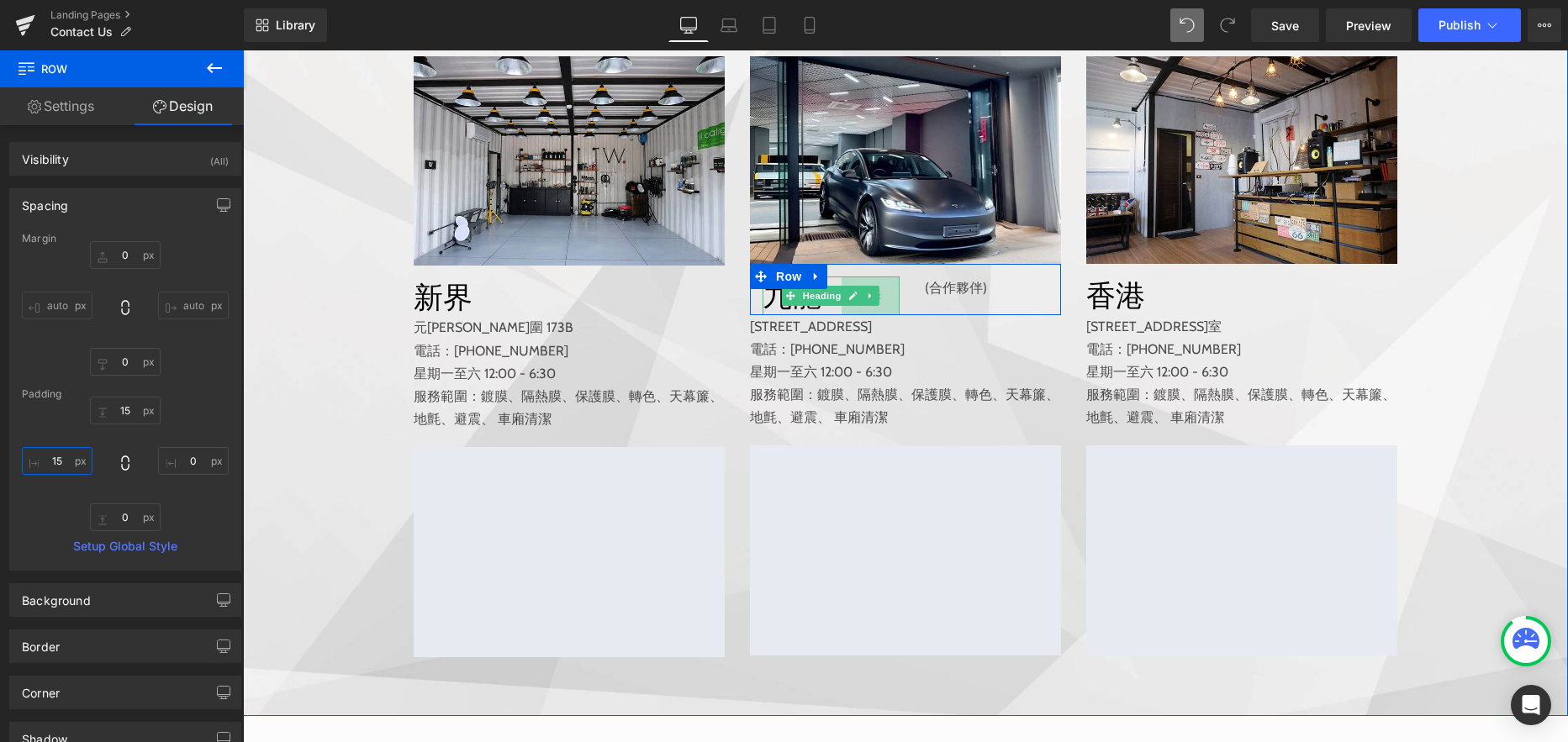
type input "1"
click at [974, 298] on span "Text Block" at bounding box center [974, 288] width 55 height 20
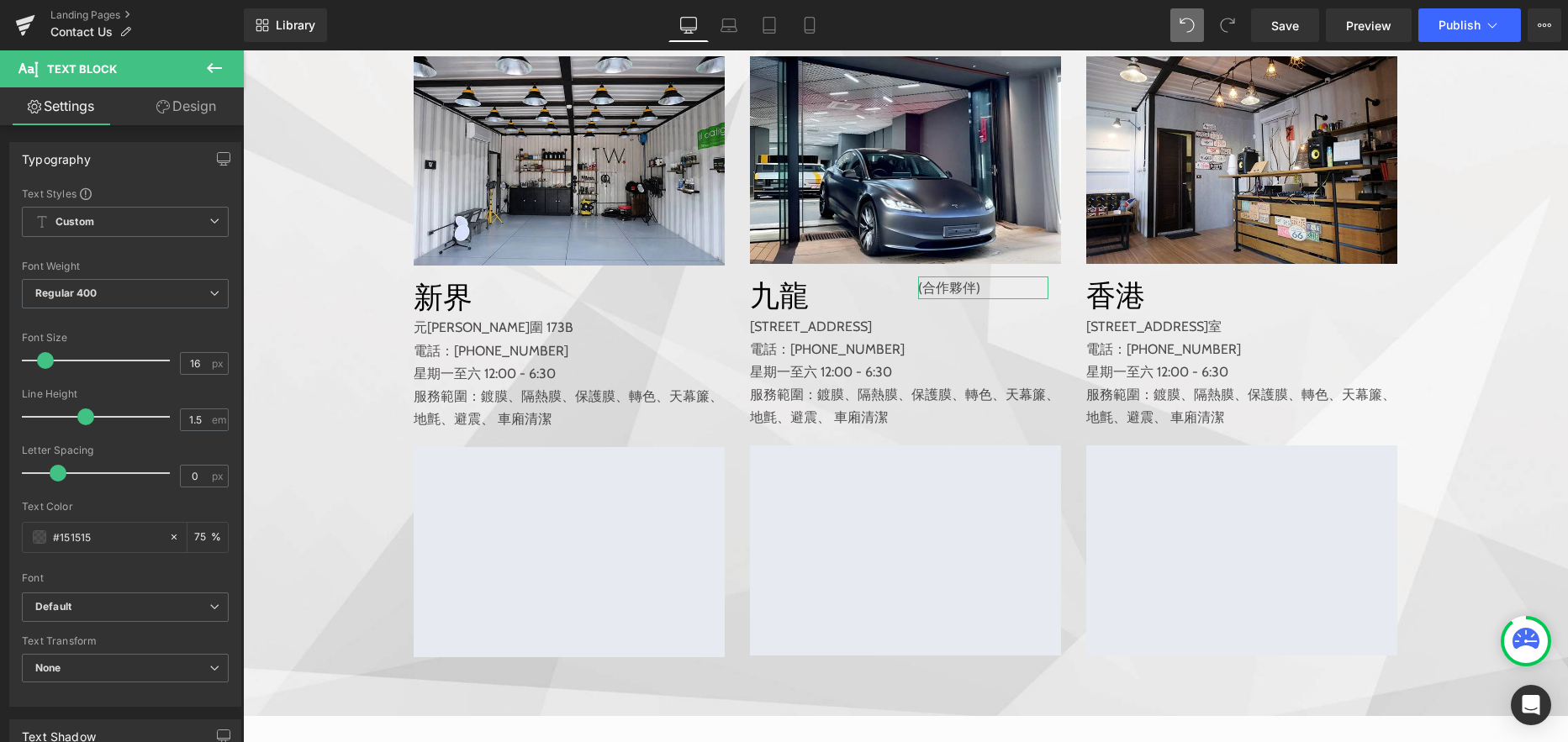
click at [182, 102] on link "Design" at bounding box center [186, 106] width 122 height 38
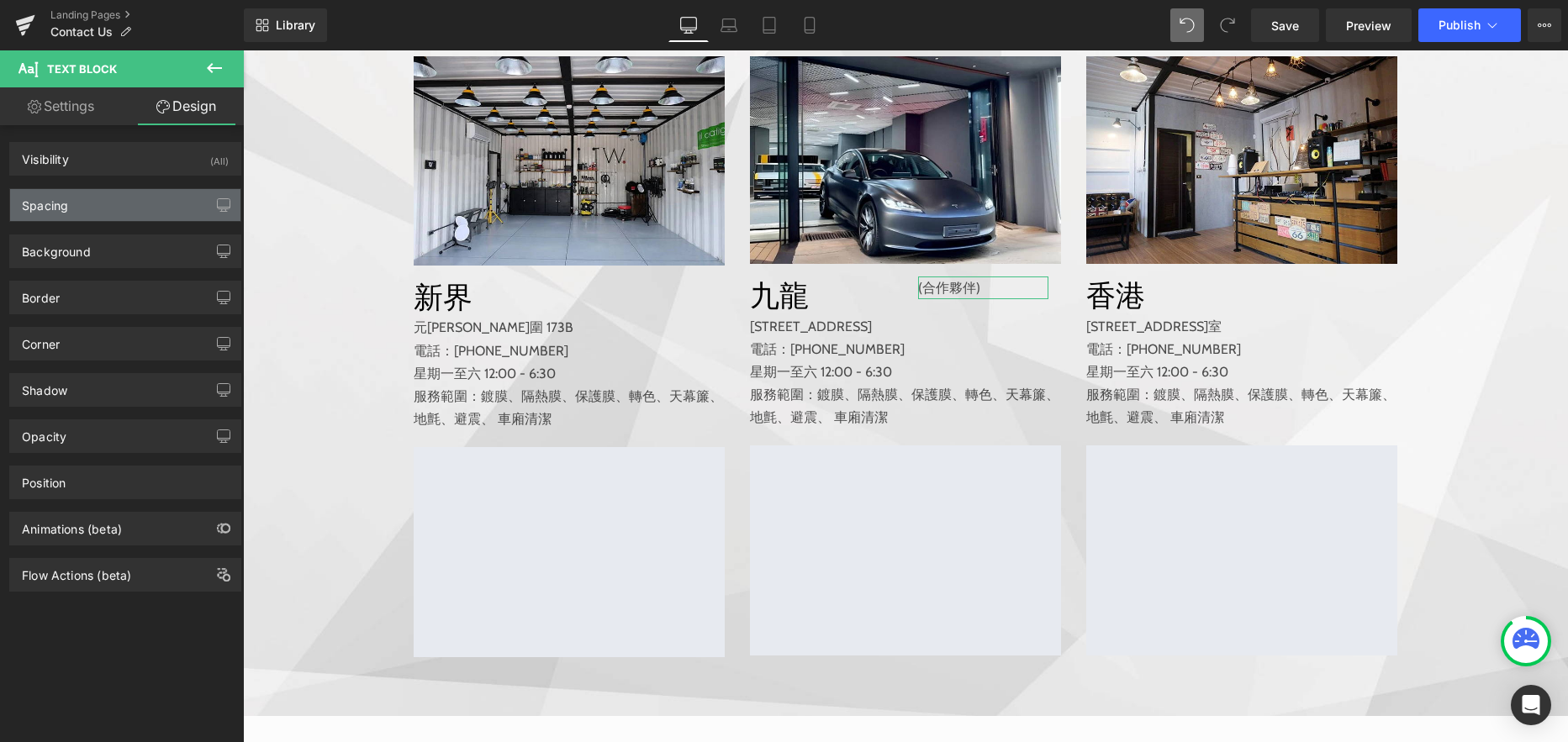
click at [89, 200] on div "Spacing" at bounding box center [125, 206] width 230 height 32
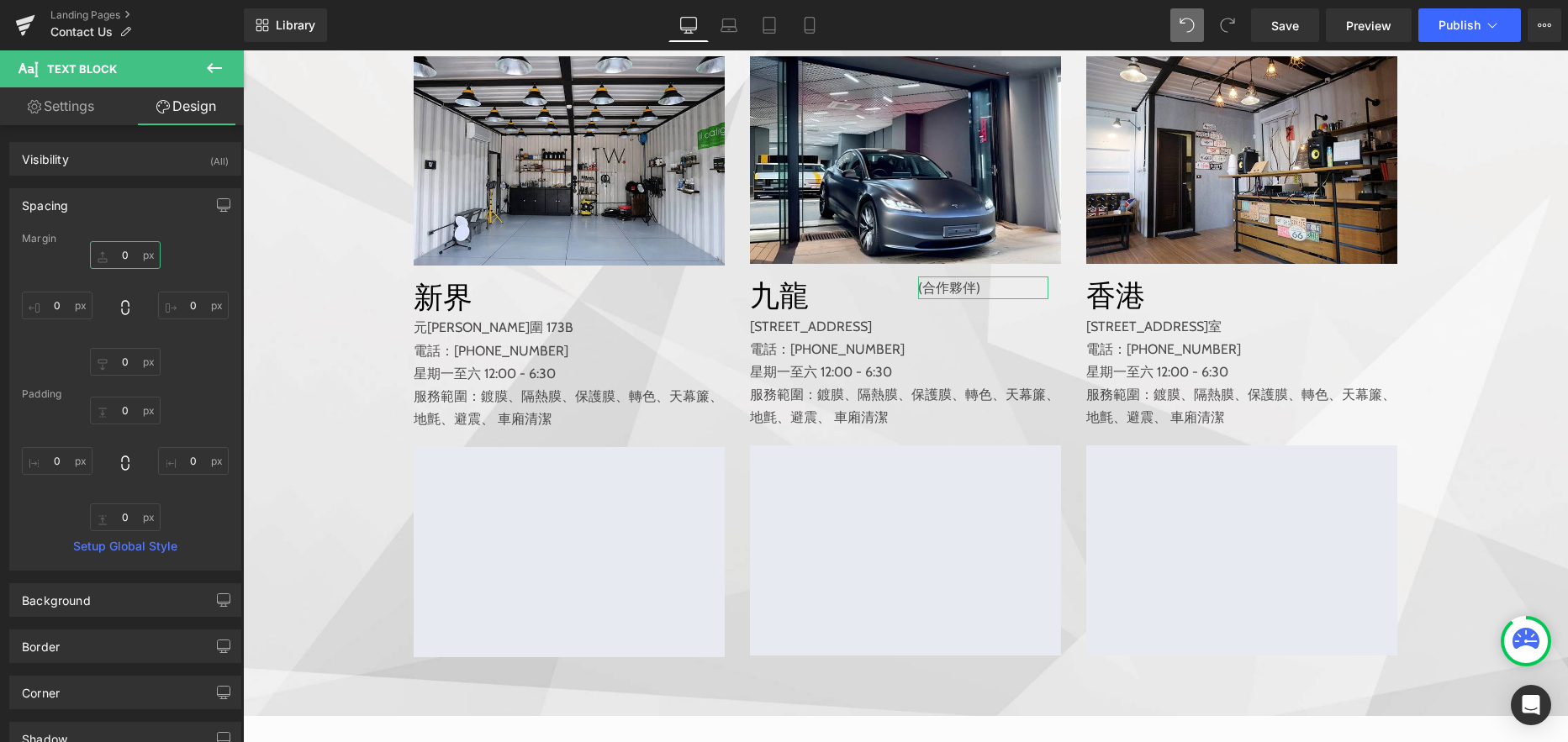
click at [109, 260] on input "0" at bounding box center [125, 254] width 70 height 28
type input "15"
click at [51, 306] on input "0" at bounding box center [57, 305] width 70 height 28
type input "-120"
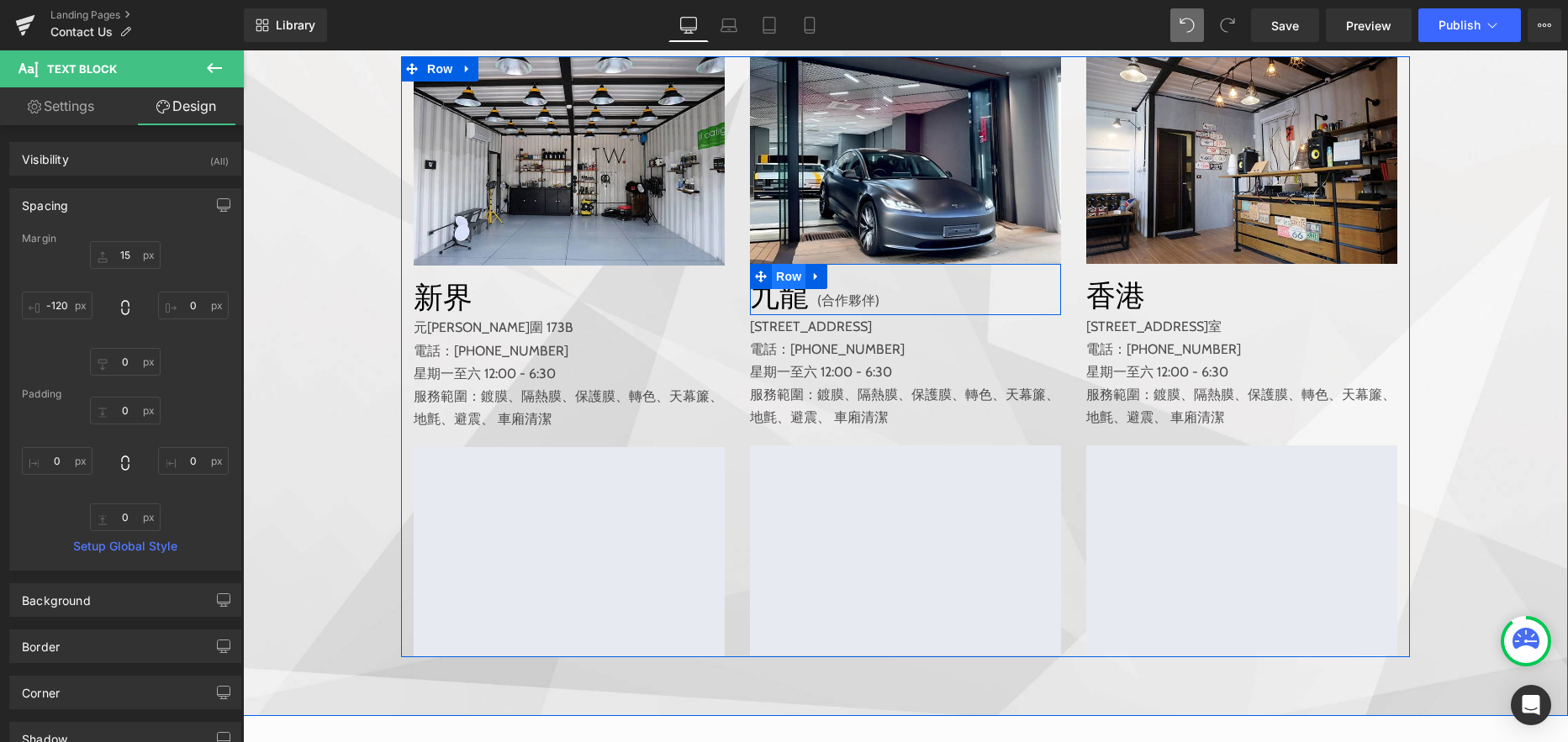
click at [779, 289] on span "Row" at bounding box center [788, 277] width 34 height 25
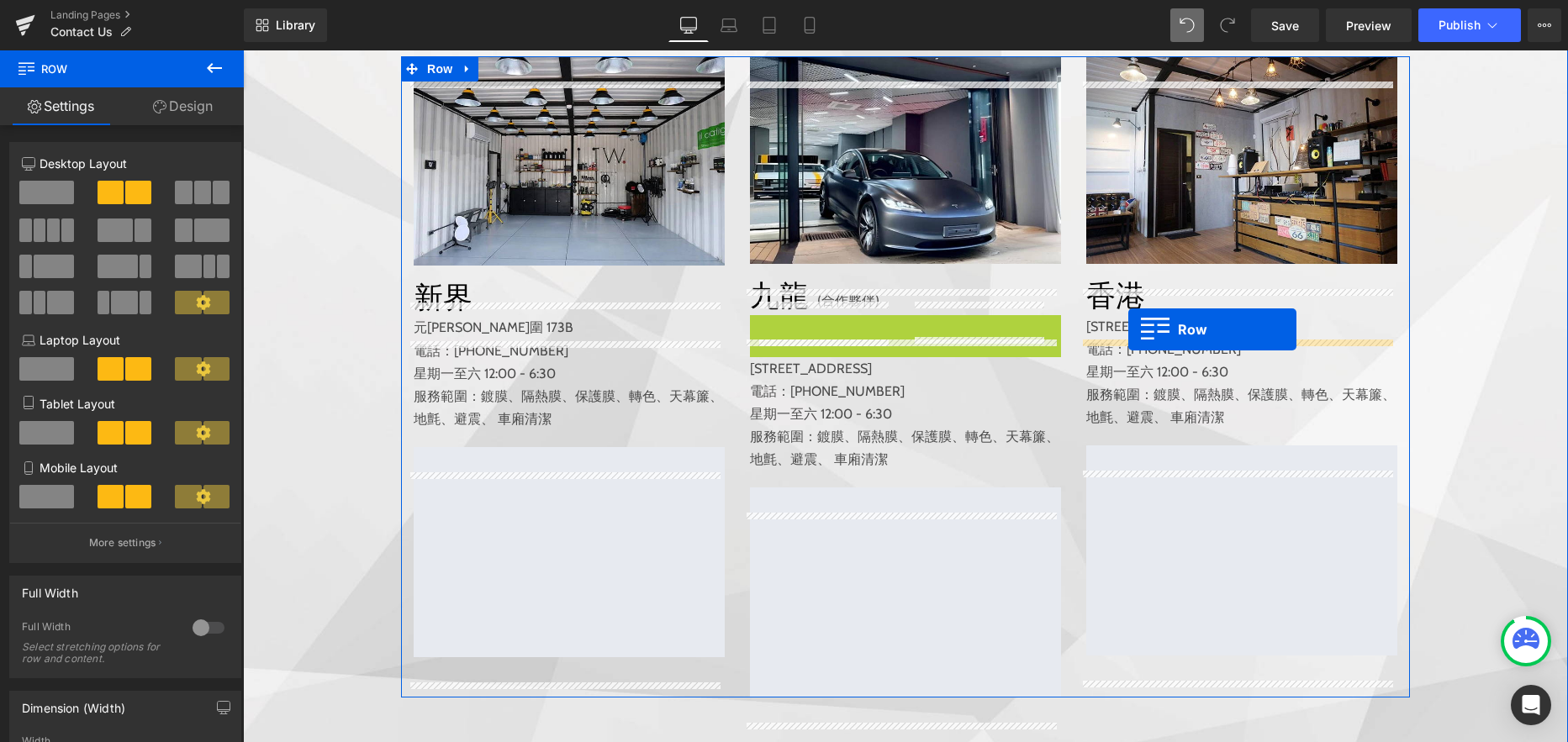
drag, startPoint x: 753, startPoint y: 354, endPoint x: 1128, endPoint y: 329, distance: 375.8
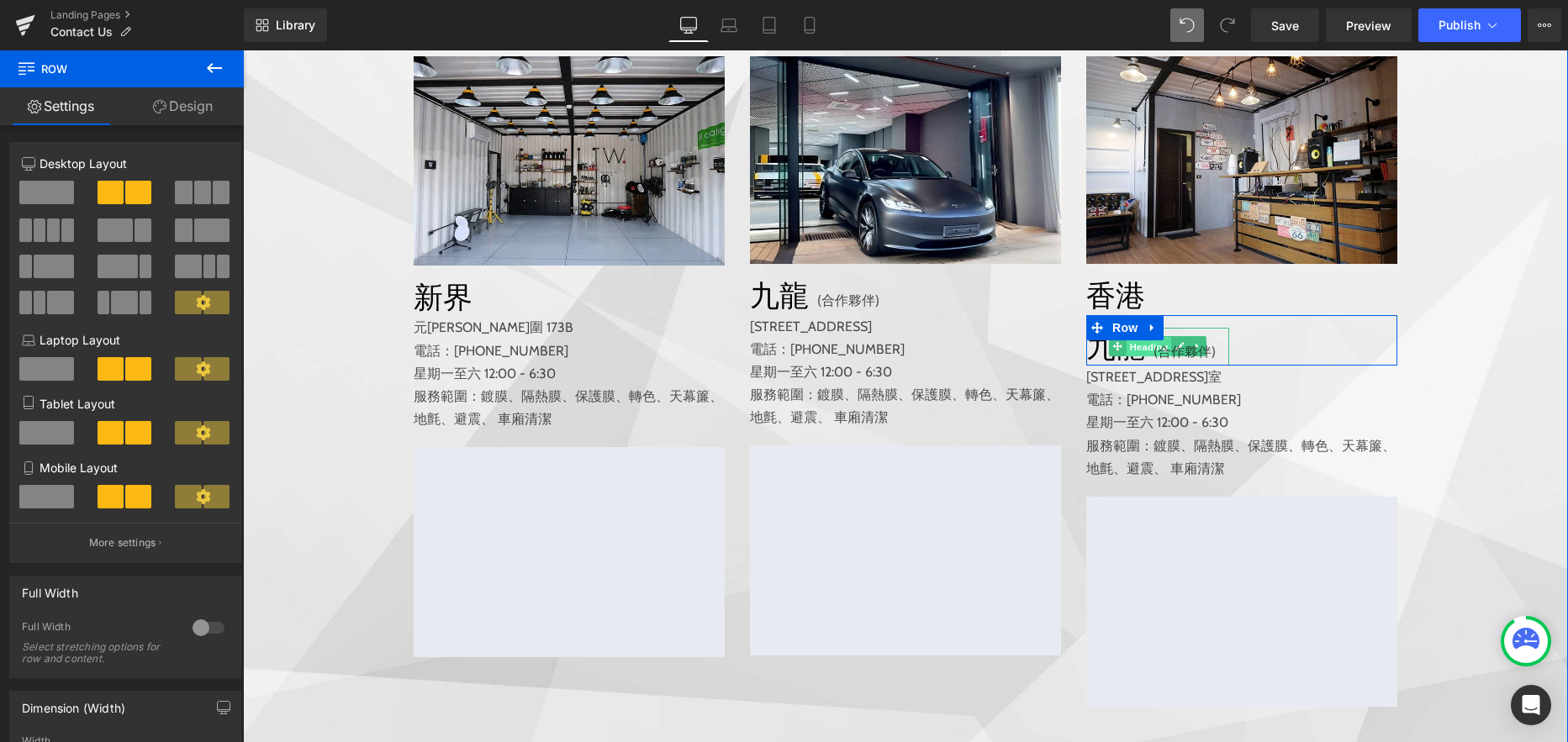
click at [1136, 357] on span "Heading" at bounding box center [1149, 347] width 45 height 20
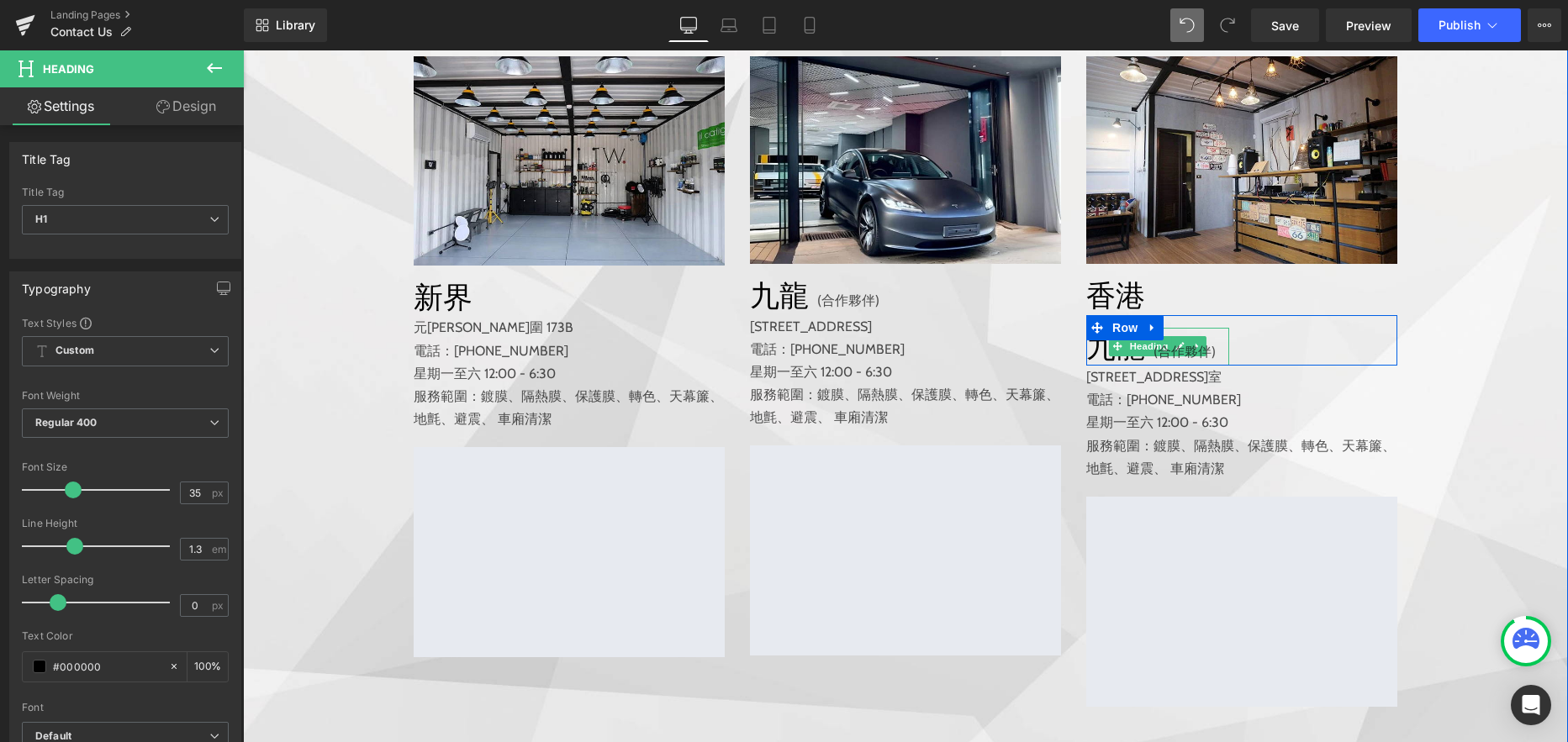
click at [1092, 367] on h1 "九龍" at bounding box center [1157, 346] width 143 height 38
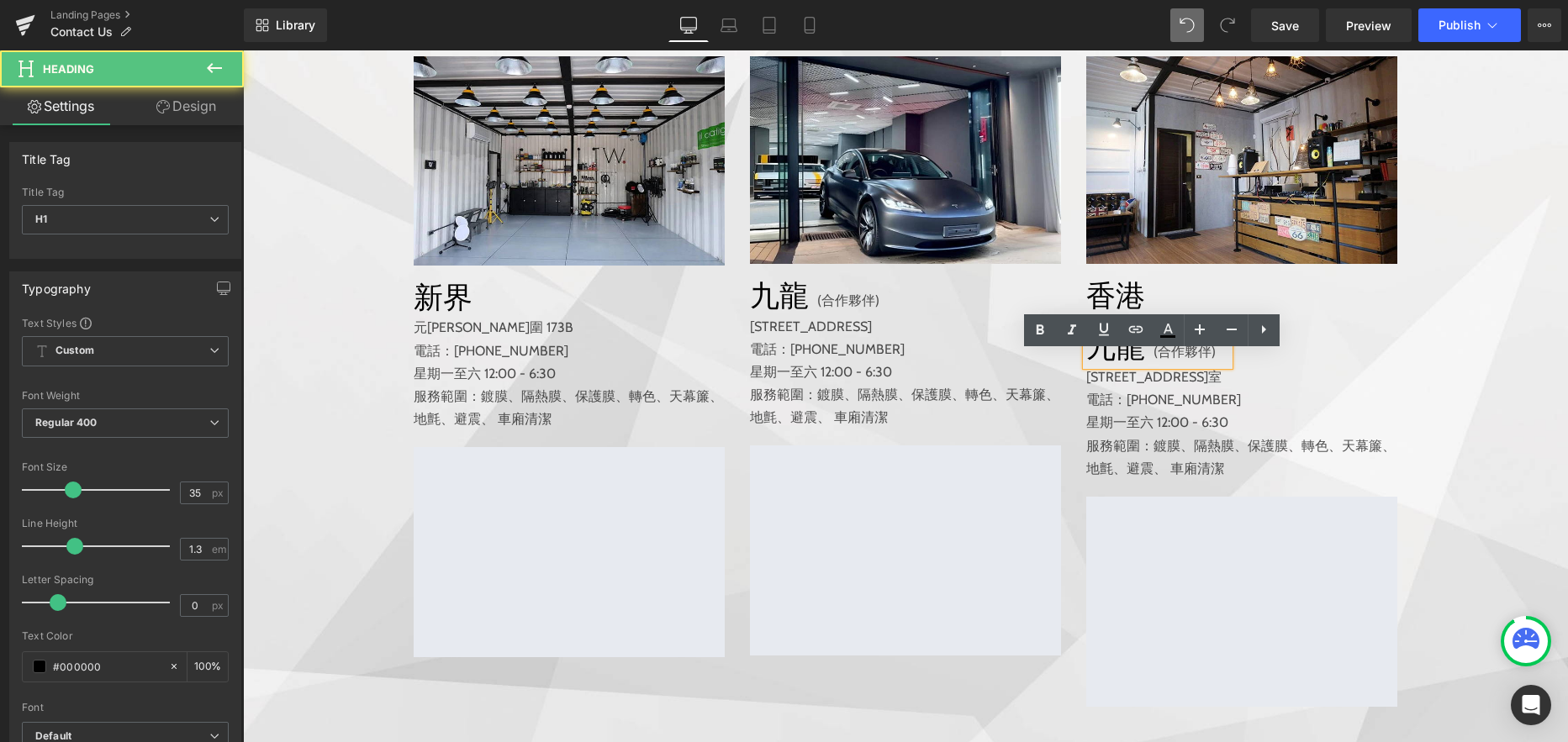
click at [1129, 367] on h1 "九龍" at bounding box center [1157, 346] width 143 height 38
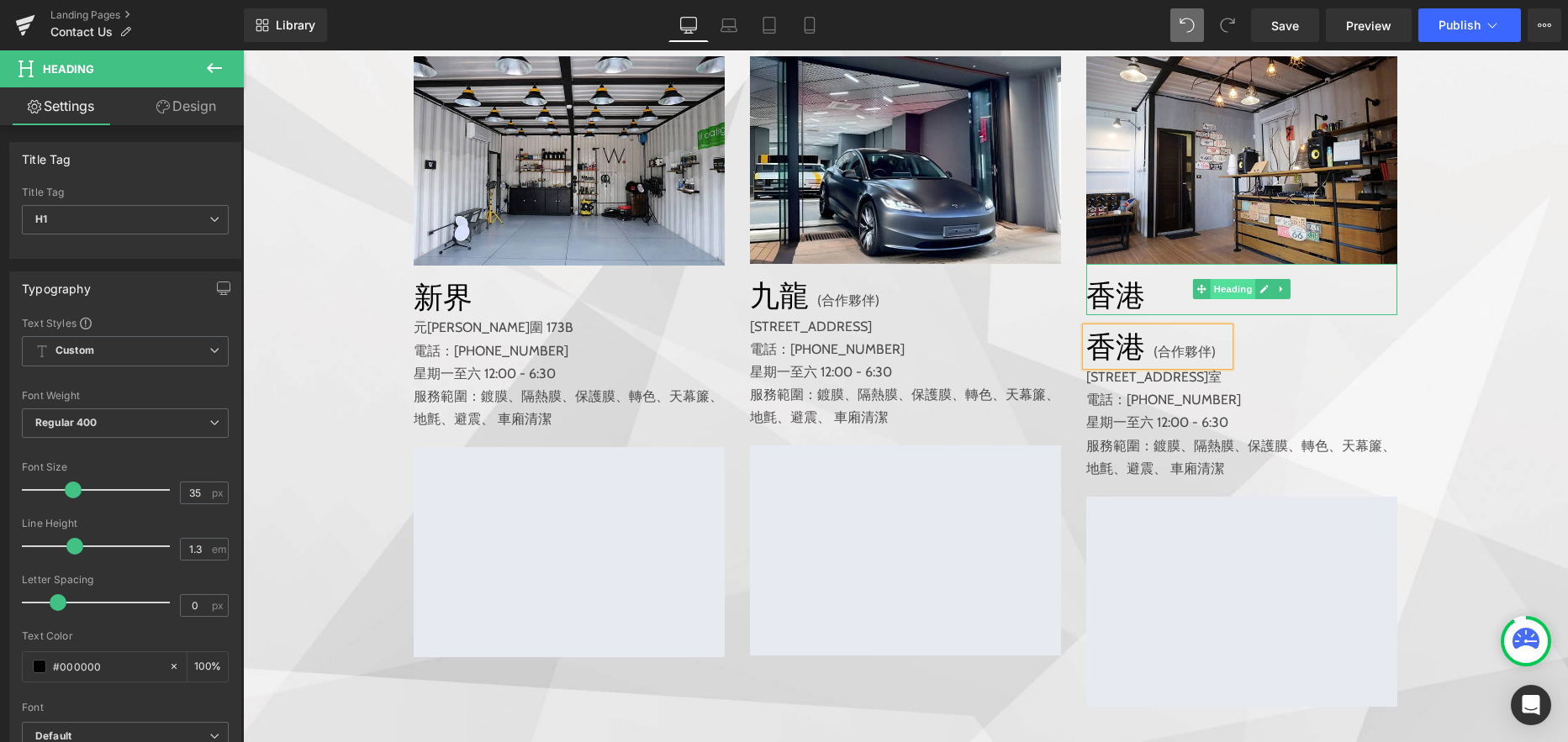
click at [1220, 299] on span "Heading" at bounding box center [1233, 289] width 45 height 20
click at [1277, 294] on icon at bounding box center [1281, 288] width 9 height 10
click at [1286, 294] on icon at bounding box center [1290, 288] width 9 height 10
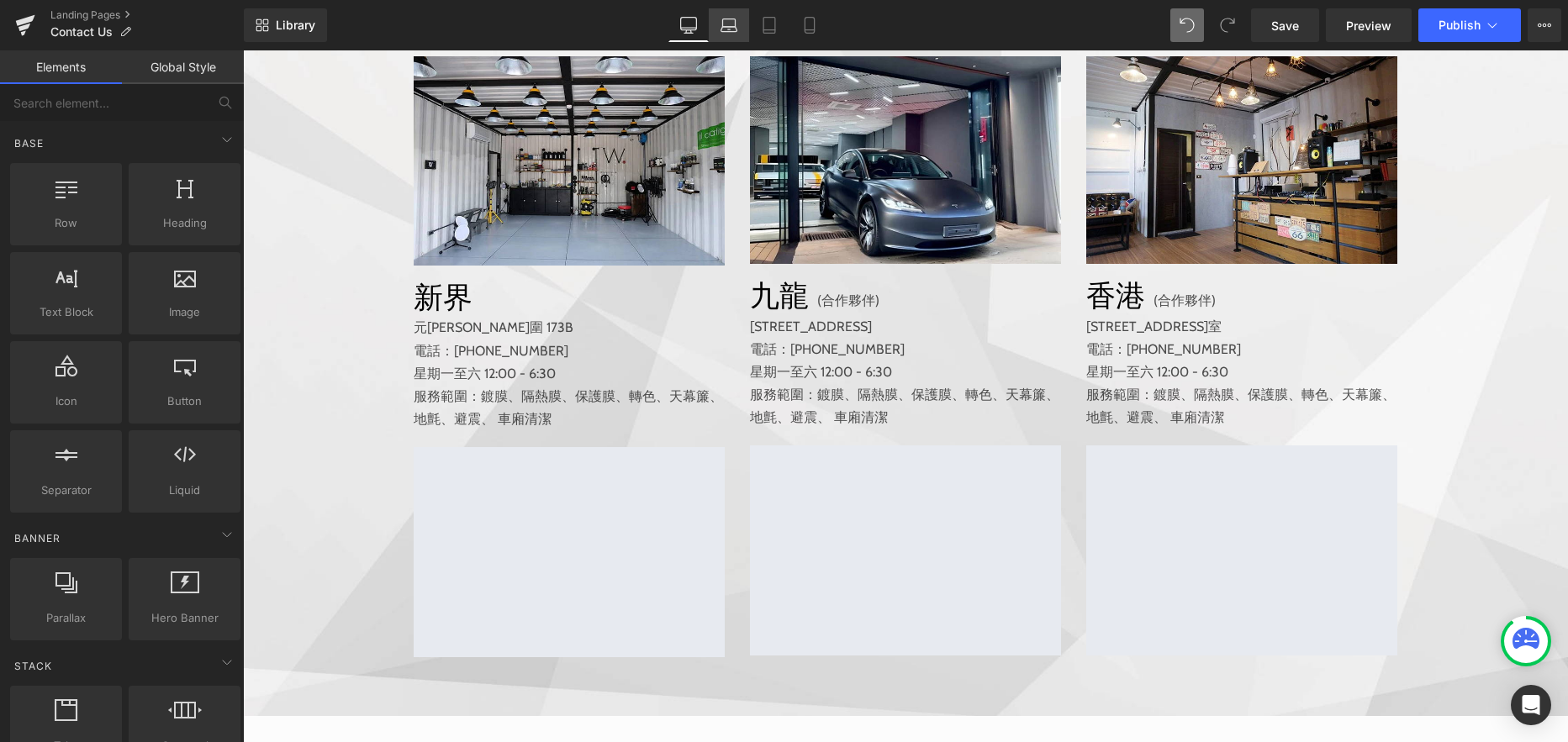
click at [727, 28] on icon at bounding box center [728, 25] width 17 height 17
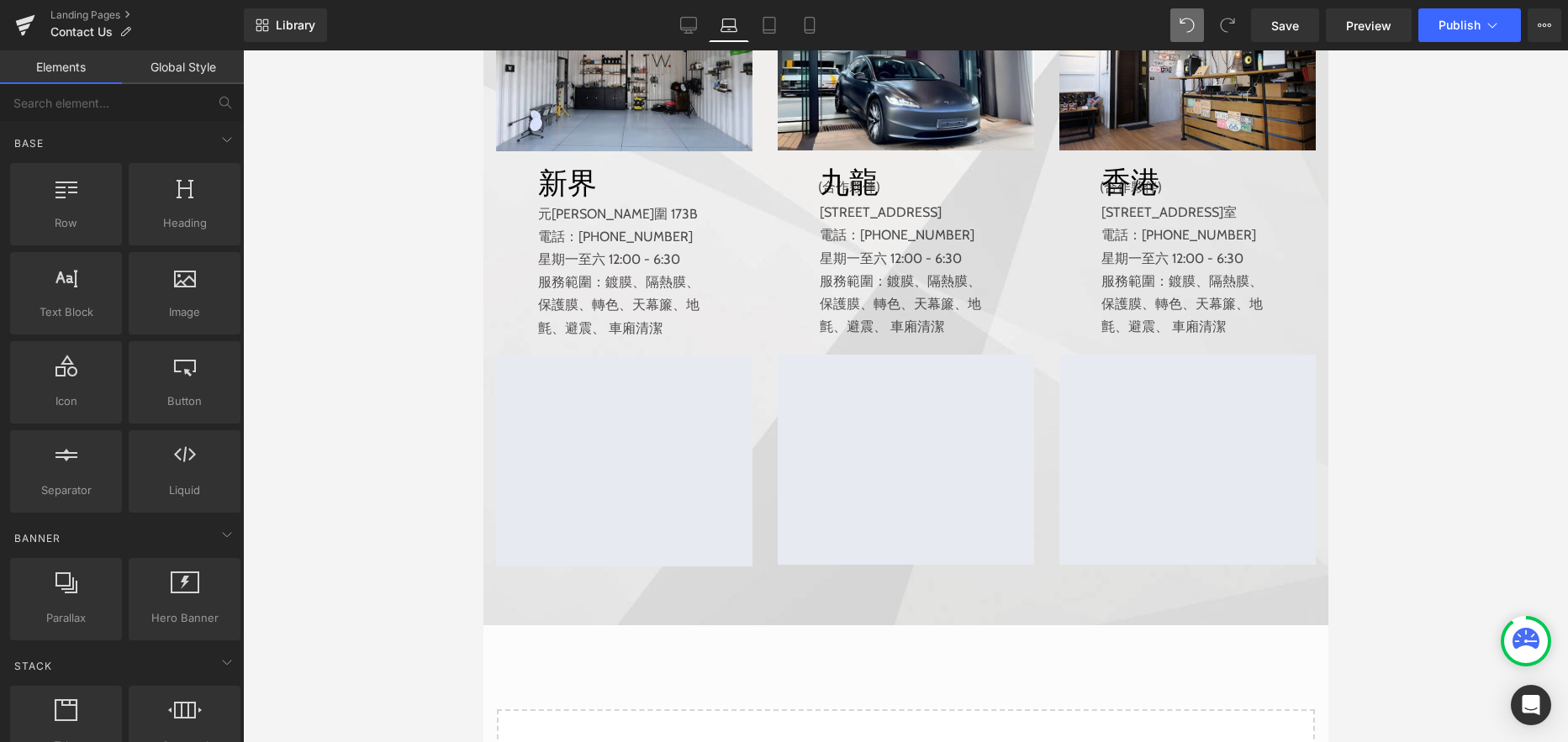
scroll to position [405, 0]
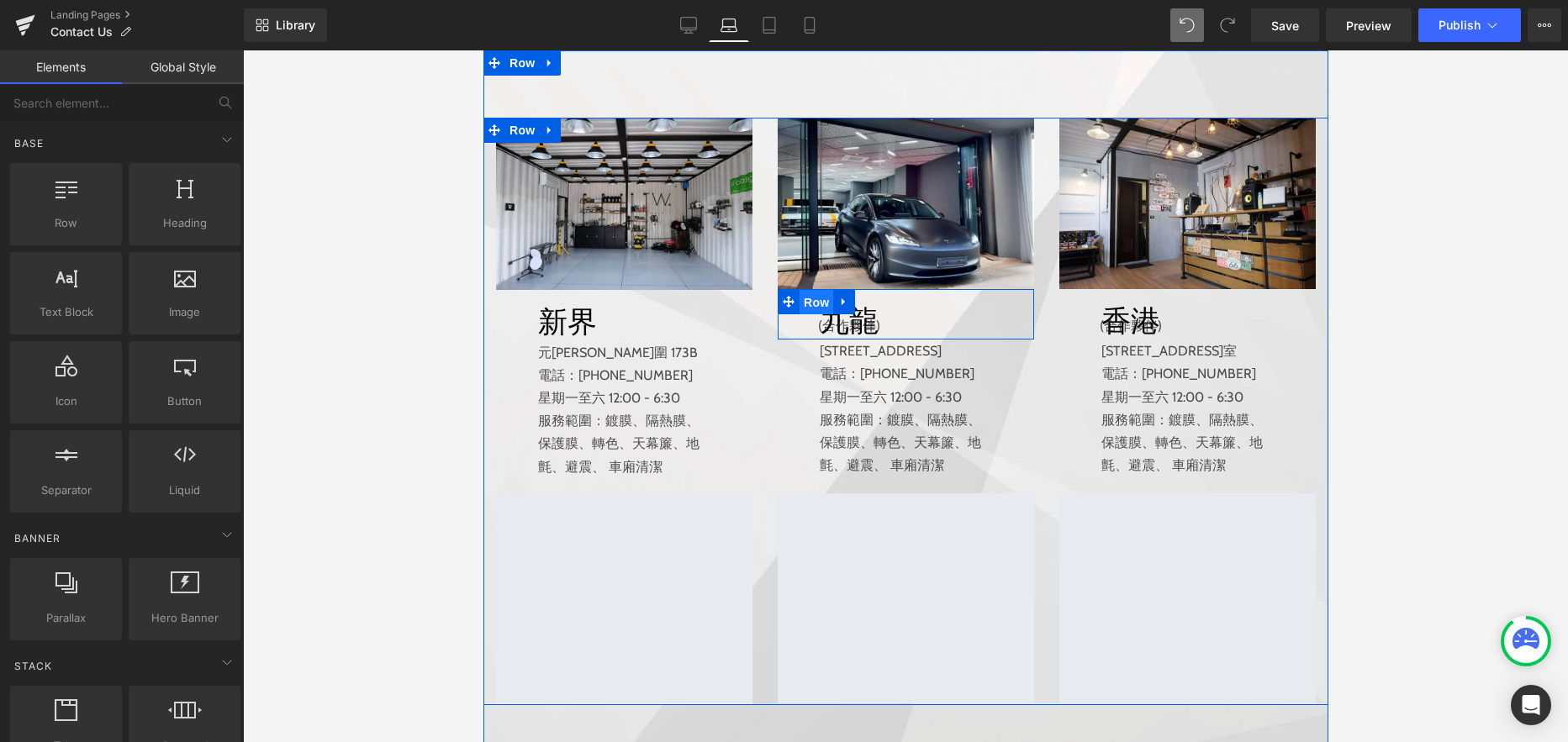
click at [811, 315] on span "Row" at bounding box center [815, 302] width 34 height 25
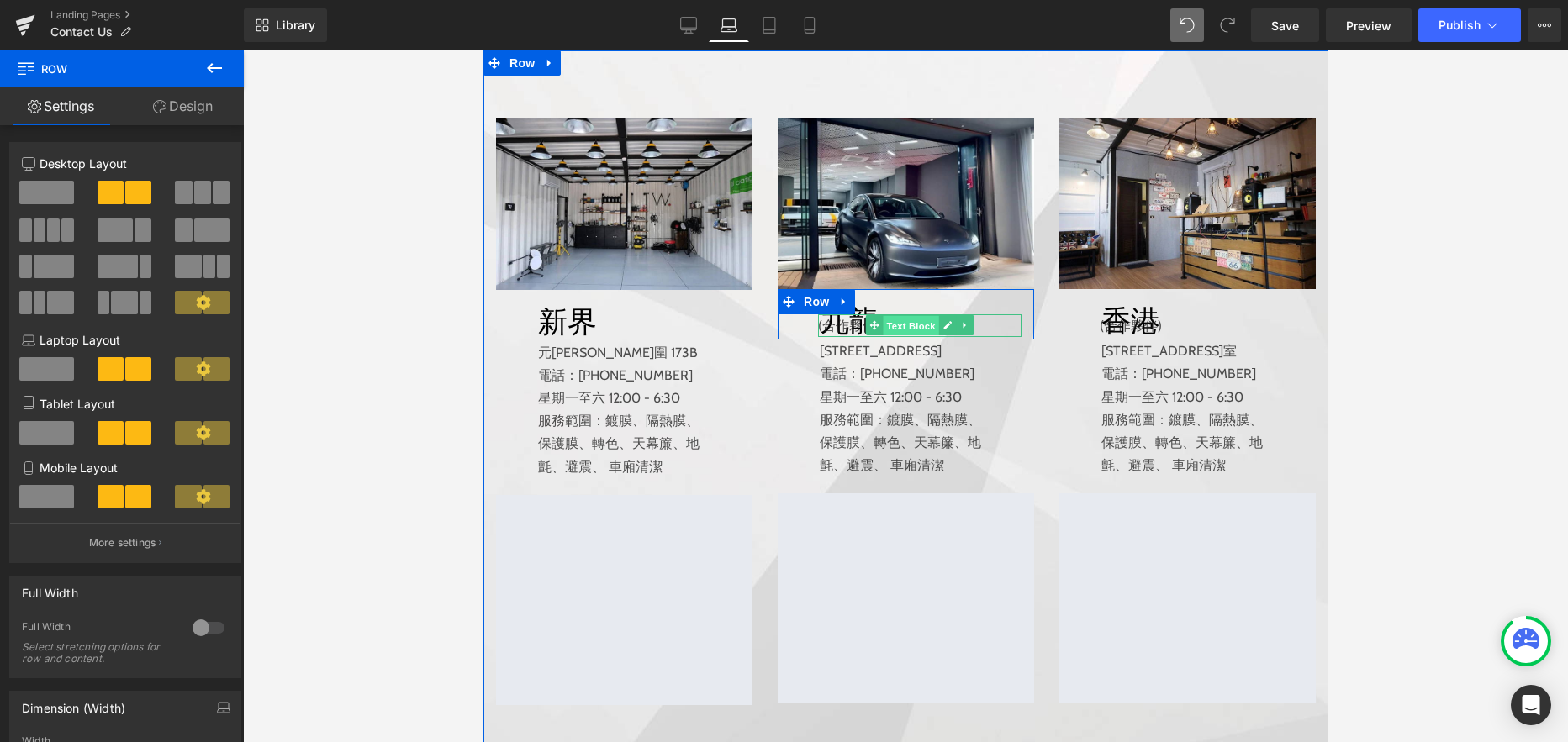
click at [908, 336] on span "Text Block" at bounding box center [909, 326] width 55 height 20
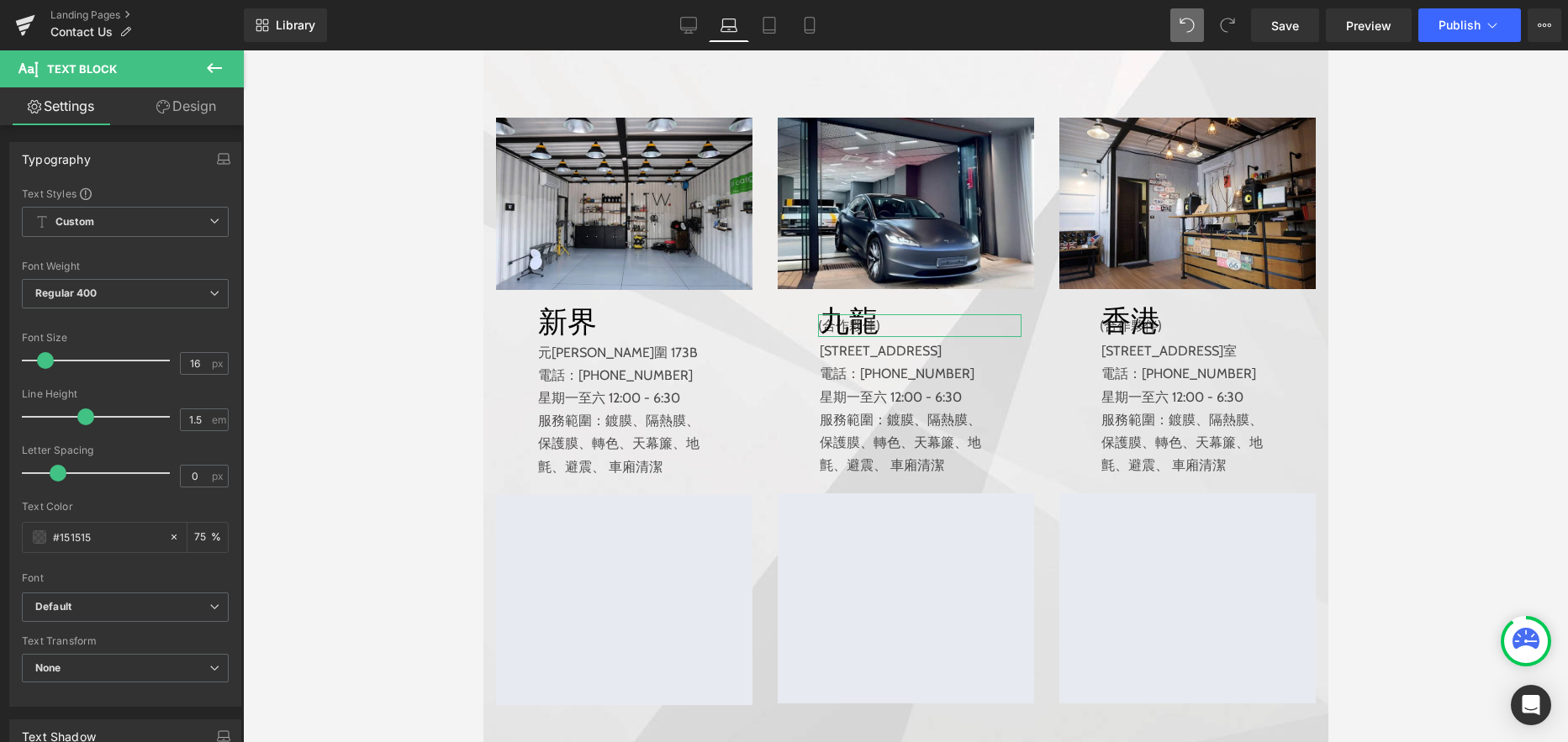
click at [204, 107] on link "Design" at bounding box center [186, 106] width 122 height 38
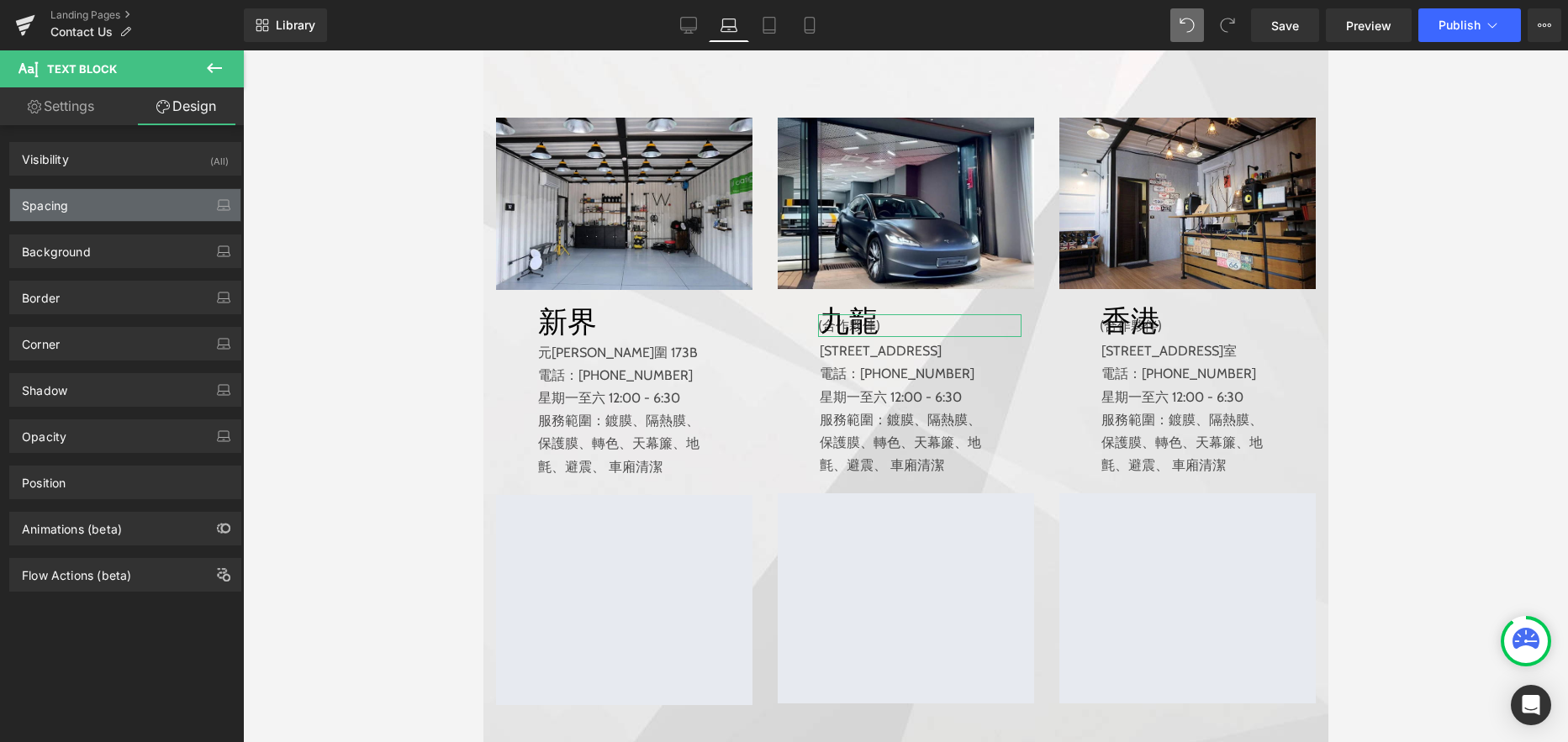
click at [133, 206] on div "Spacing" at bounding box center [125, 206] width 230 height 32
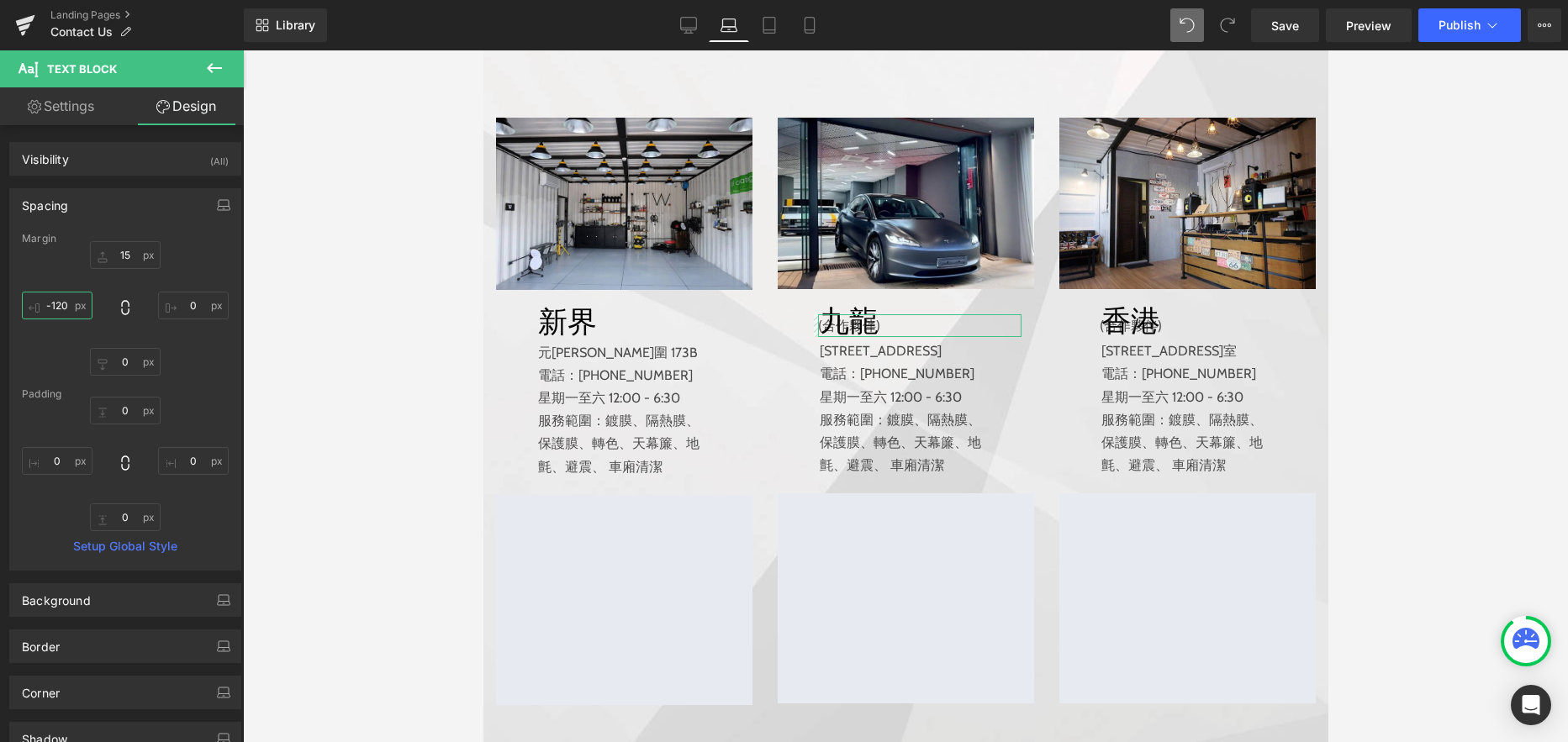
click at [59, 301] on input "-120" at bounding box center [57, 305] width 70 height 28
type input "-30"
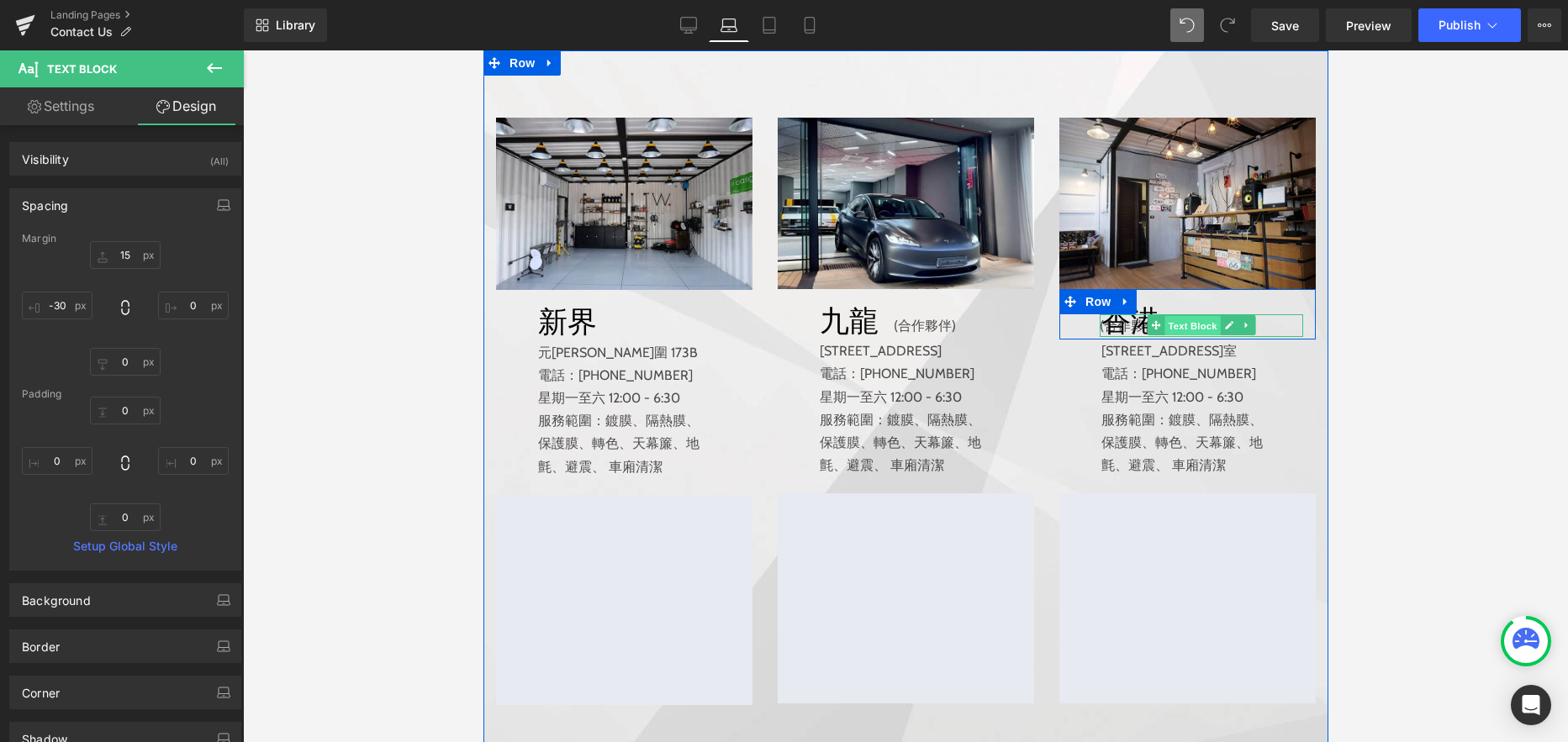
scroll to position [440, 0]
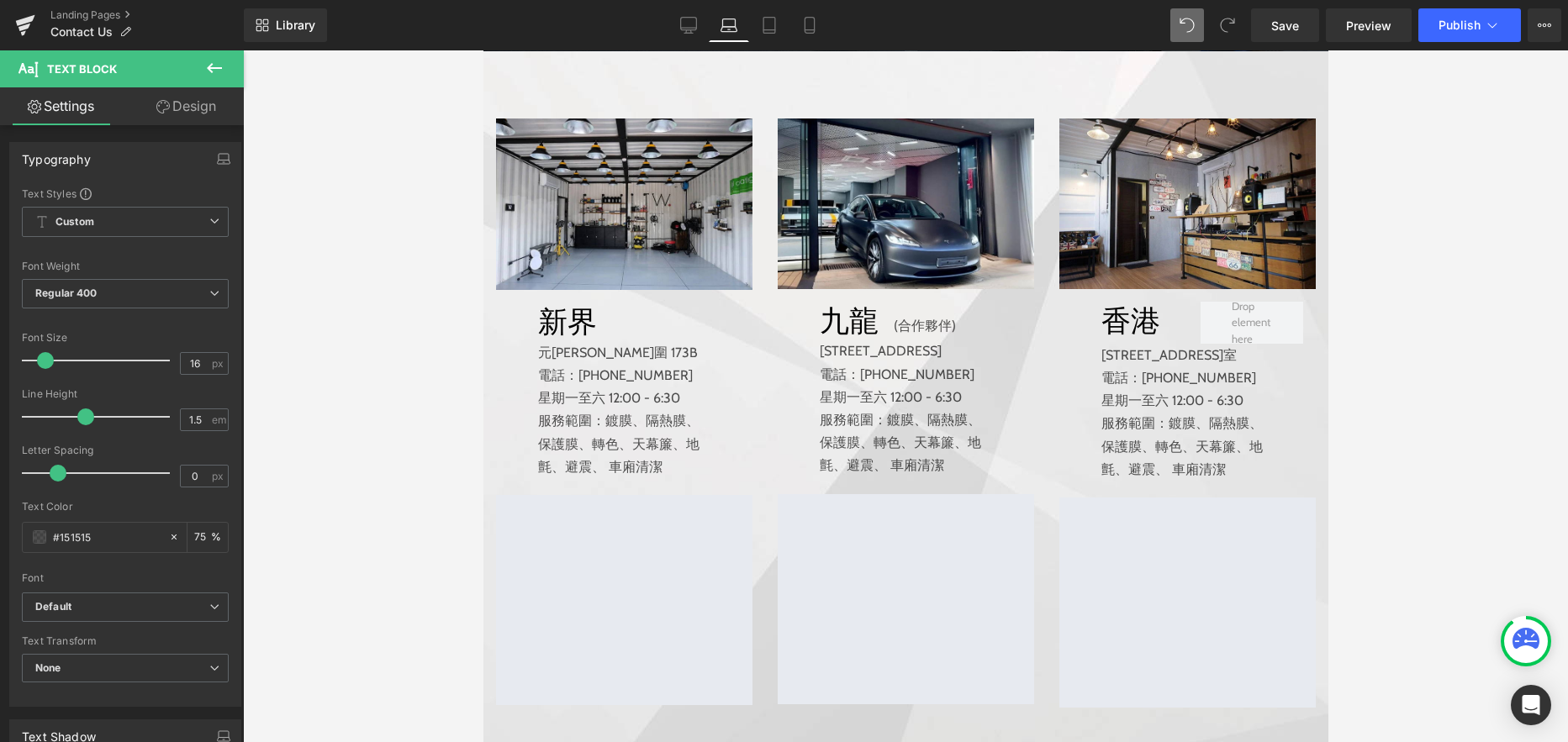
click at [193, 105] on link "Design" at bounding box center [186, 106] width 122 height 38
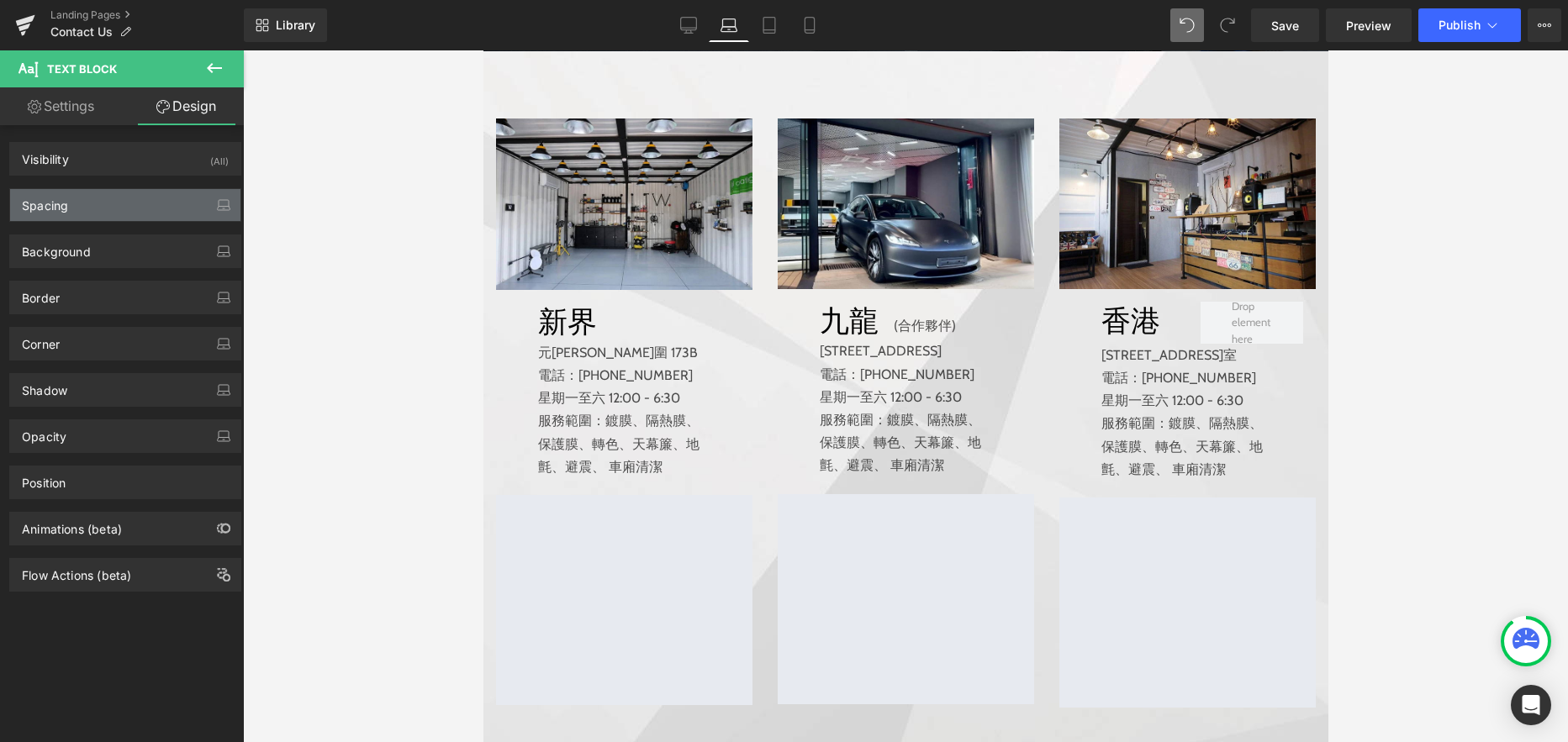
click at [117, 199] on div "Spacing" at bounding box center [125, 206] width 230 height 32
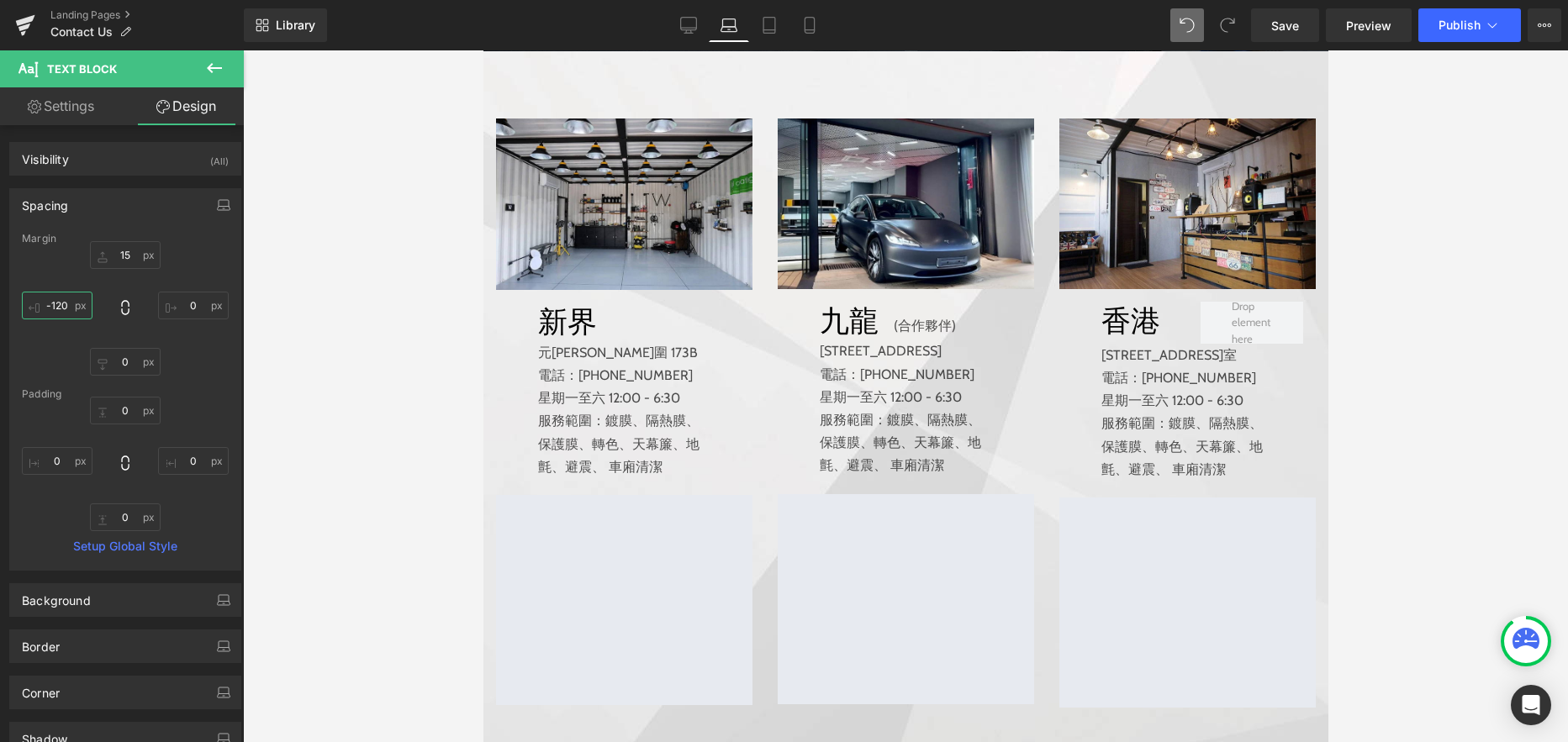
click at [53, 302] on input "-120" at bounding box center [57, 305] width 70 height 28
type input "-30"
click at [1190, 23] on icon at bounding box center [1186, 25] width 15 height 15
type input "15"
type input "0"
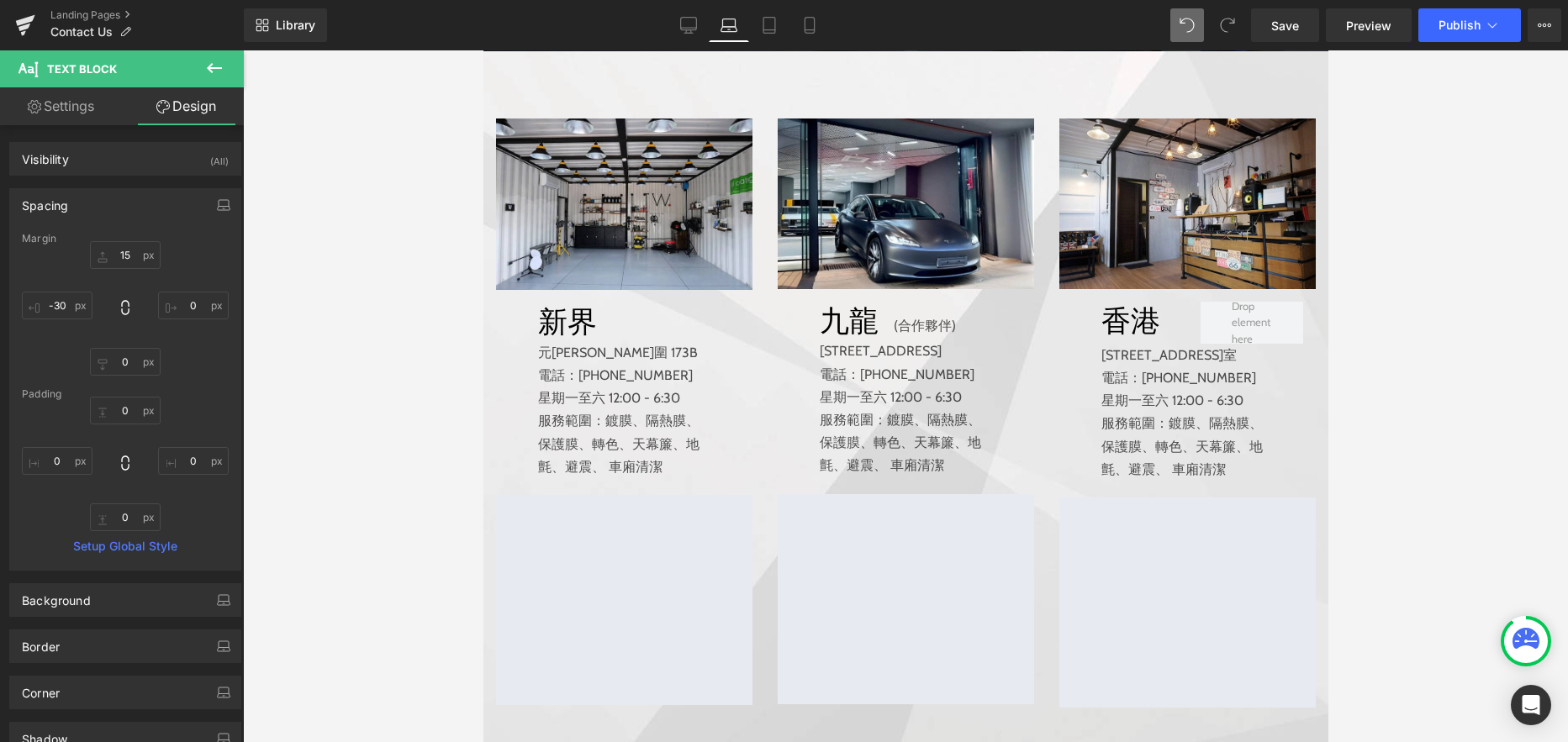
type input "0"
type input "-120"
type input "0"
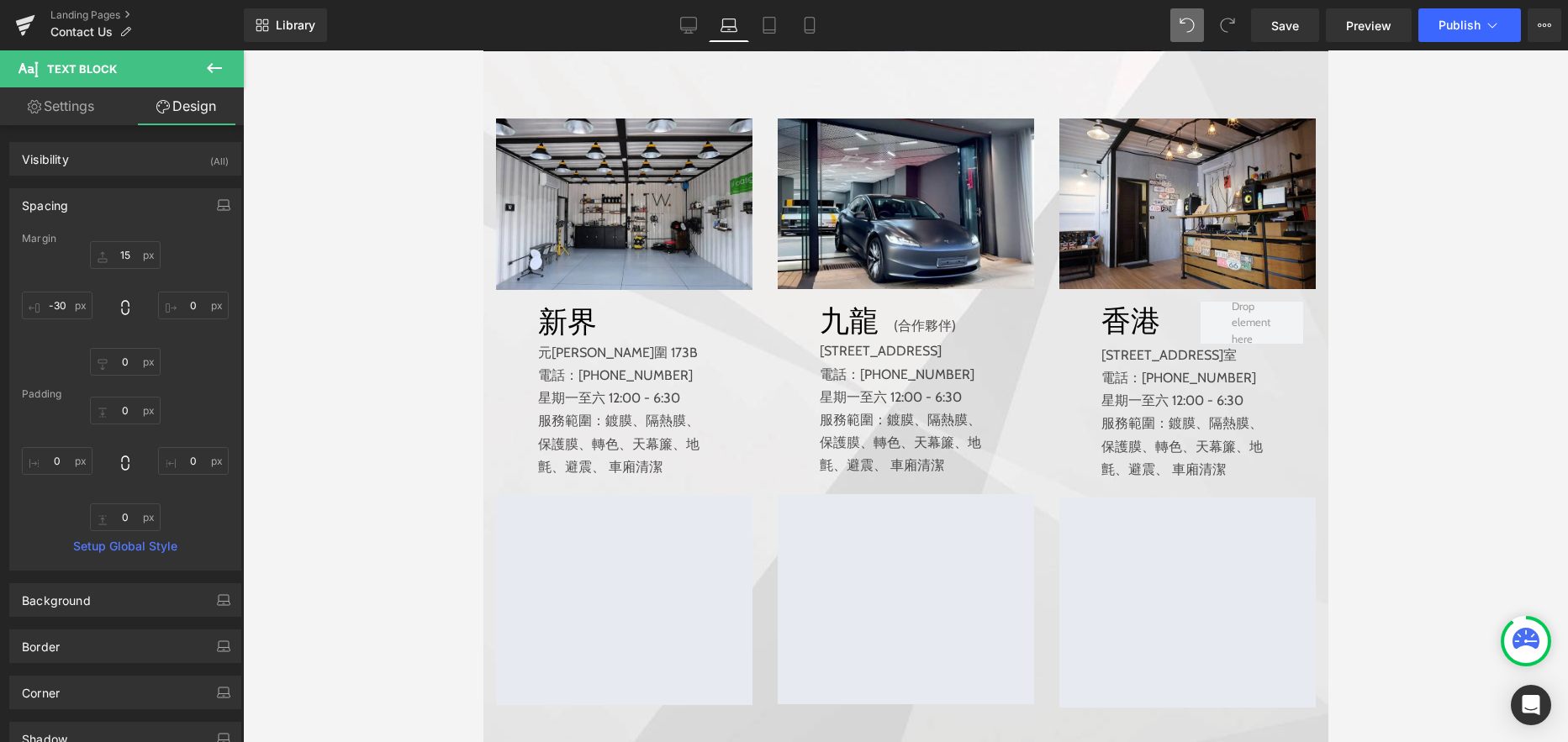
type input "0"
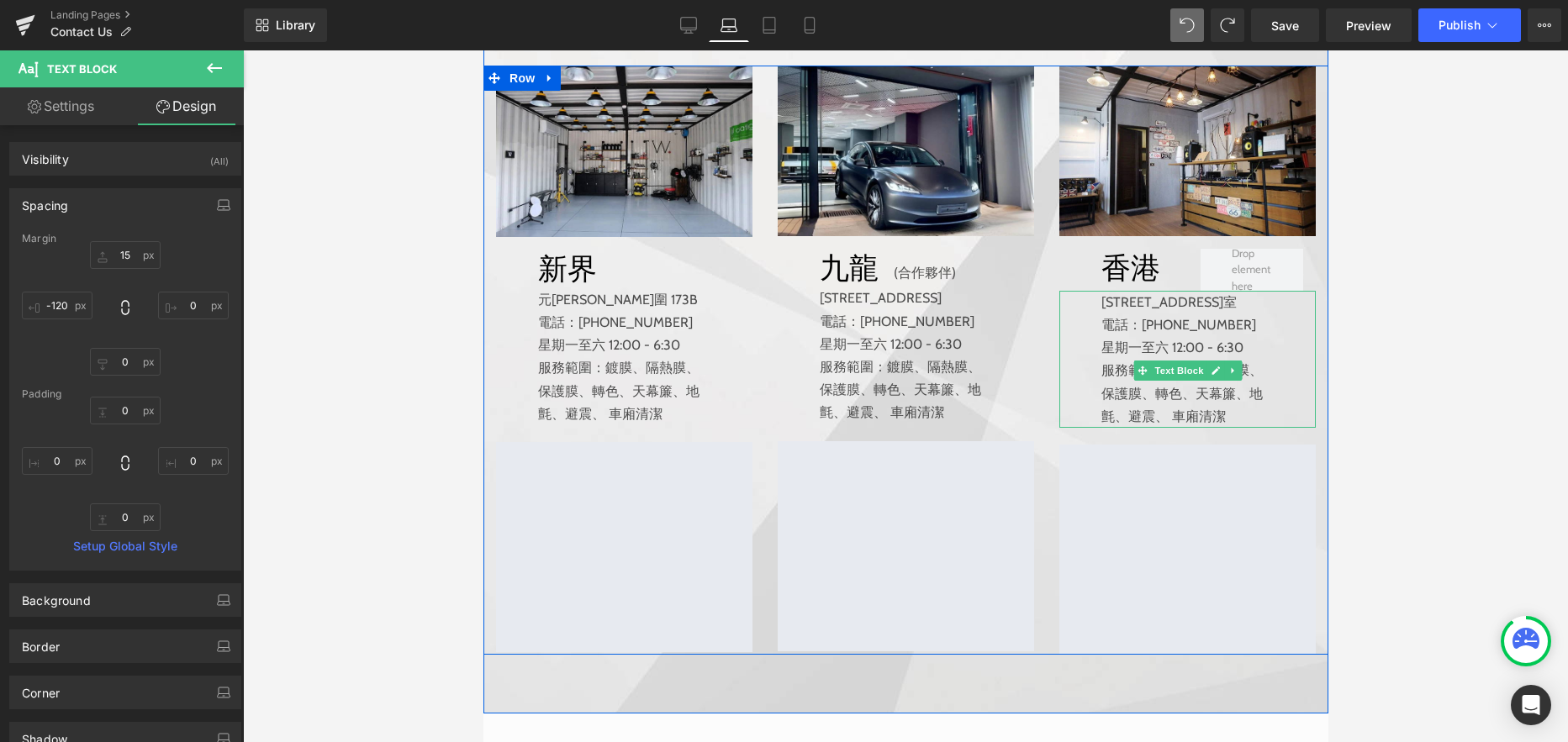
scroll to position [500, 0]
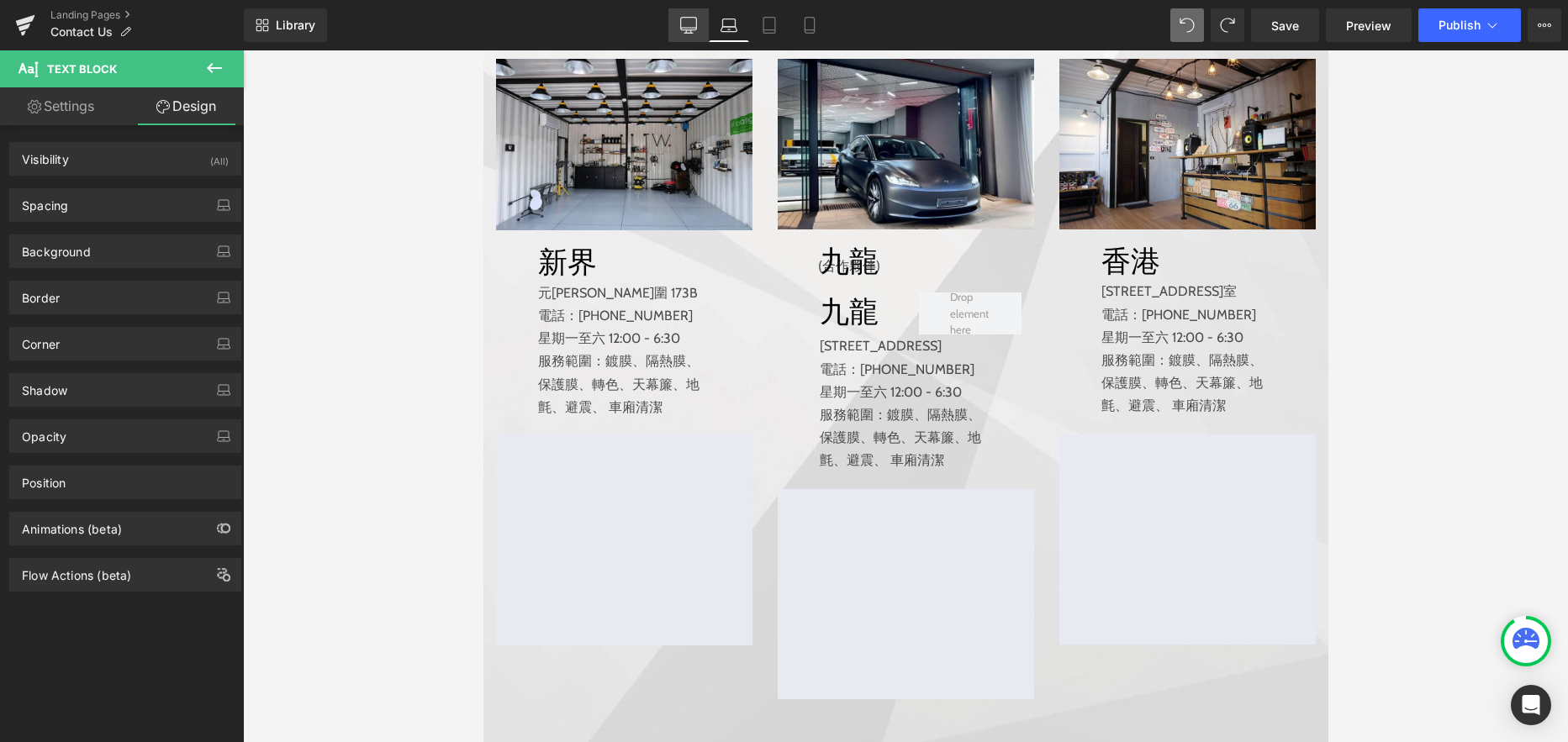
click at [689, 28] on icon at bounding box center [688, 25] width 17 height 17
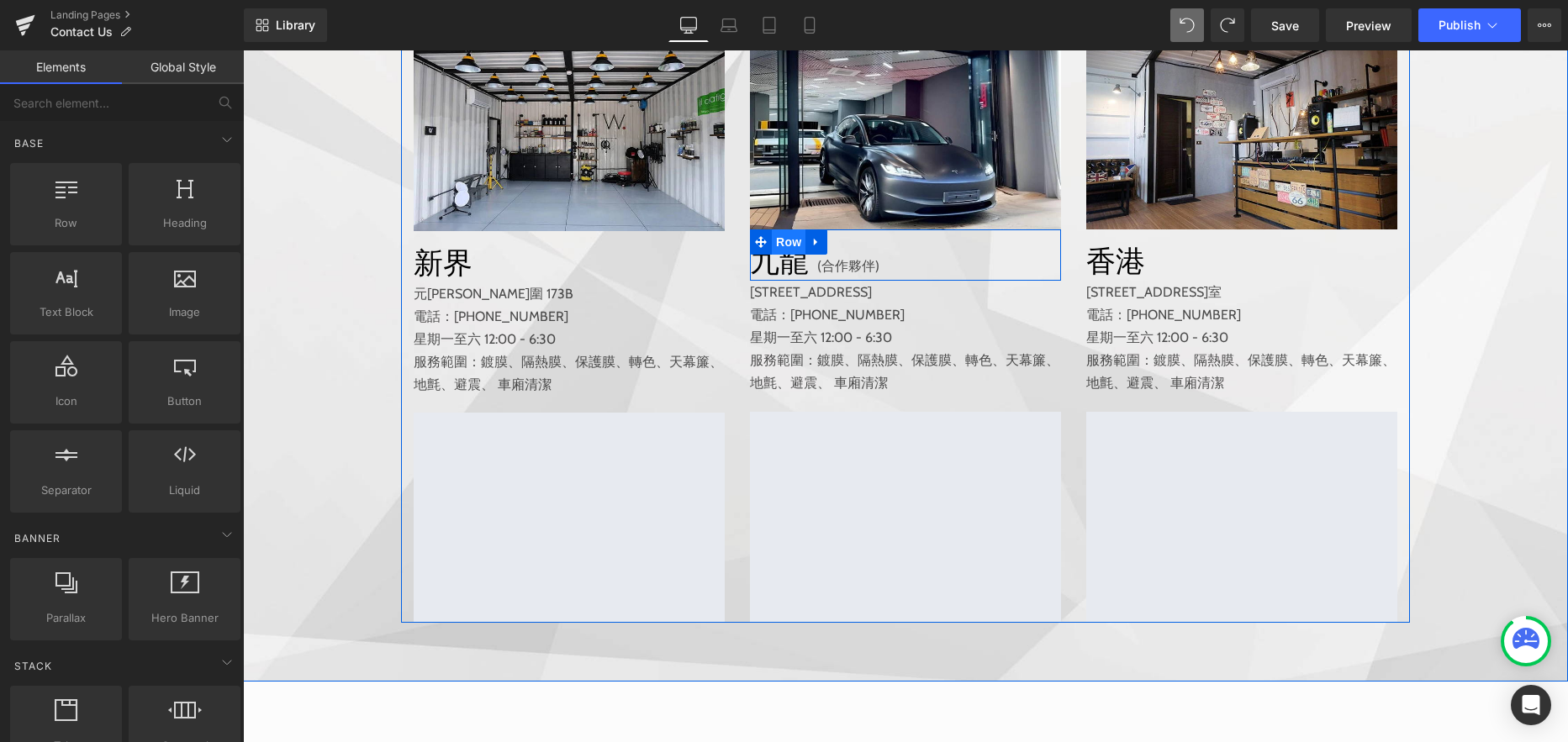
click at [779, 254] on span "Row" at bounding box center [788, 242] width 34 height 25
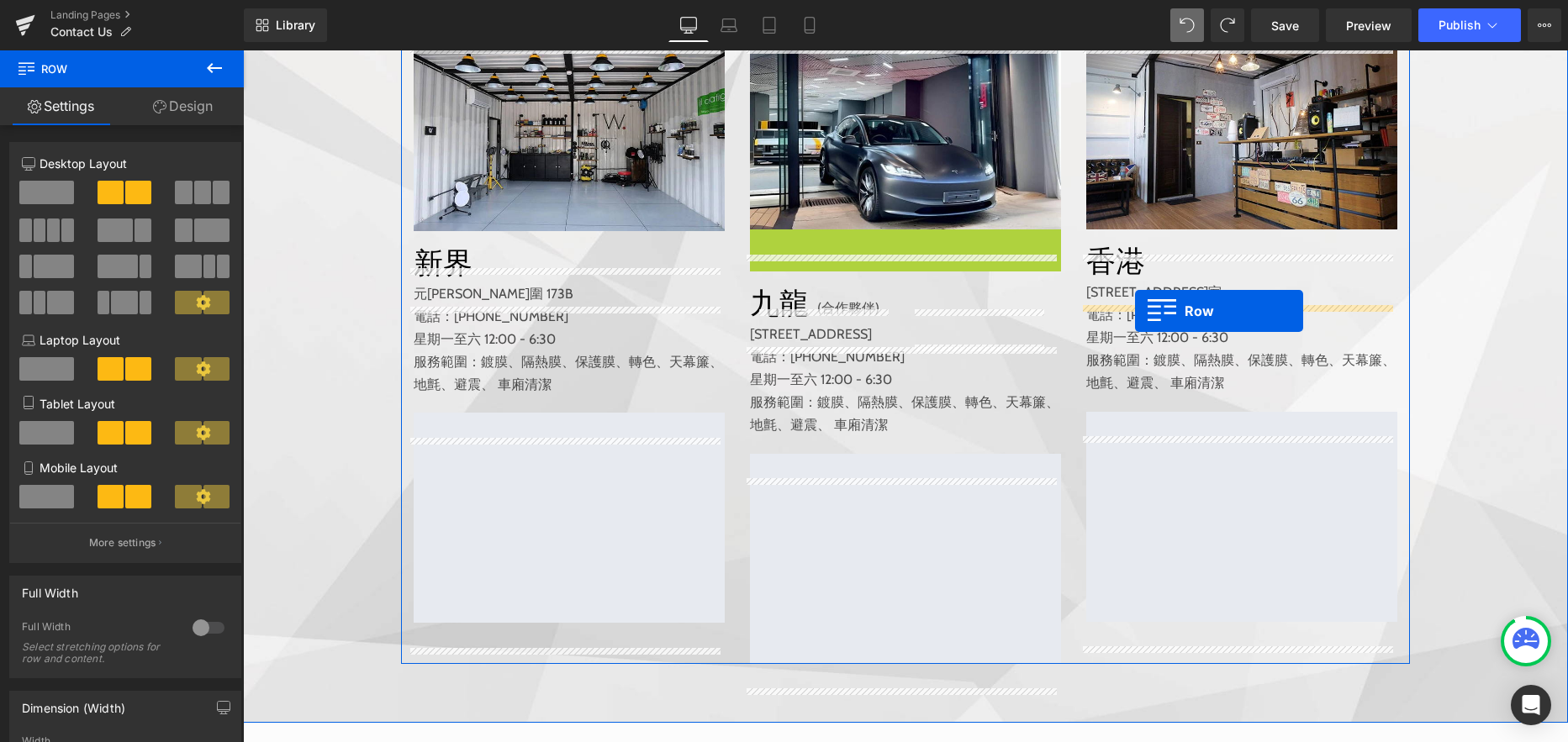
drag, startPoint x: 751, startPoint y: 267, endPoint x: 1135, endPoint y: 311, distance: 386.5
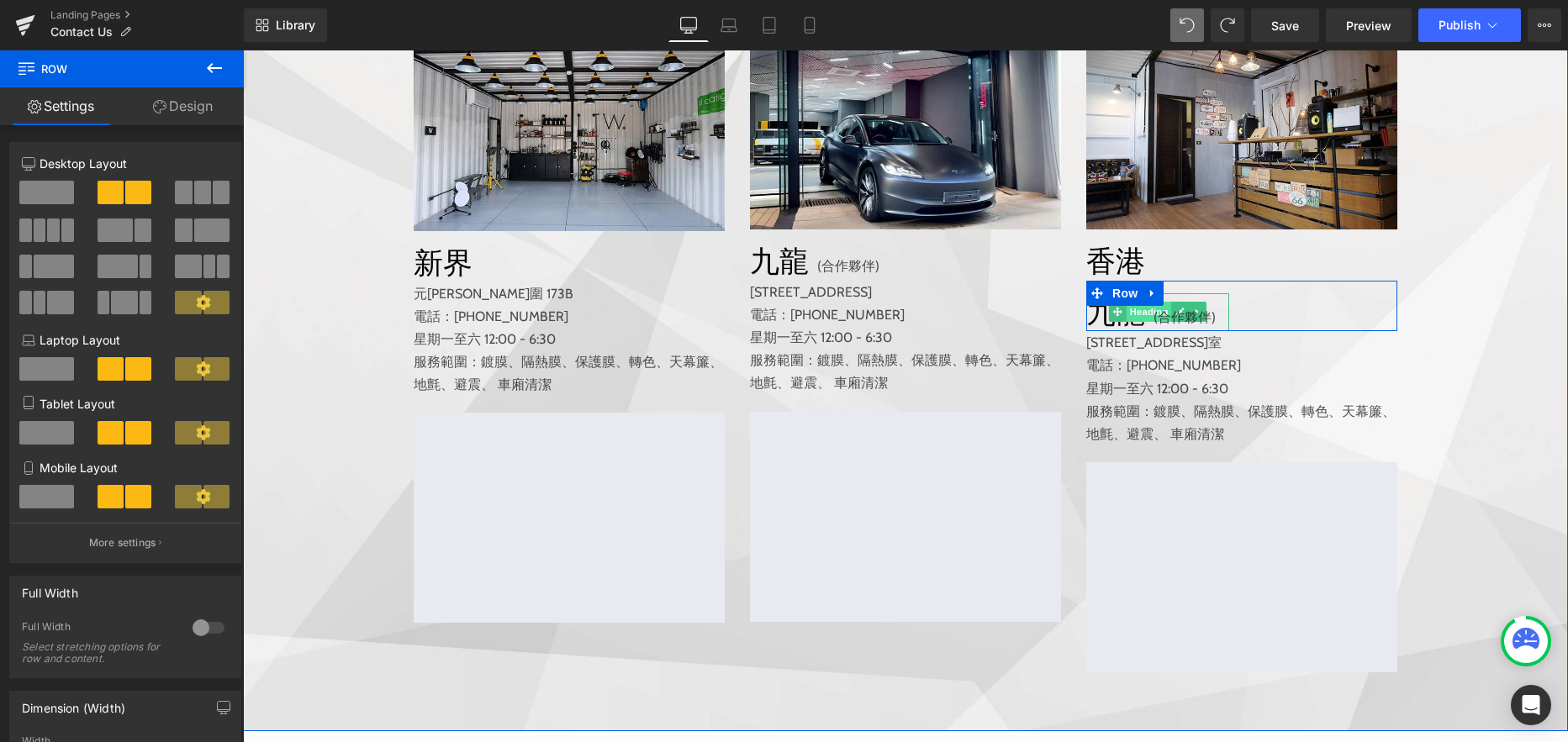
click at [1129, 322] on span "Heading" at bounding box center [1149, 311] width 45 height 20
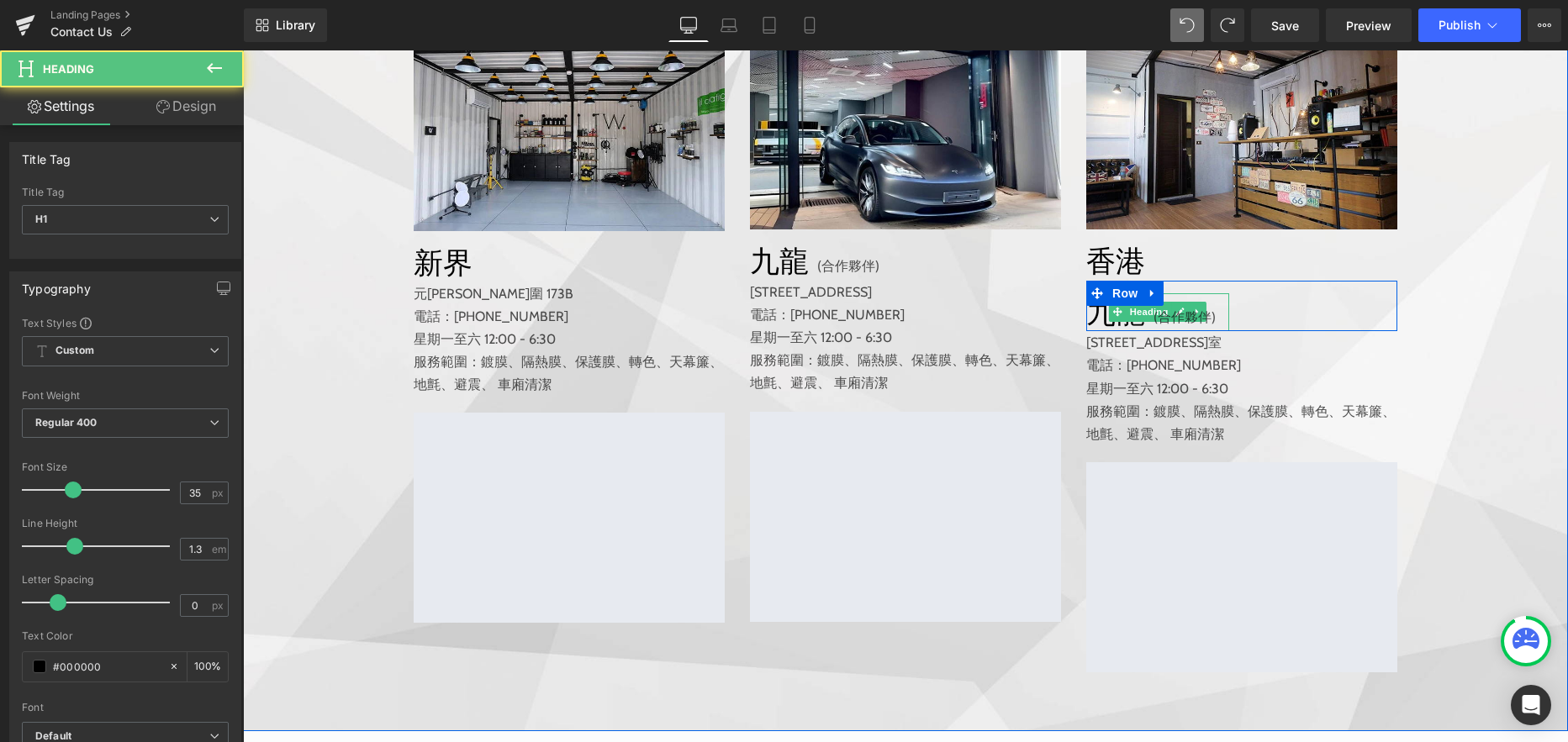
click at [1095, 332] on h1 "九龍" at bounding box center [1157, 312] width 143 height 38
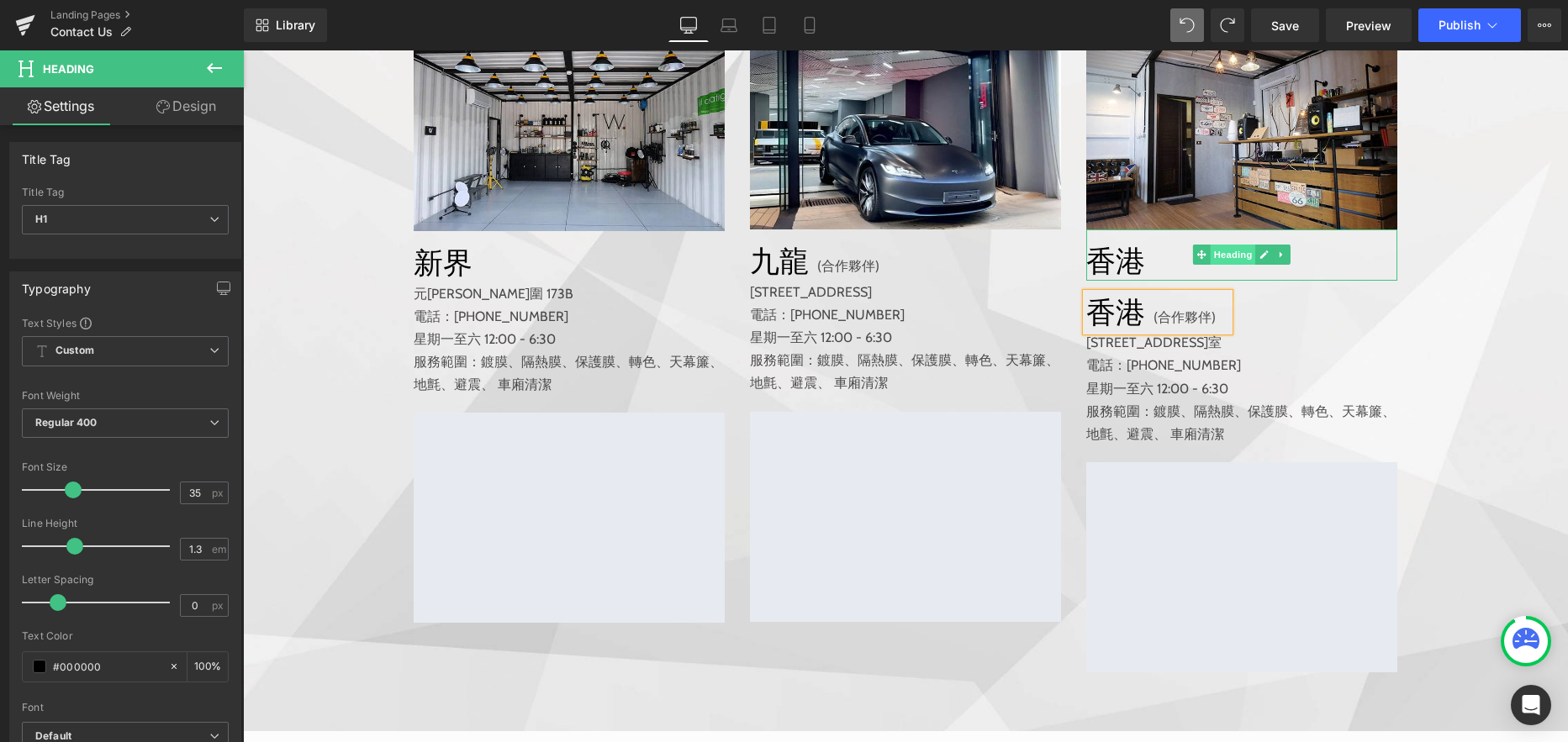
click at [1227, 265] on span "Heading" at bounding box center [1233, 254] width 45 height 20
click at [887, 348] on span "Text Block" at bounding box center [897, 337] width 55 height 20
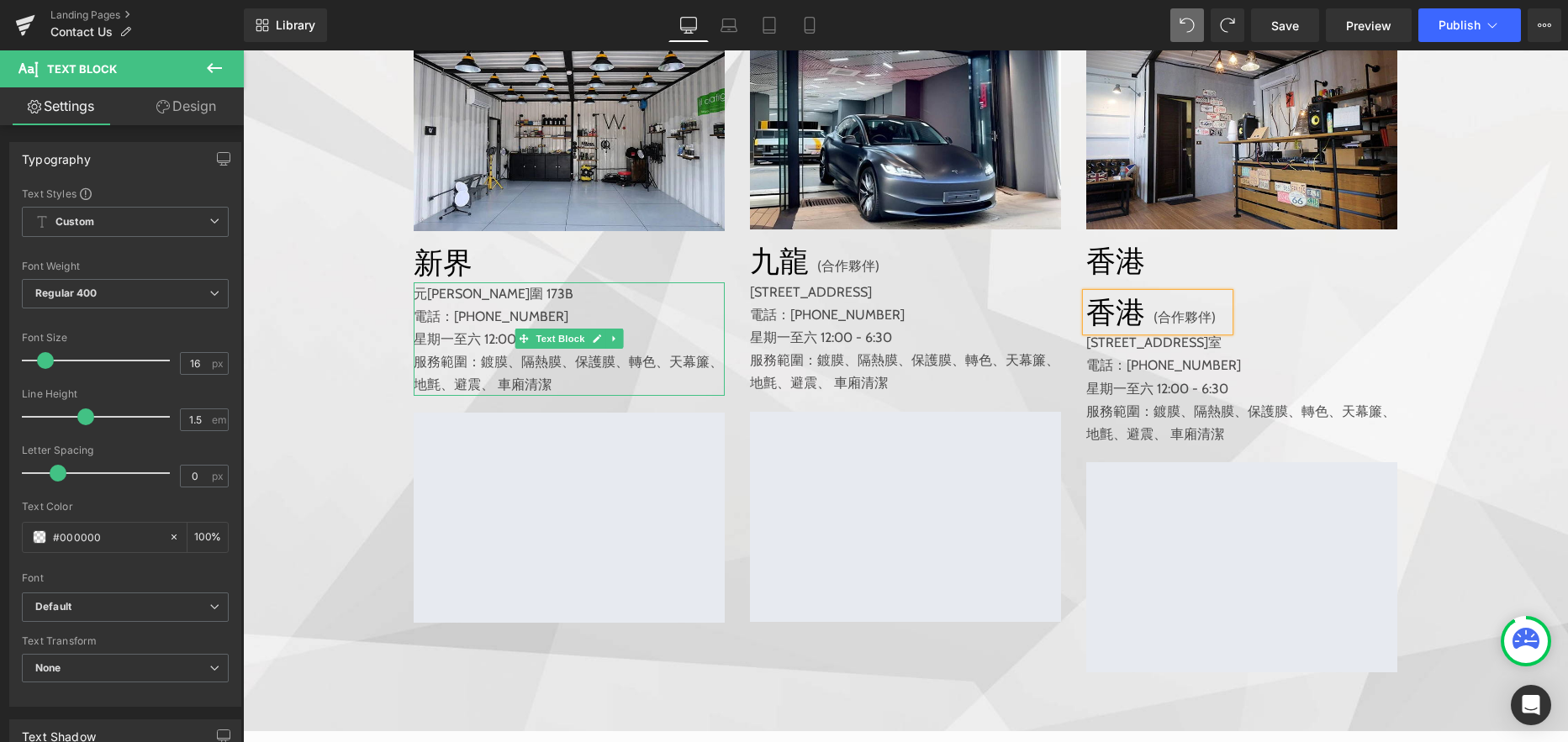
click at [637, 370] on span "轉色、" at bounding box center [649, 362] width 40 height 16
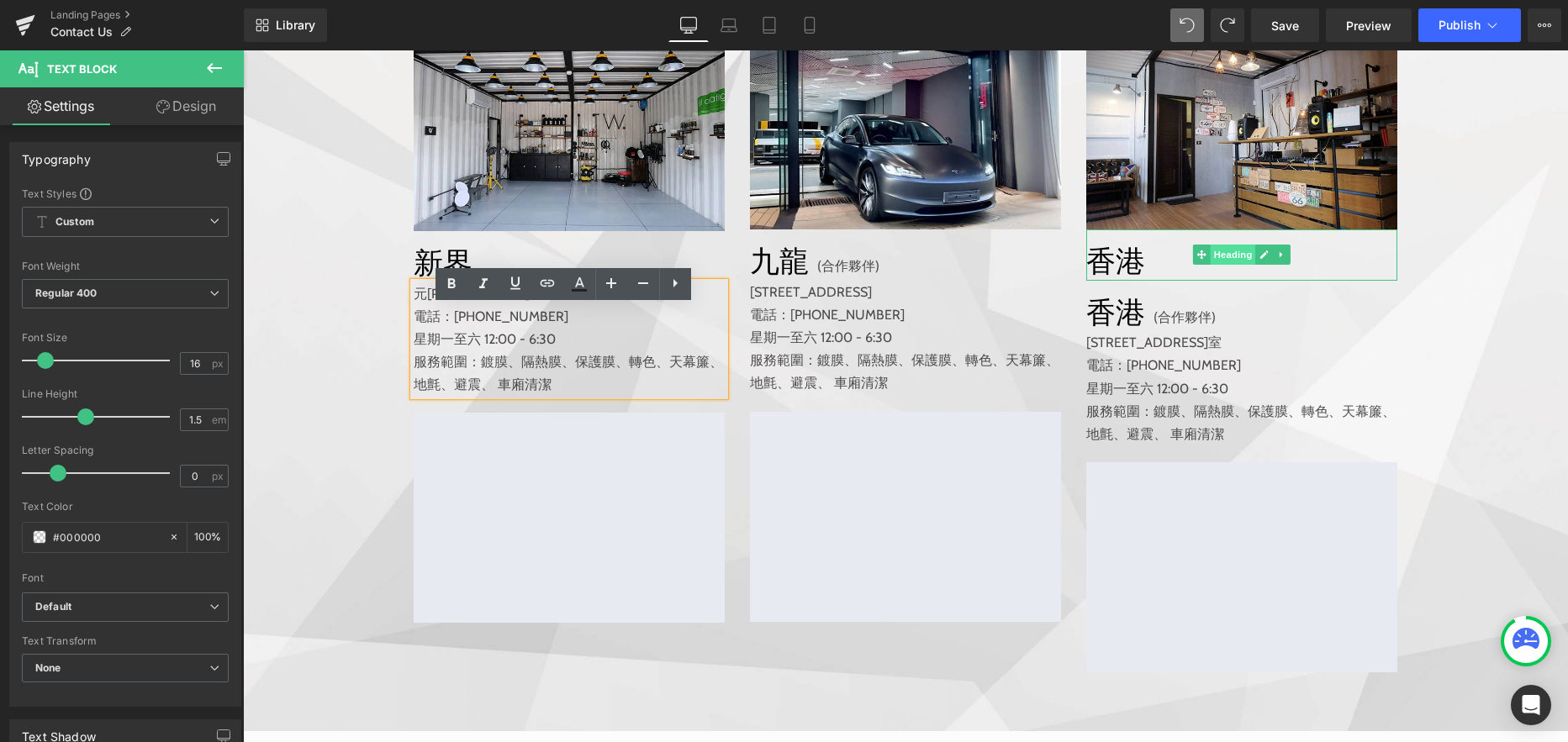
click at [1222, 265] on span "Heading" at bounding box center [1233, 254] width 45 height 20
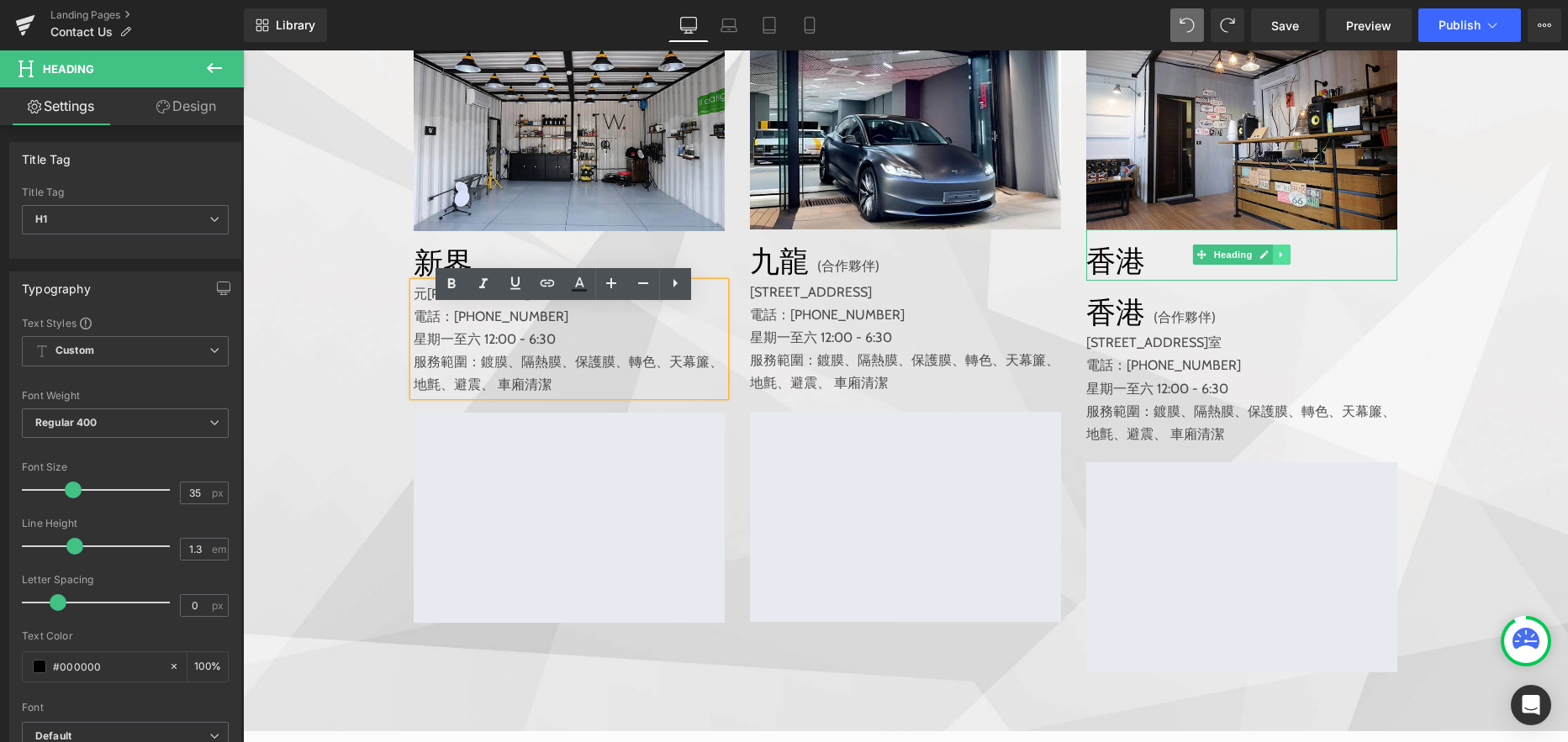
click at [1277, 260] on icon at bounding box center [1281, 254] width 9 height 10
click at [1289, 260] on icon at bounding box center [1290, 254] width 9 height 9
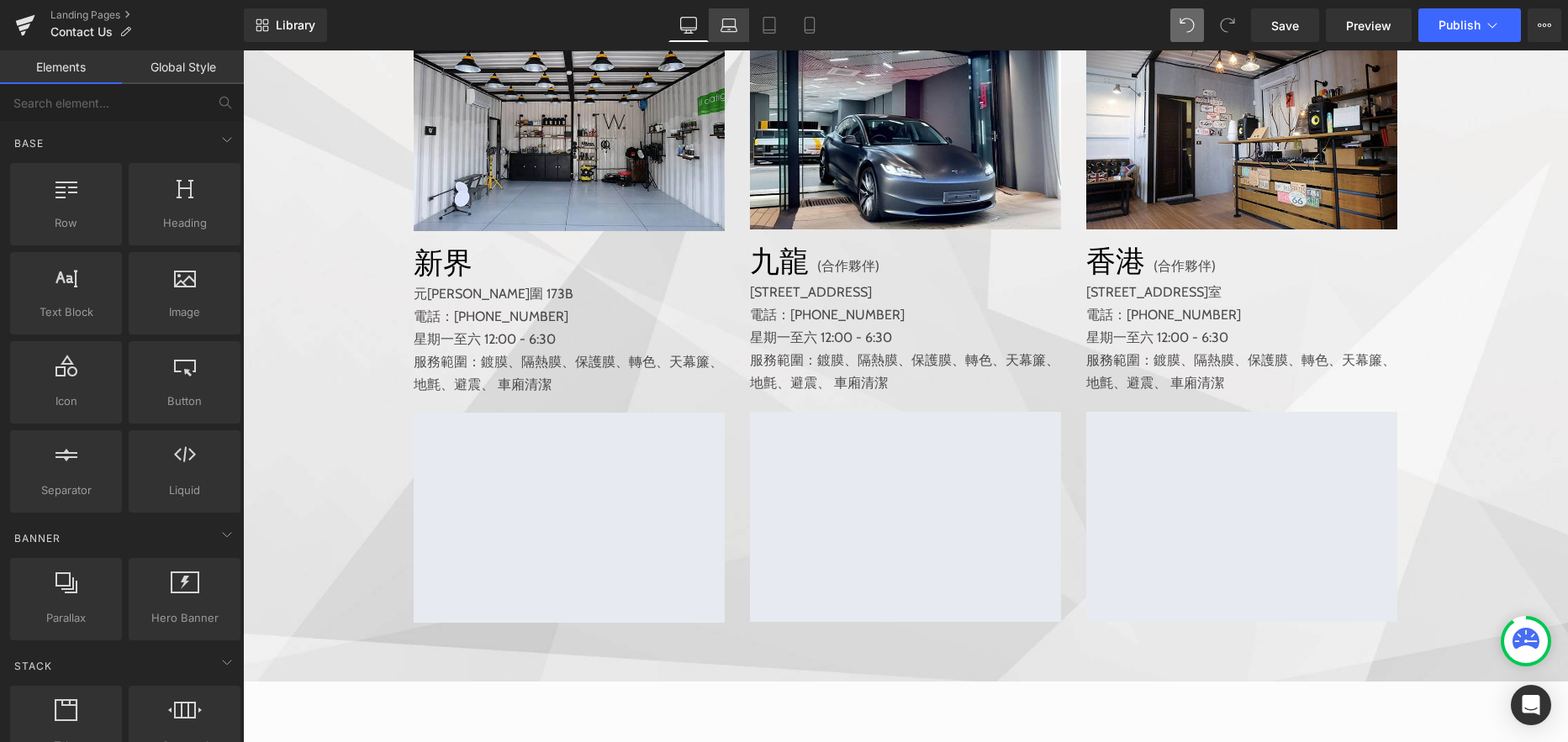
click at [731, 27] on icon at bounding box center [728, 29] width 16 height 5
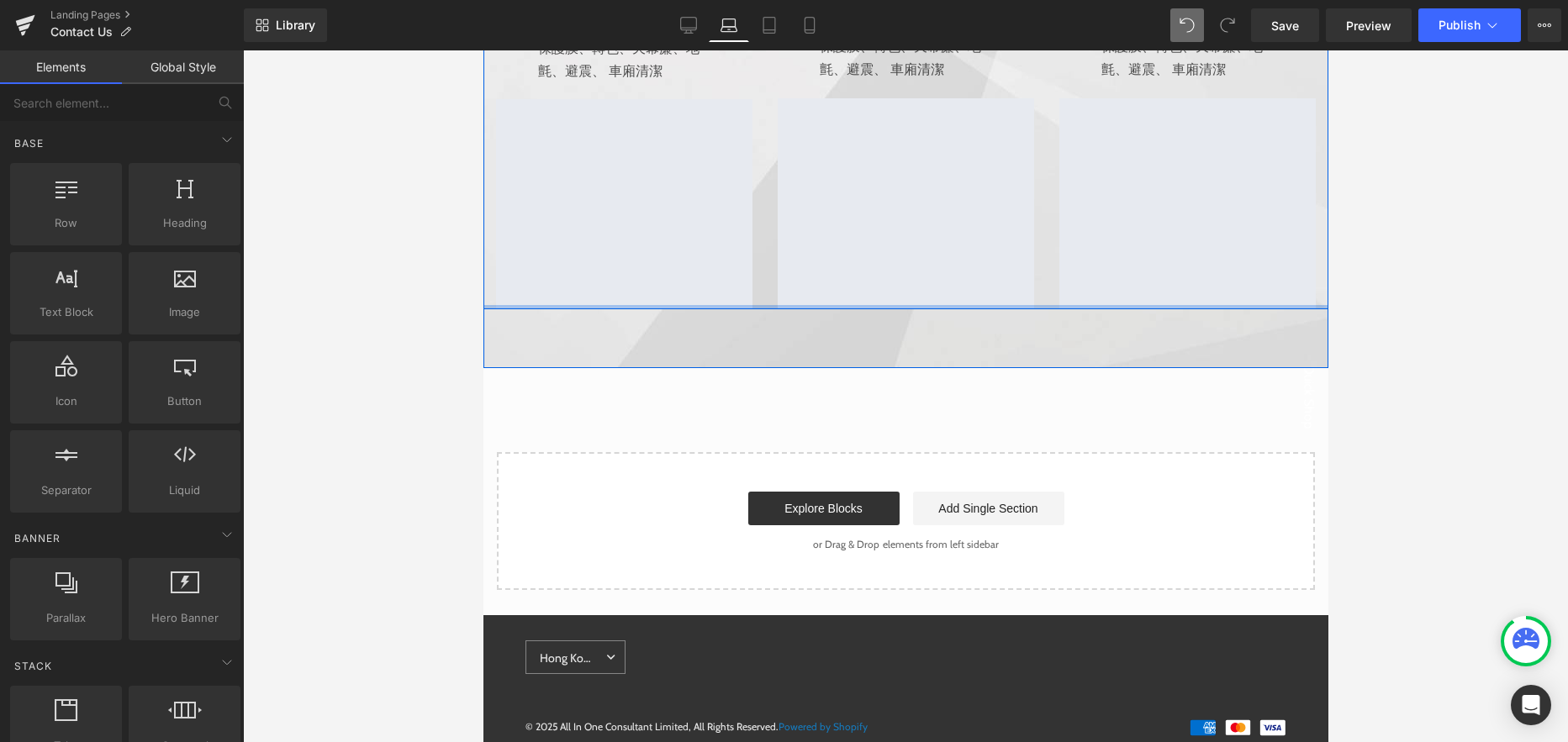
scroll to position [608, 0]
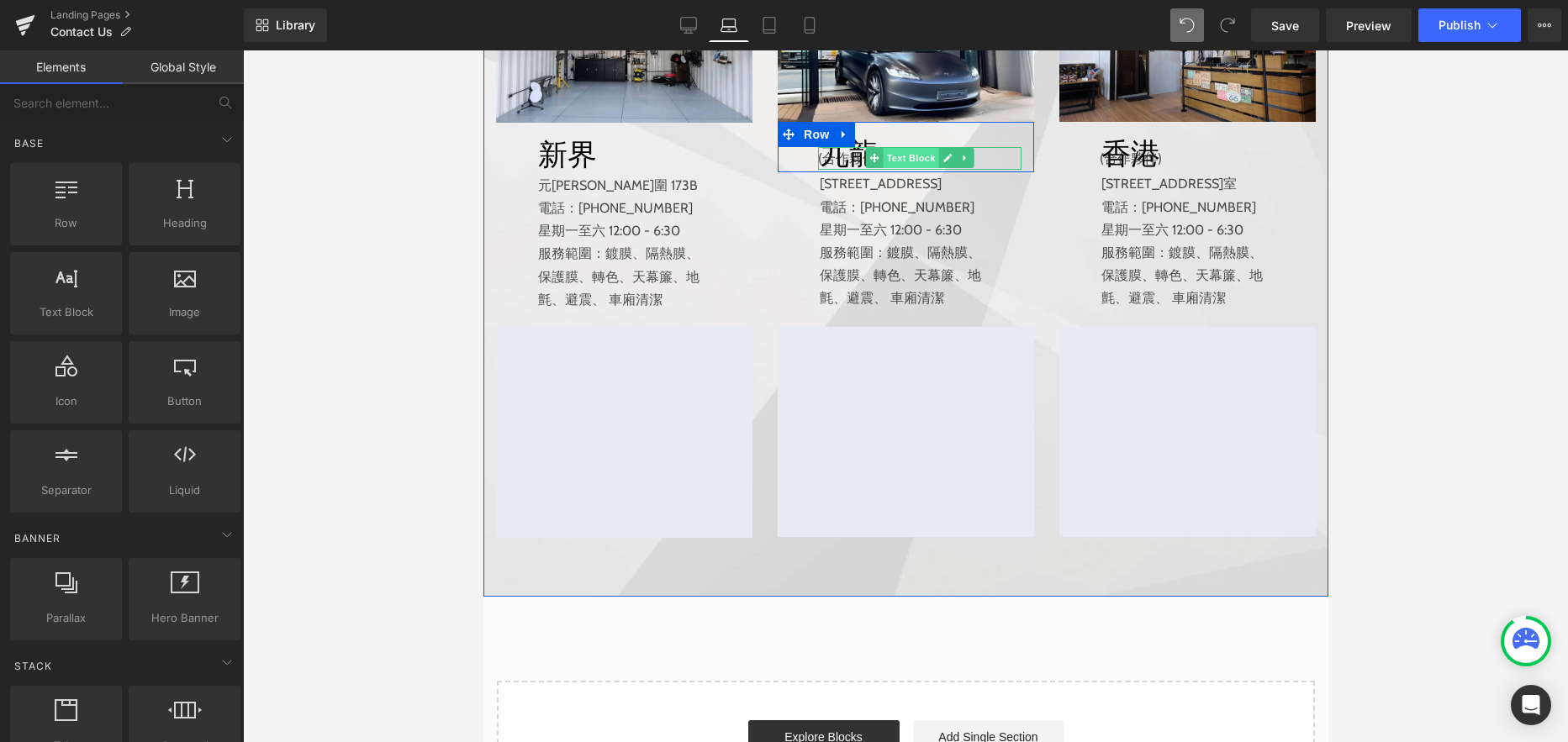
click at [913, 168] on span "Text Block" at bounding box center [909, 157] width 55 height 20
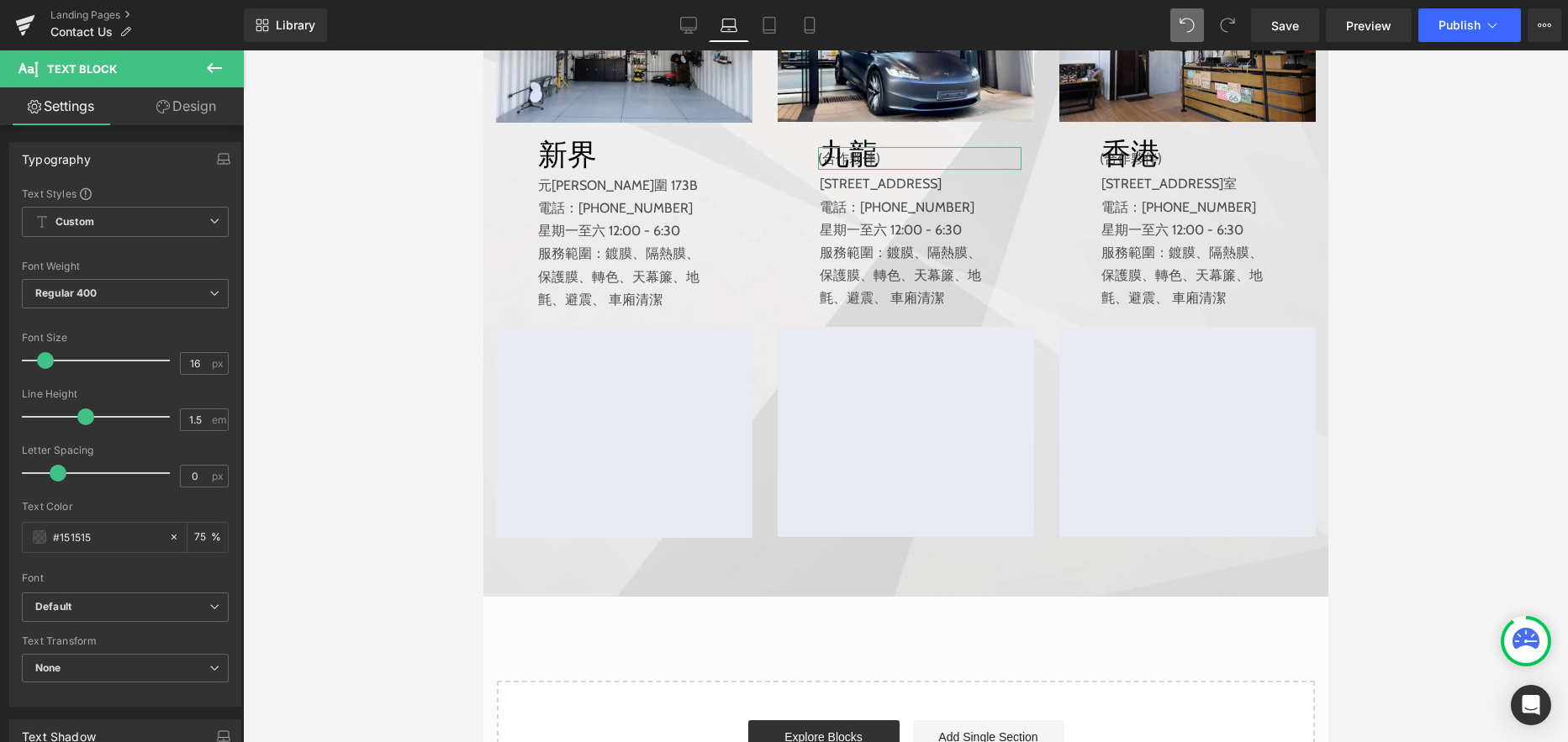
click at [182, 110] on link "Design" at bounding box center [186, 106] width 122 height 38
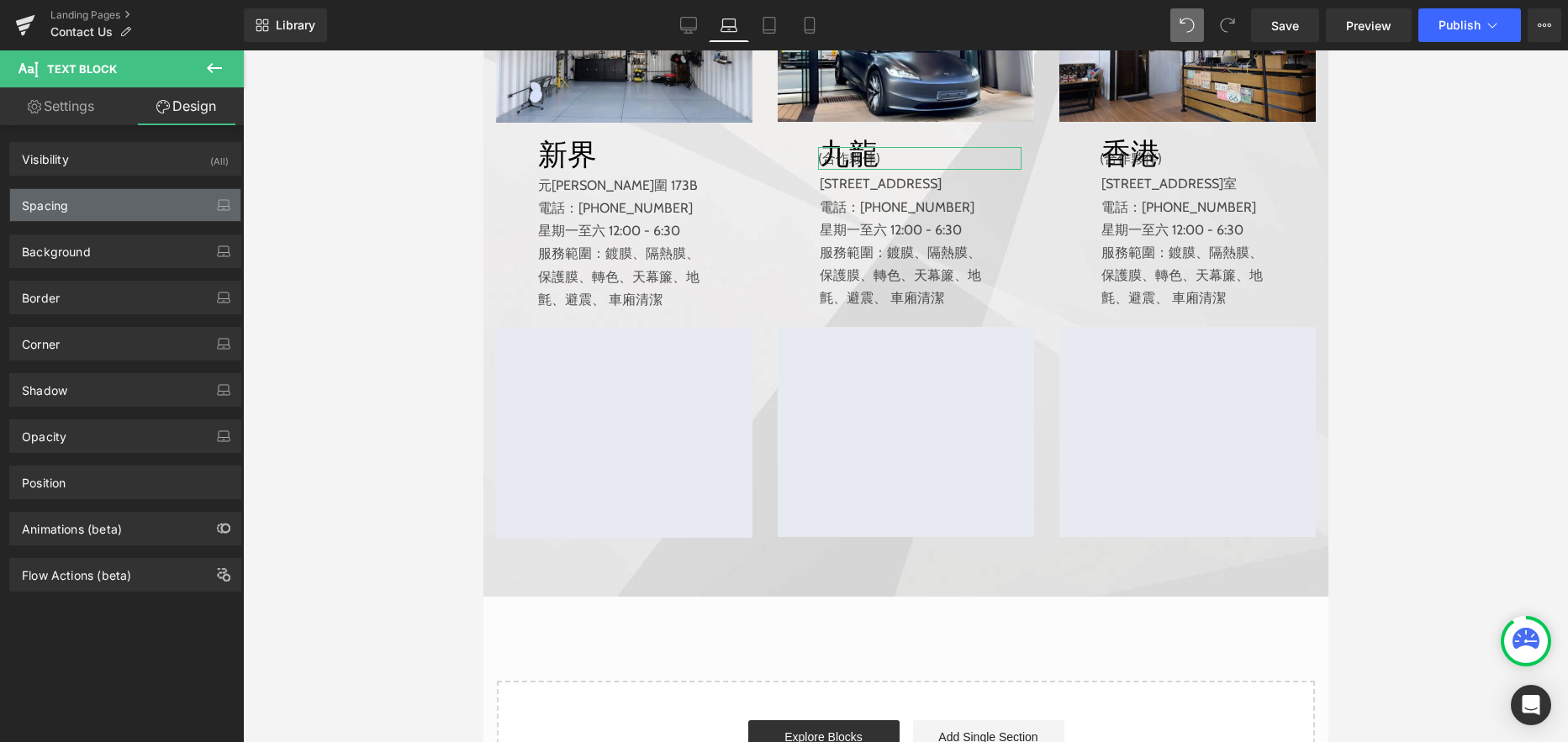
click at [131, 209] on div "Spacing" at bounding box center [125, 206] width 230 height 32
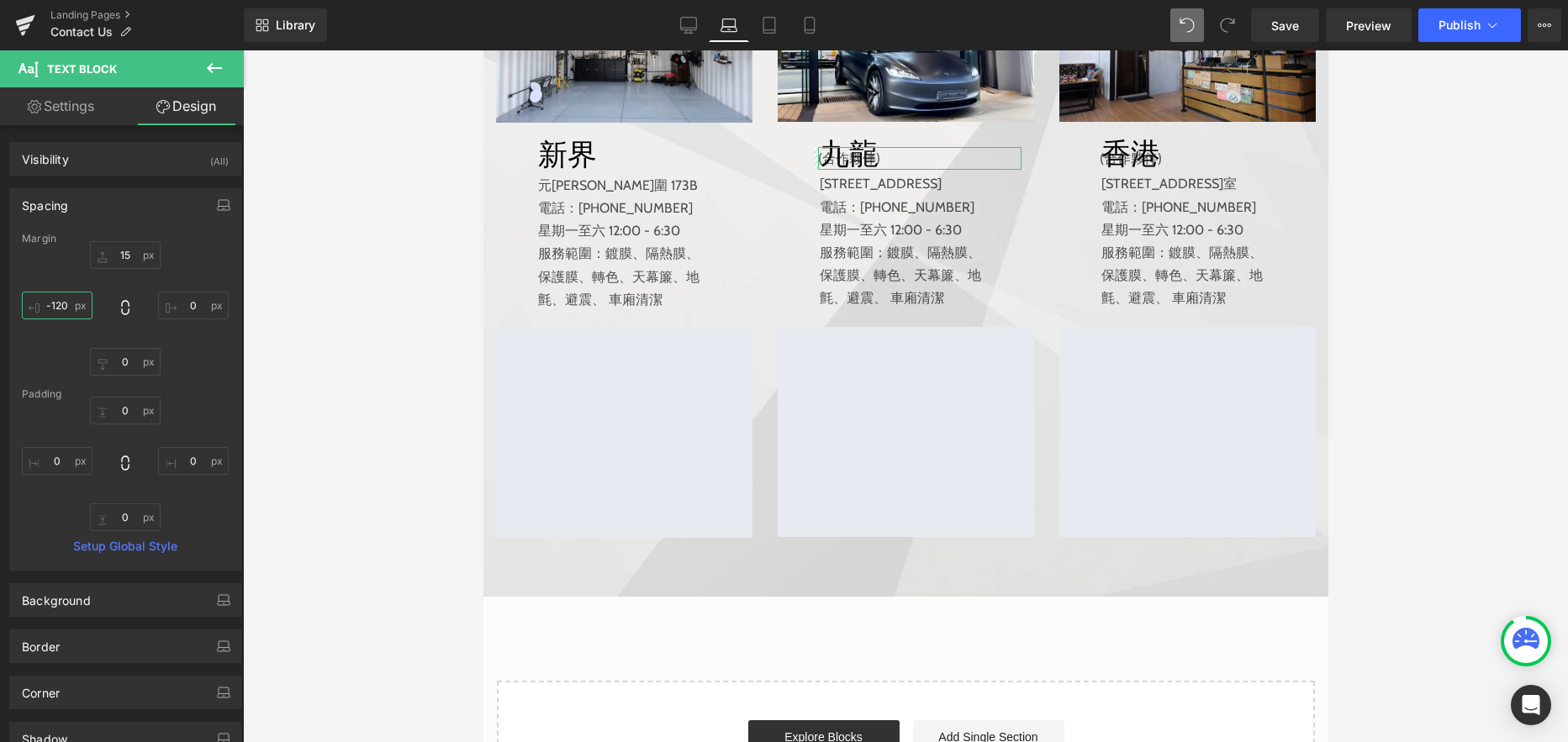
click at [61, 302] on input "-120" at bounding box center [57, 305] width 70 height 28
type input "-40"
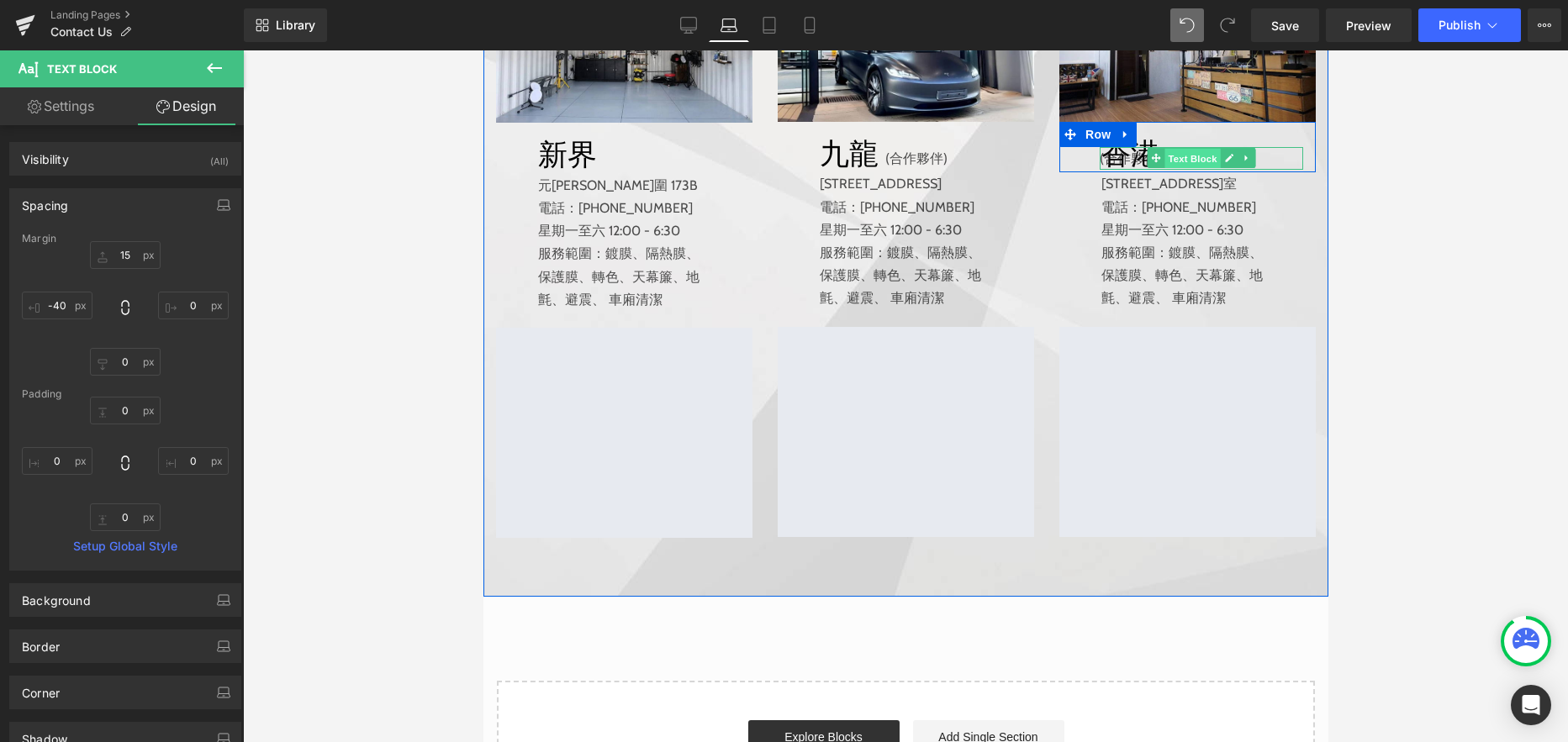
click at [1190, 169] on span "Text Block" at bounding box center [1191, 158] width 55 height 20
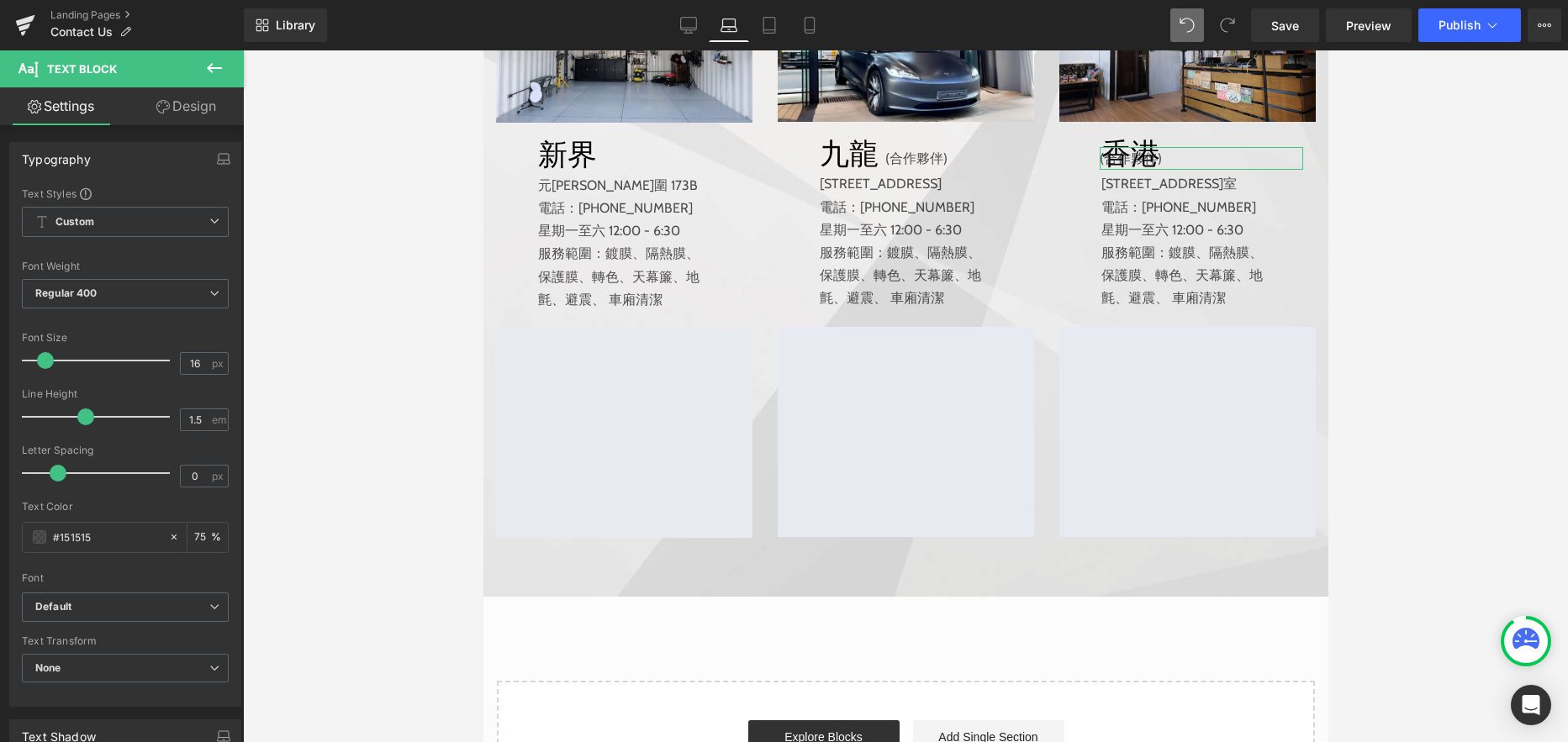
click at [206, 111] on link "Design" at bounding box center [186, 106] width 122 height 38
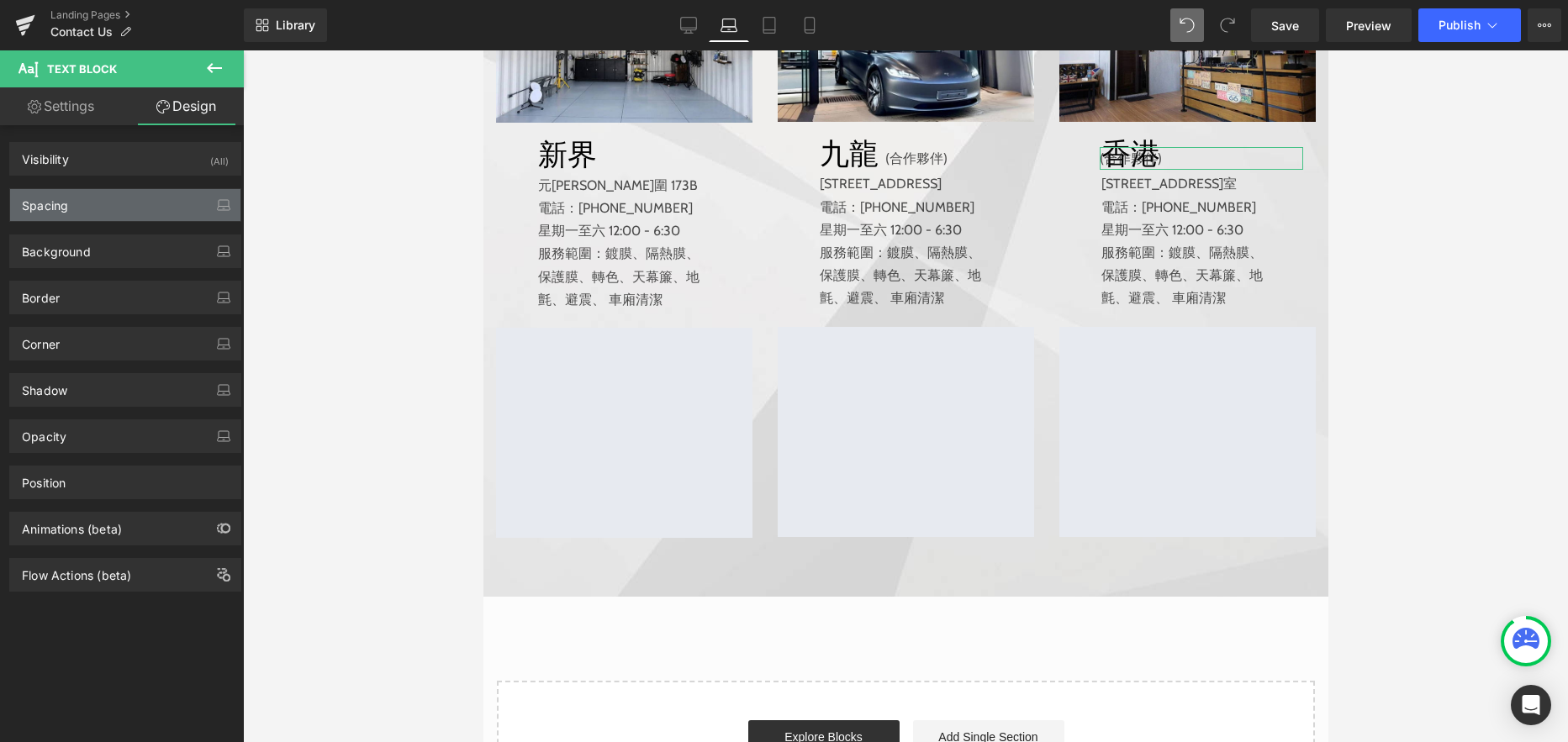
click at [127, 209] on div "Spacing" at bounding box center [125, 206] width 230 height 32
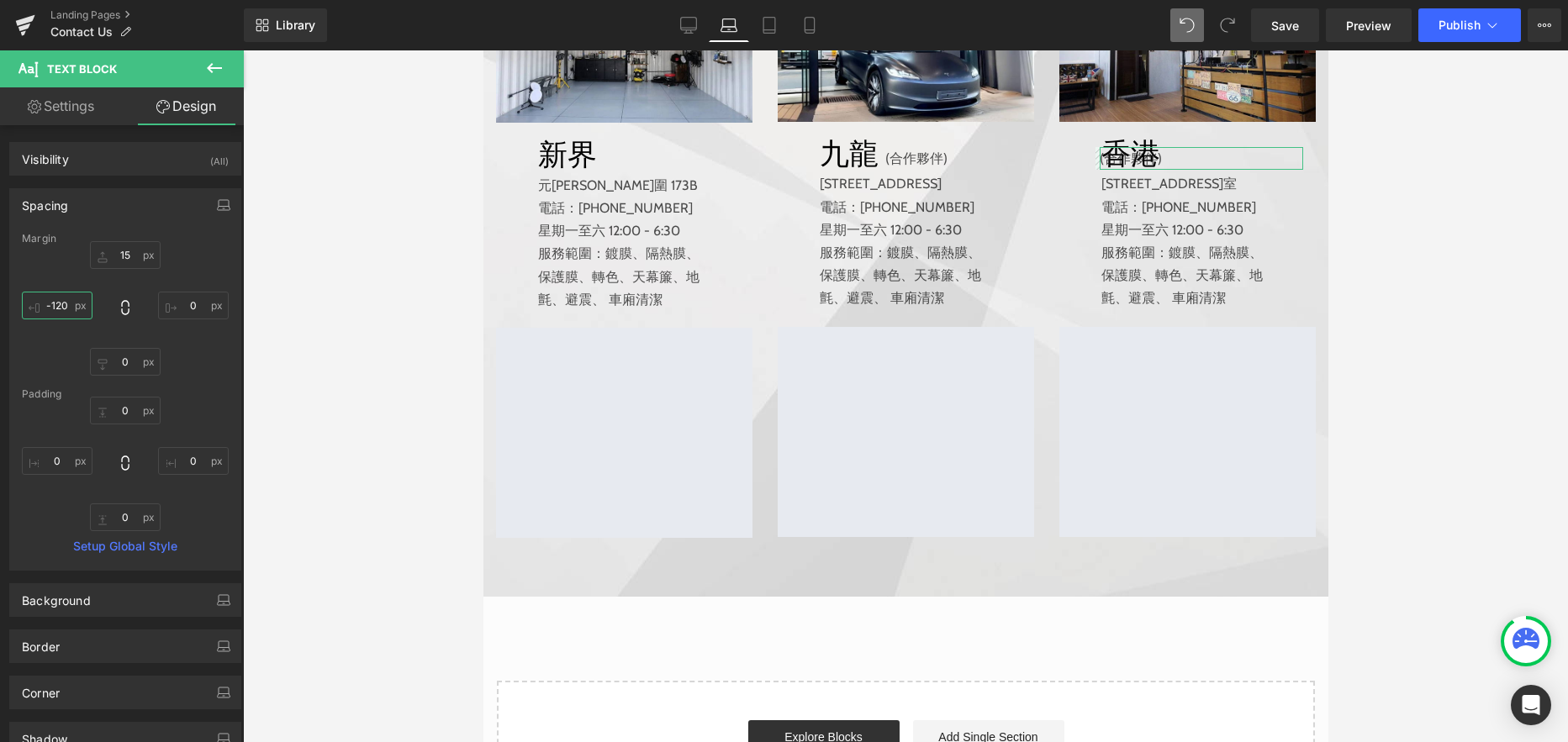
click at [61, 308] on input "-120" at bounding box center [57, 305] width 70 height 28
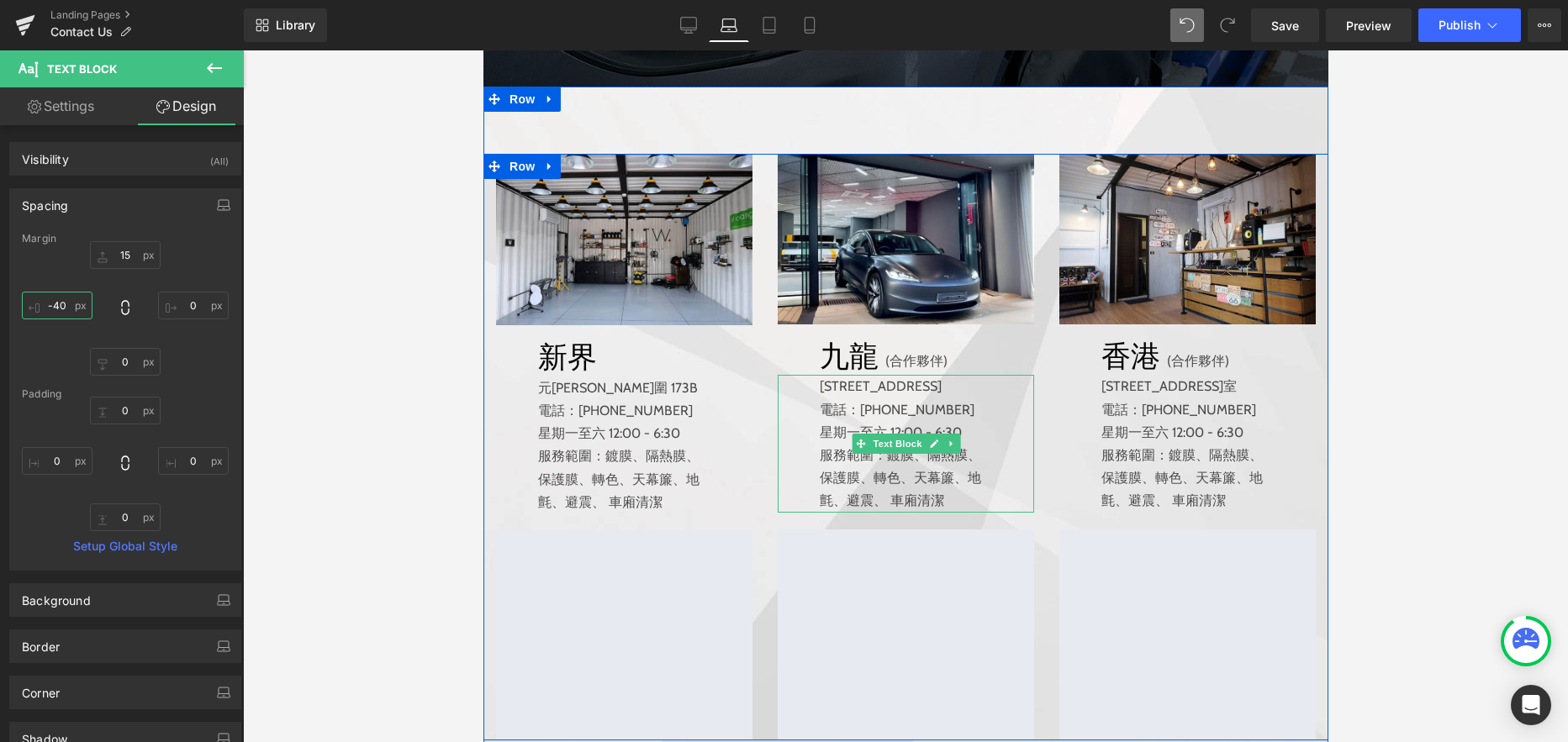
scroll to position [341, 0]
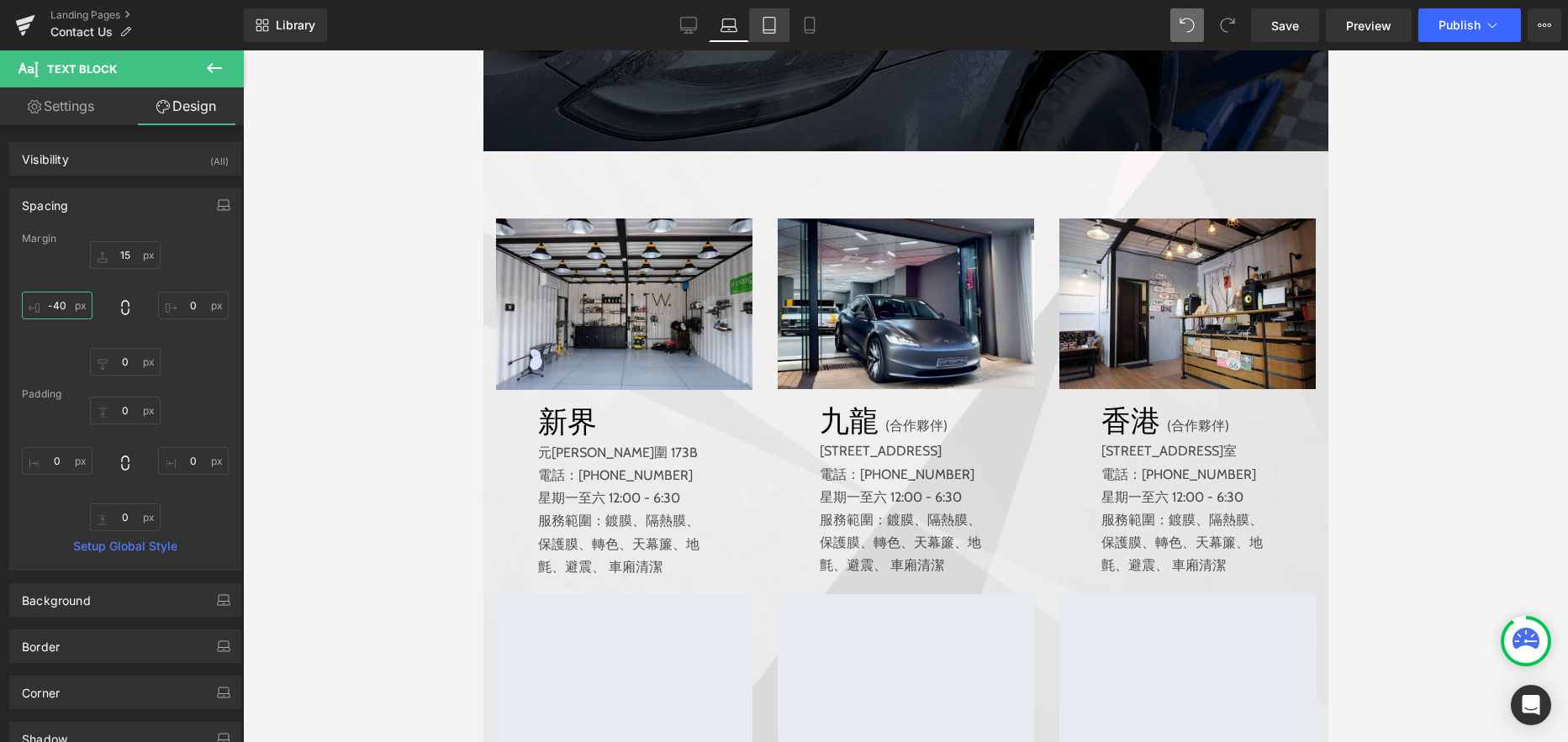
type input "-40"
click at [774, 23] on icon at bounding box center [769, 25] width 17 height 17
type input "15"
type input "0"
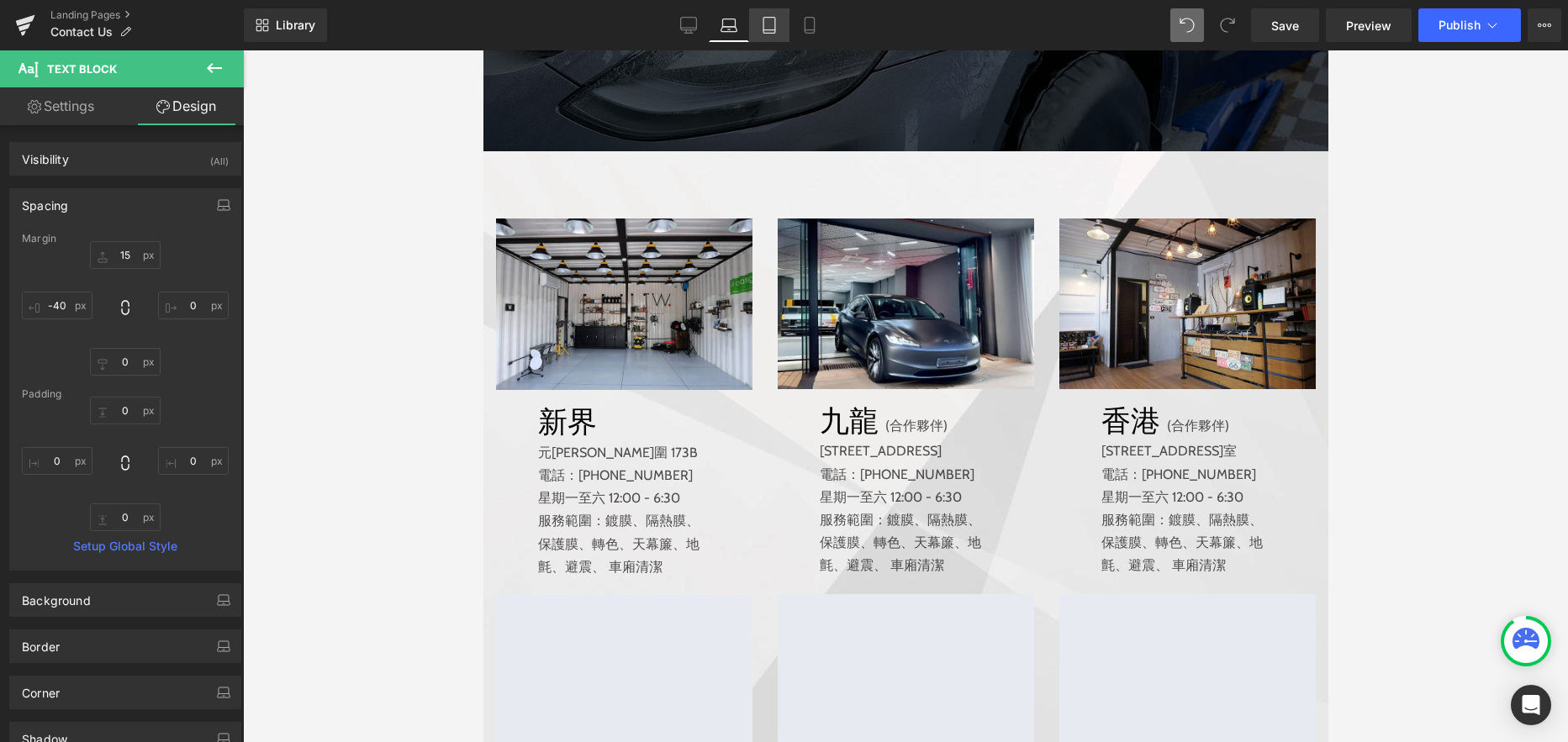
type input "-120"
type input "0"
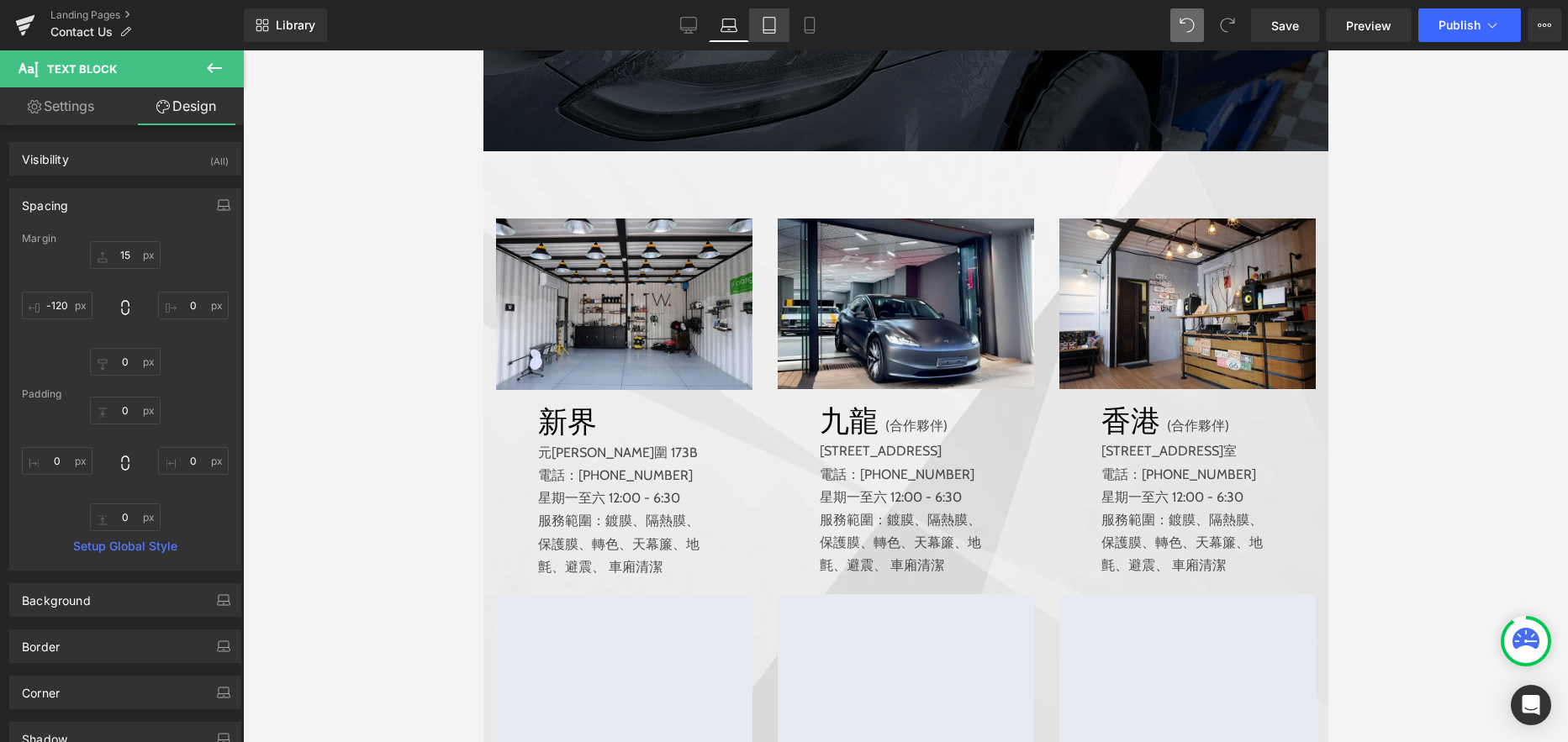
scroll to position [590, 0]
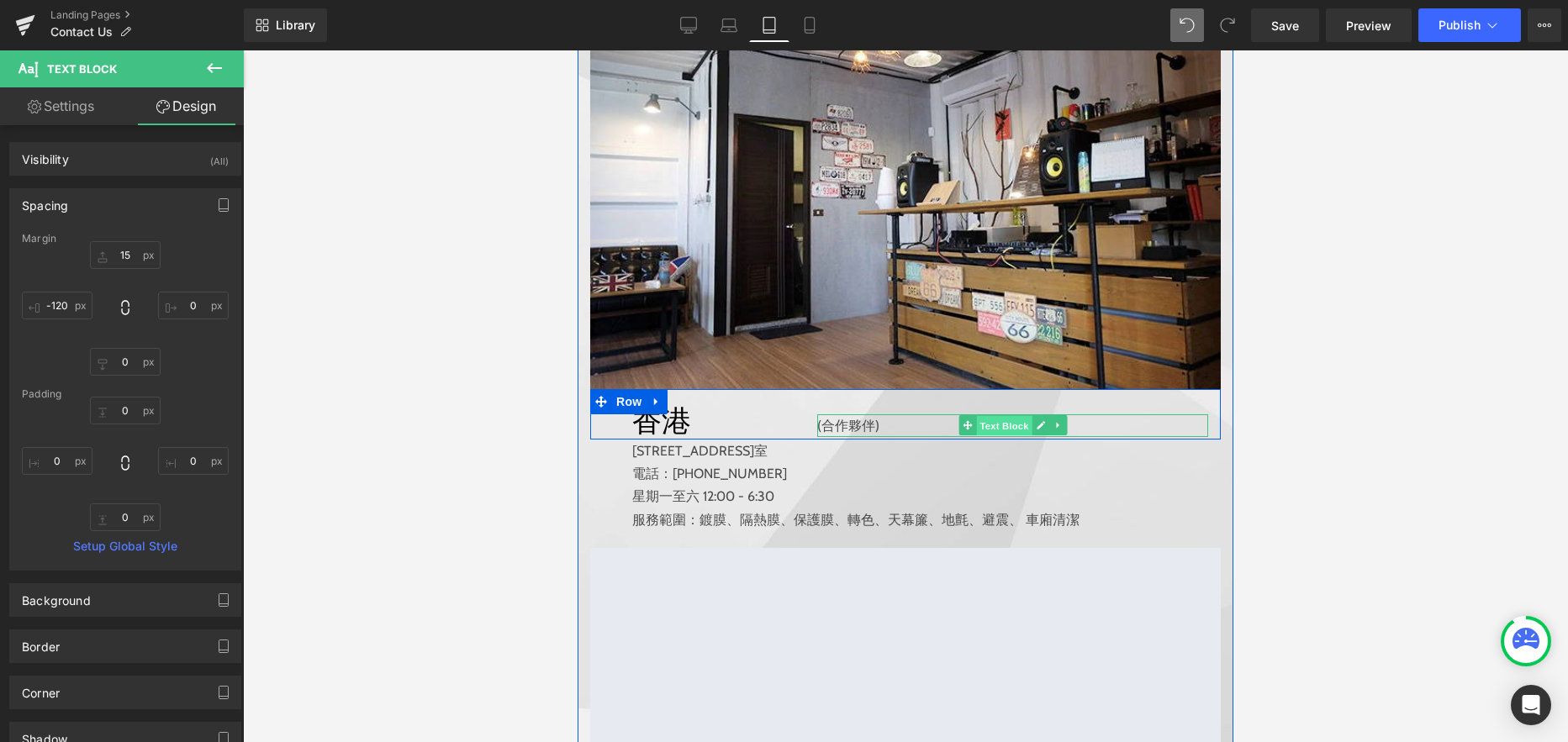
click at [1001, 436] on span "Text Block" at bounding box center [1004, 426] width 55 height 20
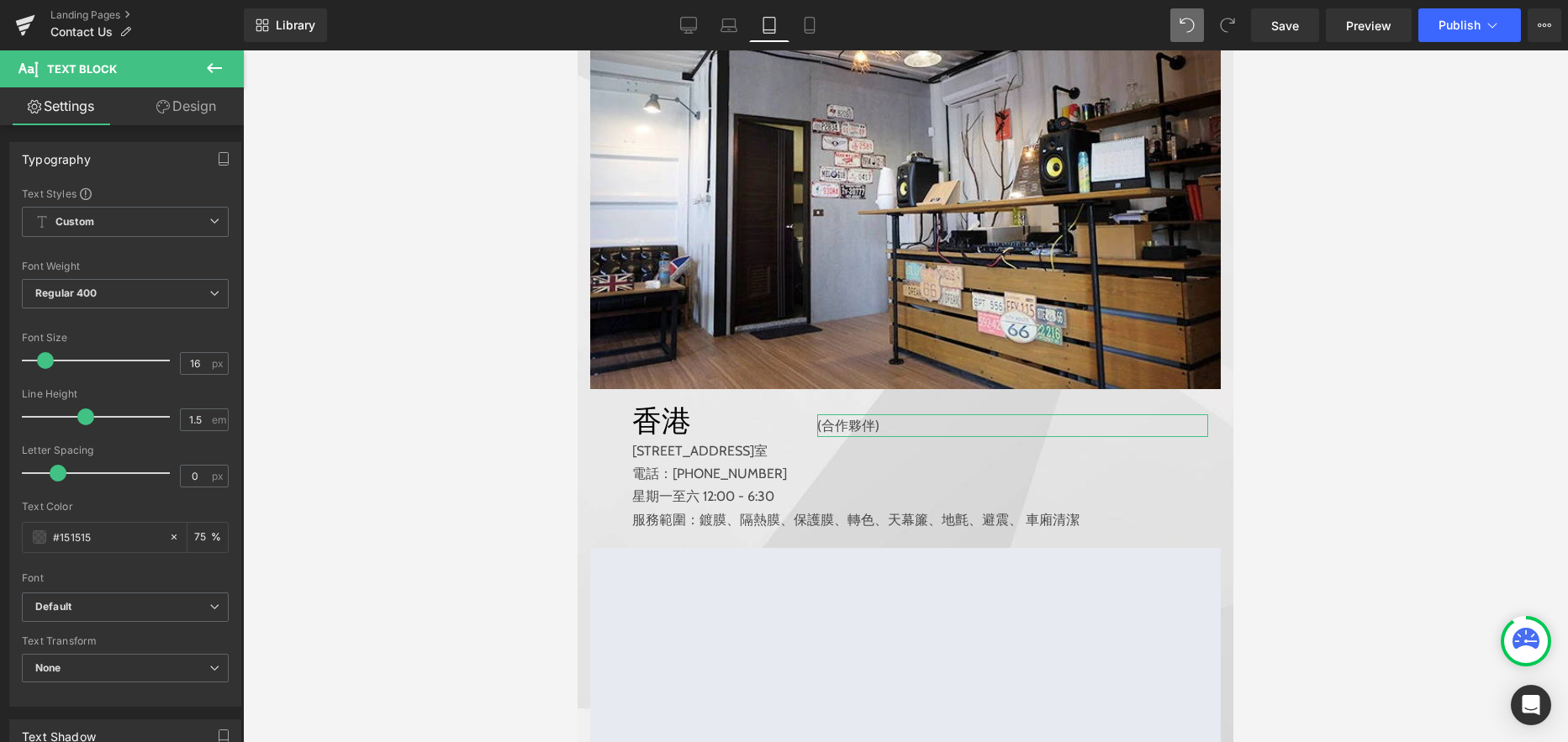
click at [195, 105] on link "Design" at bounding box center [186, 106] width 122 height 38
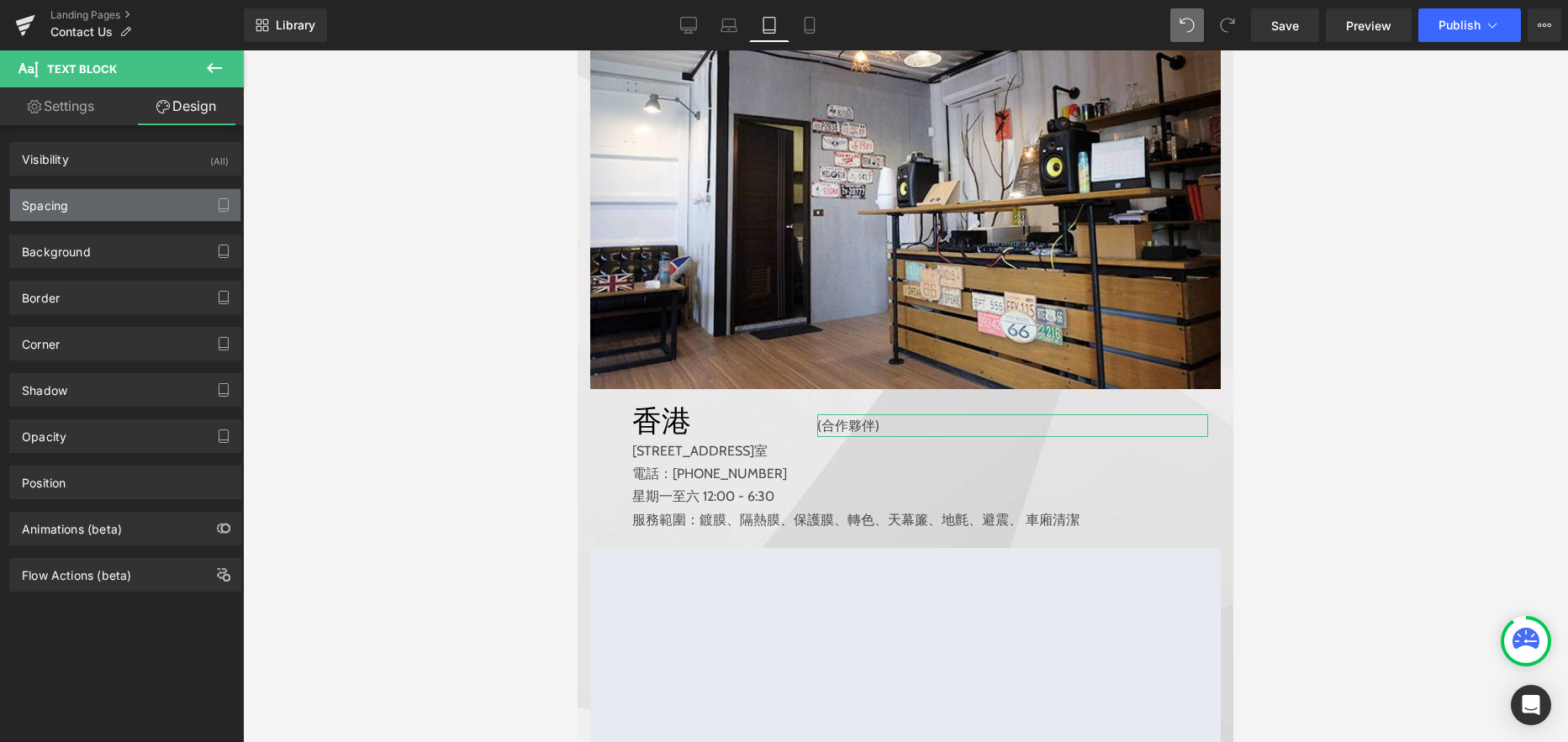
click at [133, 207] on div "Spacing" at bounding box center [125, 206] width 230 height 32
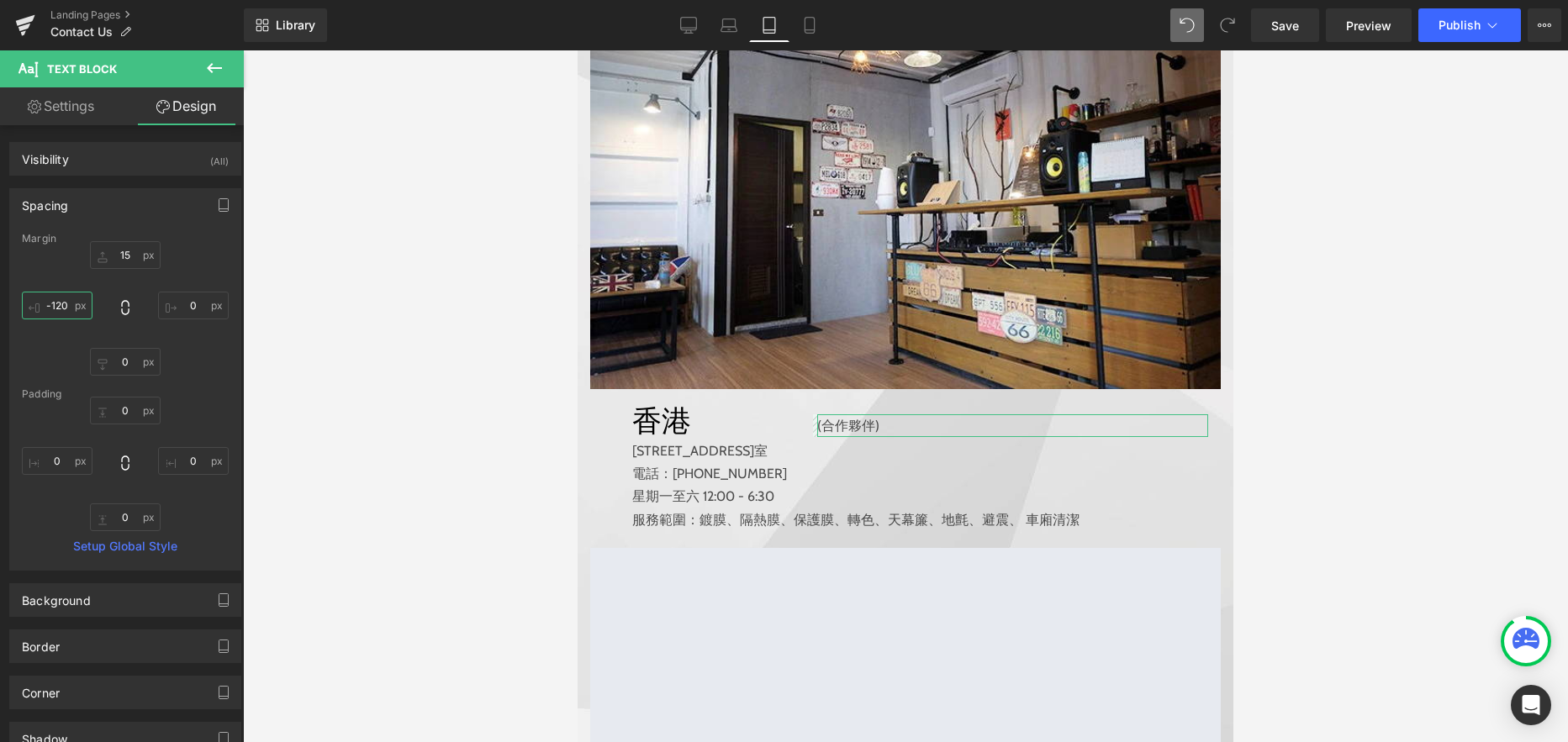
click at [60, 301] on input "-120" at bounding box center [57, 305] width 70 height 28
type input "-250"
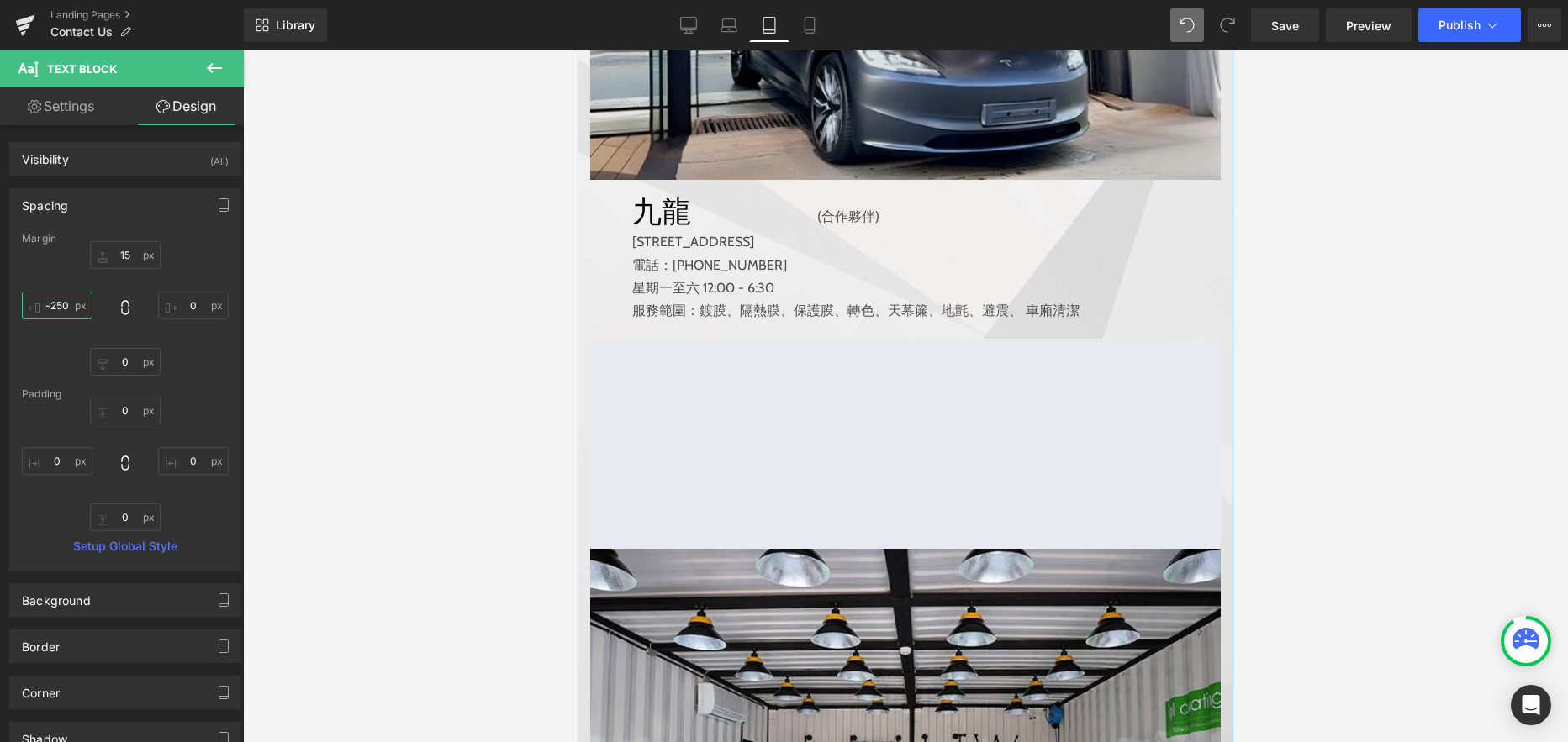
scroll to position [1498, 0]
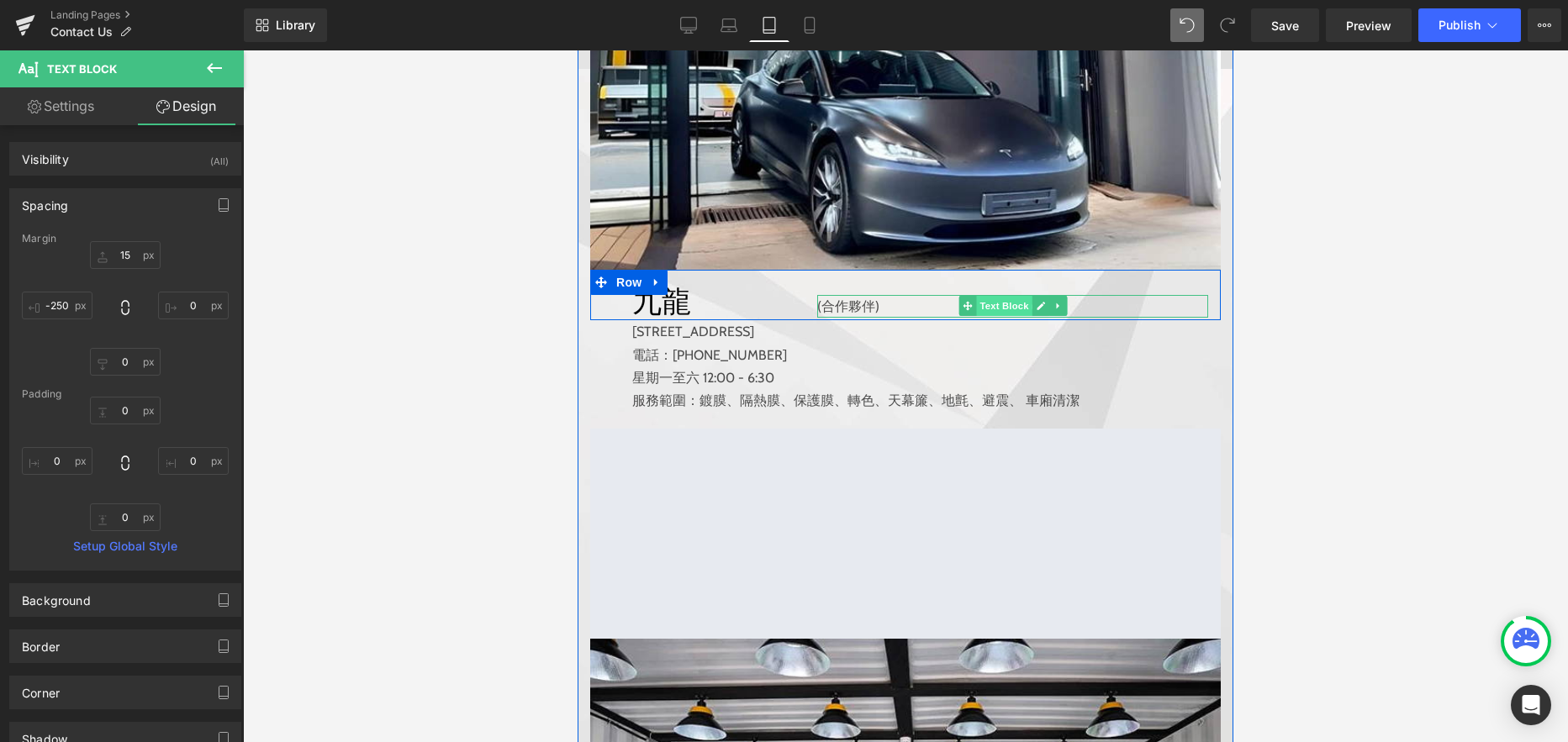
click at [1004, 316] on span "Text Block" at bounding box center [1004, 305] width 55 height 20
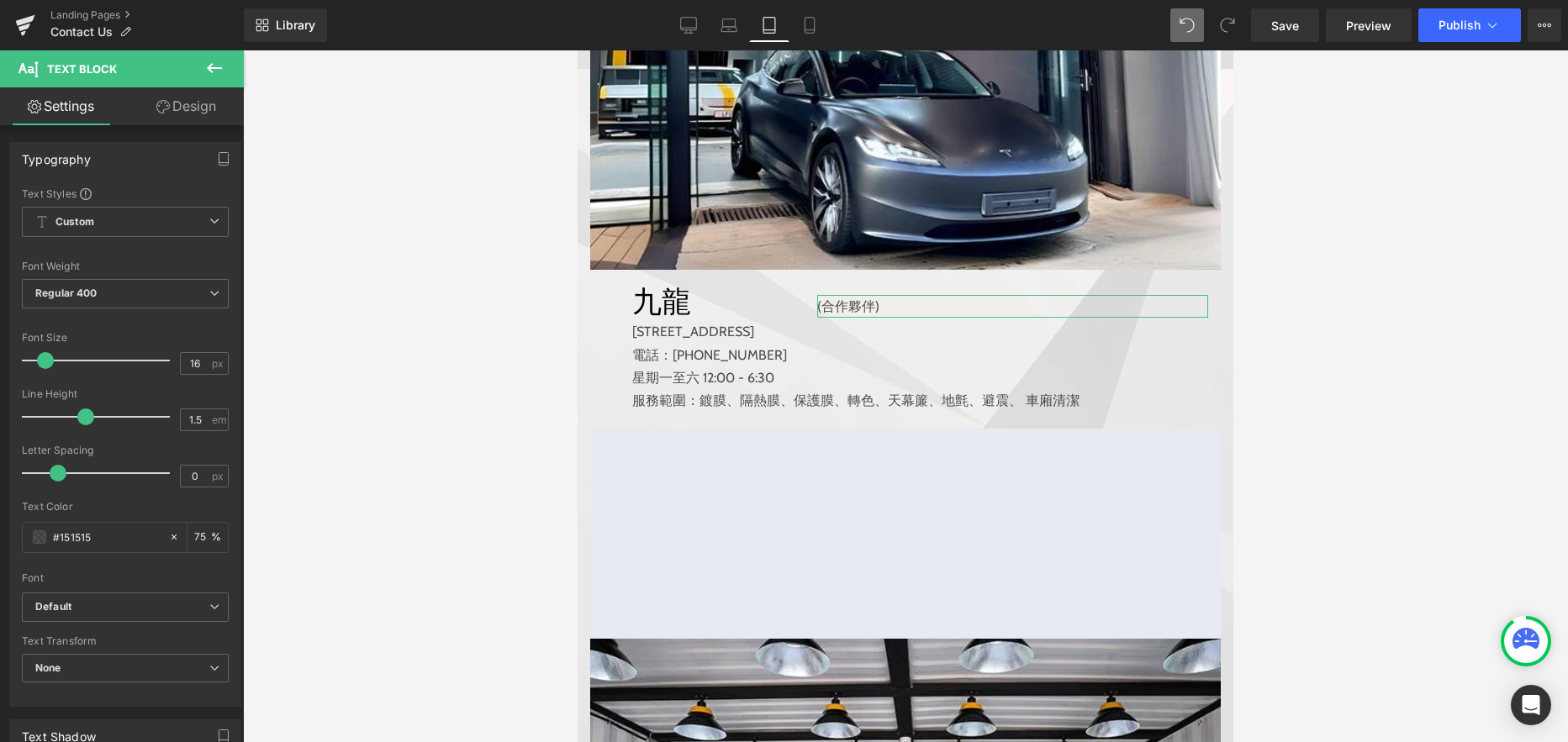
click at [192, 101] on link "Design" at bounding box center [186, 106] width 122 height 38
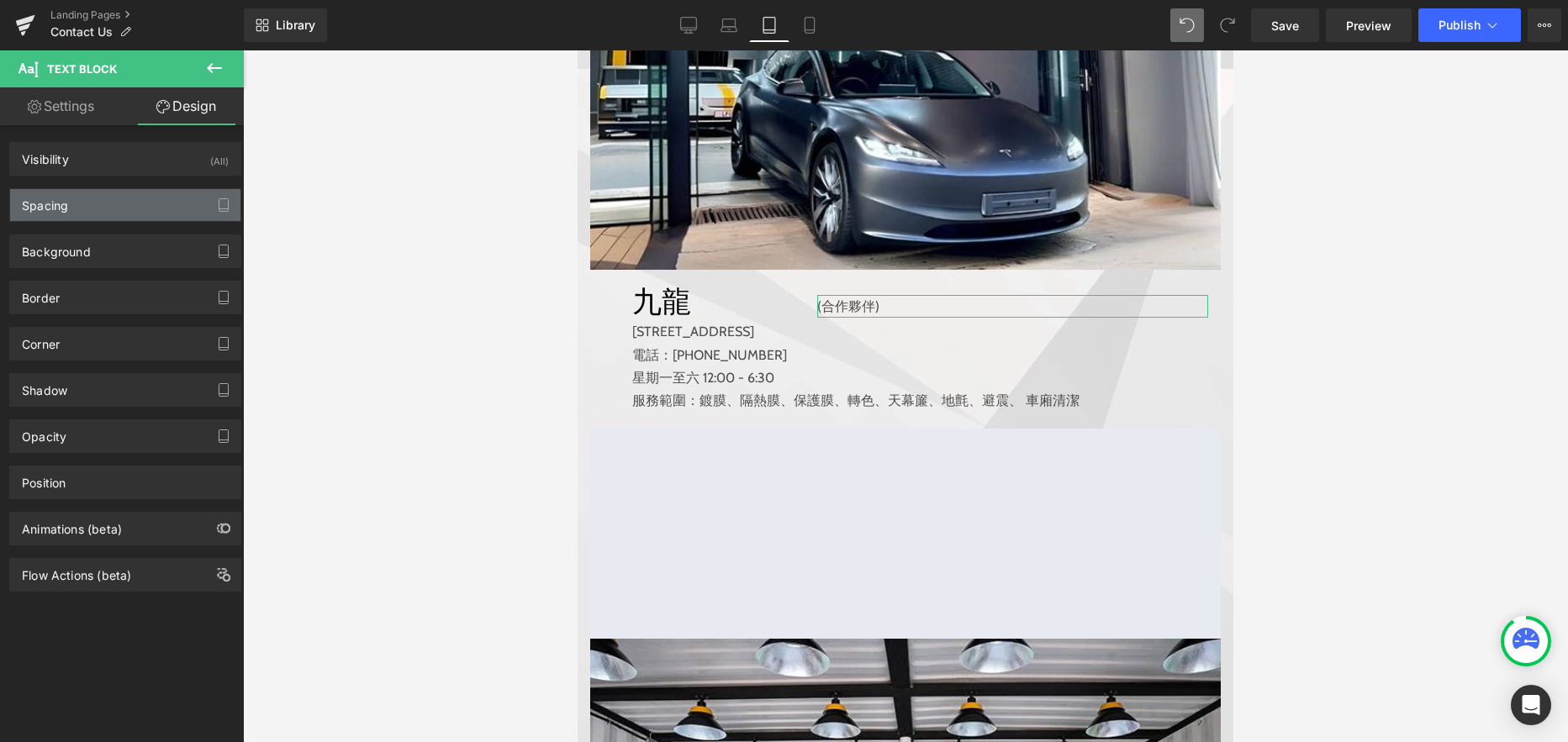
click at [105, 200] on div "Spacing" at bounding box center [125, 206] width 230 height 32
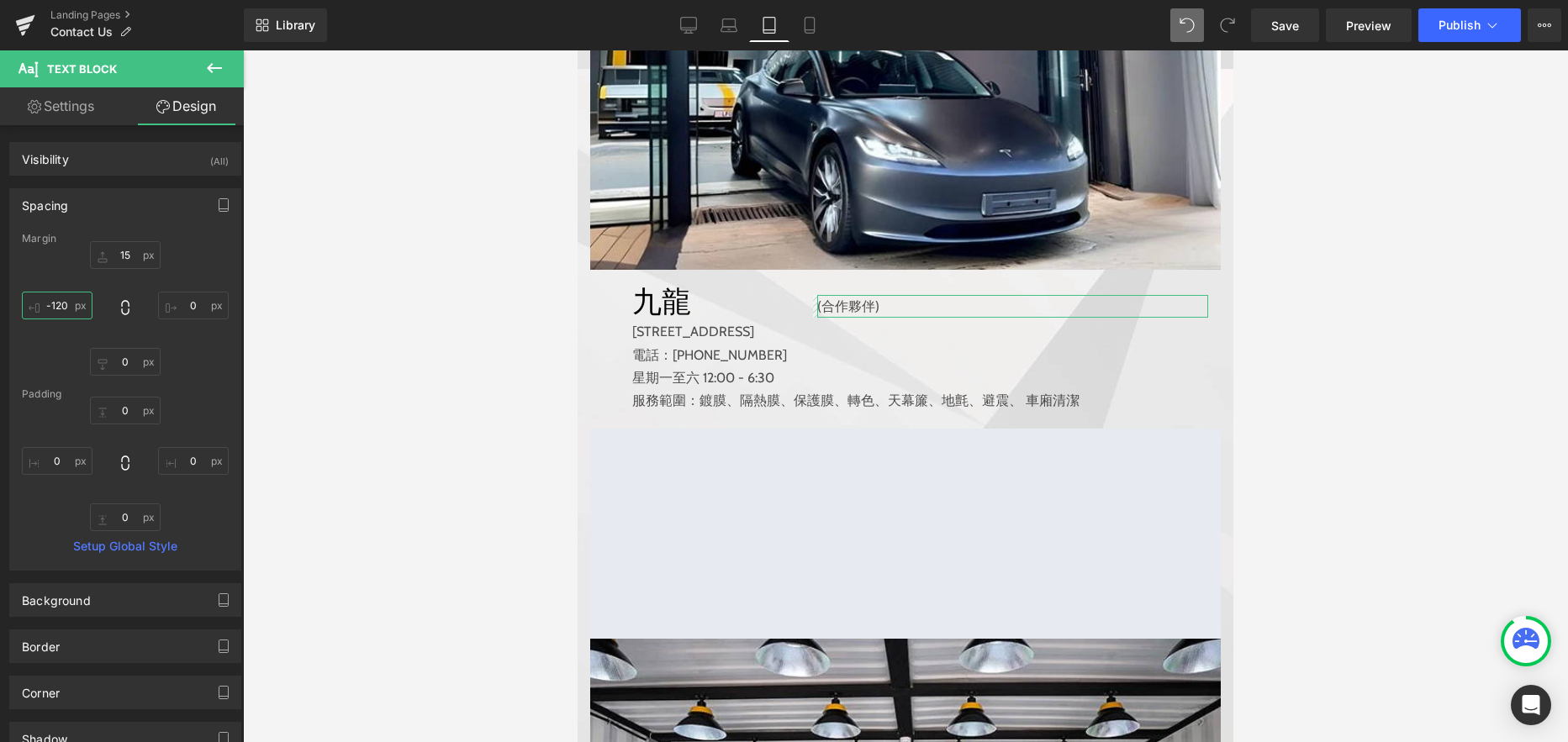
drag, startPoint x: 54, startPoint y: 300, endPoint x: 61, endPoint y: 334, distance: 34.7
click at [54, 300] on input "-120" at bounding box center [57, 305] width 70 height 28
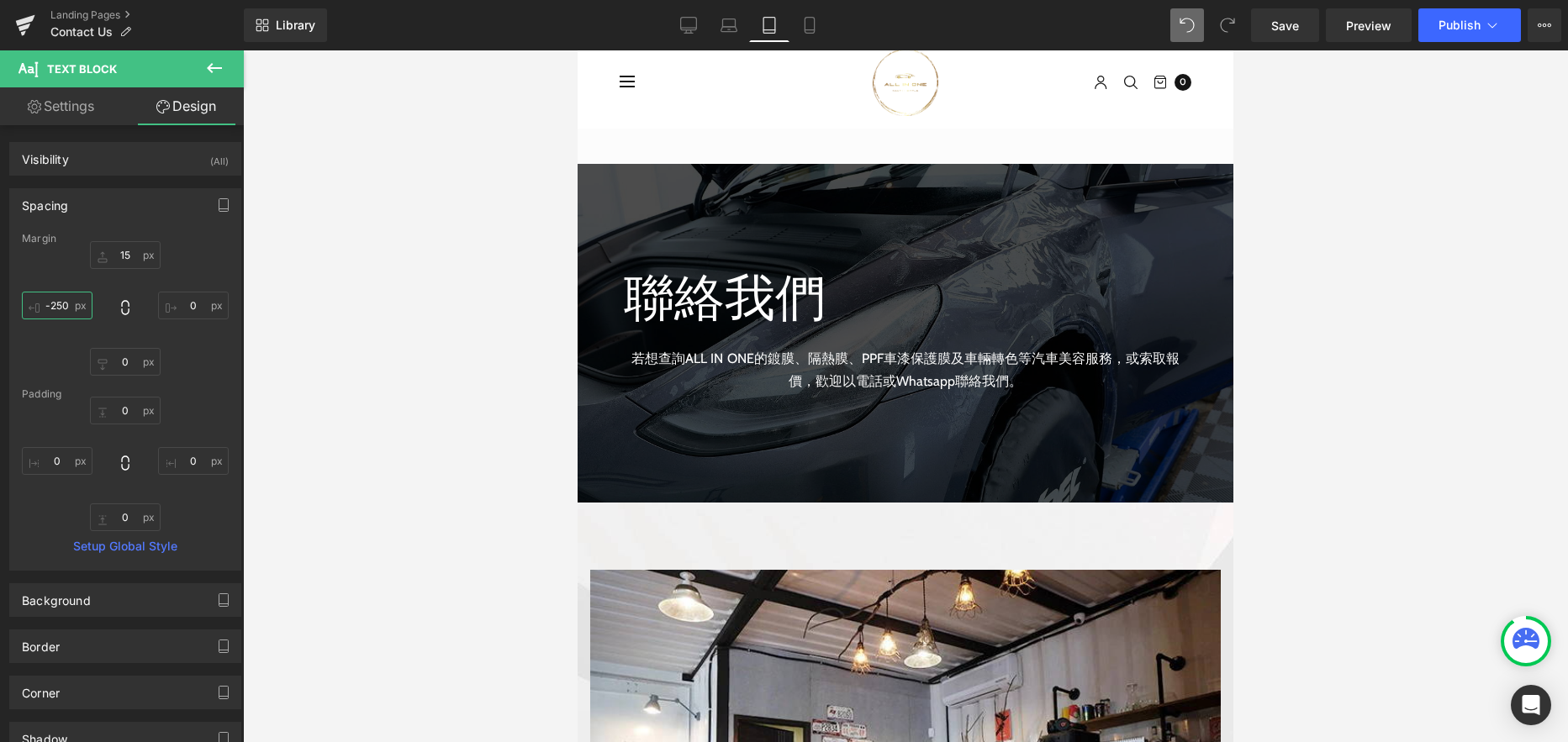
scroll to position [0, 0]
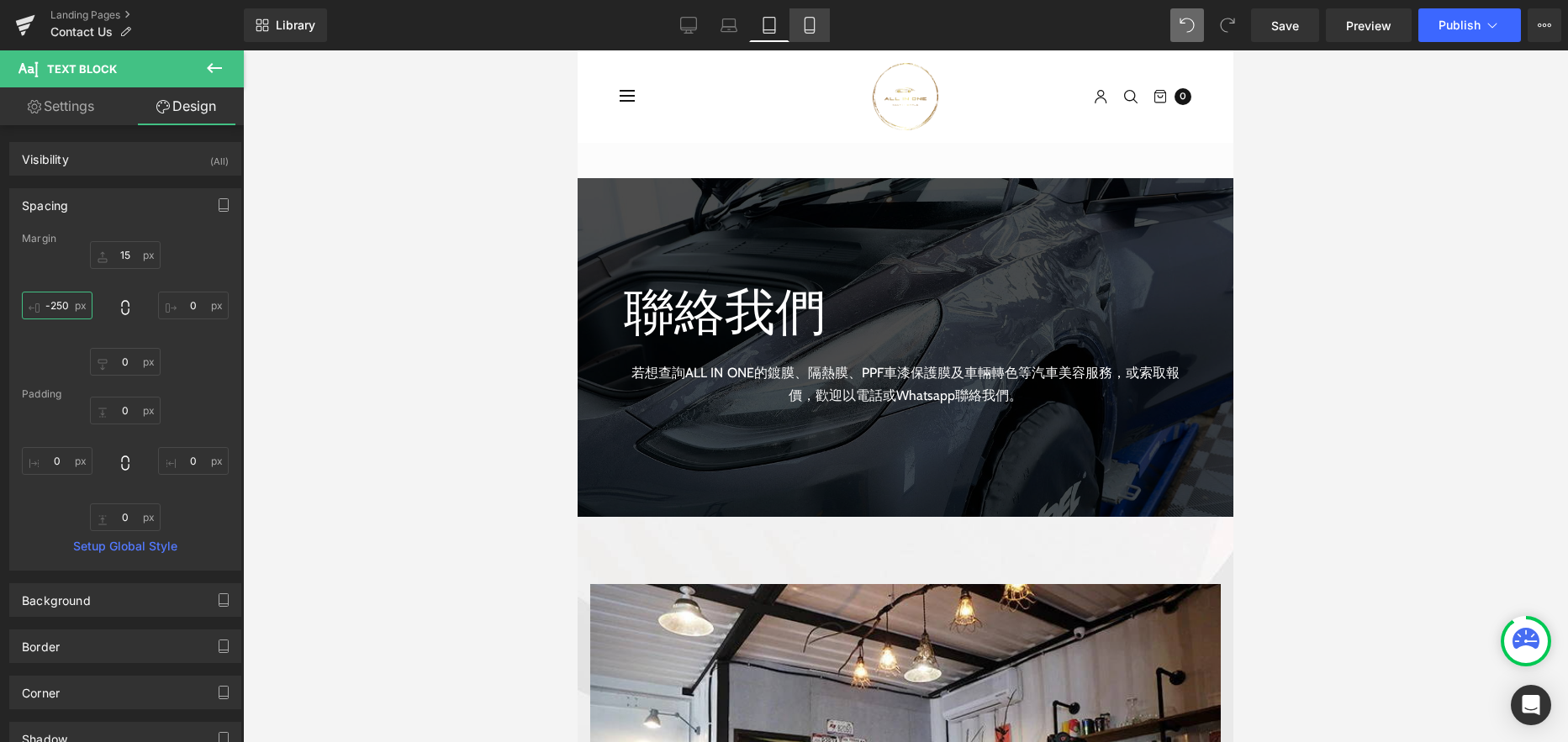
type input "-250"
click at [812, 24] on icon at bounding box center [809, 25] width 17 height 17
type input "15"
type input "0"
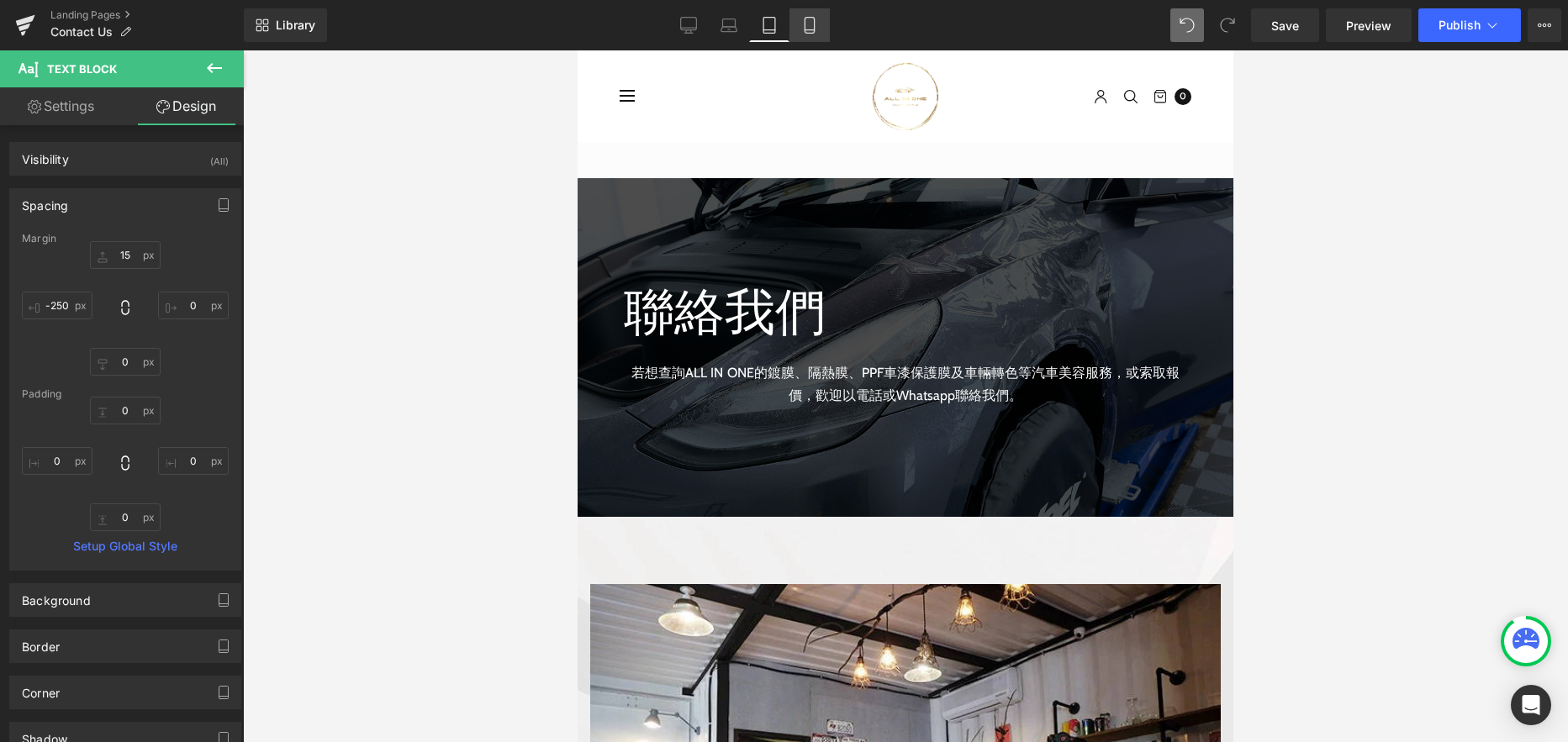
type input "-120"
type input "0"
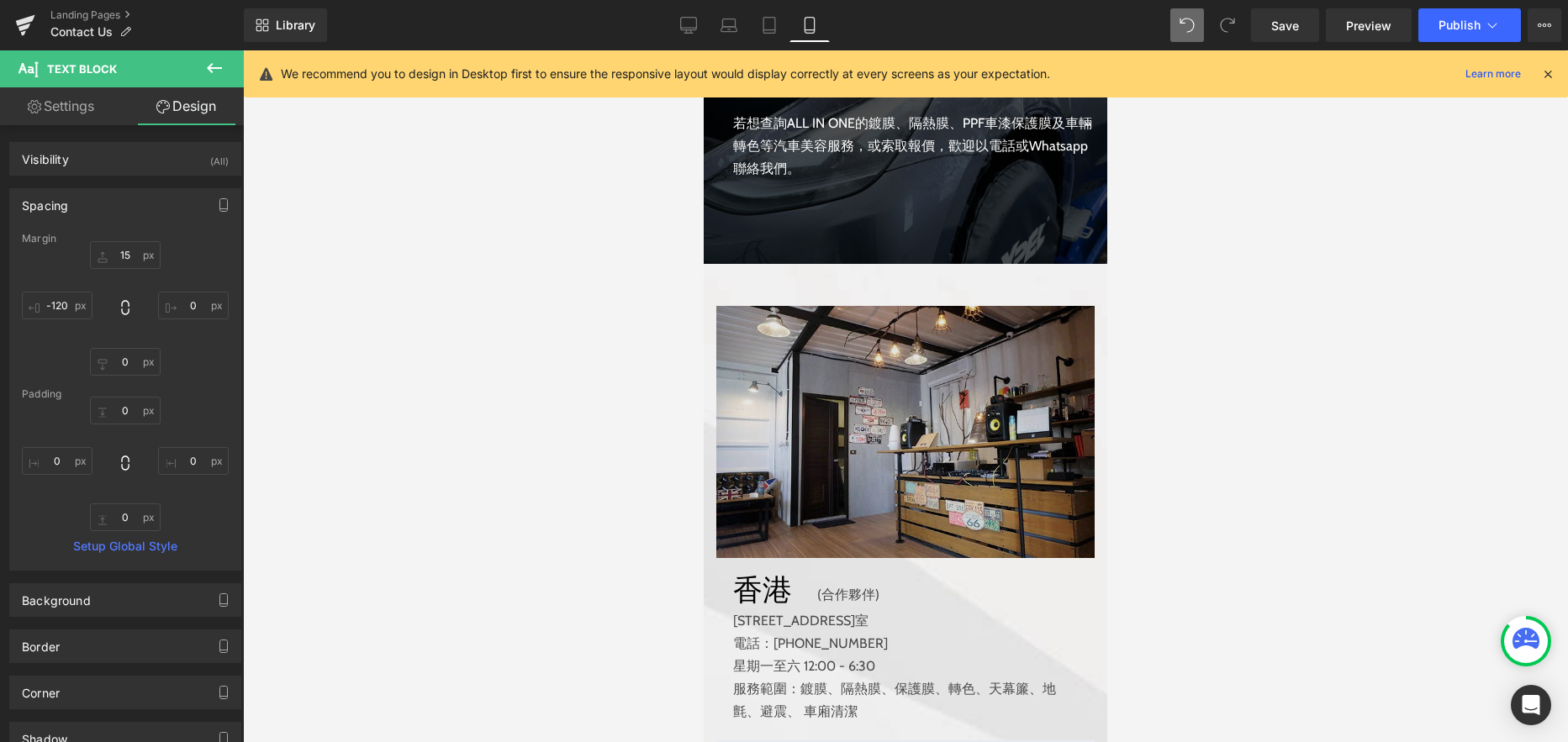
scroll to position [430, 0]
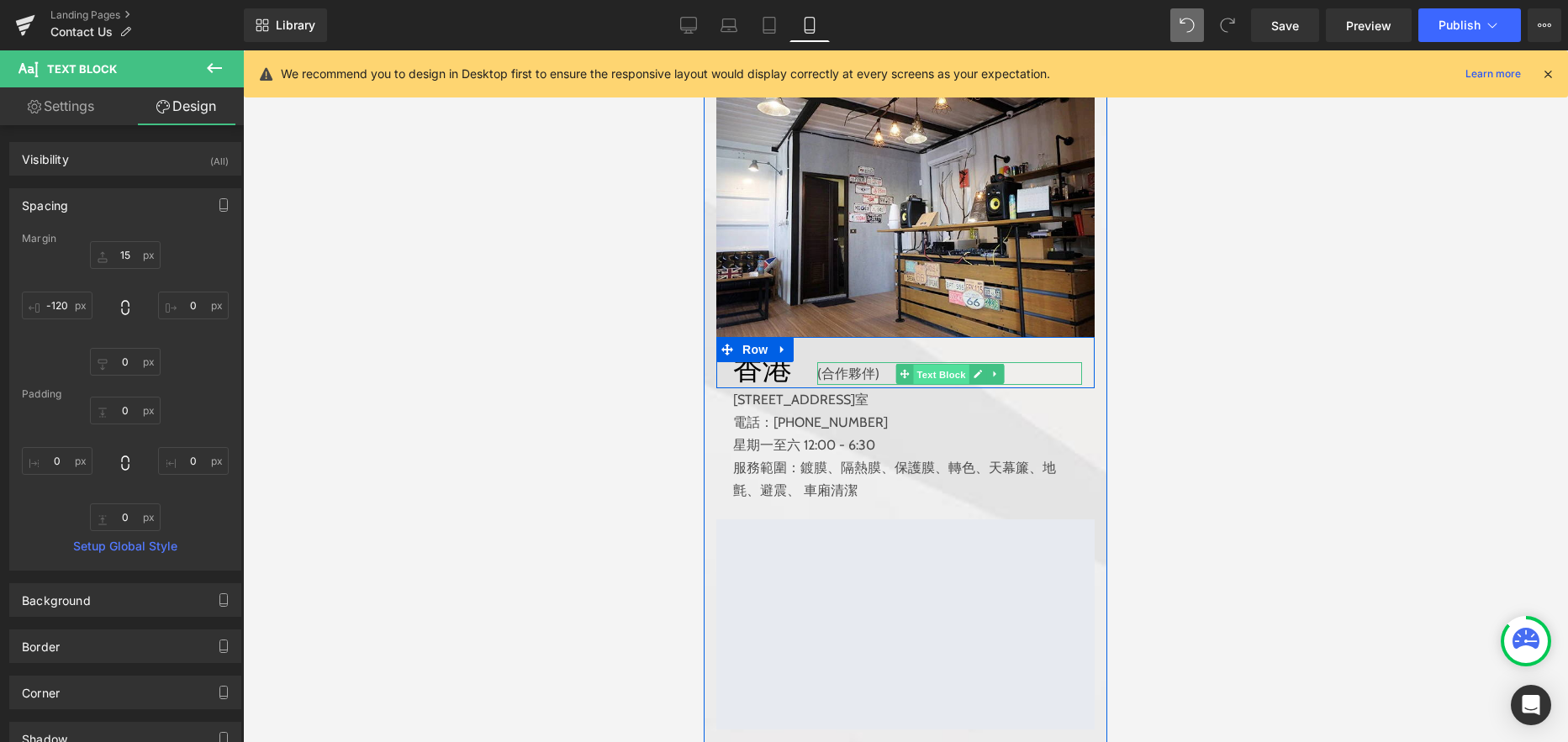
click at [936, 375] on span "Text Block" at bounding box center [941, 375] width 55 height 20
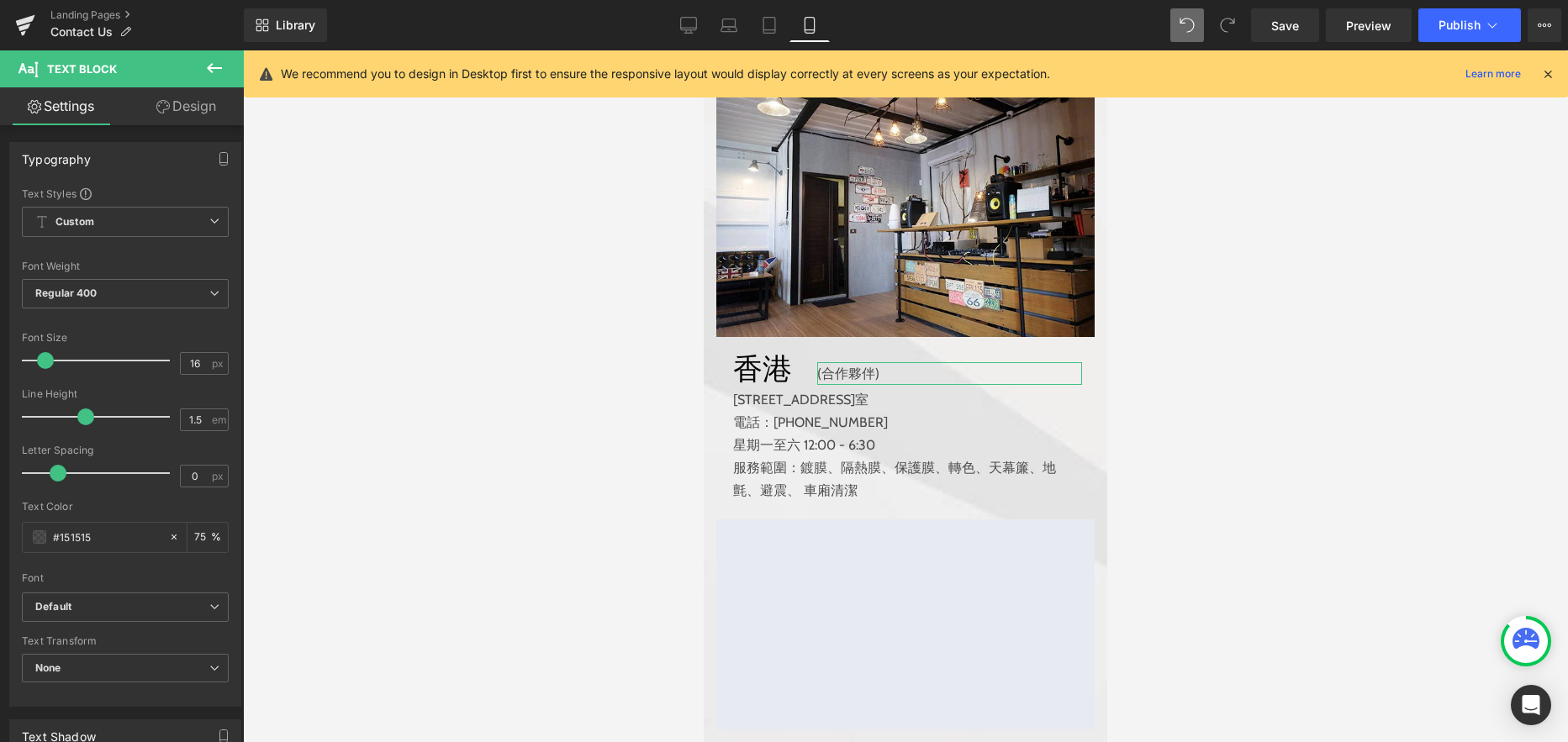
click at [198, 101] on link "Design" at bounding box center [186, 106] width 122 height 38
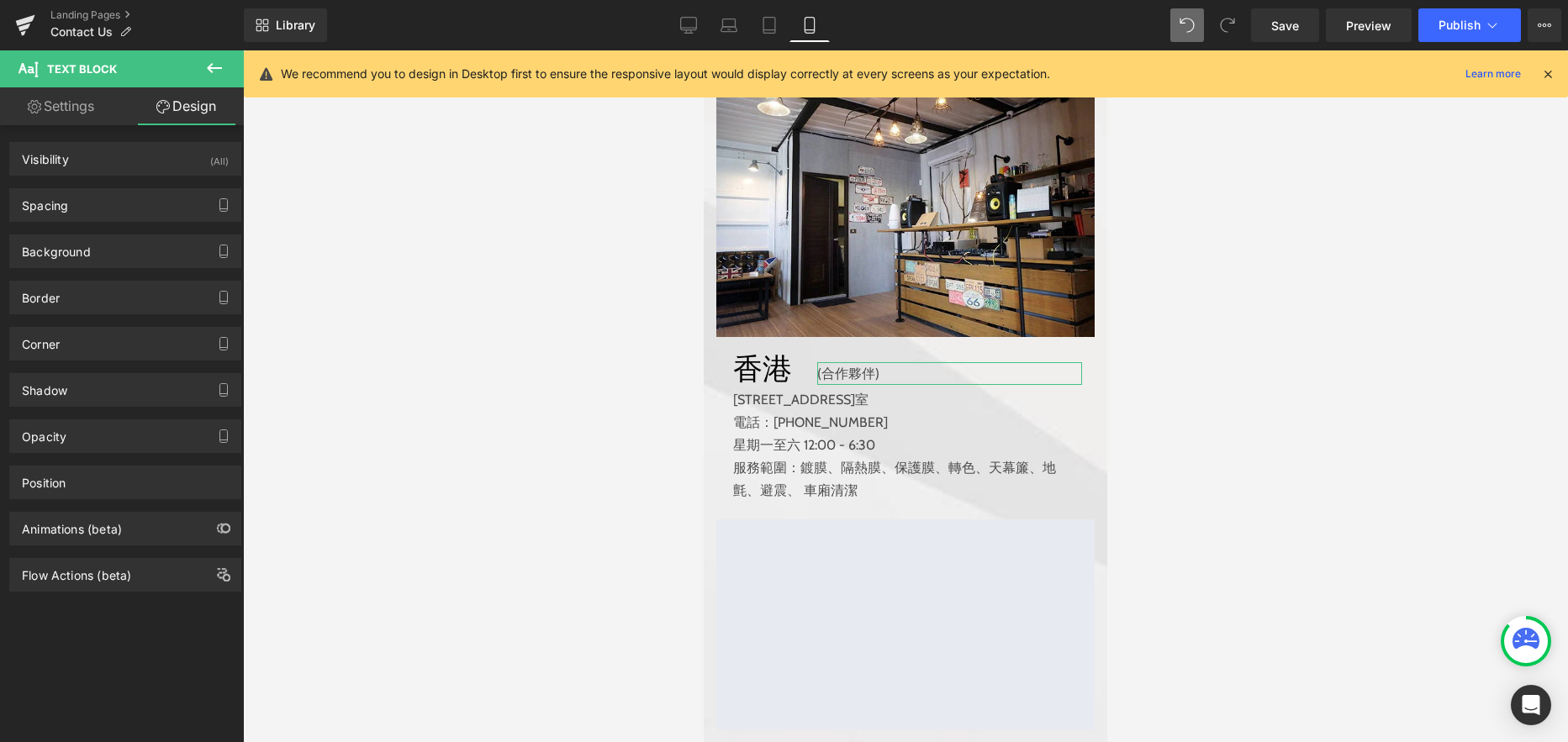
type input "15"
type input "0"
type input "-120"
type input "0"
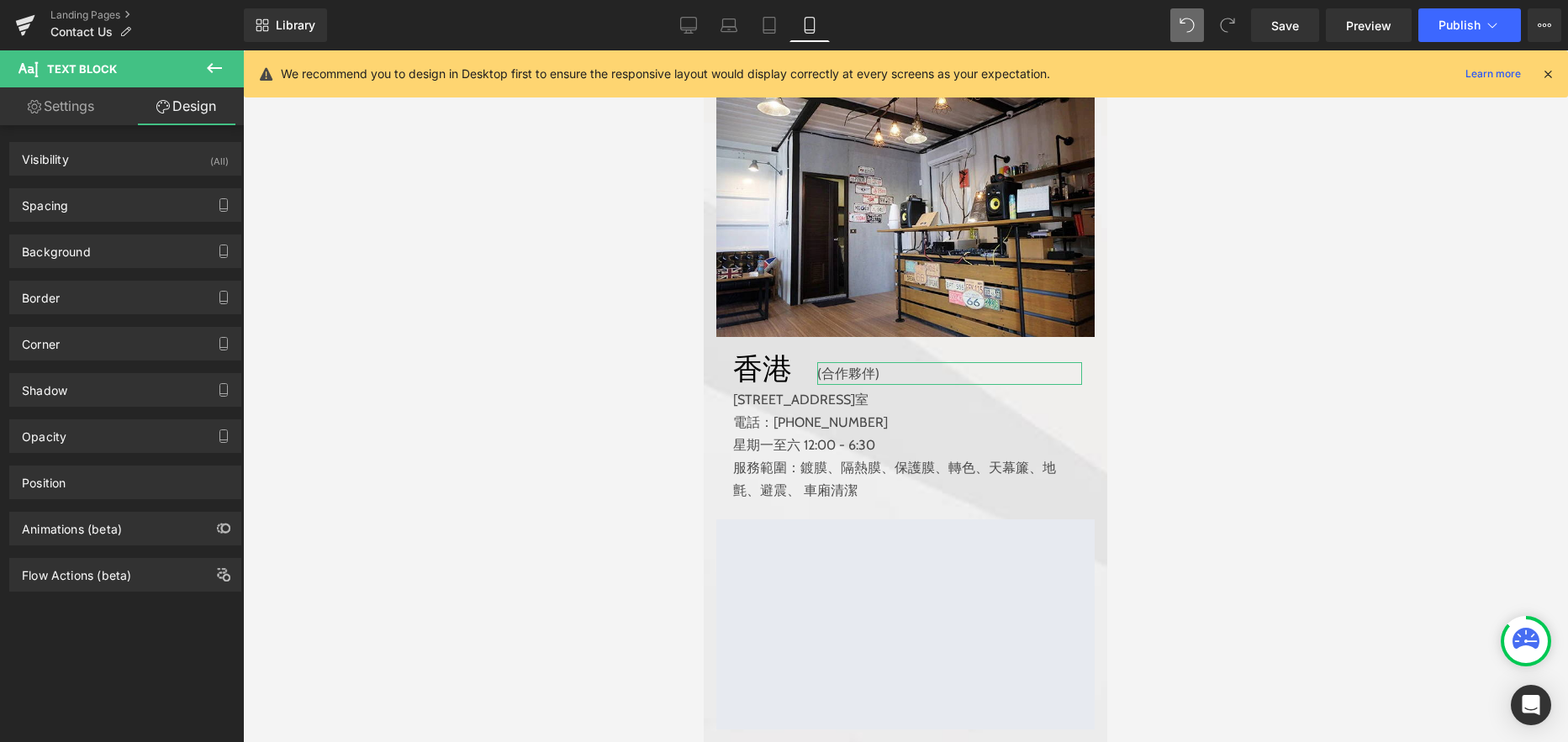
type input "0"
click at [140, 214] on div "Spacing" at bounding box center [125, 206] width 230 height 32
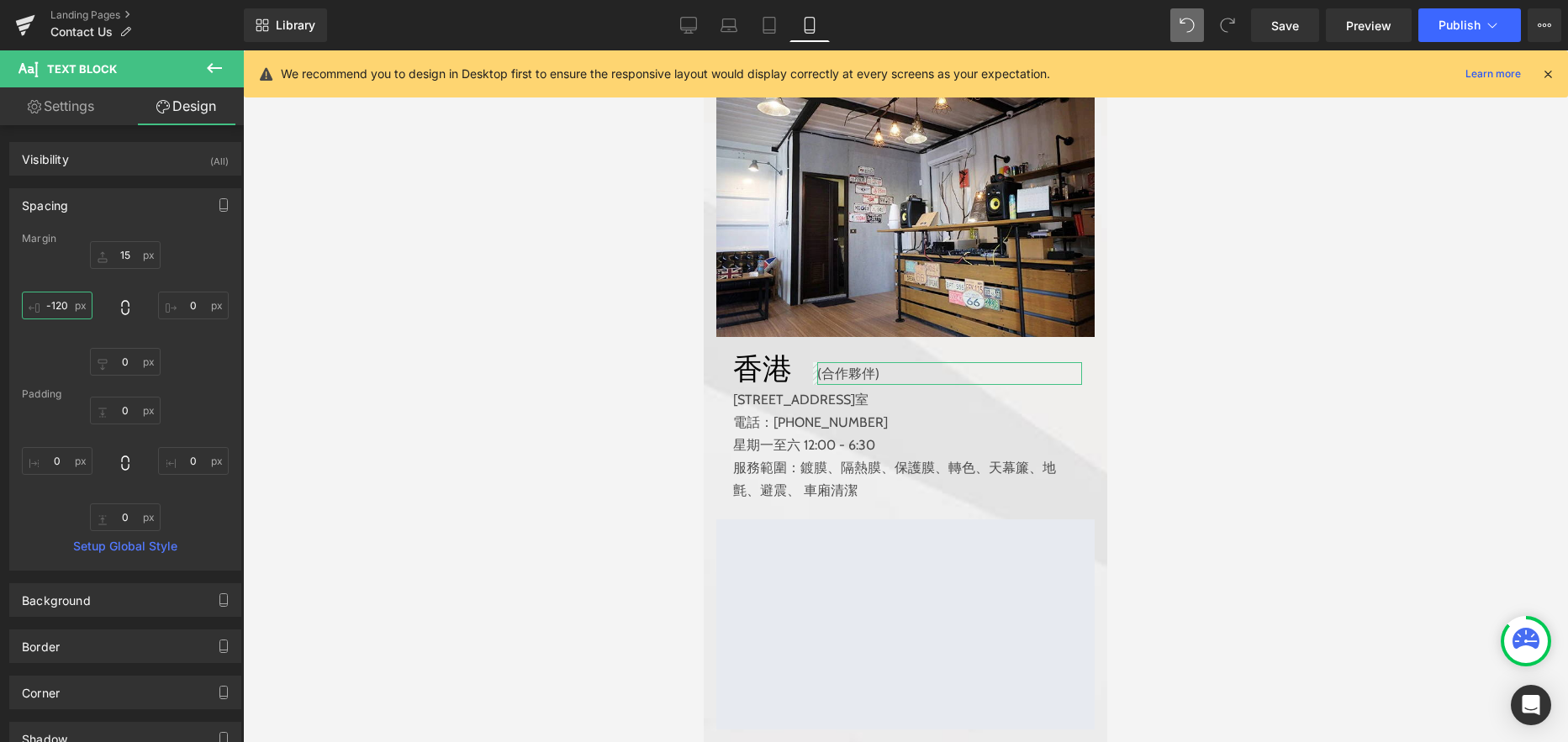
click at [62, 305] on input "-120" at bounding box center [57, 305] width 70 height 28
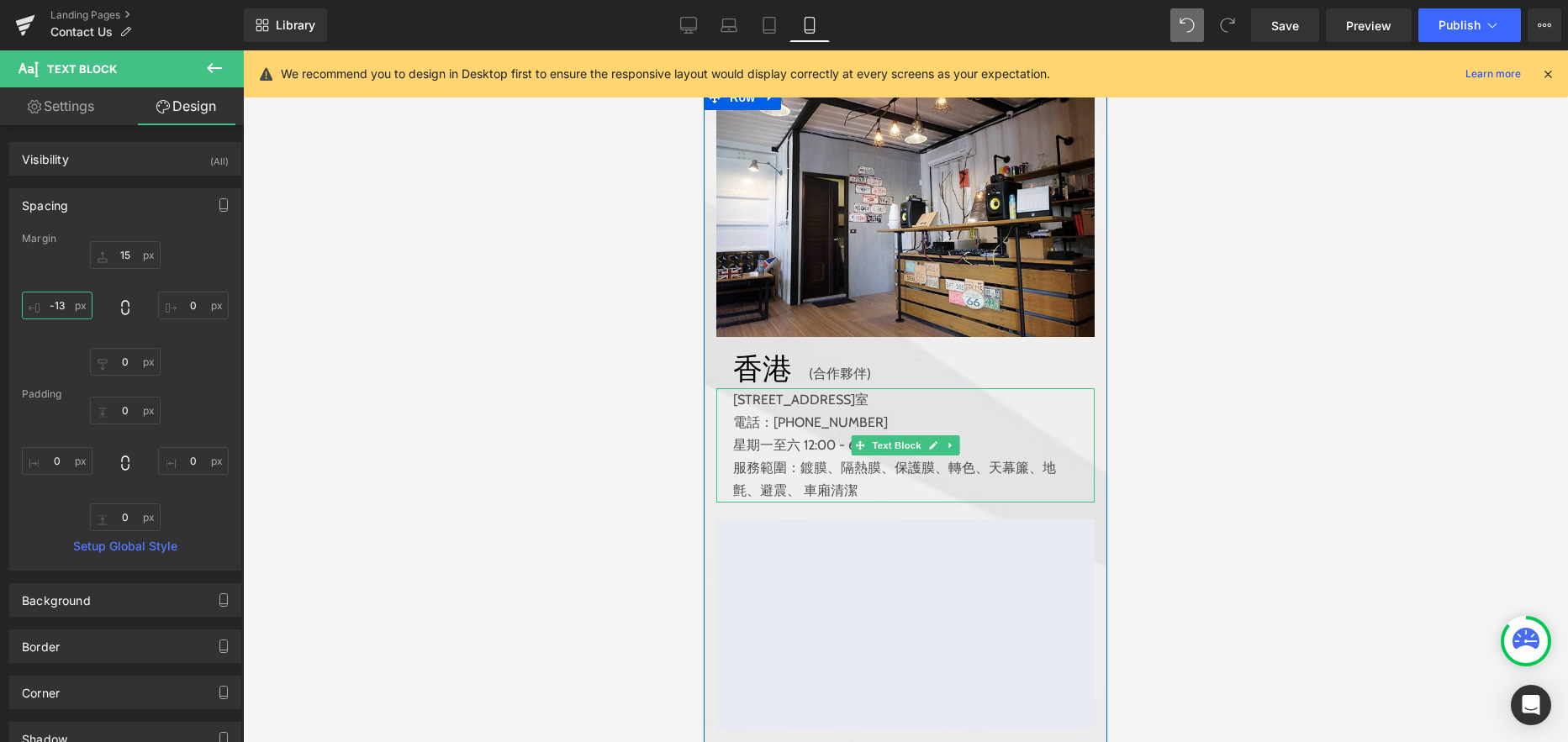
type input "-135"
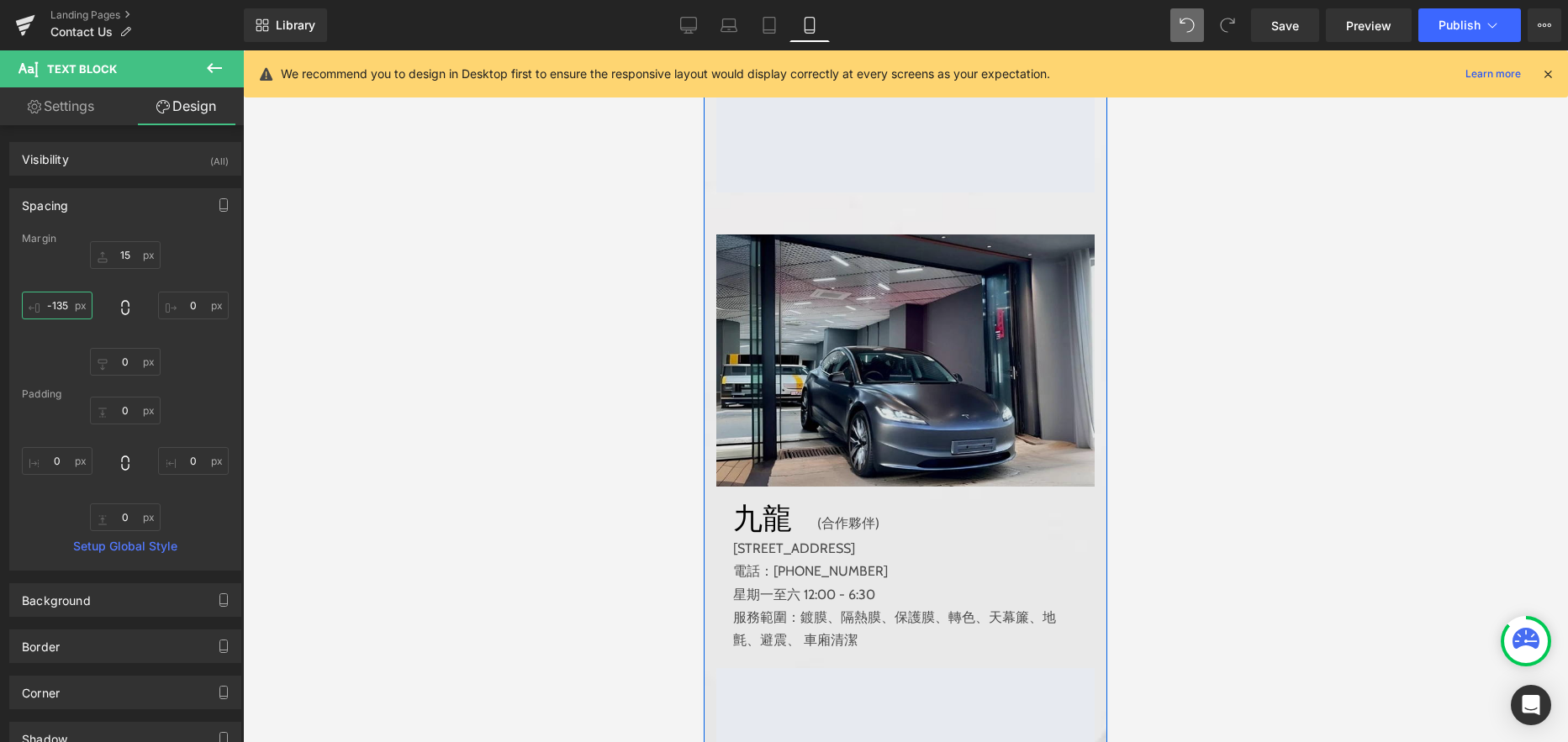
scroll to position [979, 0]
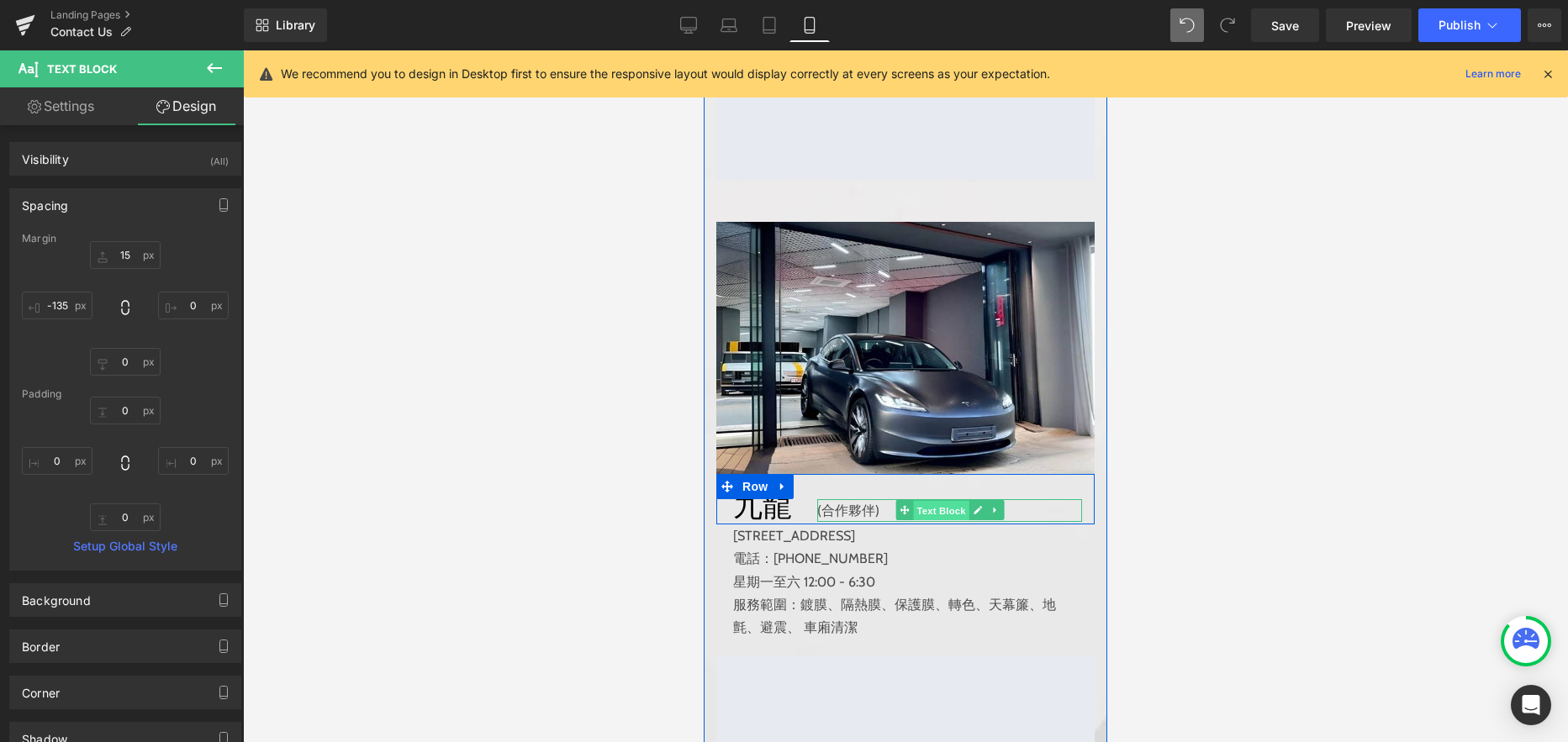
click at [930, 512] on span "Text Block" at bounding box center [941, 511] width 55 height 20
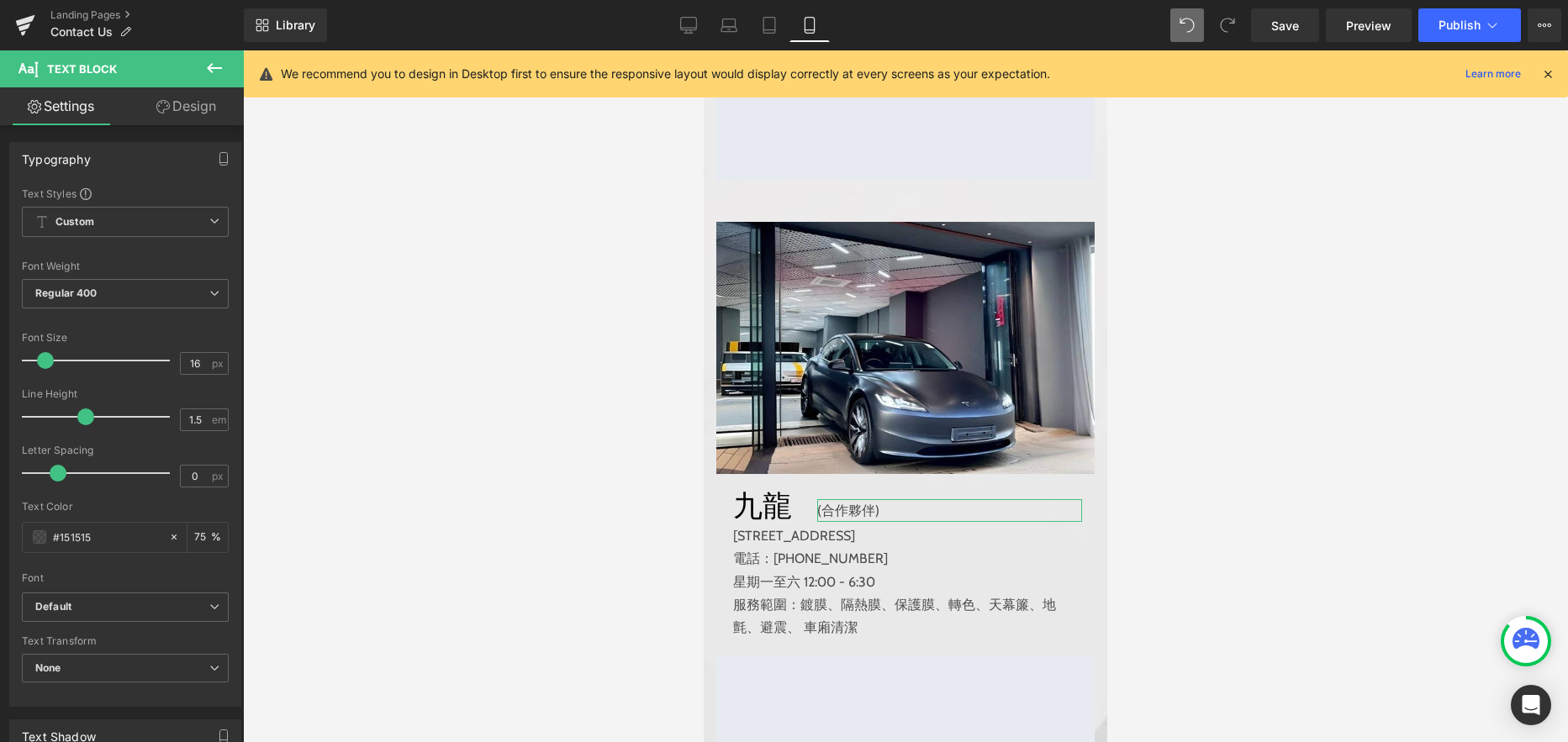
click at [190, 109] on link "Design" at bounding box center [186, 106] width 122 height 38
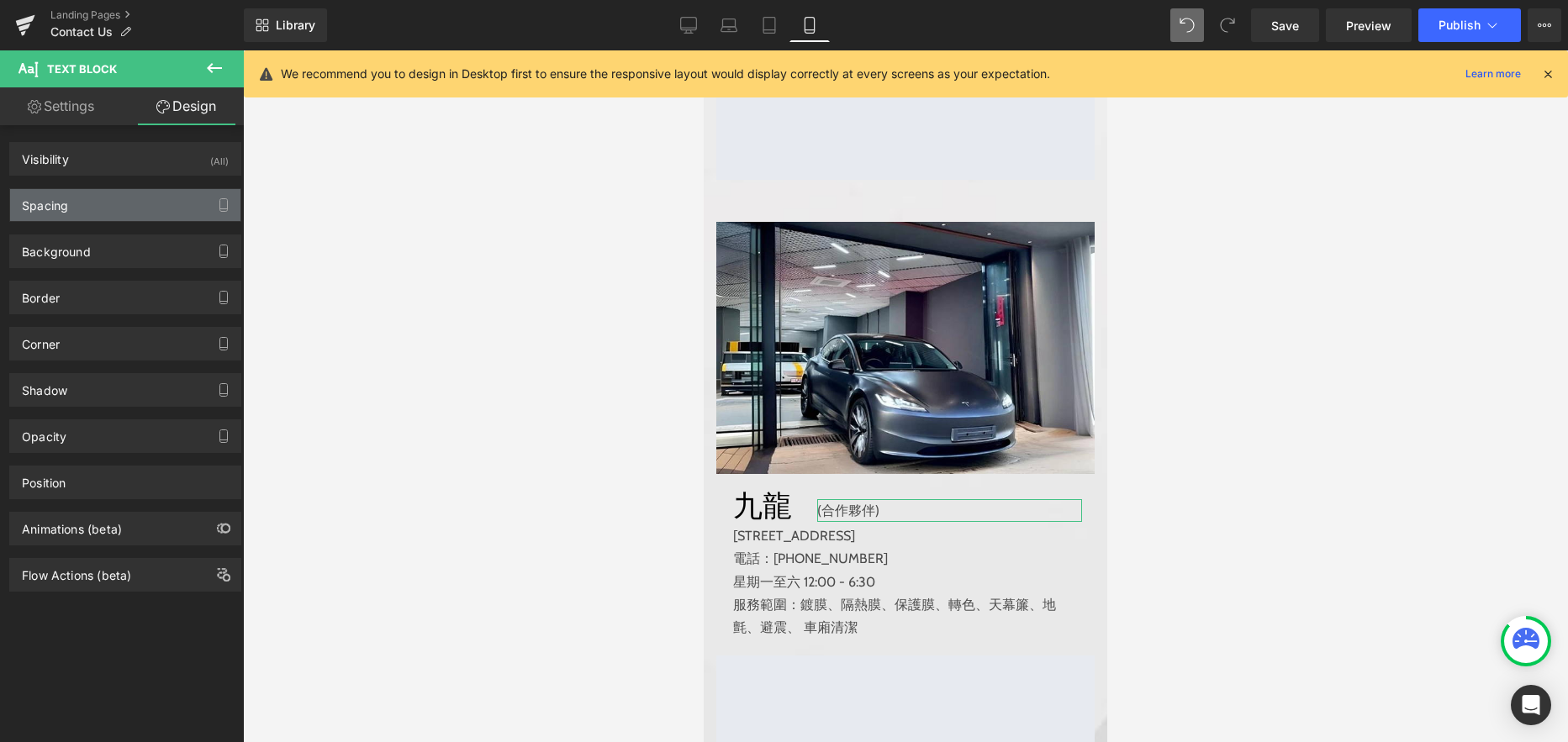
click at [150, 210] on div "Spacing" at bounding box center [125, 206] width 230 height 32
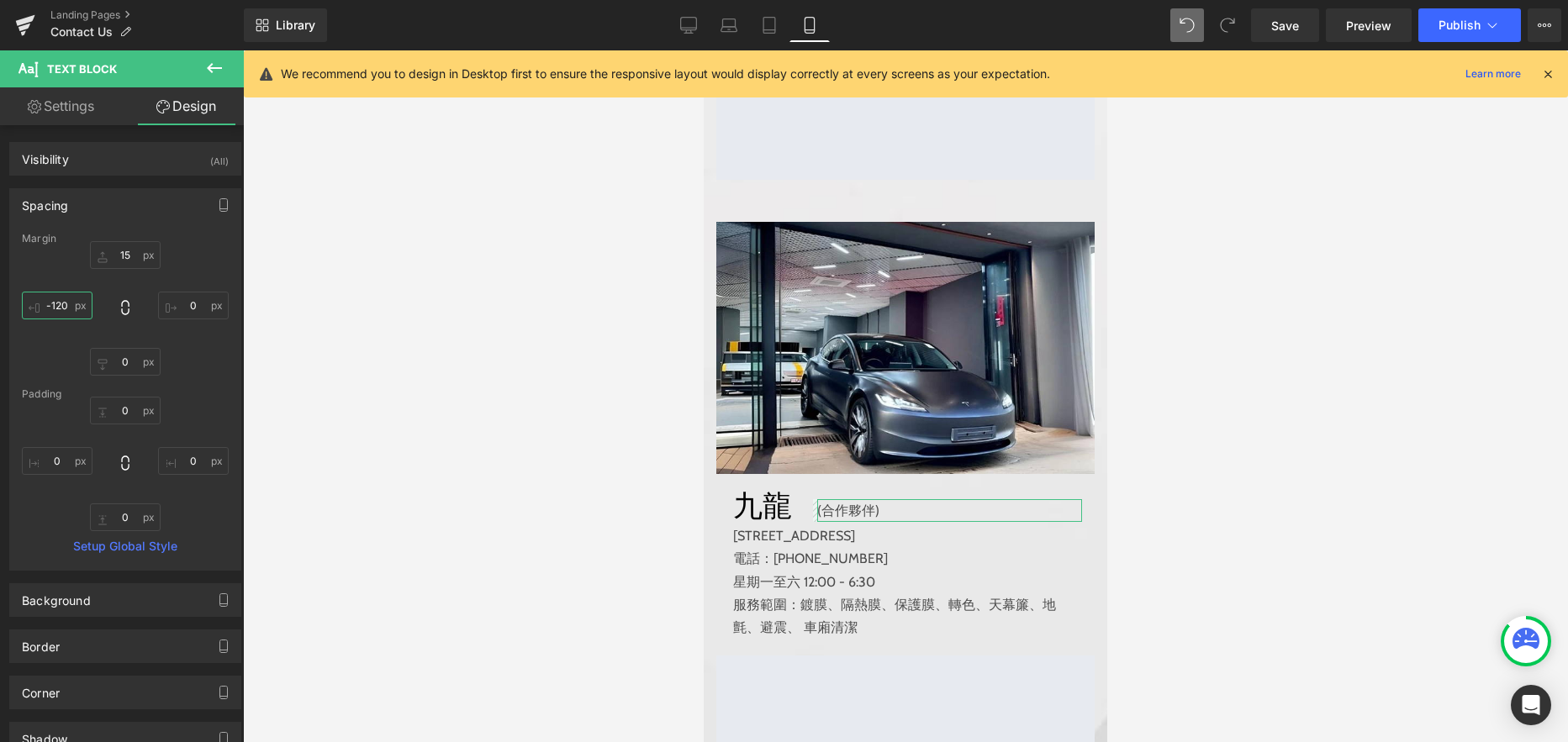
click at [68, 305] on input "-120" at bounding box center [57, 305] width 70 height 28
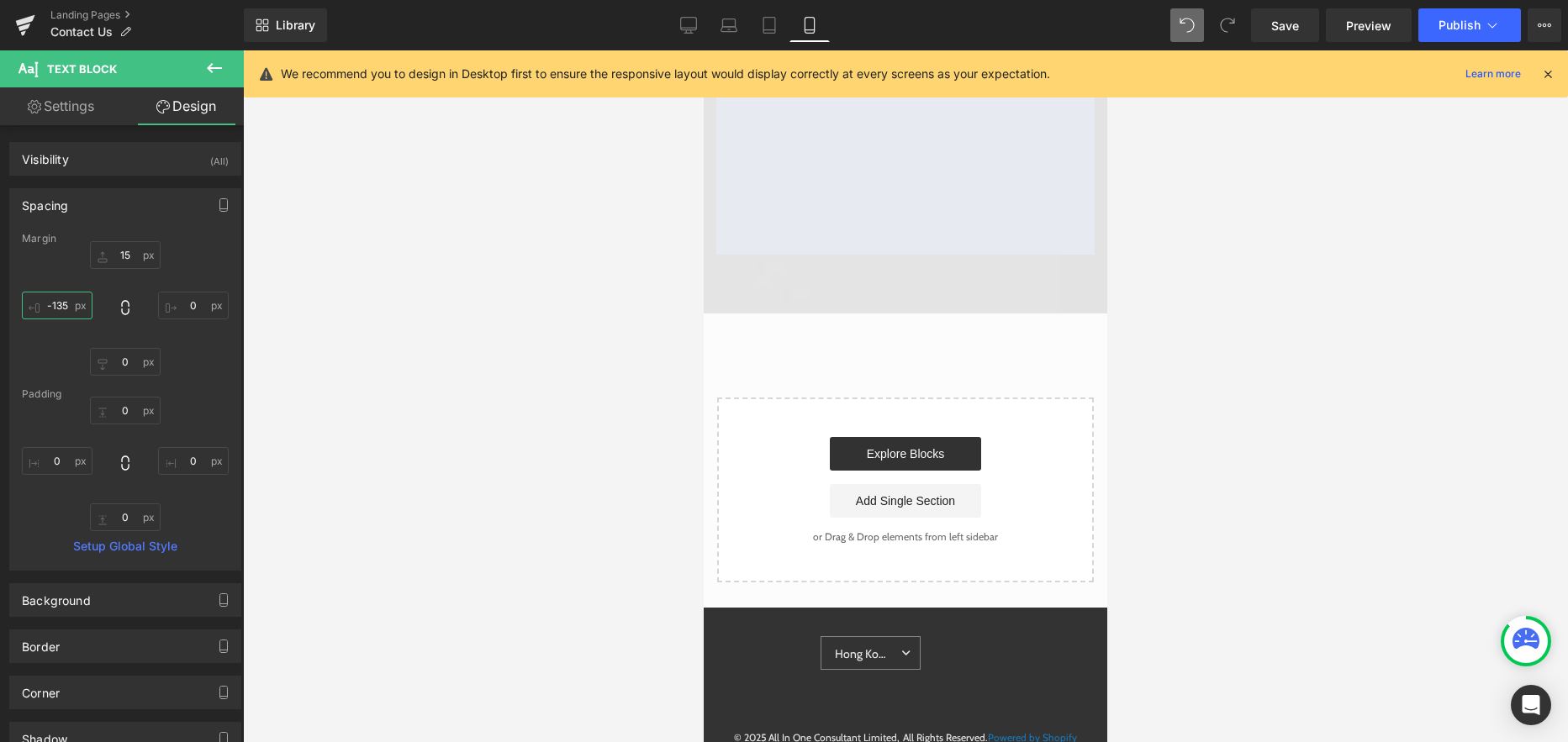
scroll to position [2289, 0]
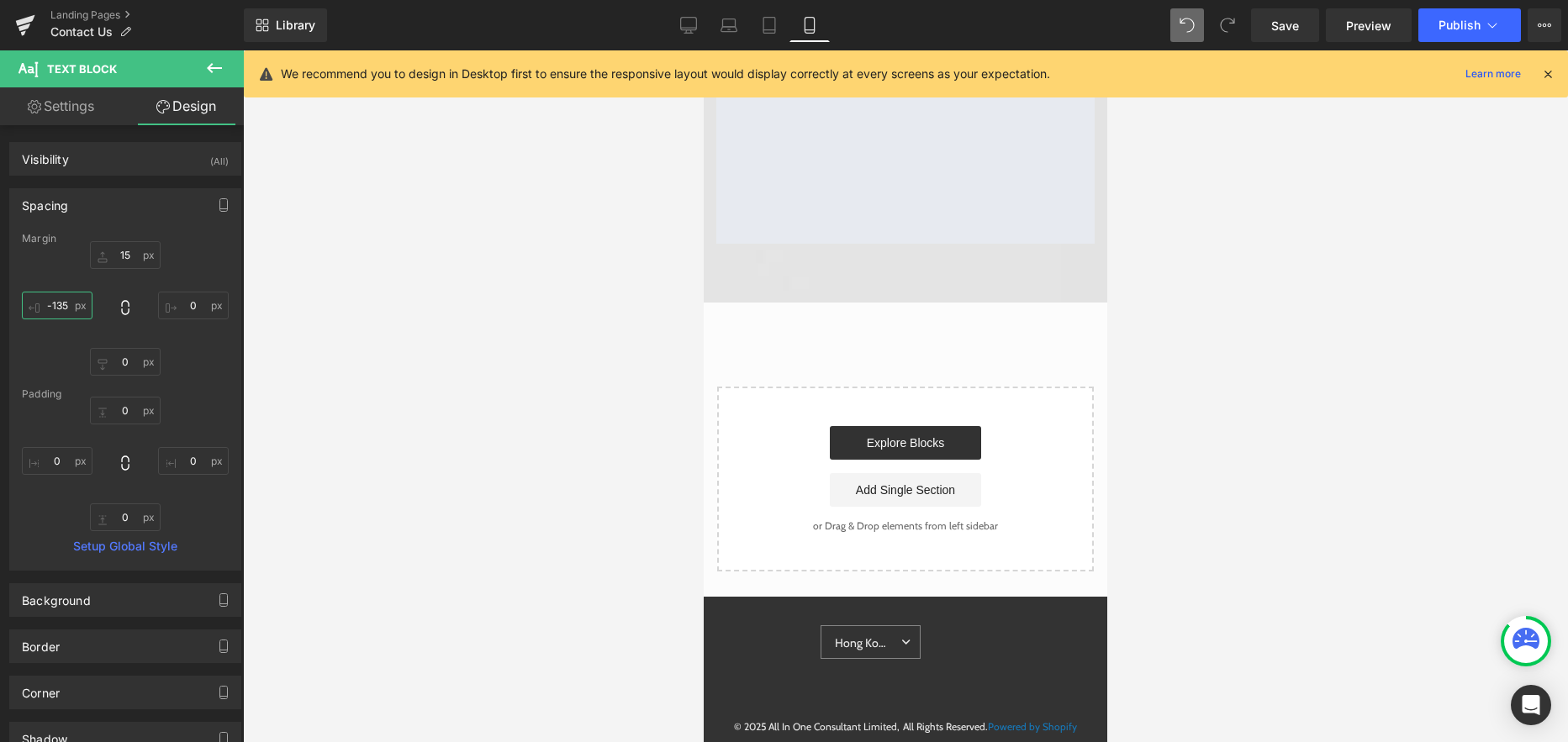
type input "-135"
click at [537, 305] on div at bounding box center [905, 396] width 1325 height 691
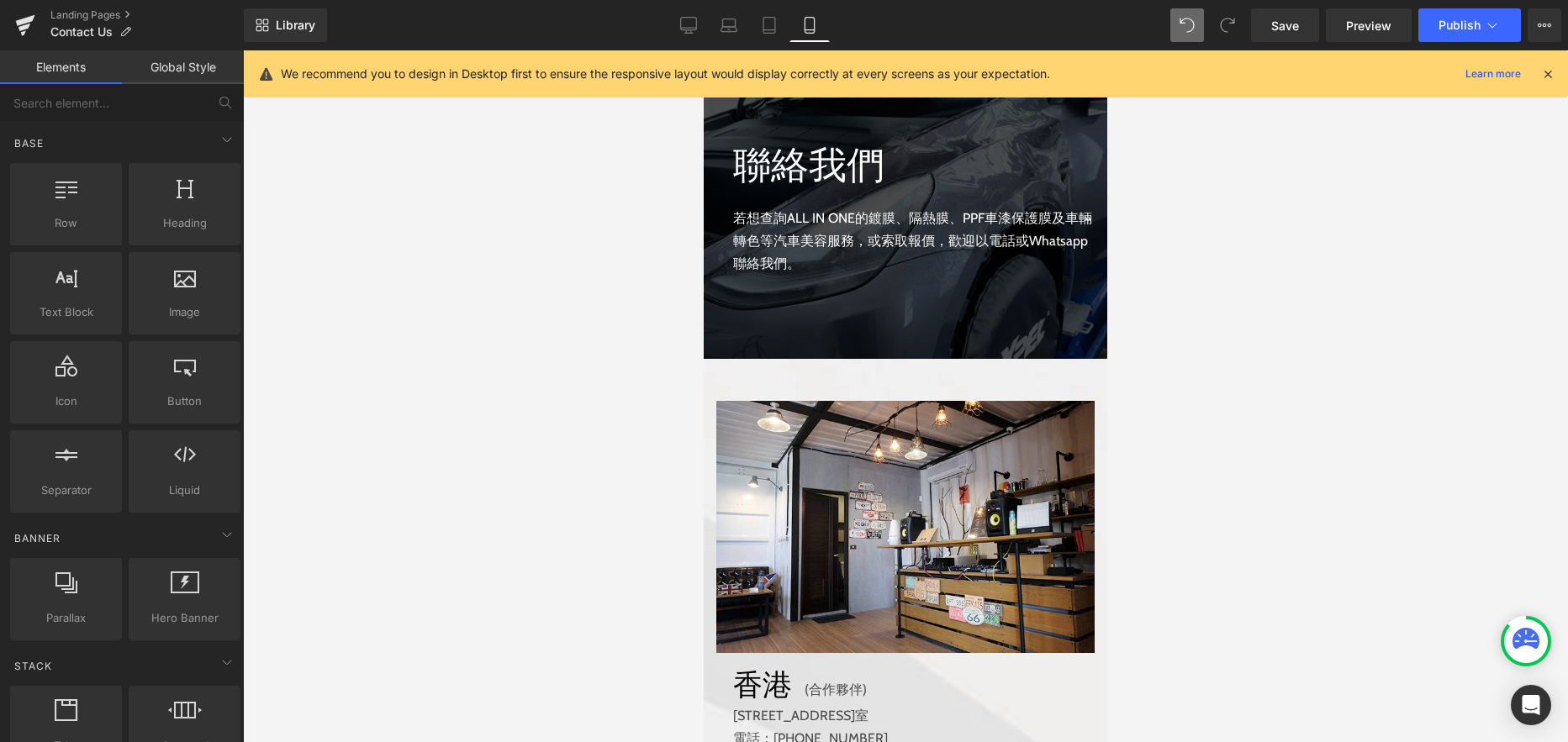
scroll to position [0, 0]
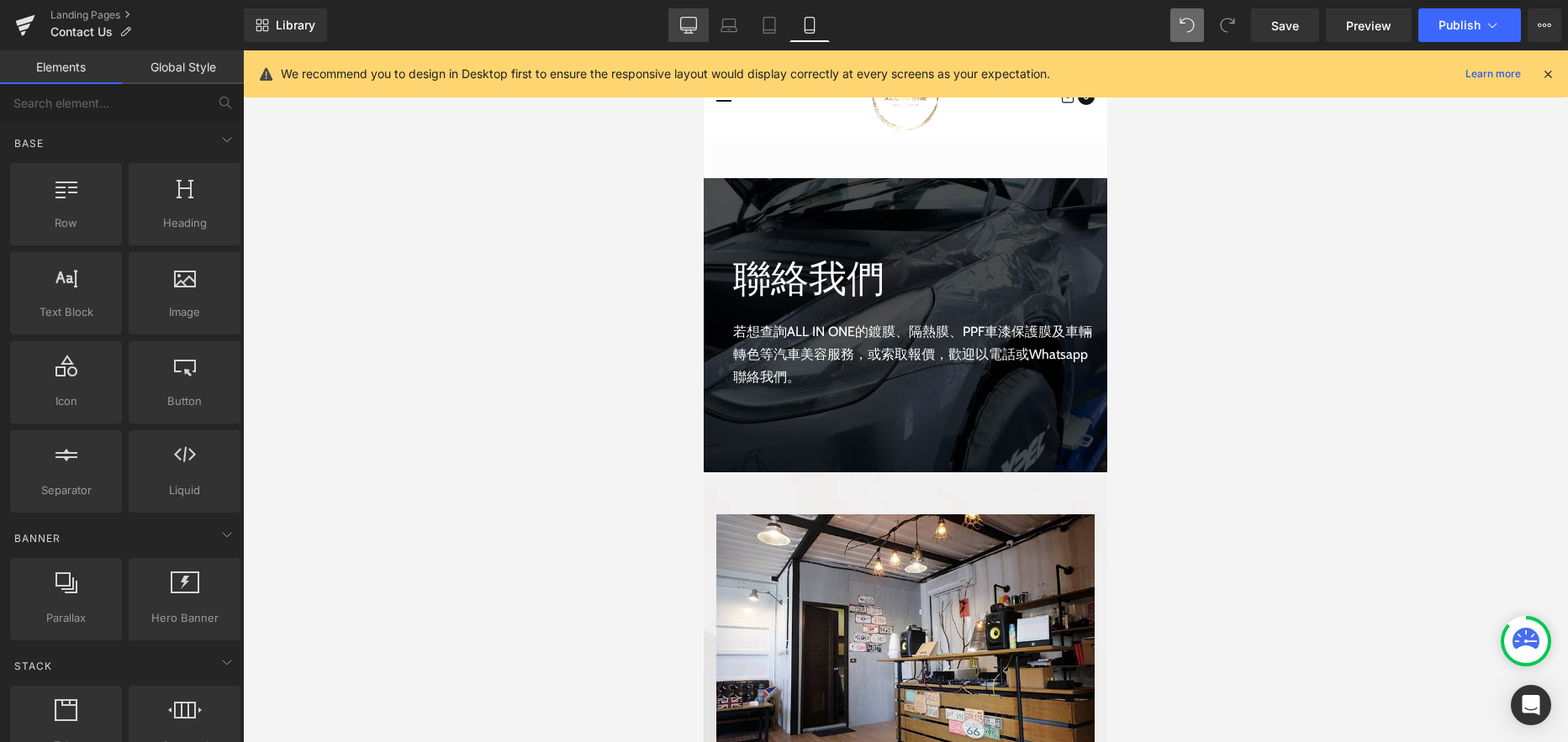
click at [683, 21] on icon at bounding box center [688, 25] width 17 height 17
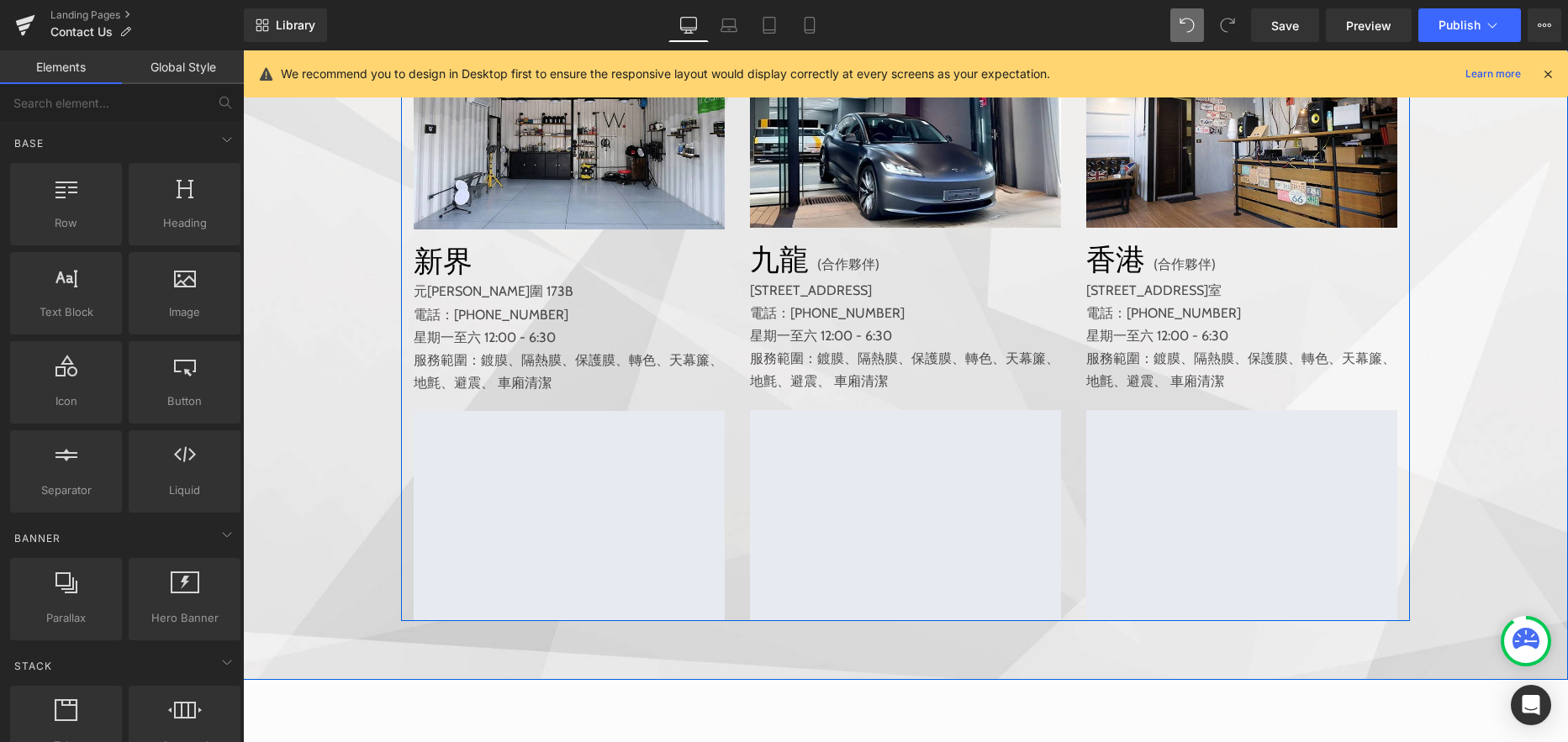
scroll to position [253, 0]
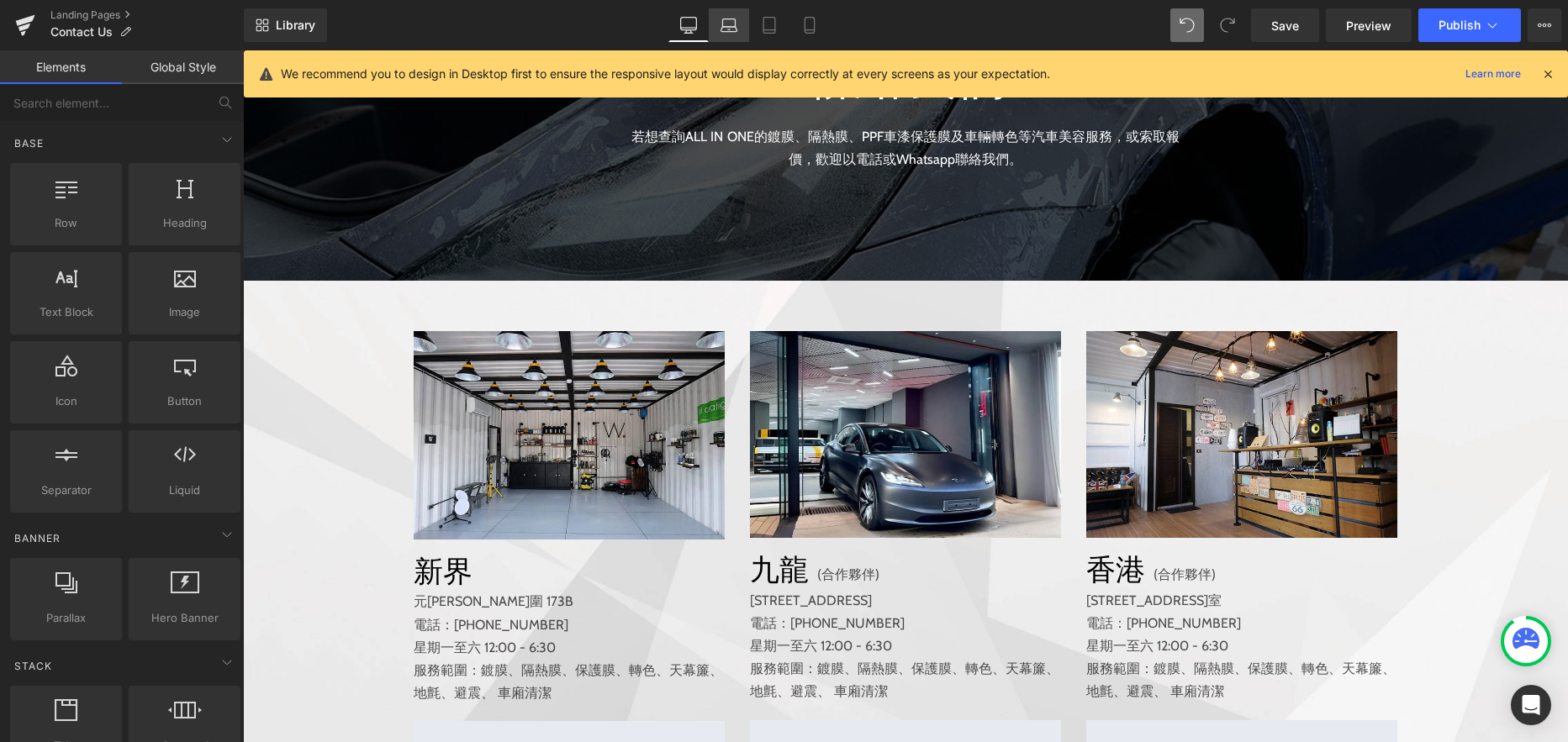
click at [731, 28] on icon at bounding box center [728, 25] width 17 height 17
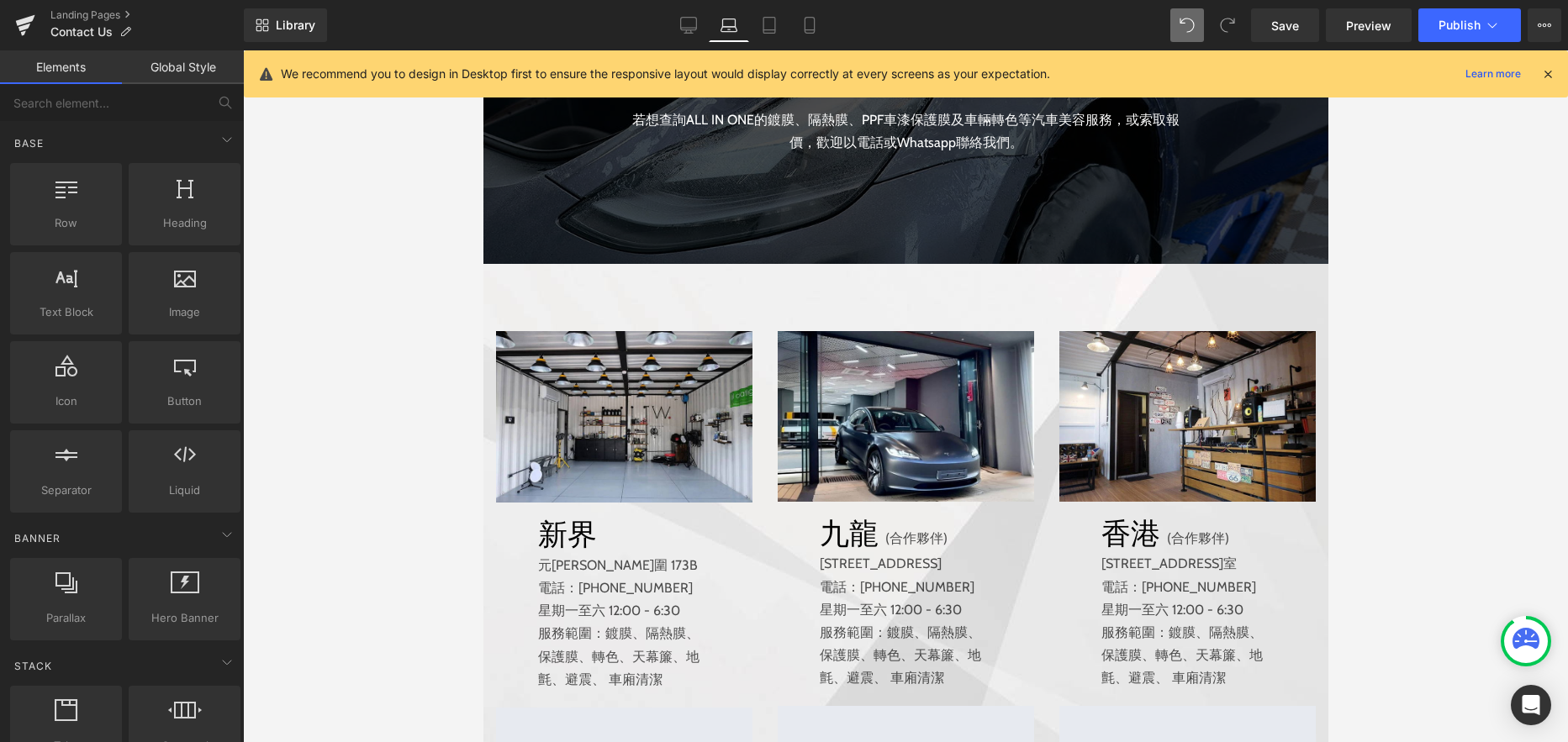
scroll to position [466, 0]
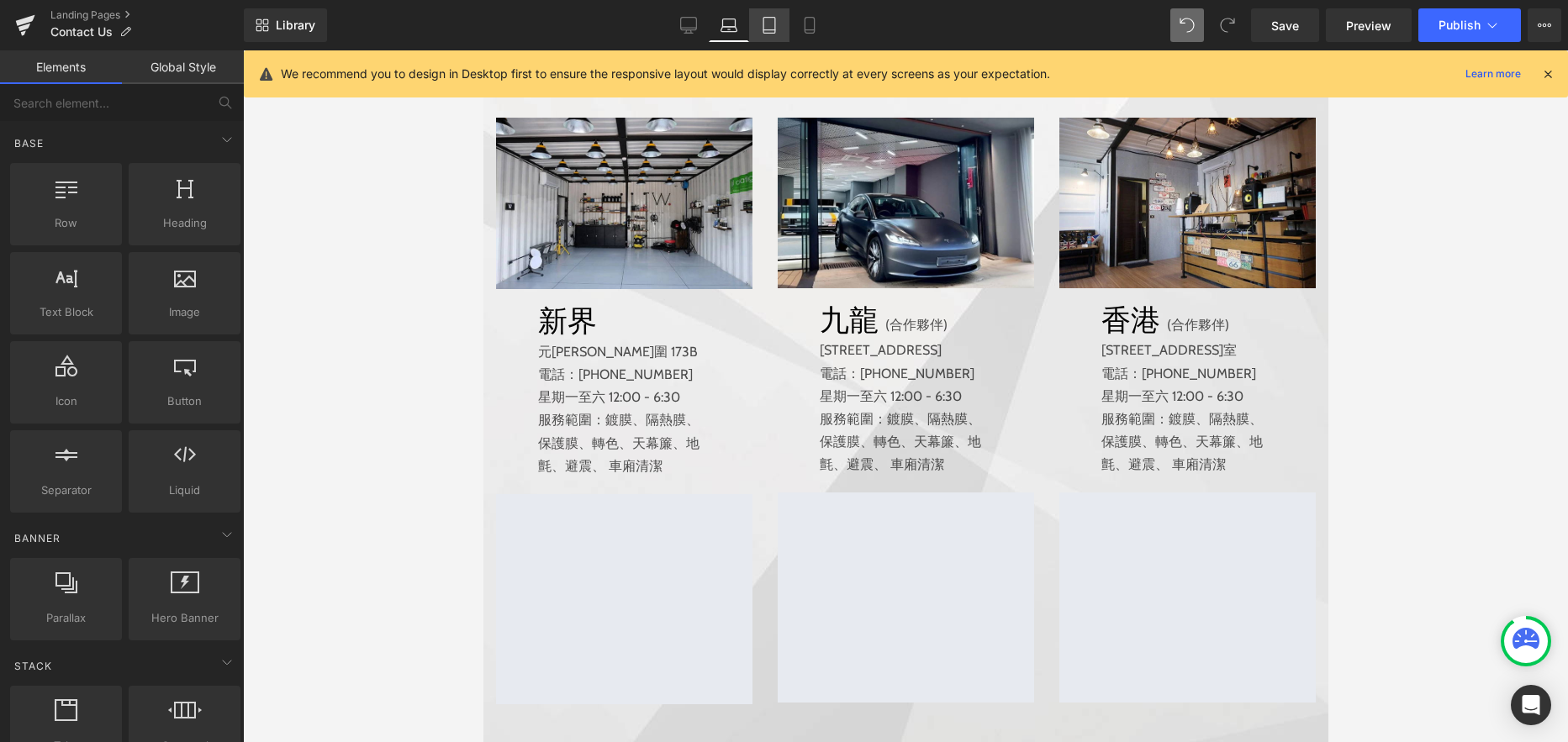
click at [771, 26] on icon at bounding box center [769, 25] width 17 height 17
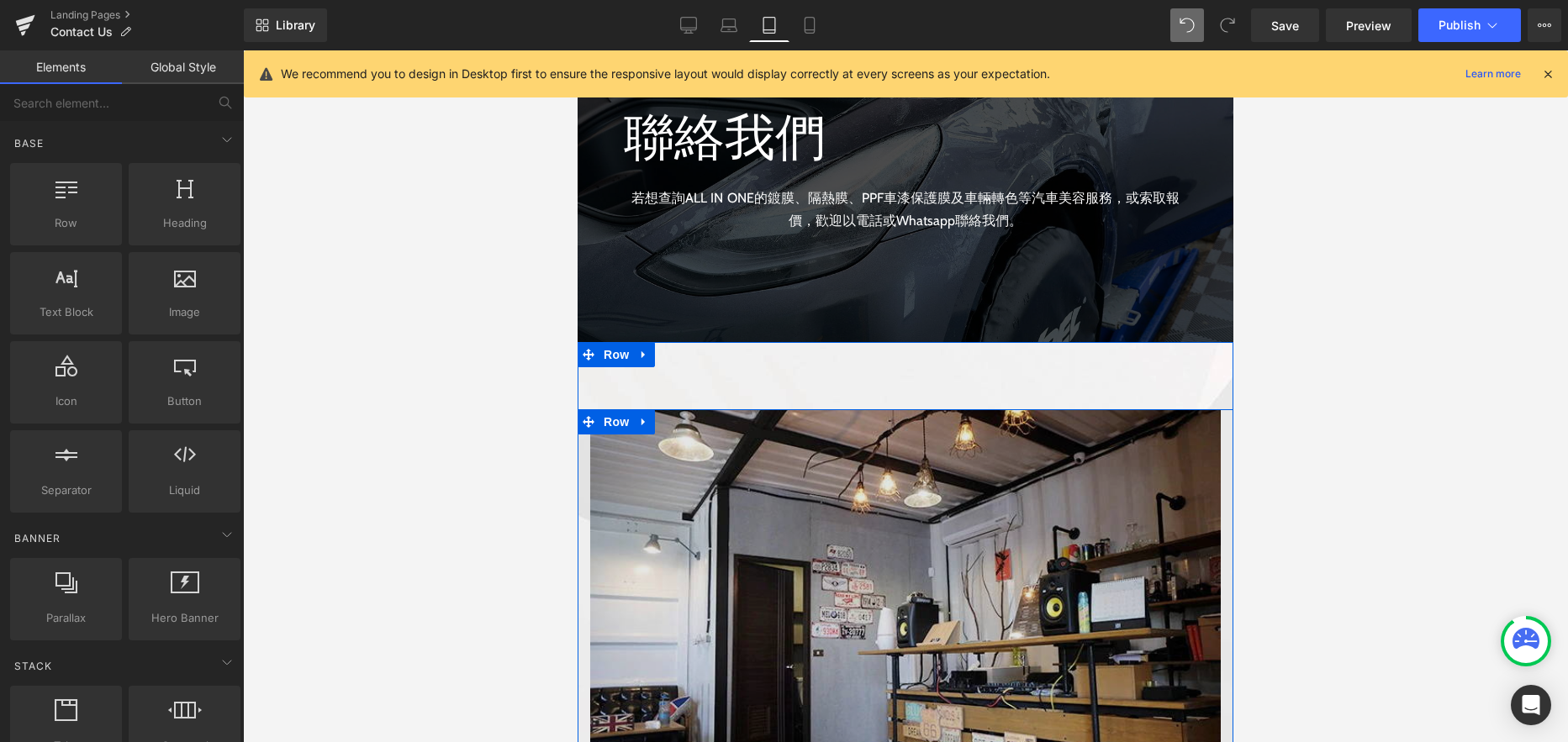
scroll to position [0, 0]
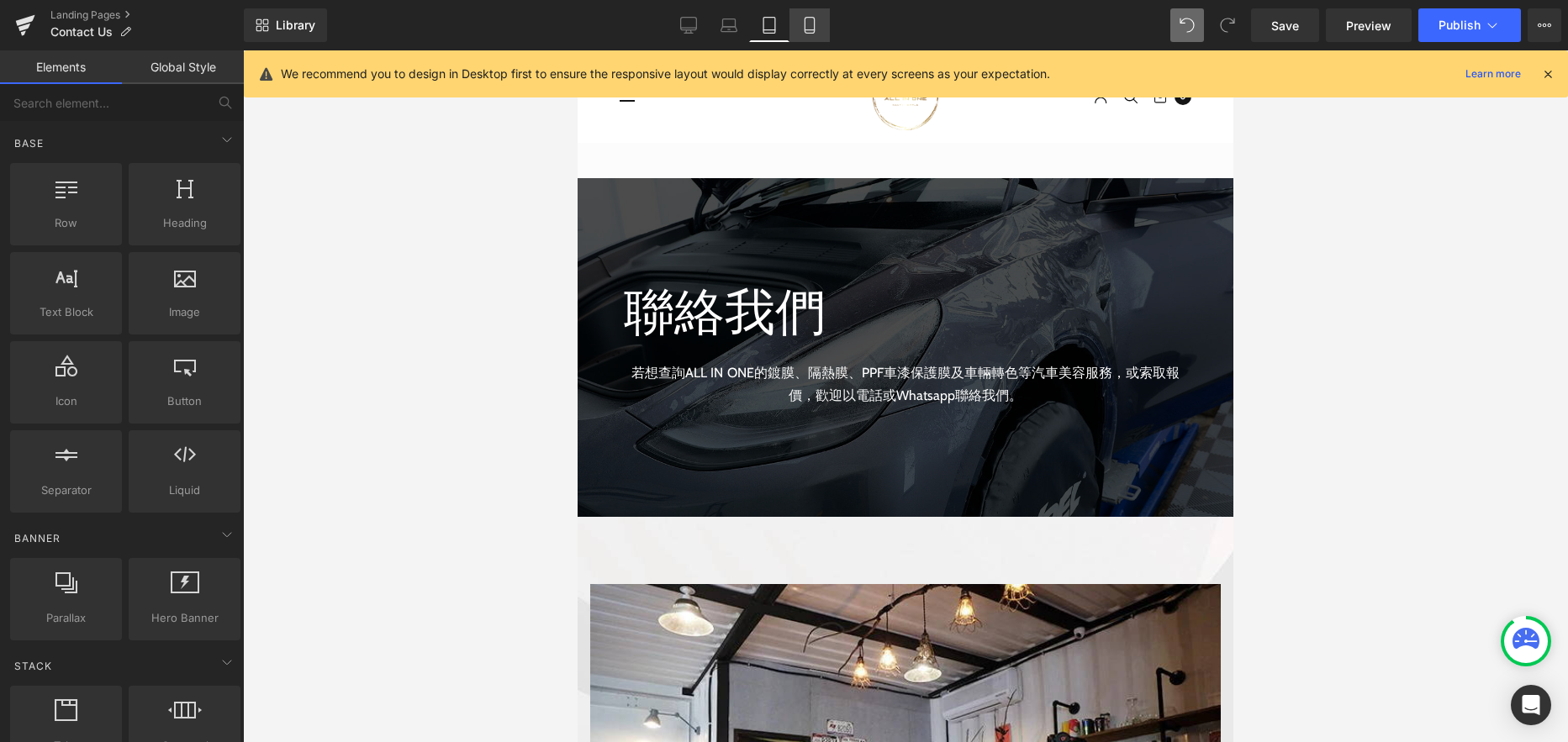
click at [812, 23] on icon at bounding box center [809, 25] width 17 height 17
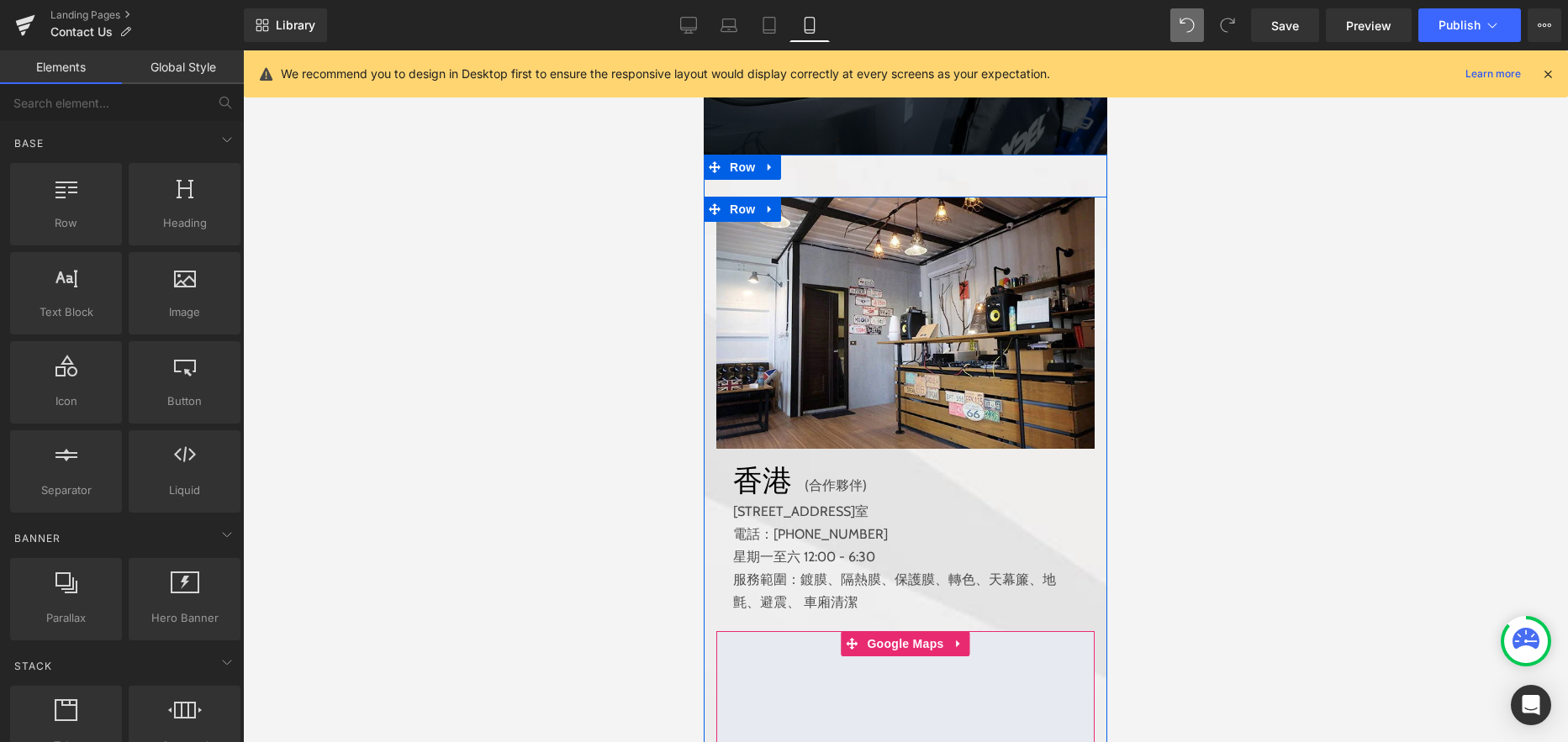
scroll to position [176, 0]
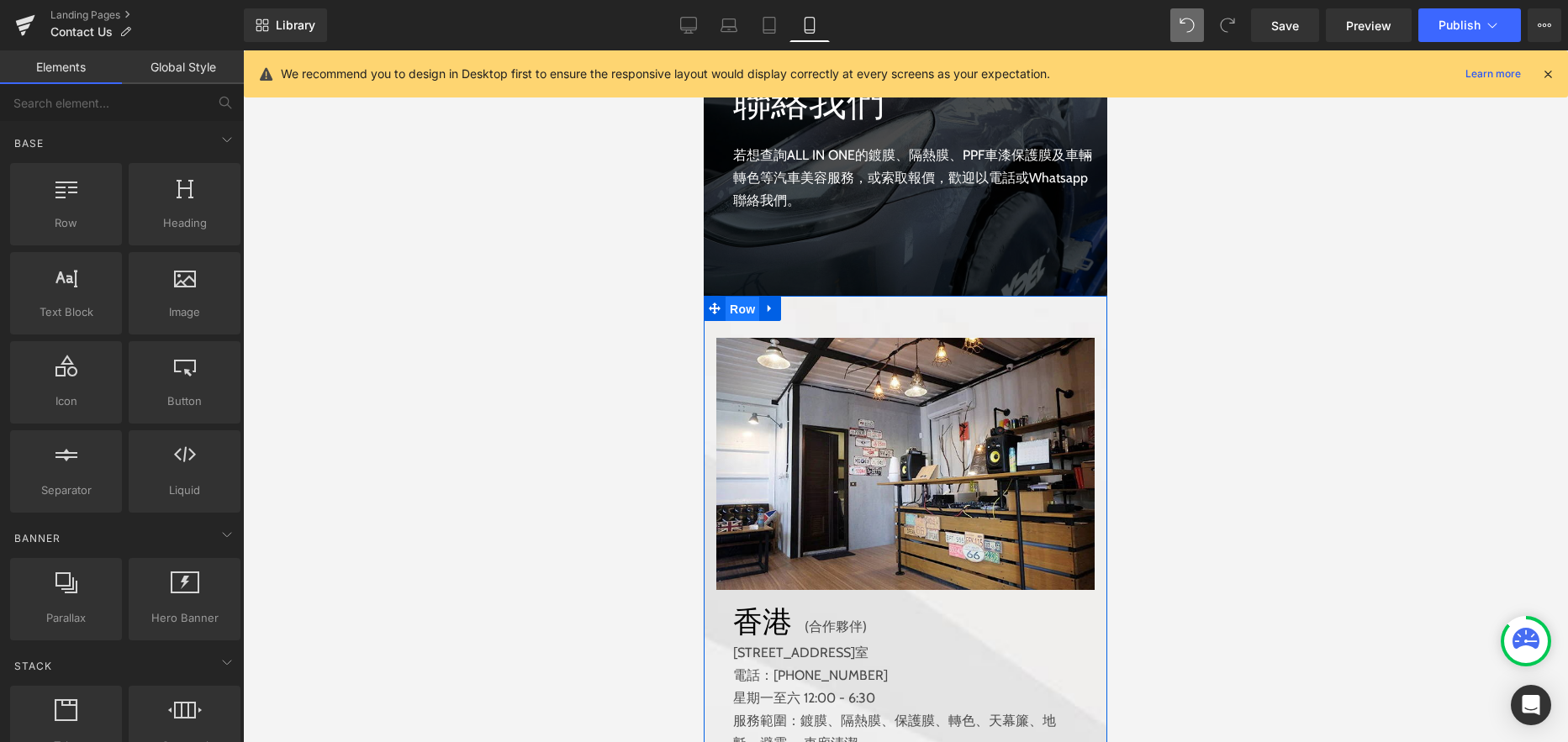
click at [739, 307] on span "Row" at bounding box center [742, 309] width 34 height 25
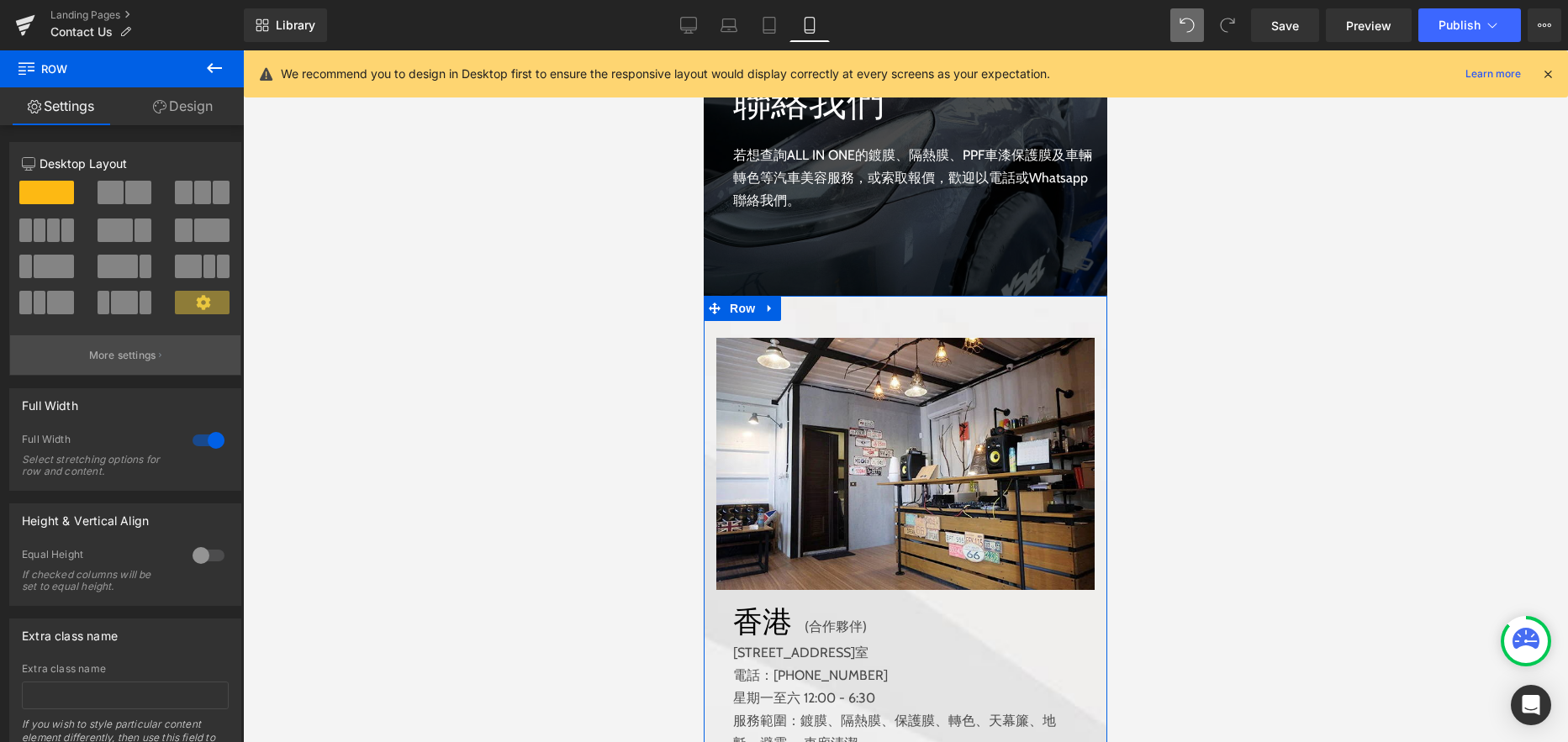
click at [138, 357] on p "More settings" at bounding box center [123, 355] width 68 height 15
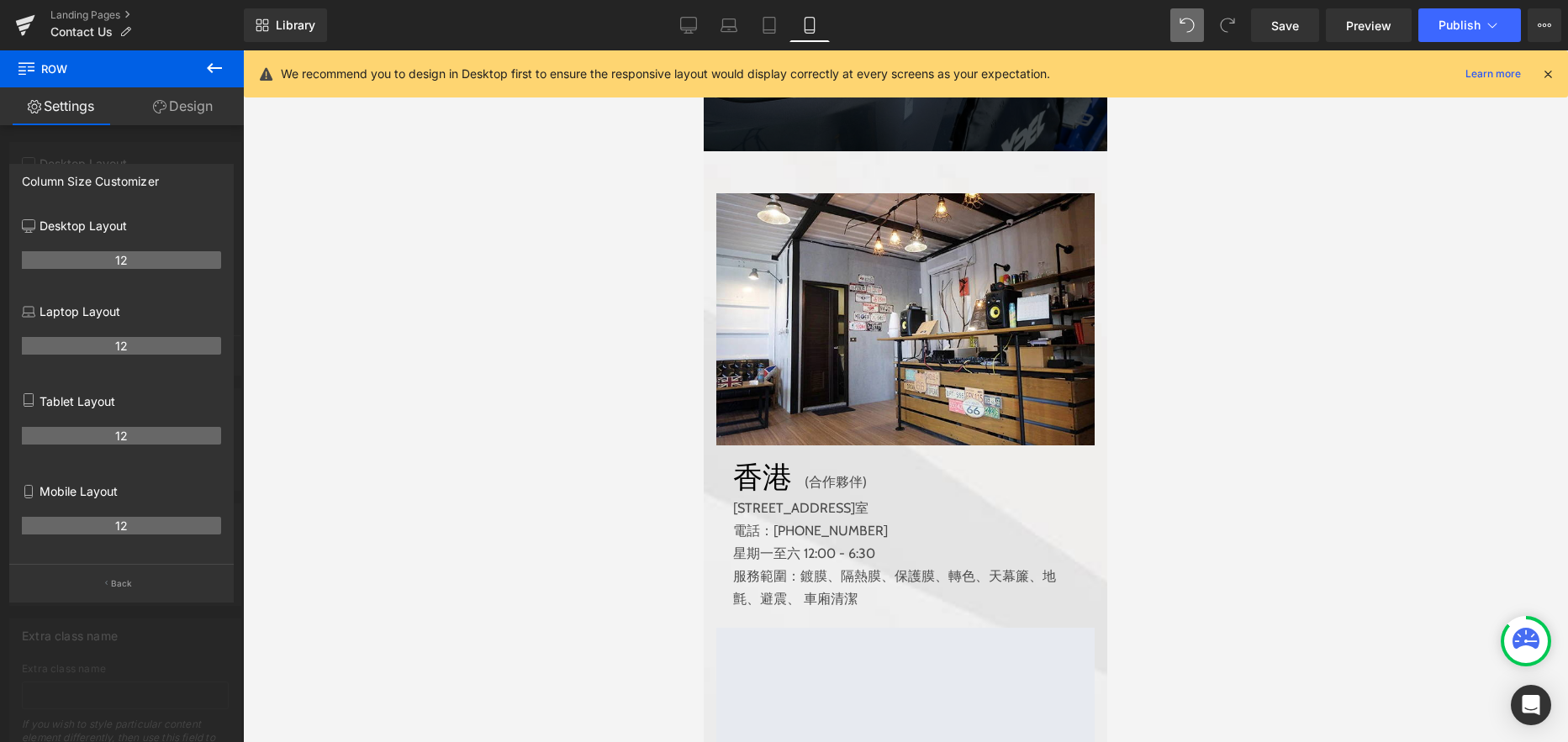
scroll to position [186, 0]
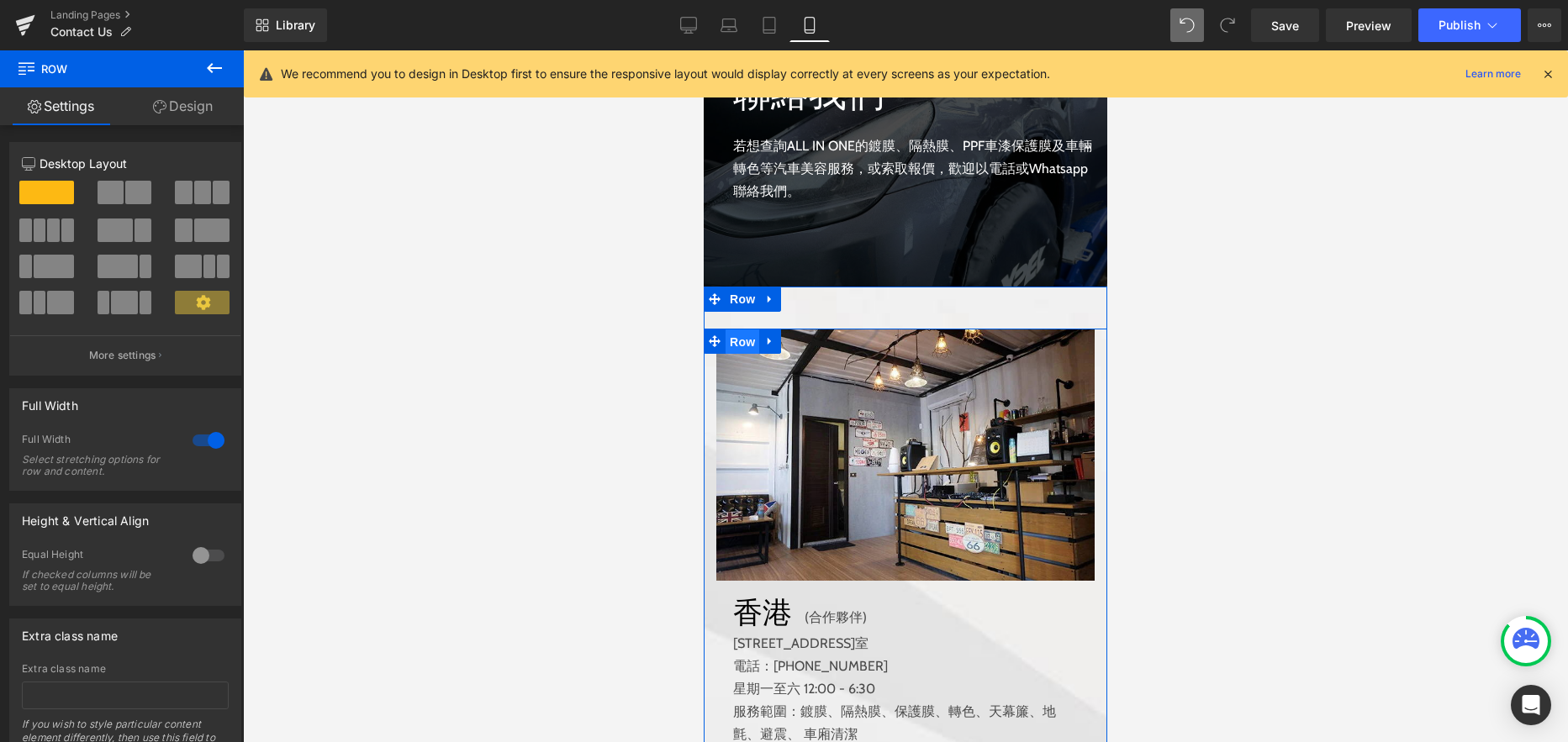
click at [737, 339] on span "Row" at bounding box center [742, 342] width 34 height 25
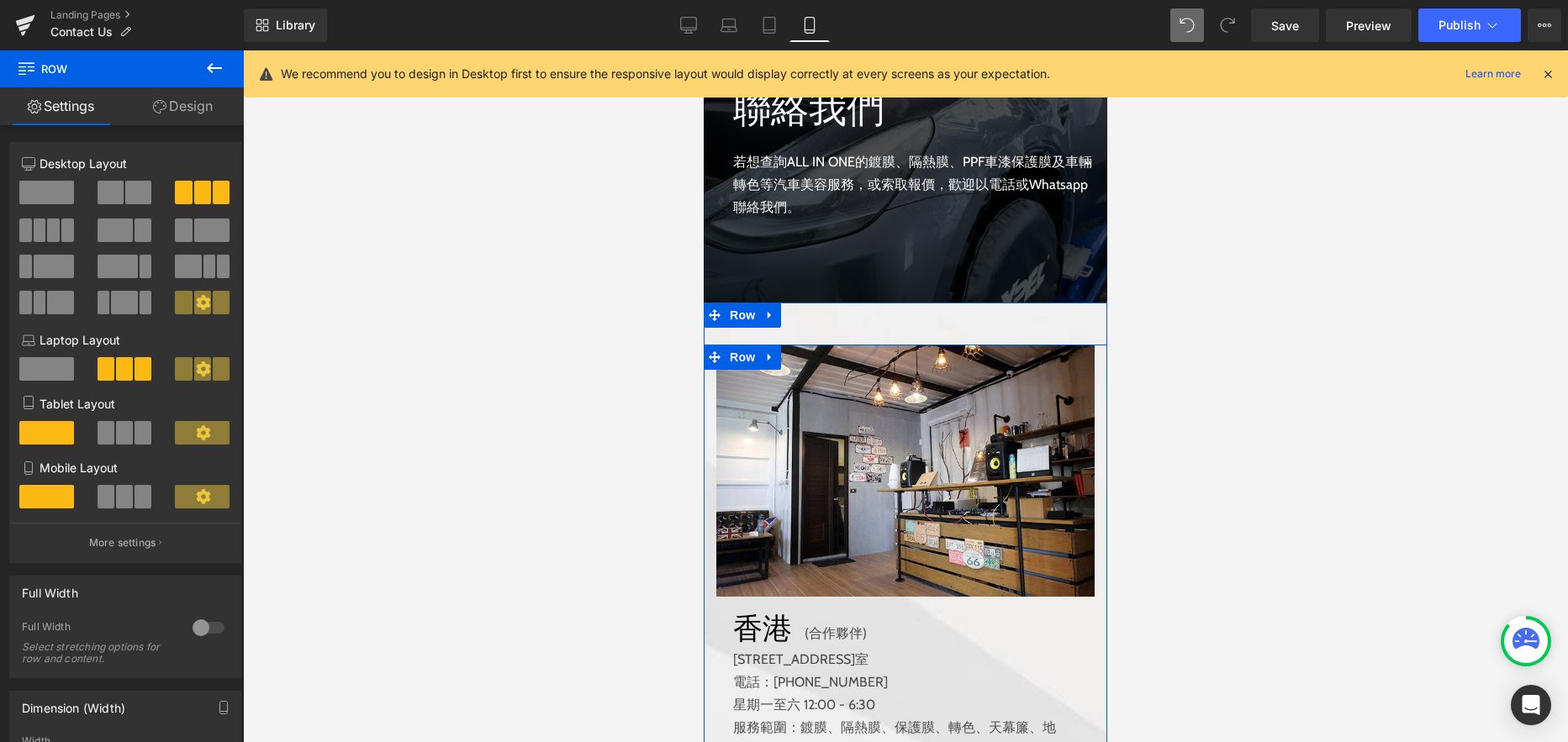
scroll to position [166, 0]
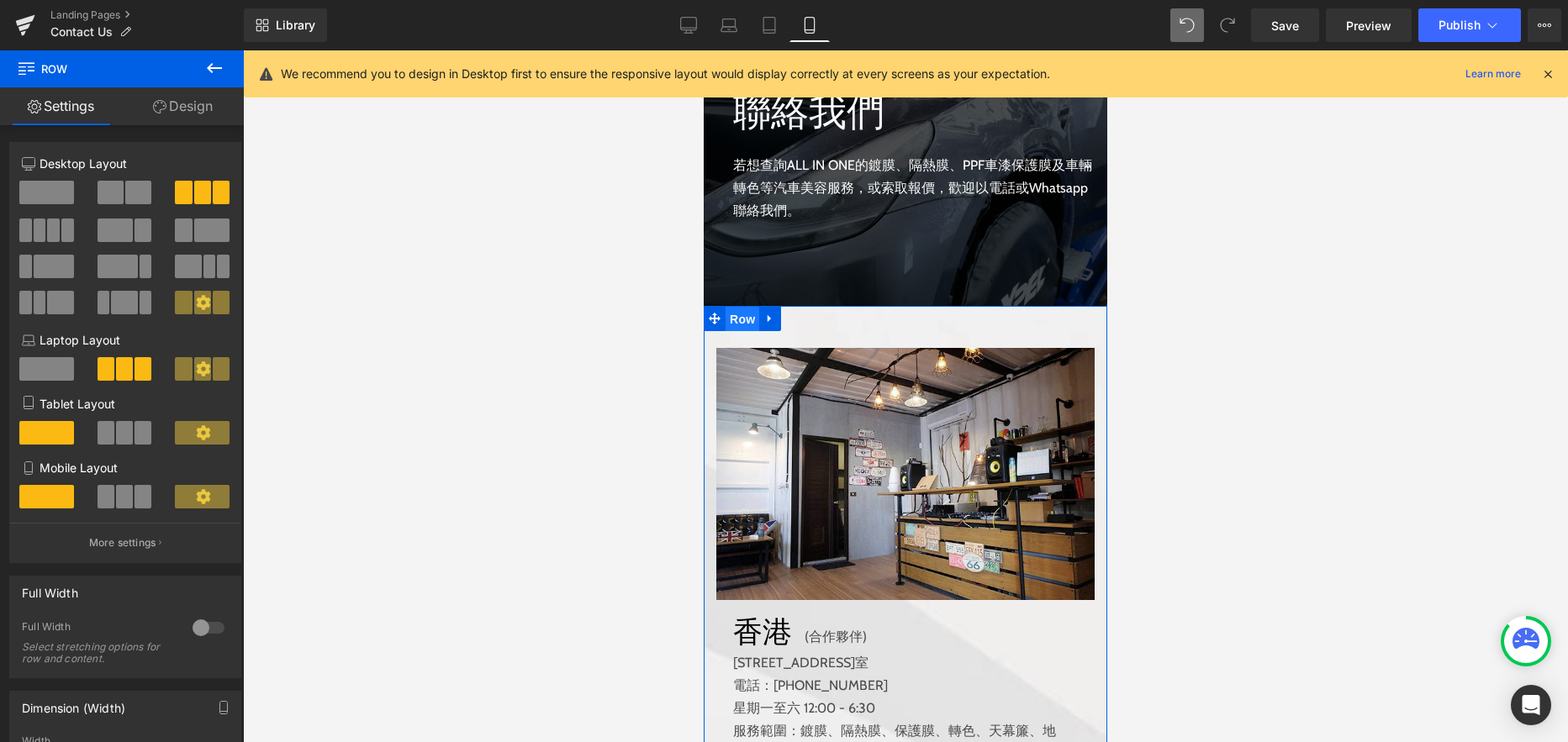
click at [735, 316] on span "Row" at bounding box center [742, 319] width 34 height 25
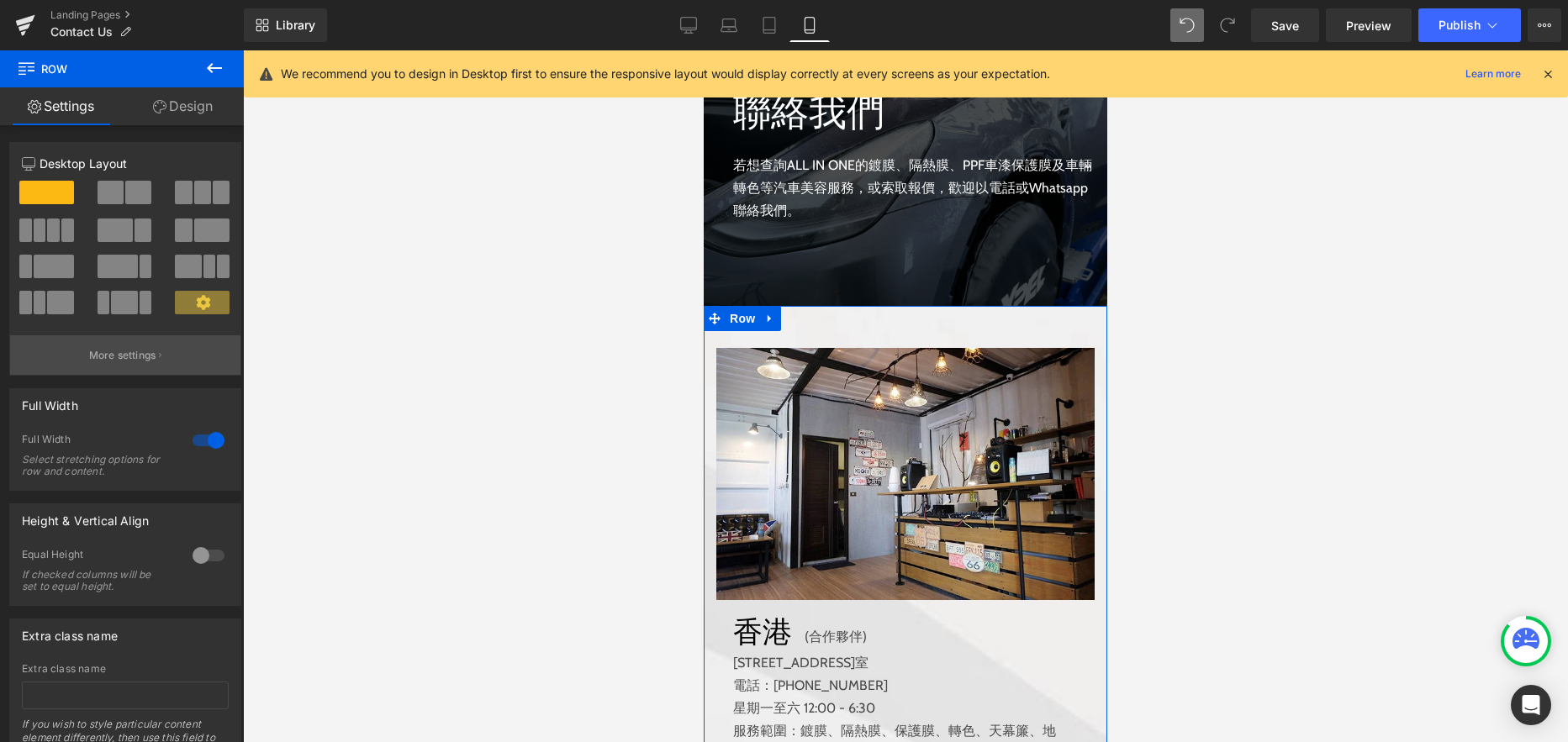
click at [109, 356] on p "More settings" at bounding box center [123, 355] width 68 height 15
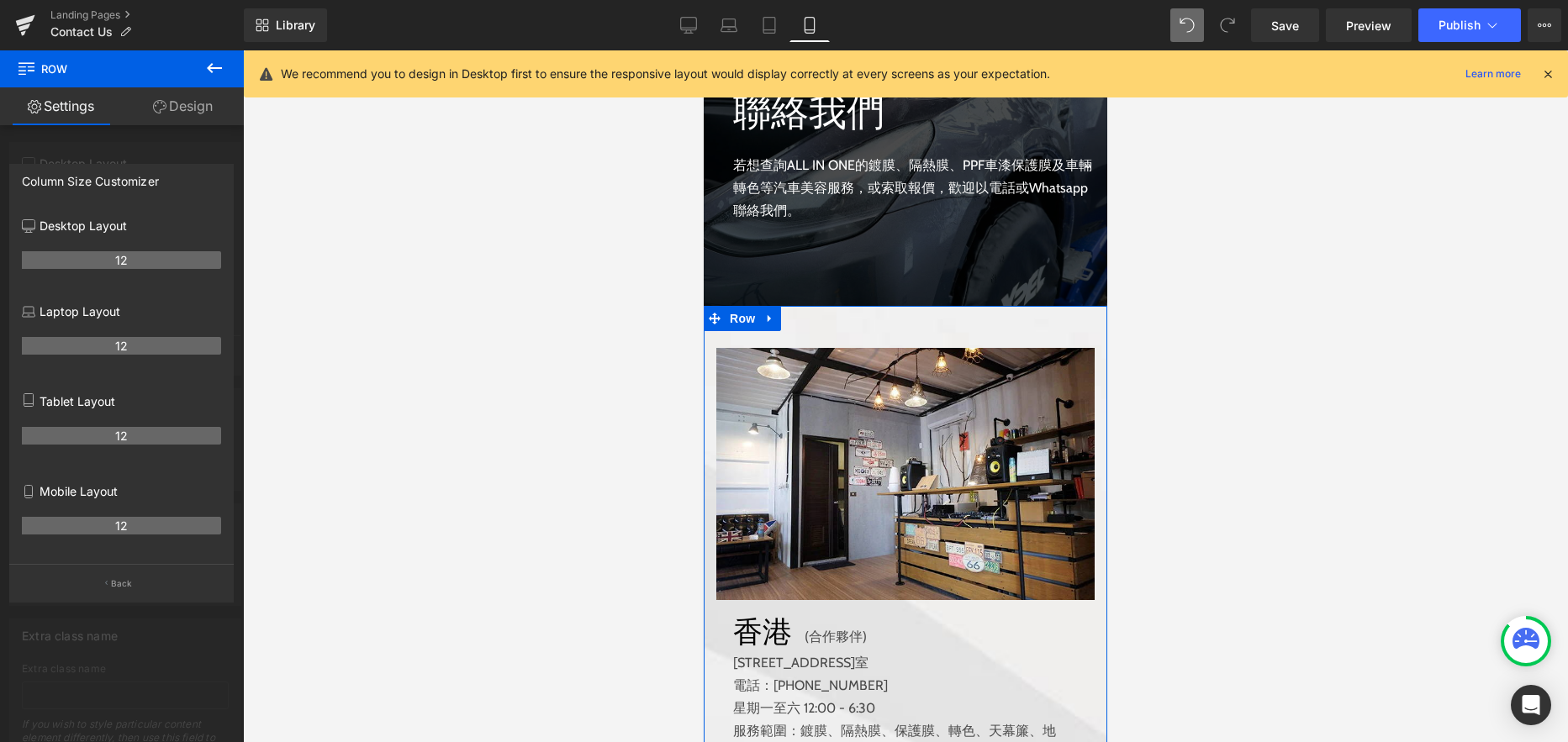
click at [84, 115] on link "Settings" at bounding box center [61, 106] width 122 height 38
drag, startPoint x: 218, startPoint y: 60, endPoint x: 207, endPoint y: 72, distance: 16.3
click at [218, 61] on icon at bounding box center [214, 68] width 20 height 20
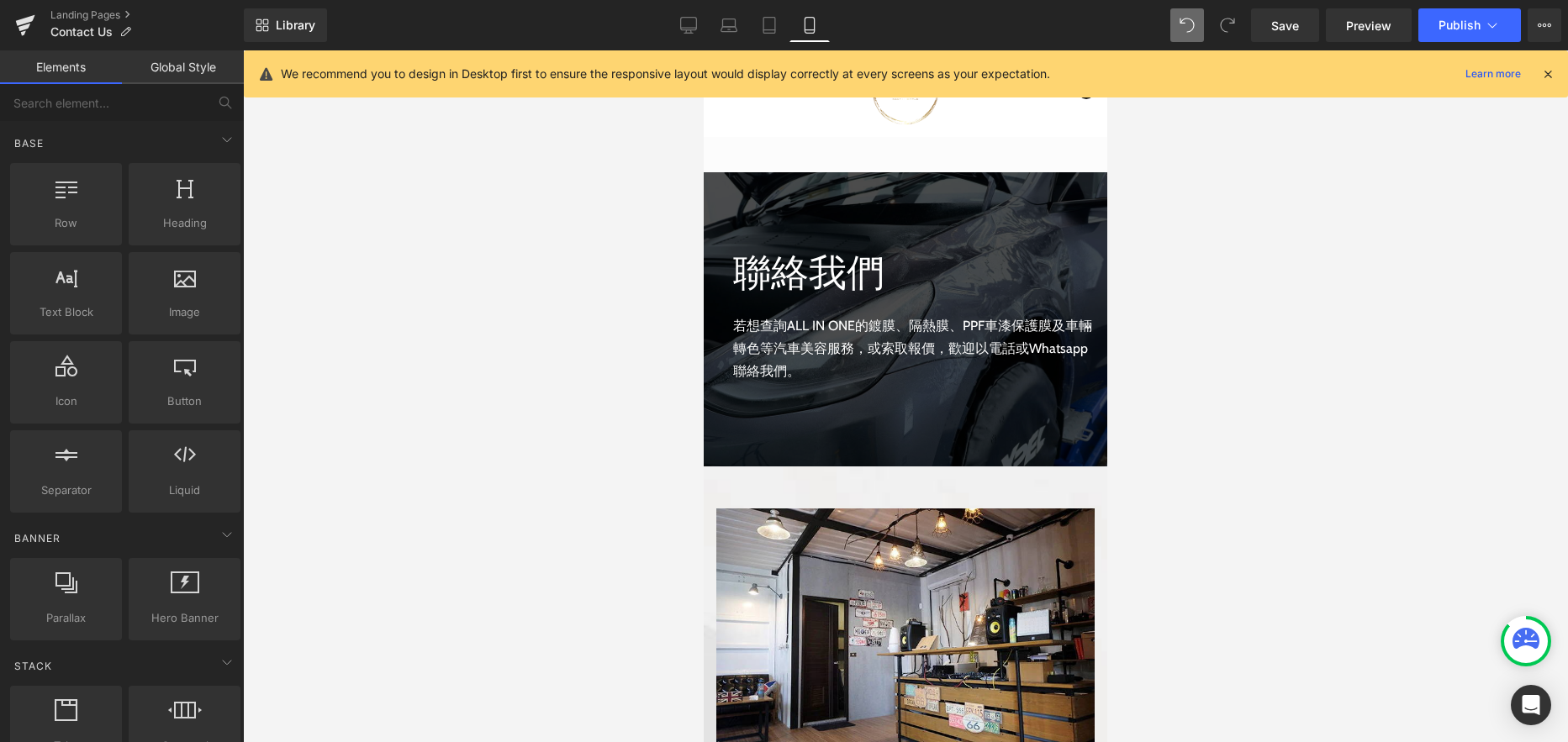
scroll to position [0, 0]
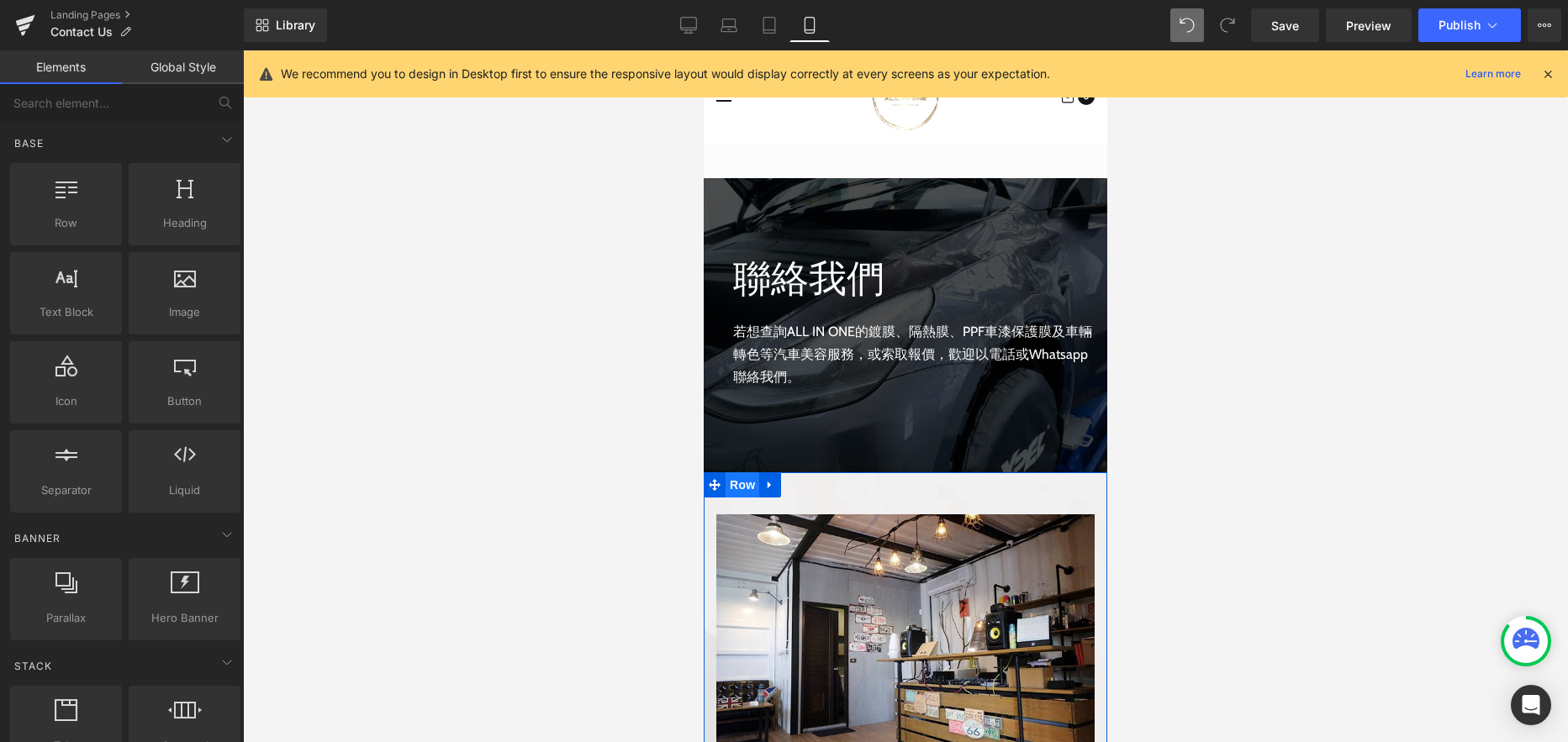
click at [733, 480] on span "Row" at bounding box center [742, 485] width 34 height 25
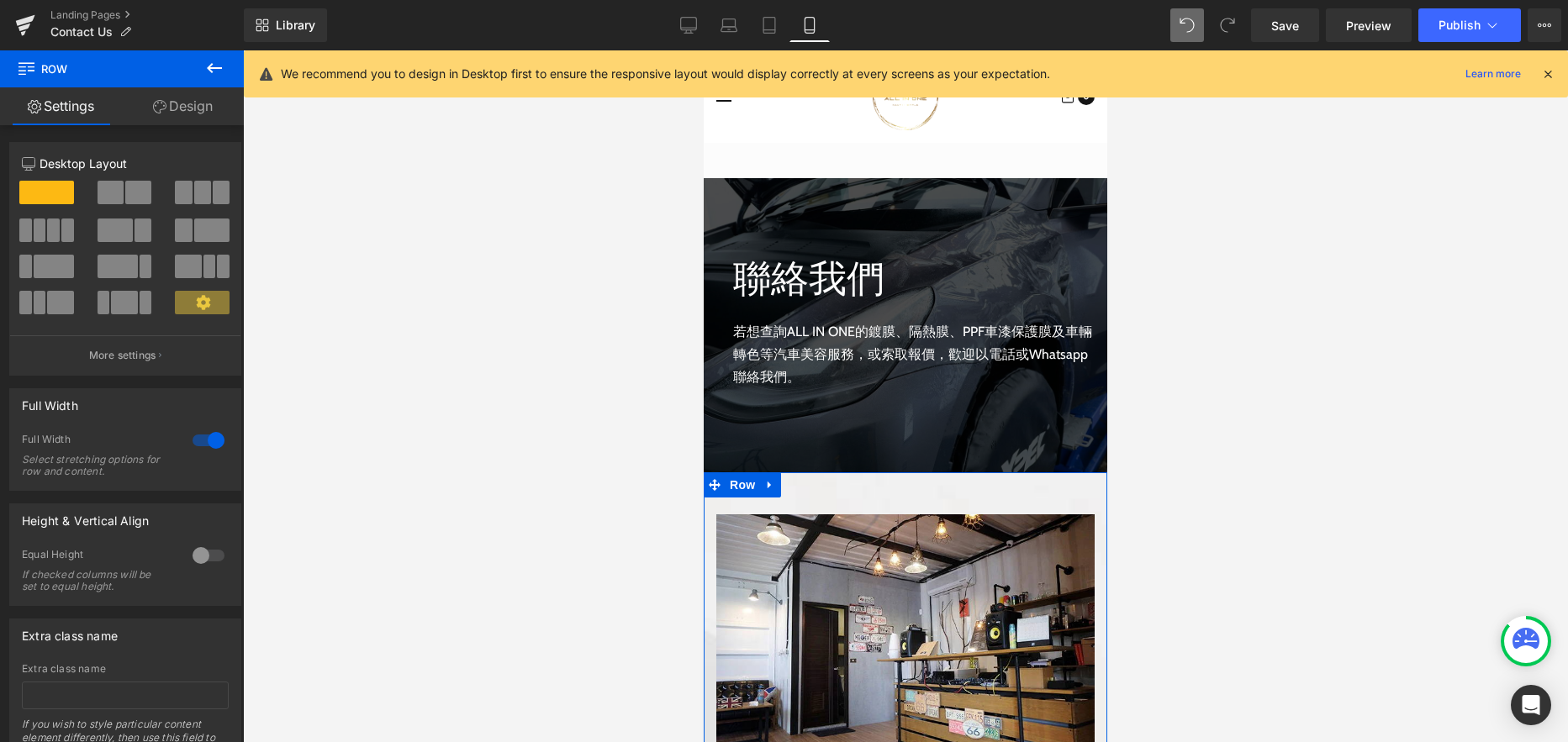
click at [204, 110] on link "Design" at bounding box center [182, 106] width 122 height 38
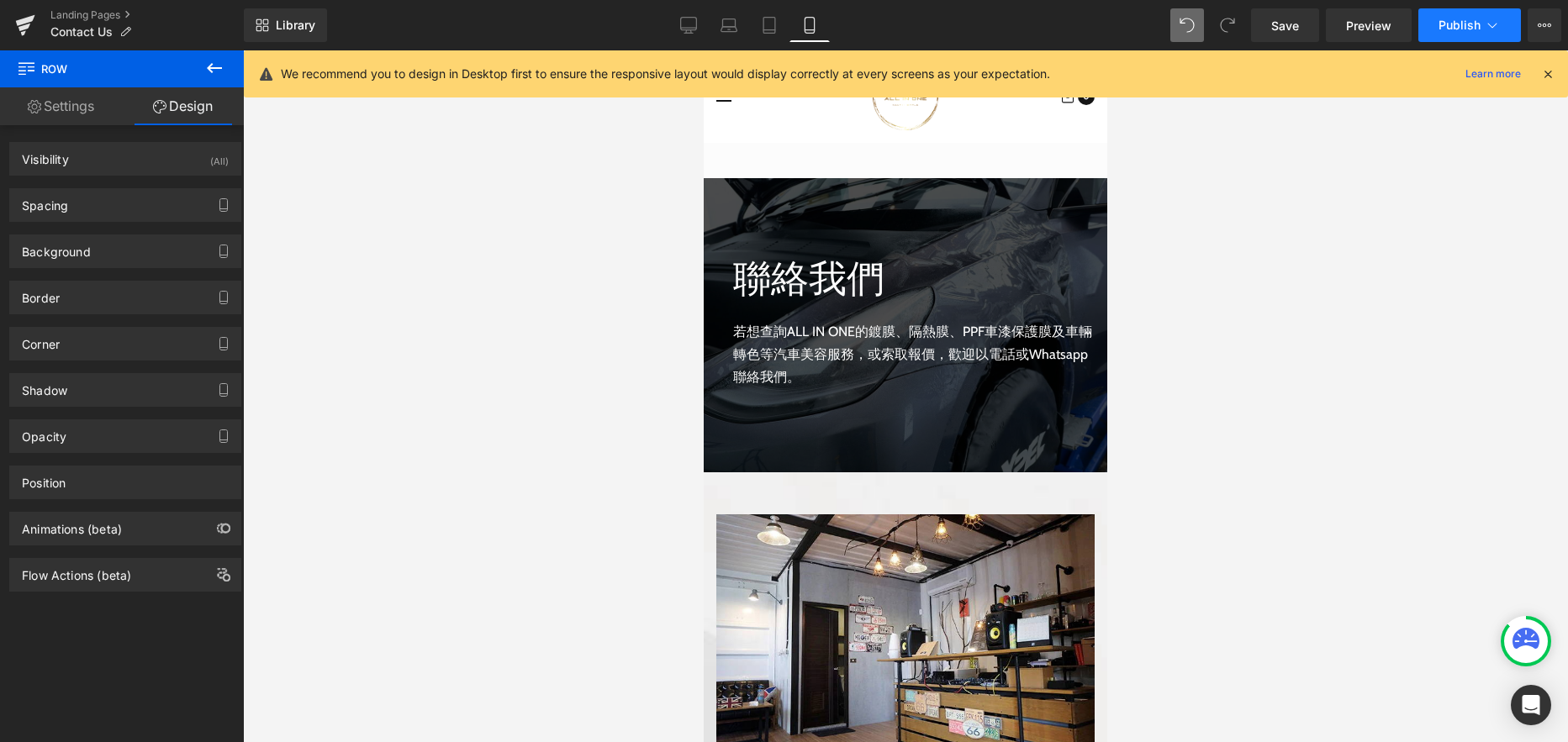
click at [1462, 12] on button "Publish" at bounding box center [1468, 25] width 102 height 34
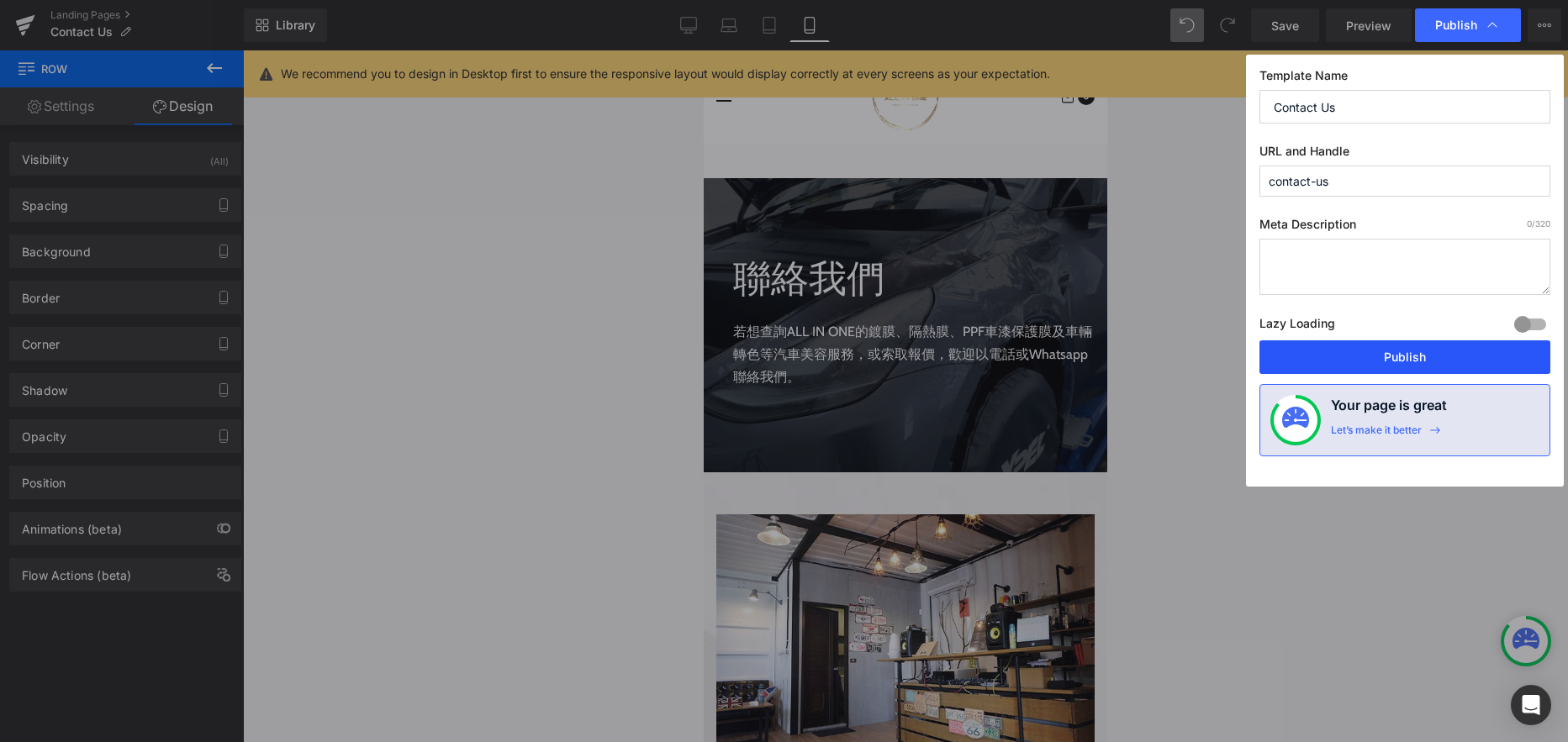
click at [1368, 356] on button "Publish" at bounding box center [1404, 358] width 291 height 34
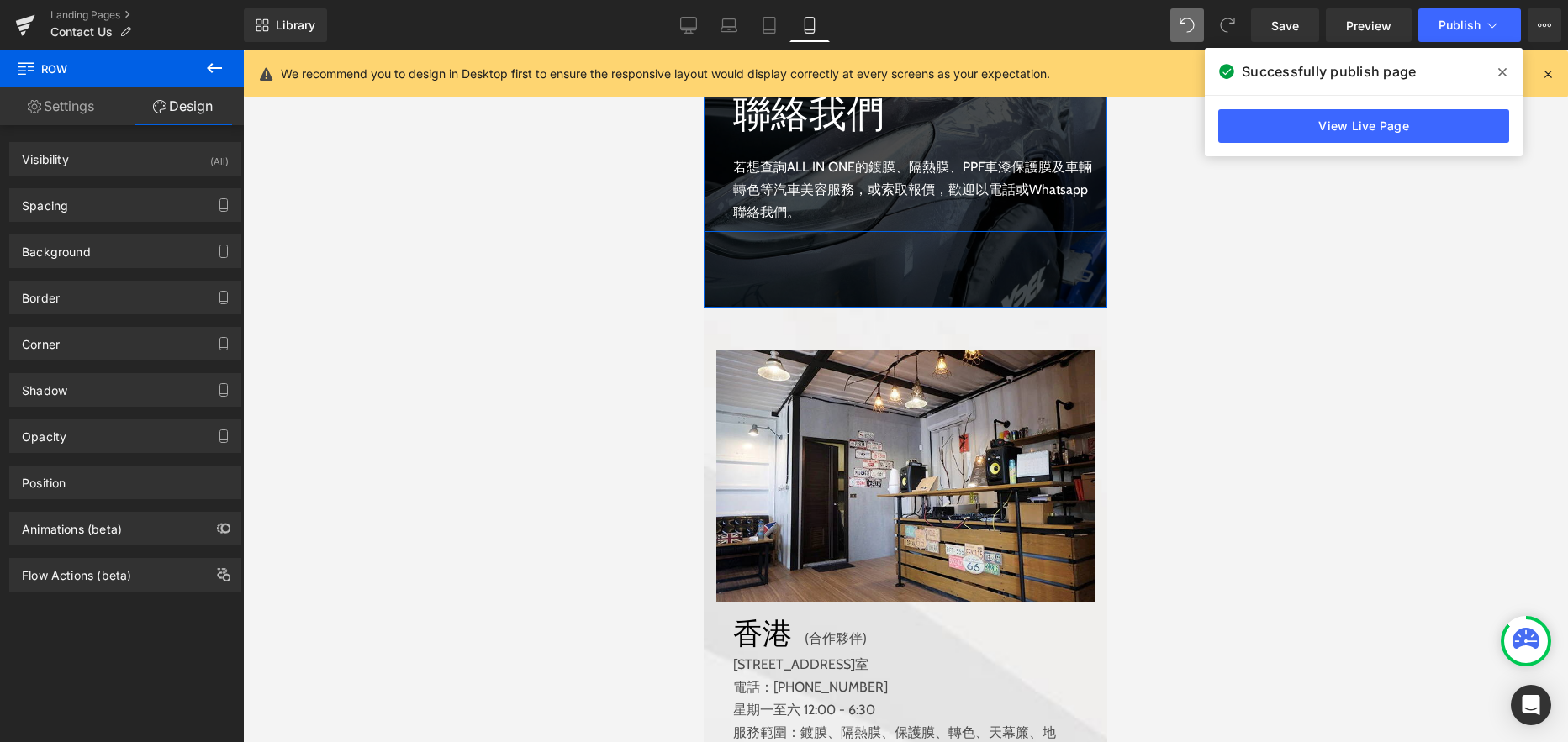
scroll to position [484, 0]
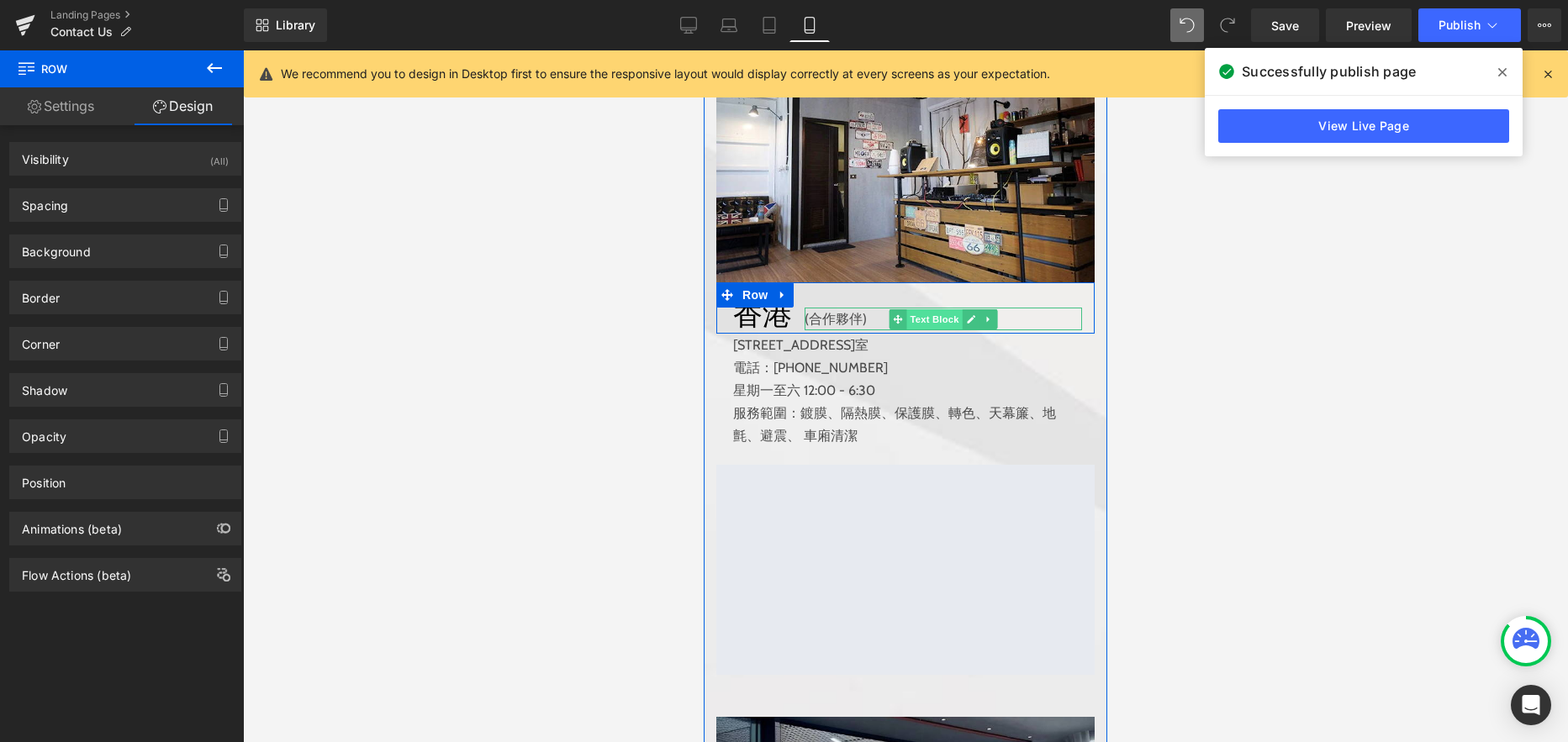
click at [934, 320] on span "Text Block" at bounding box center [934, 319] width 55 height 20
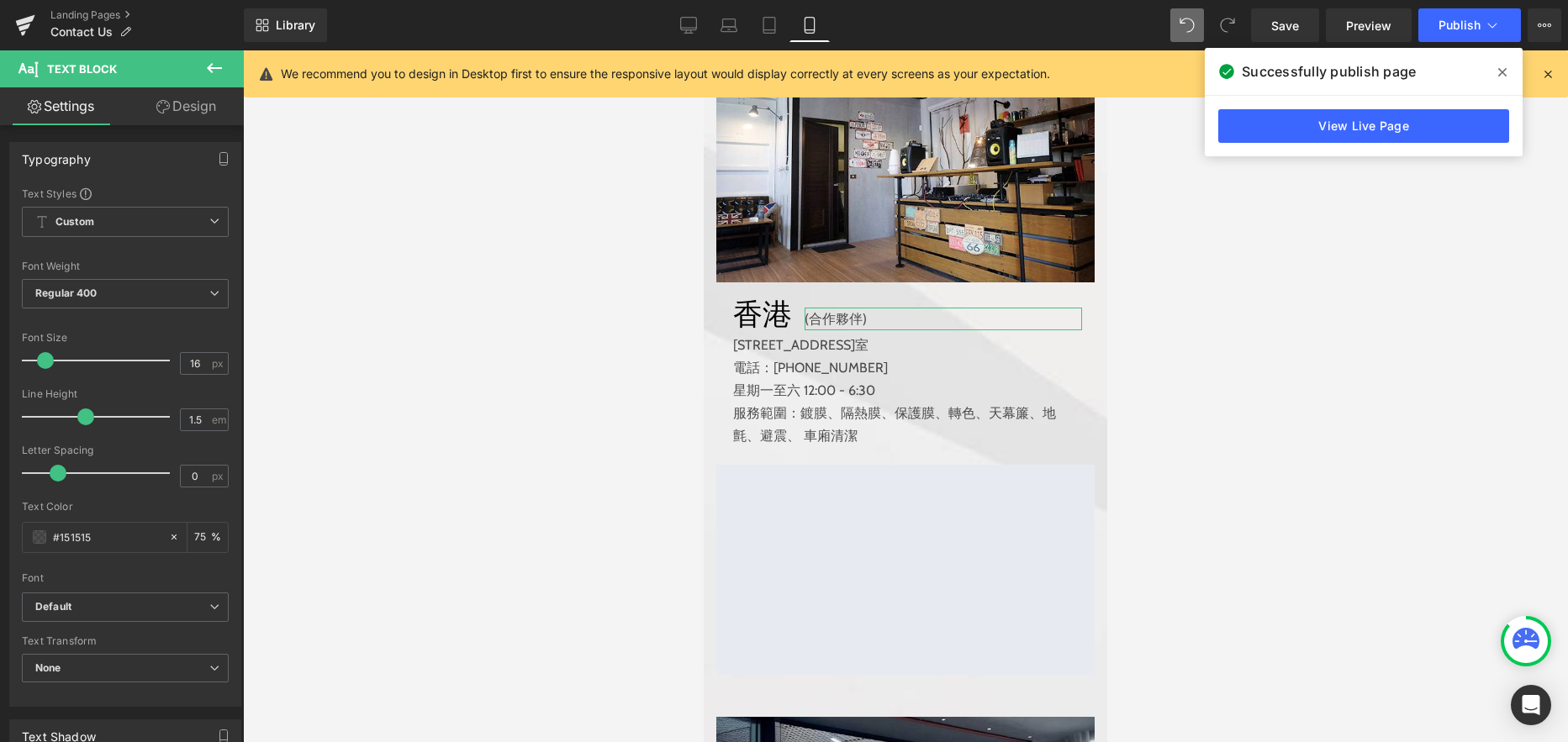
click at [200, 105] on link "Design" at bounding box center [186, 106] width 122 height 38
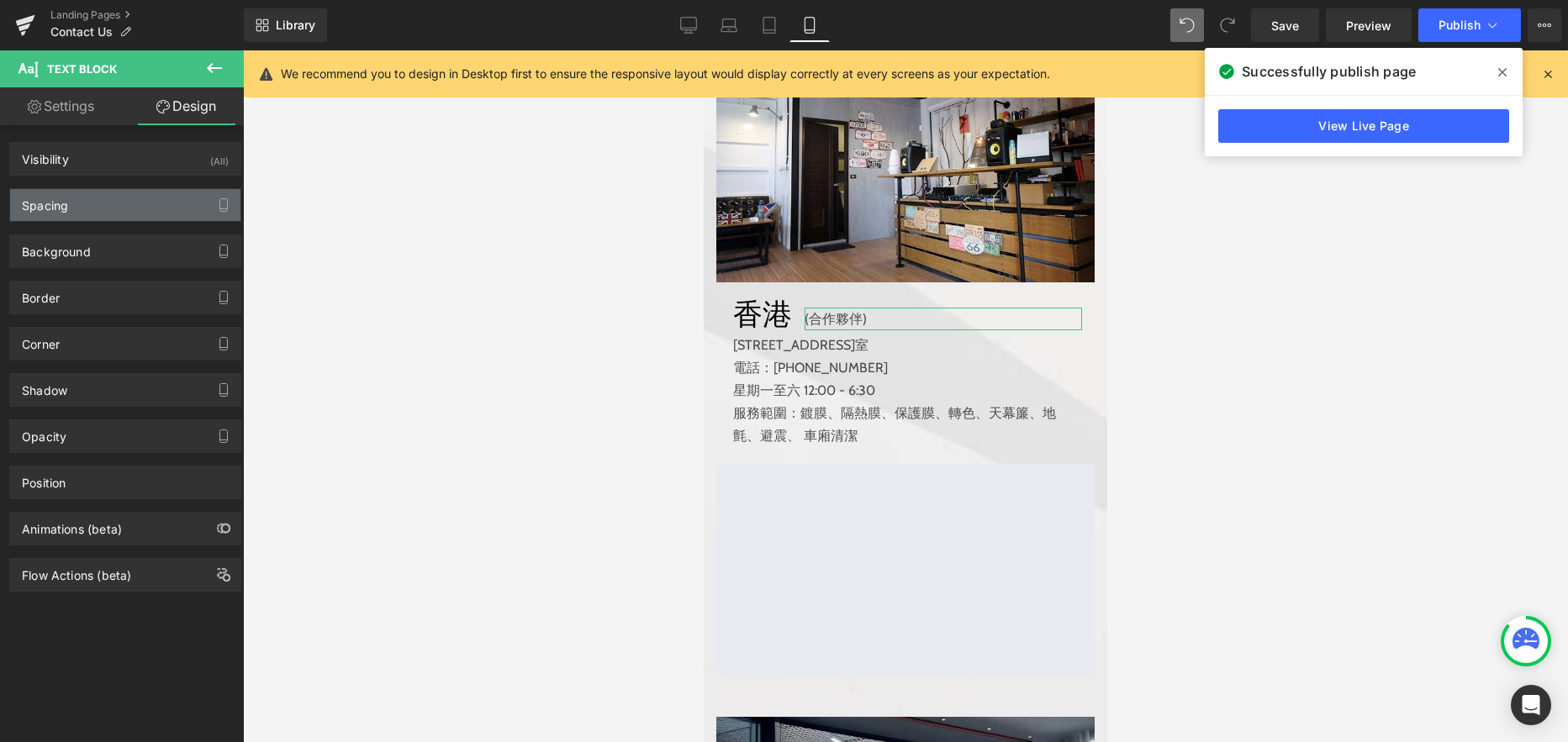
click at [110, 210] on div "Spacing" at bounding box center [125, 206] width 230 height 32
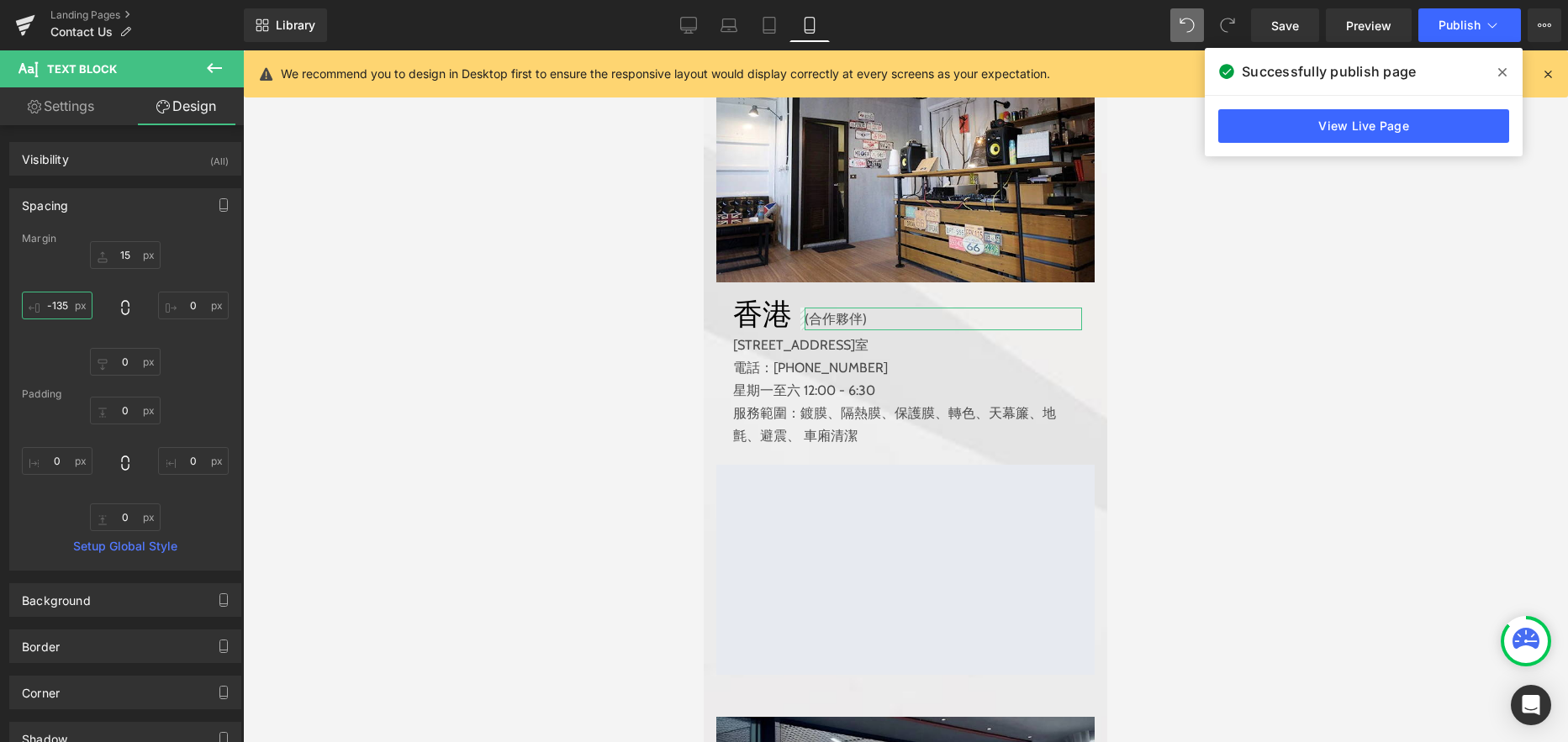
click at [66, 304] on input "-135" at bounding box center [57, 305] width 70 height 28
type input "-115"
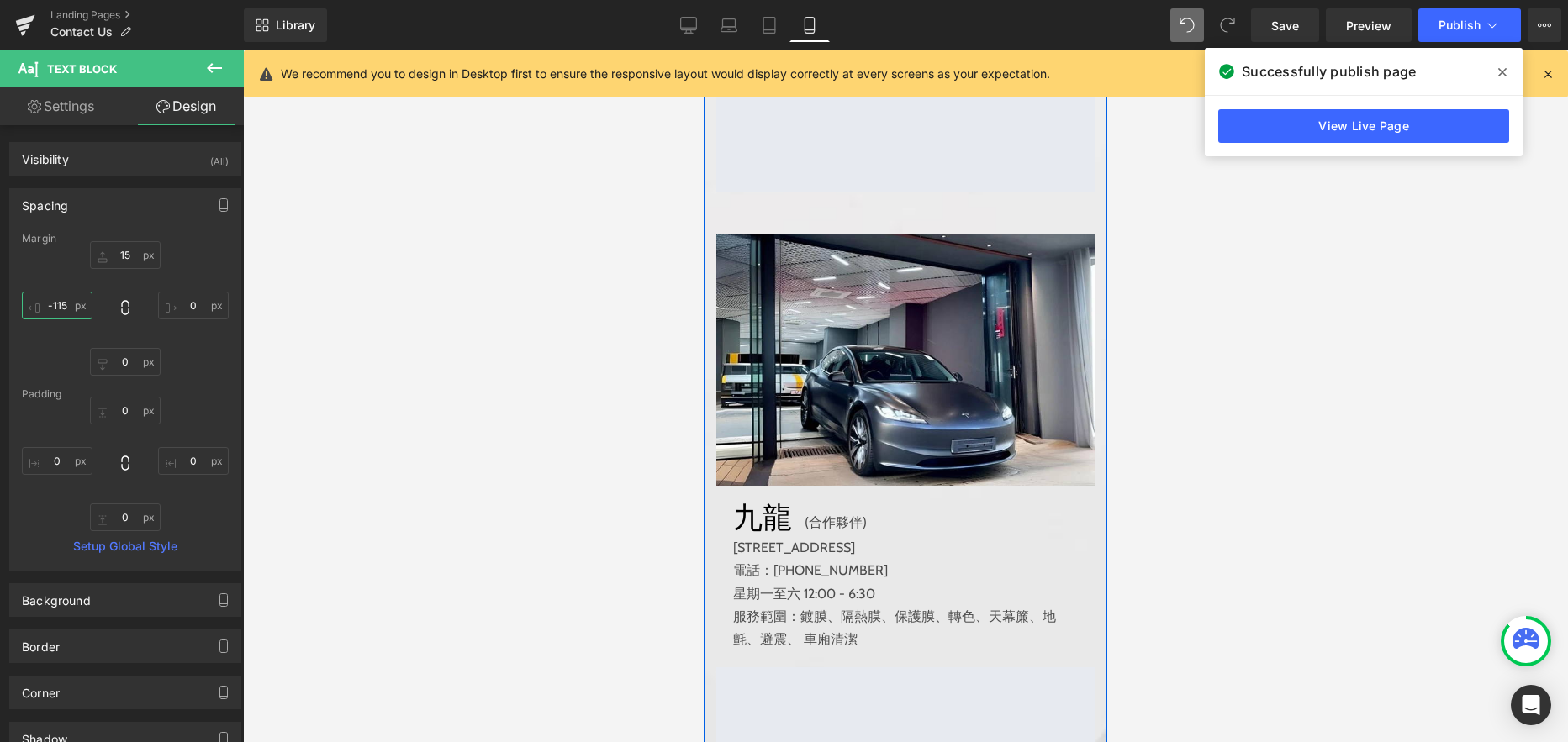
scroll to position [1017, 0]
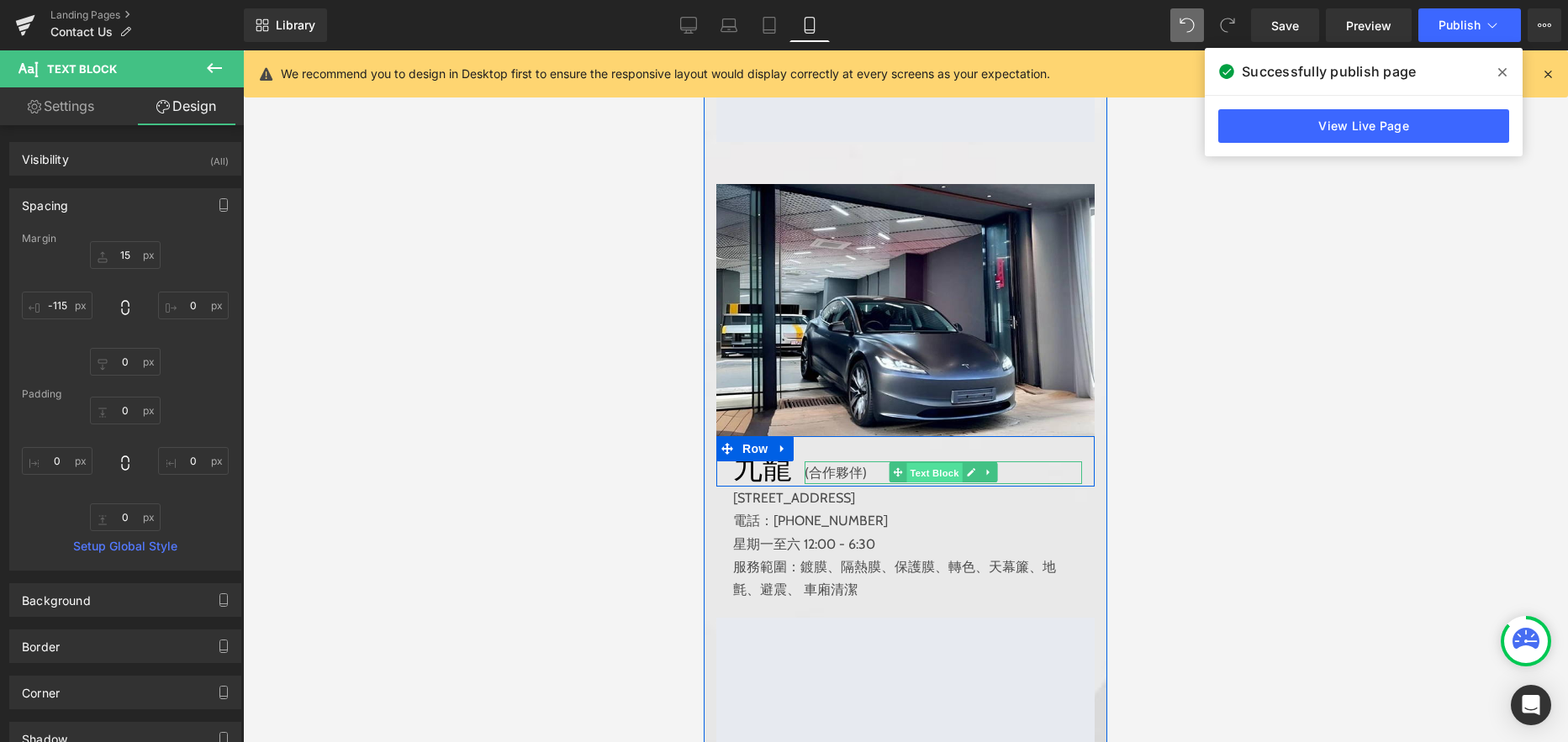
click at [932, 472] on span "Text Block" at bounding box center [934, 472] width 55 height 20
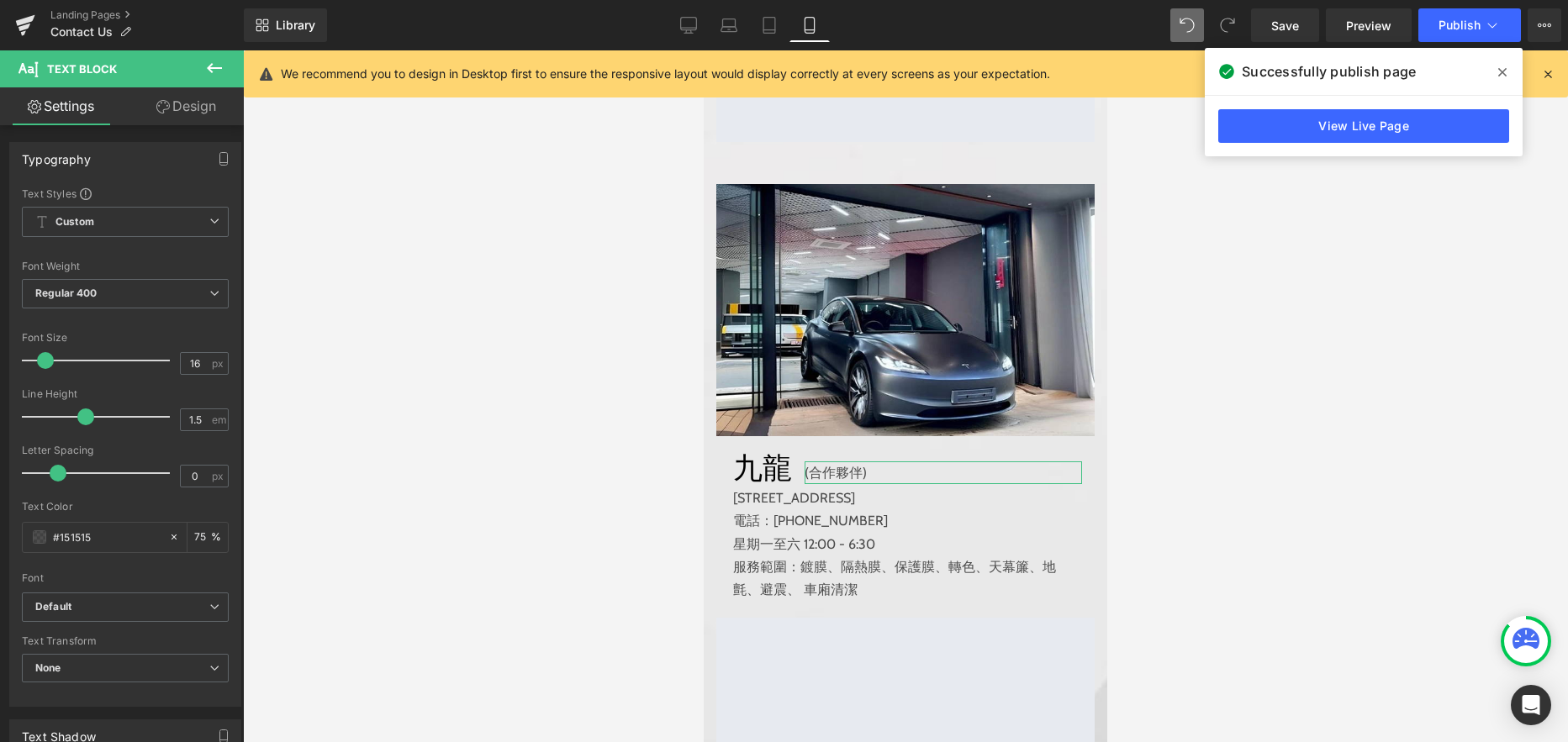
click at [185, 108] on link "Design" at bounding box center [186, 106] width 122 height 38
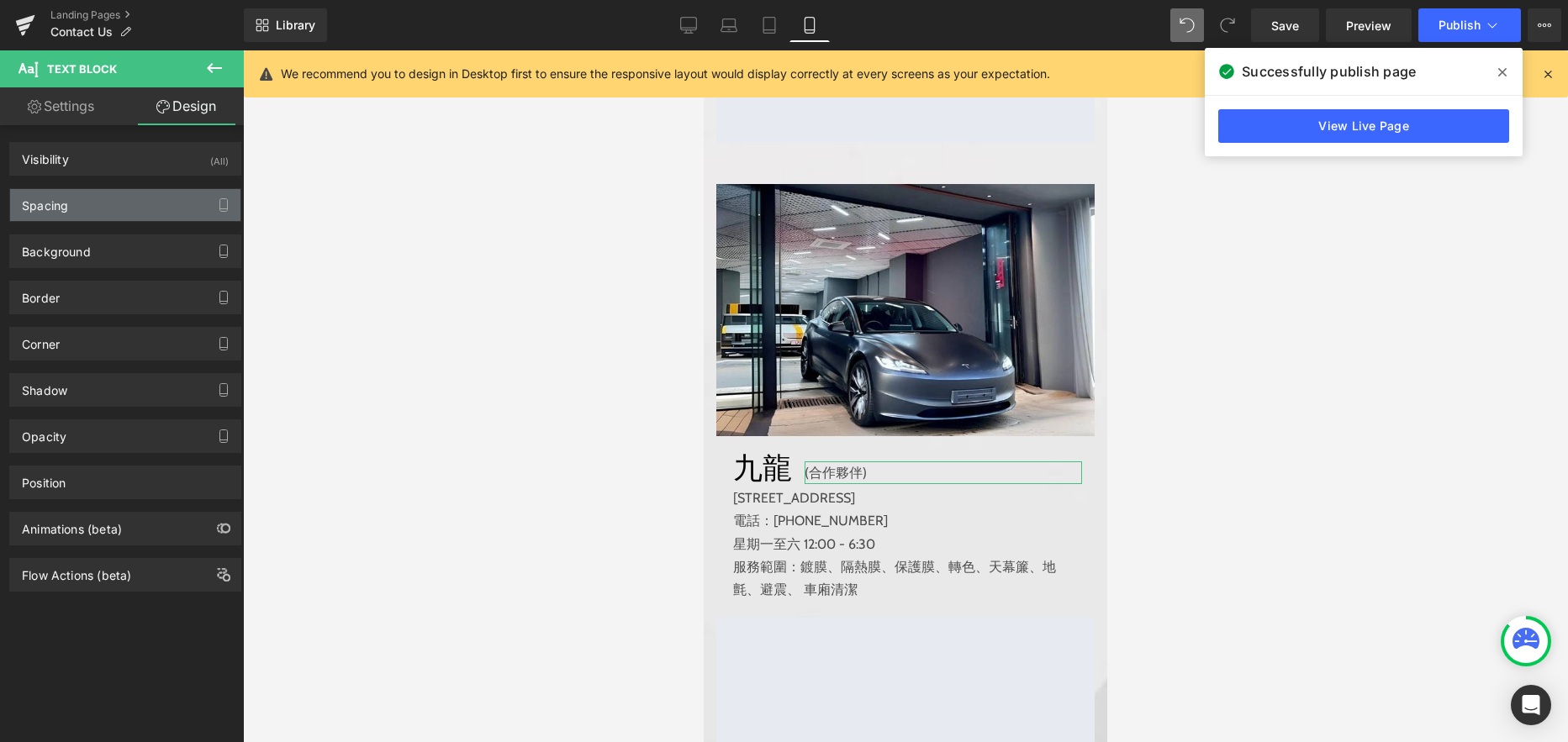
click at [110, 208] on div "Spacing" at bounding box center [125, 206] width 230 height 32
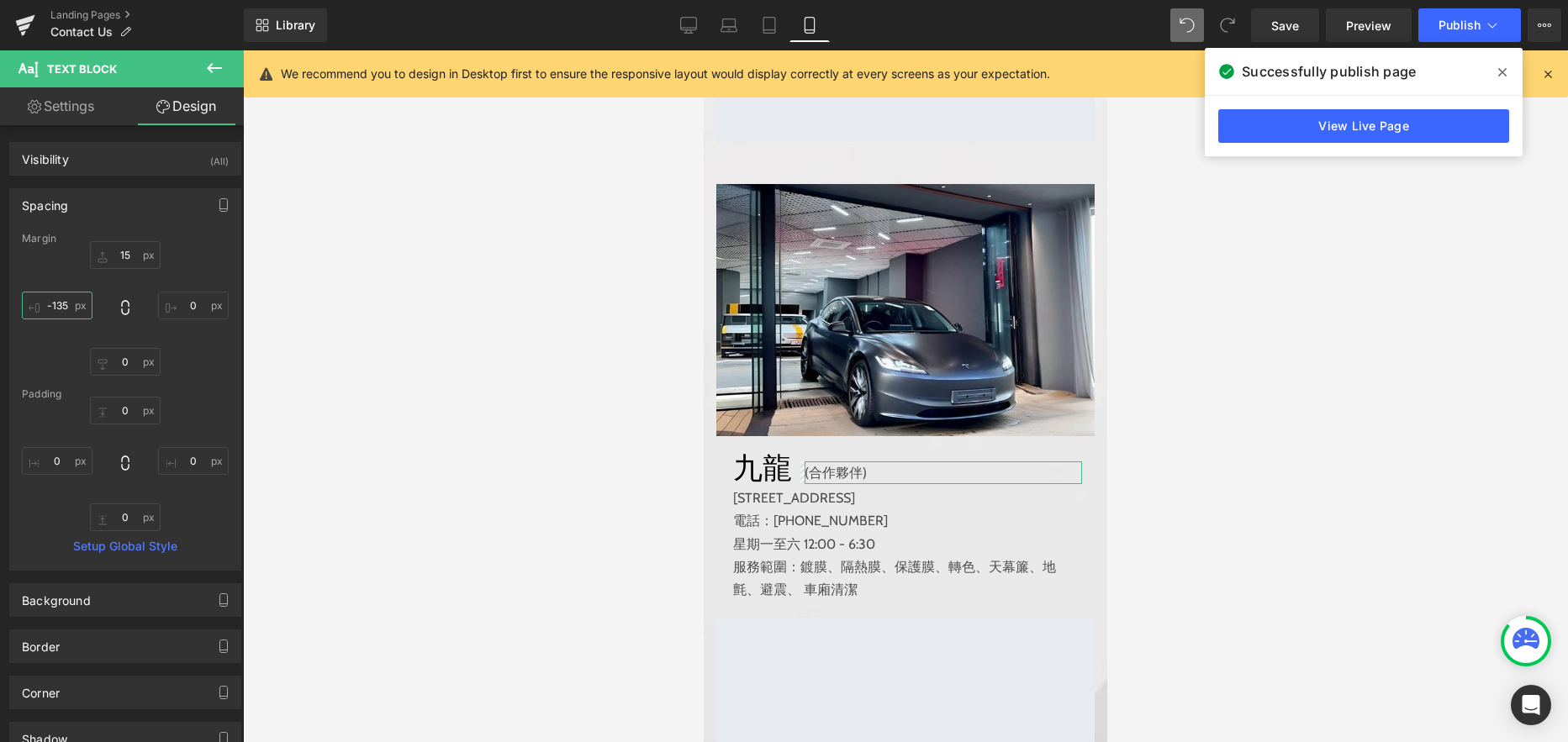
click at [65, 311] on input "-135" at bounding box center [57, 305] width 70 height 28
type input "-115"
click at [1458, 28] on span "Publish" at bounding box center [1459, 25] width 42 height 13
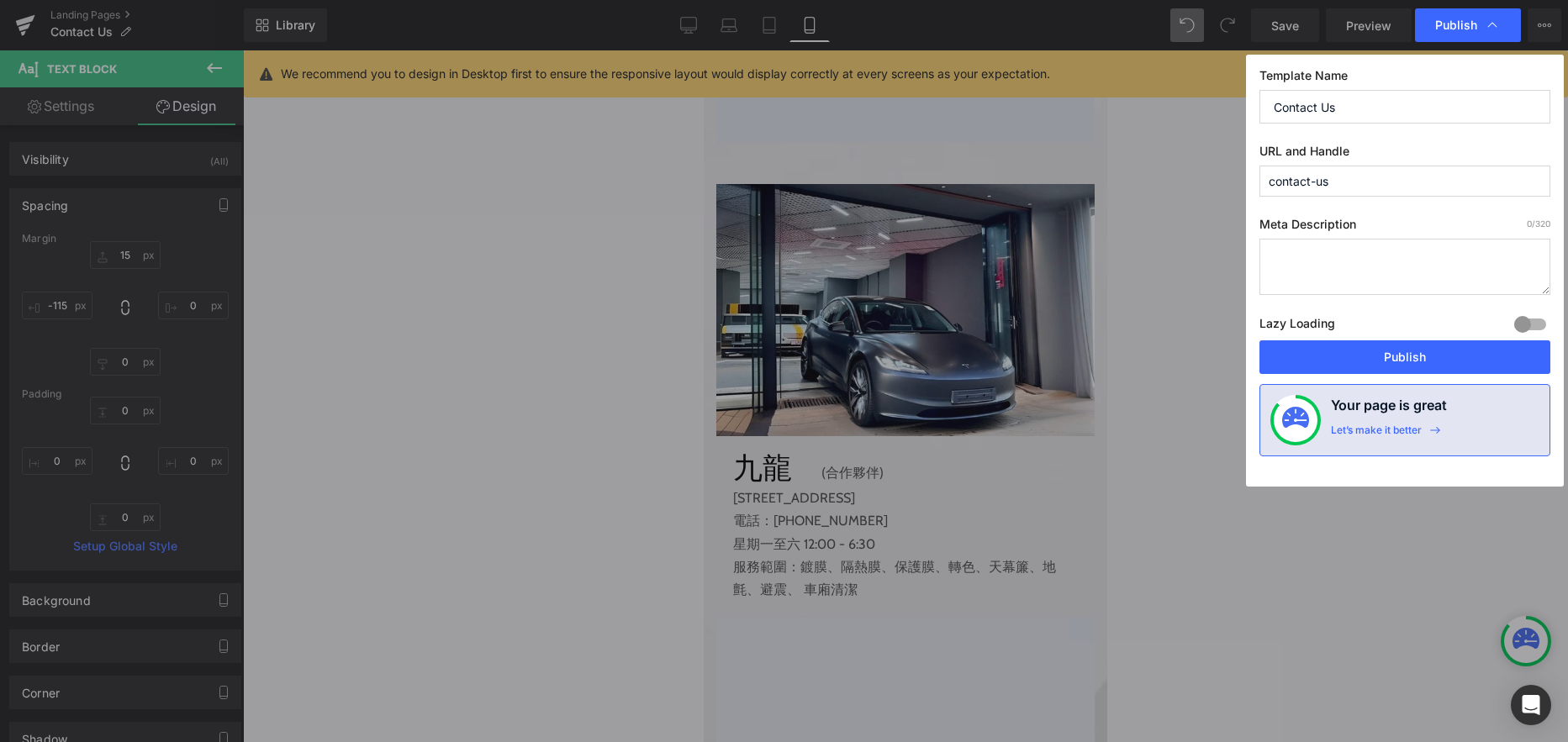
click at [1410, 356] on button "Publish" at bounding box center [1404, 358] width 291 height 34
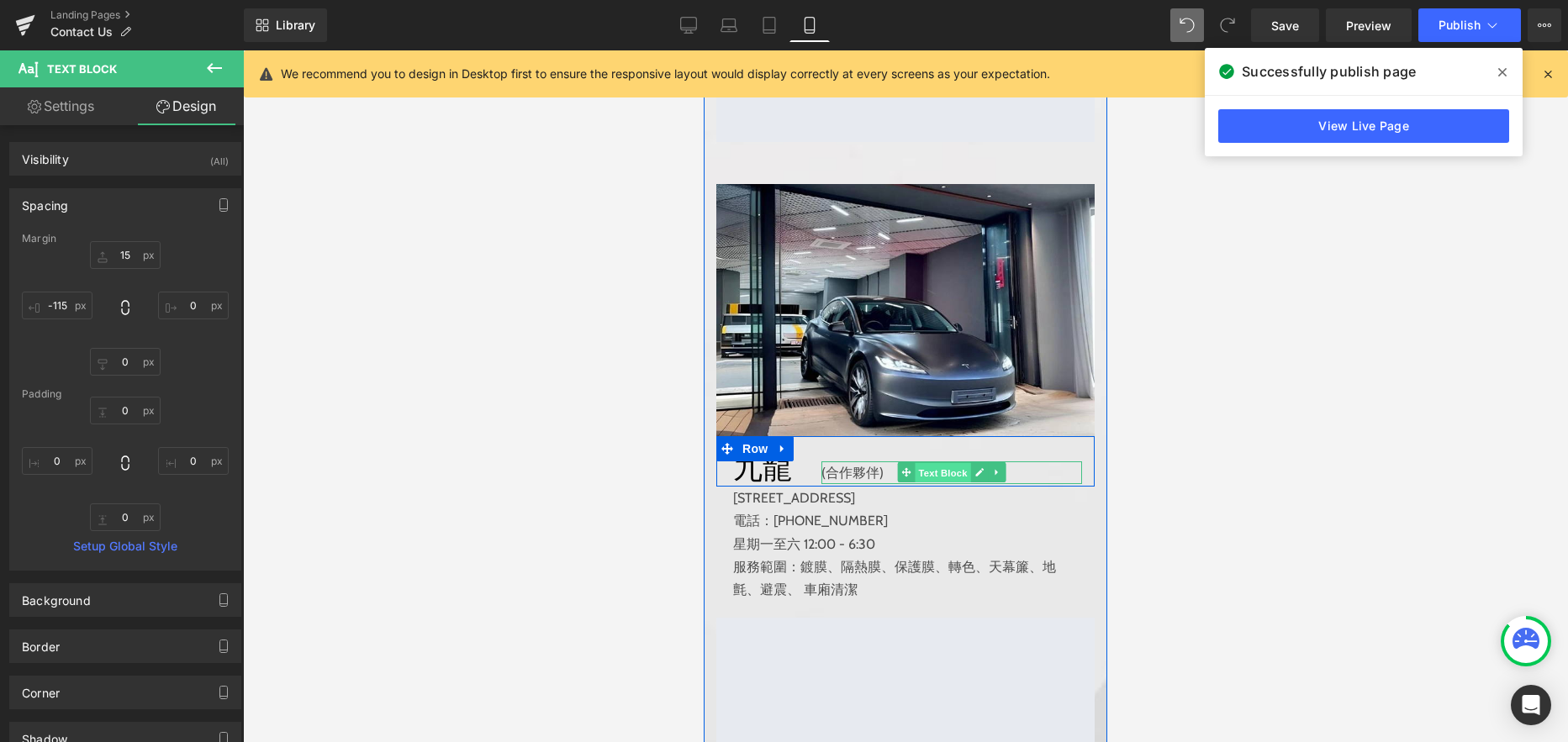
click at [943, 474] on span "Text Block" at bounding box center [942, 472] width 55 height 20
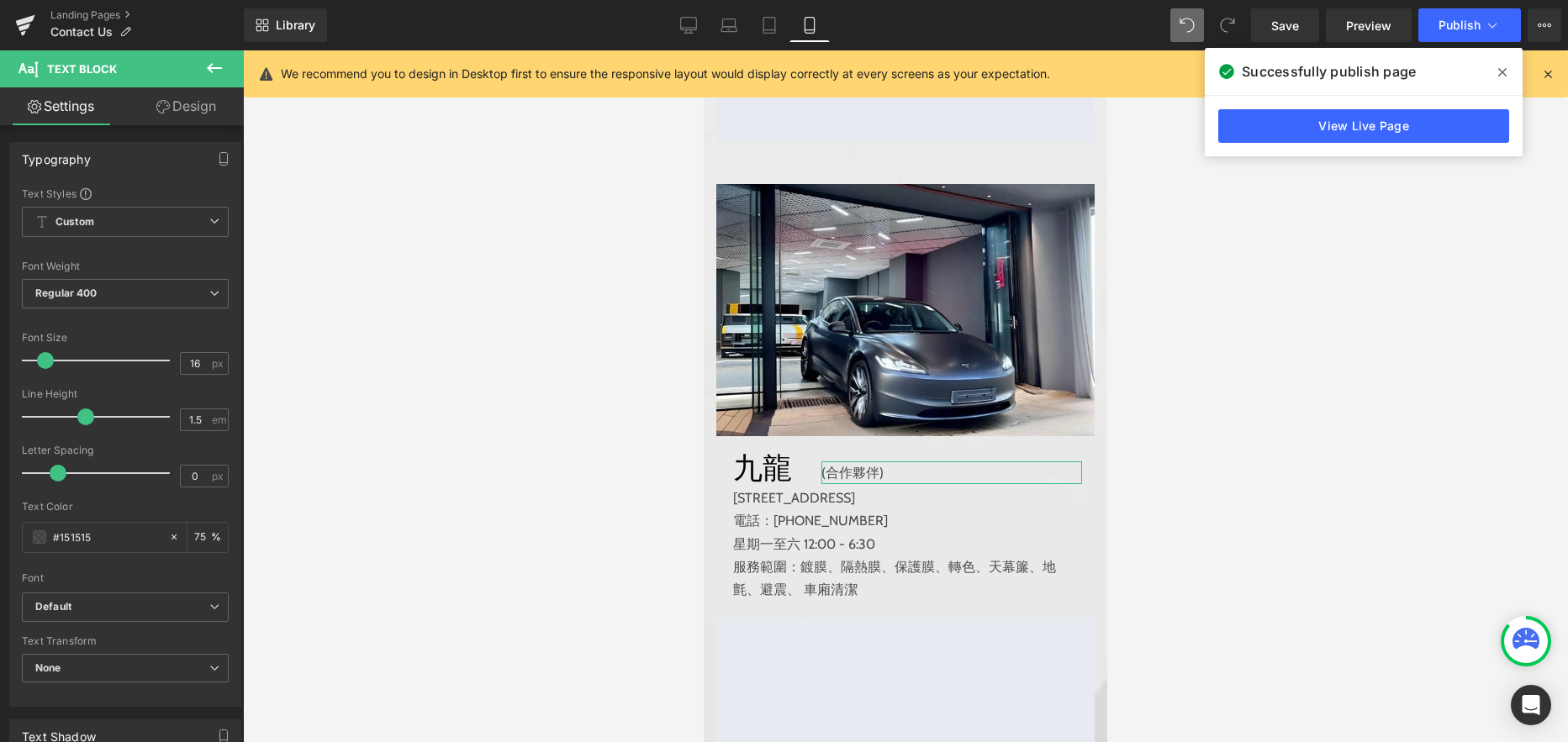
click at [198, 105] on link "Design" at bounding box center [186, 106] width 122 height 38
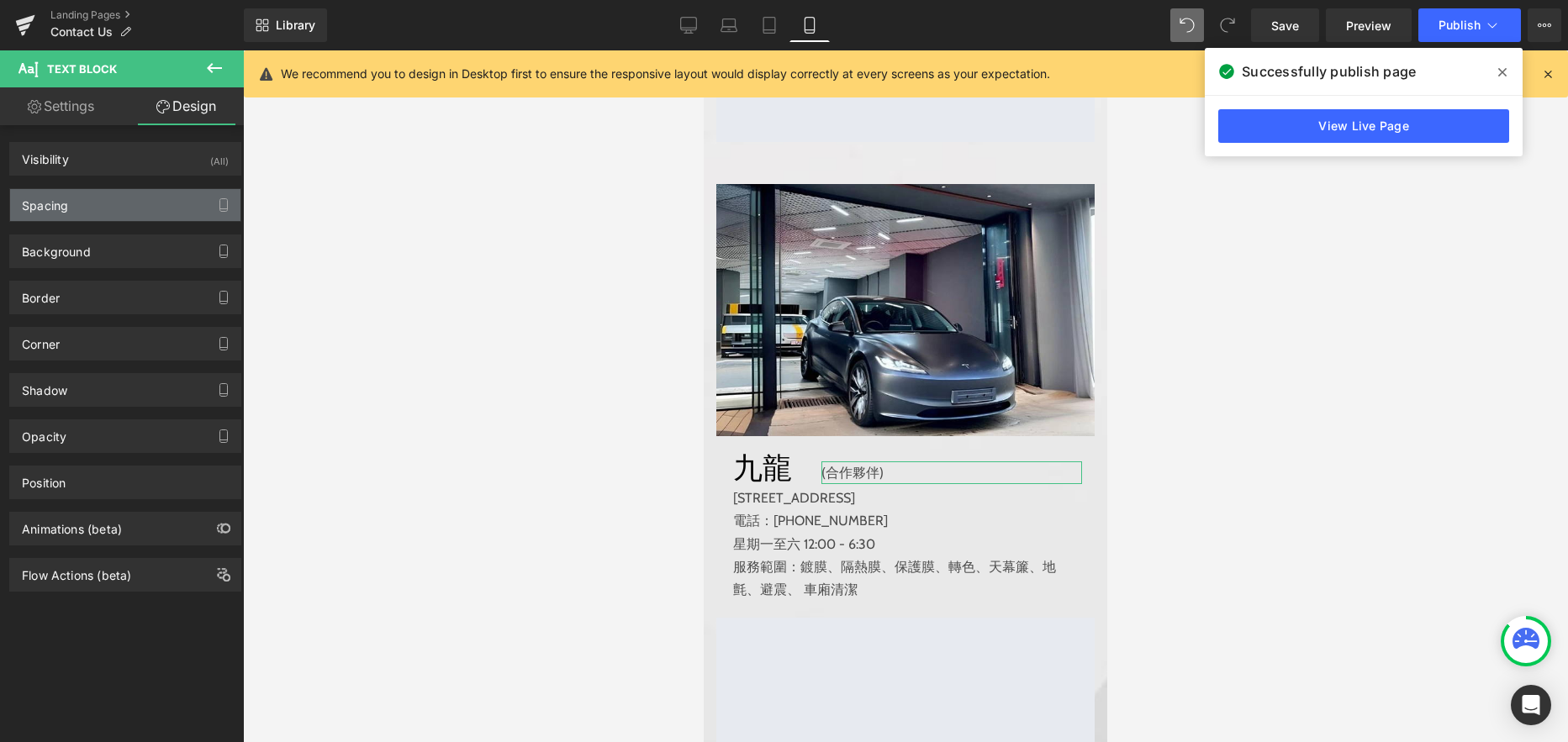
click at [116, 208] on div "Spacing" at bounding box center [125, 206] width 230 height 32
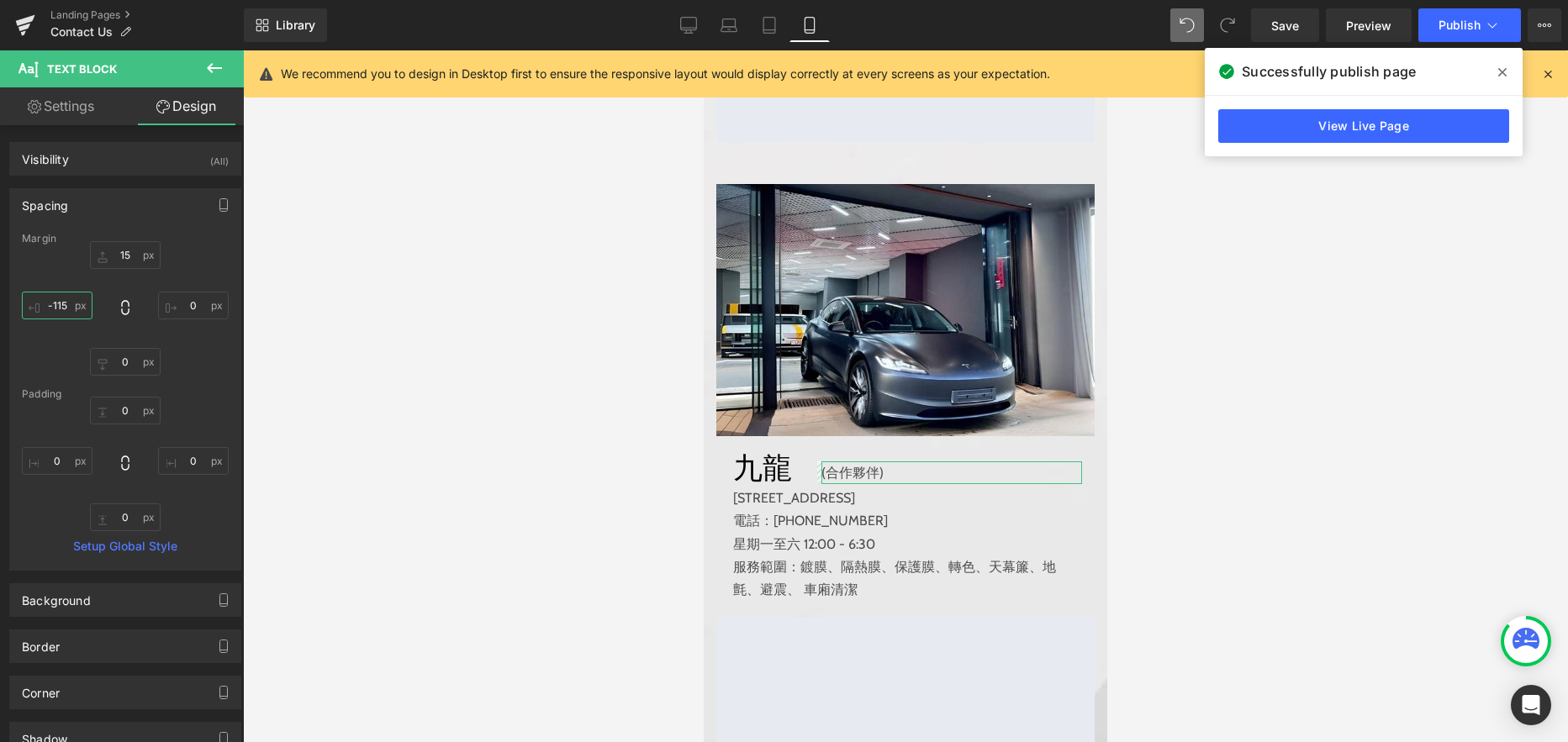
click at [61, 306] on input "-115" at bounding box center [57, 305] width 70 height 28
type input "-100"
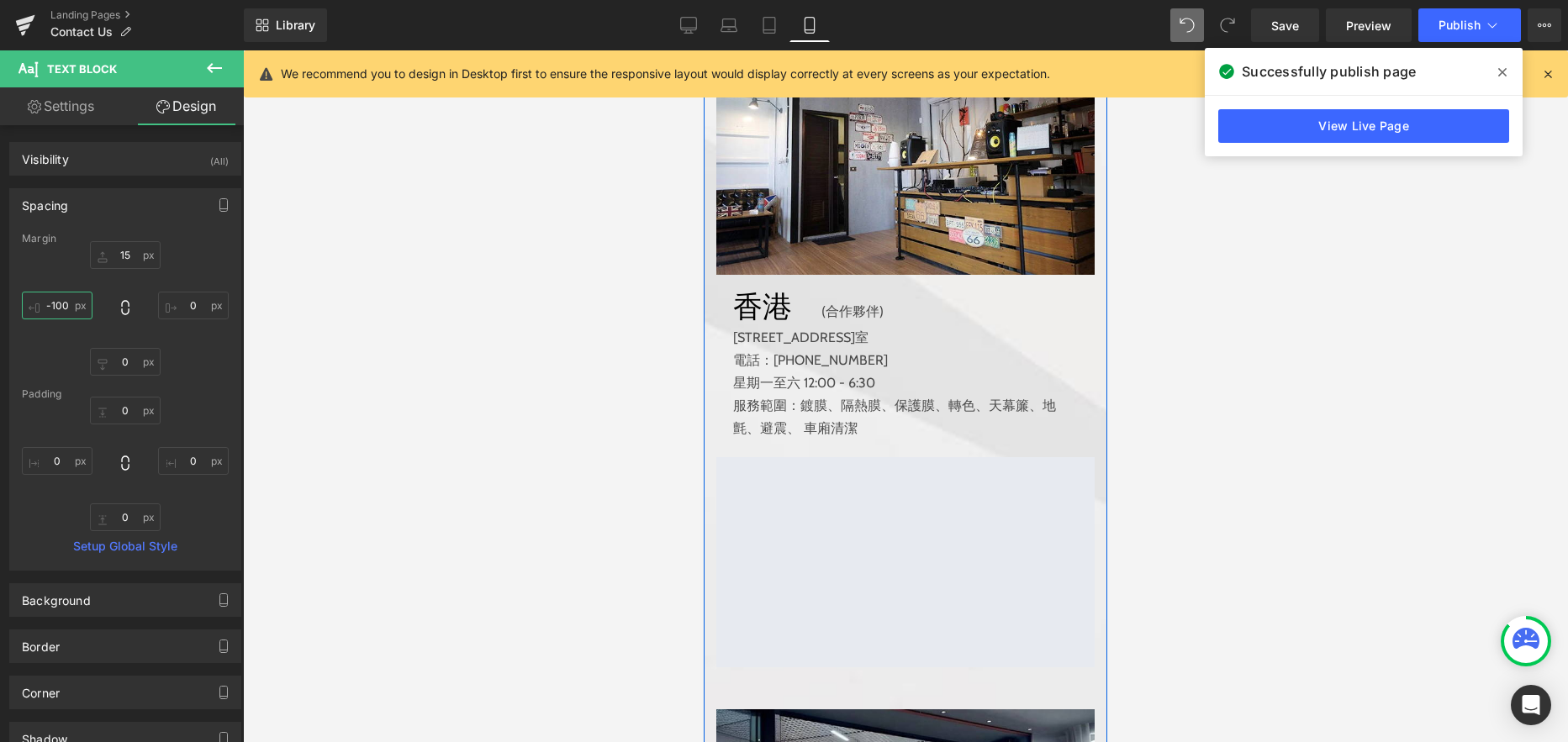
scroll to position [491, 0]
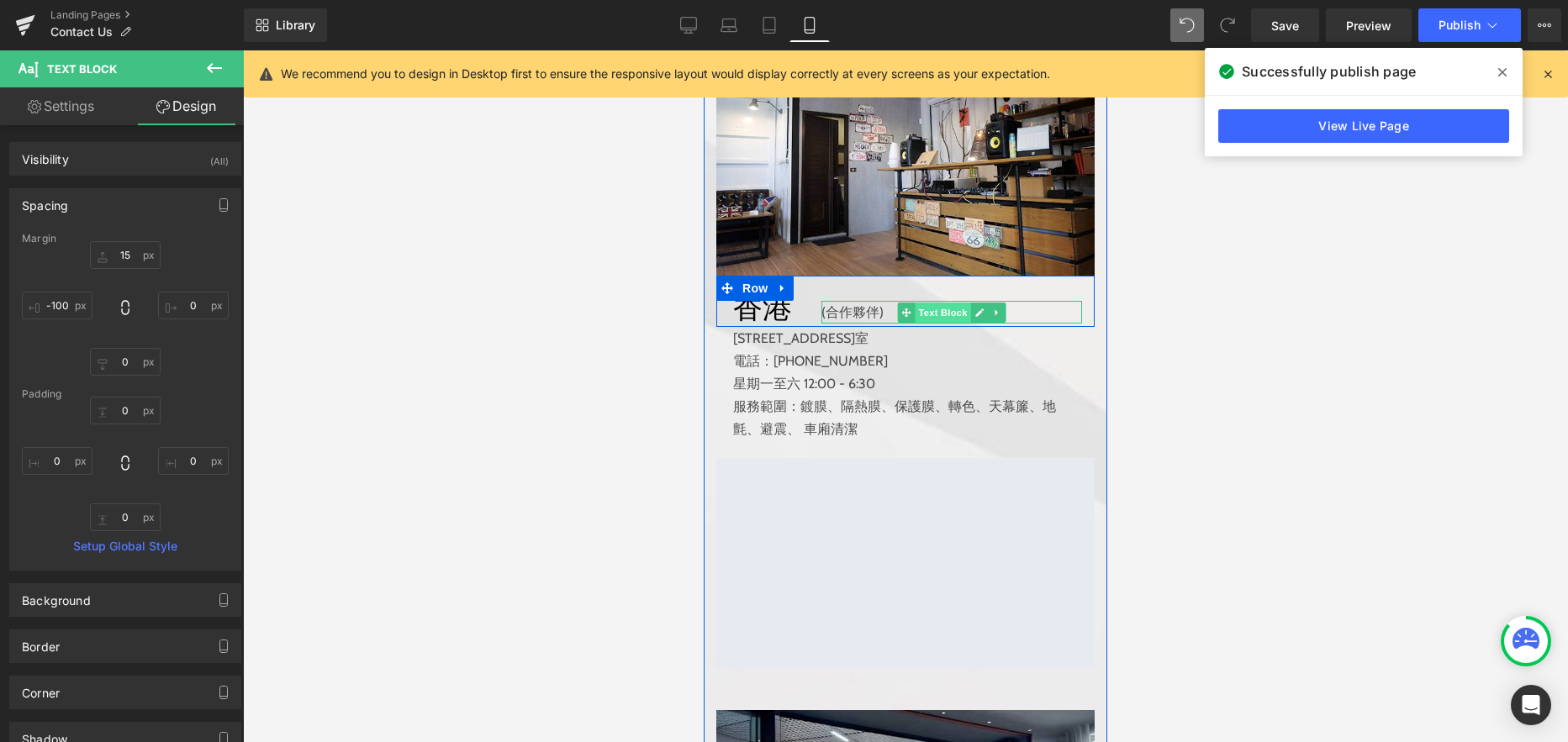
click at [938, 313] on span "Text Block" at bounding box center [942, 312] width 55 height 20
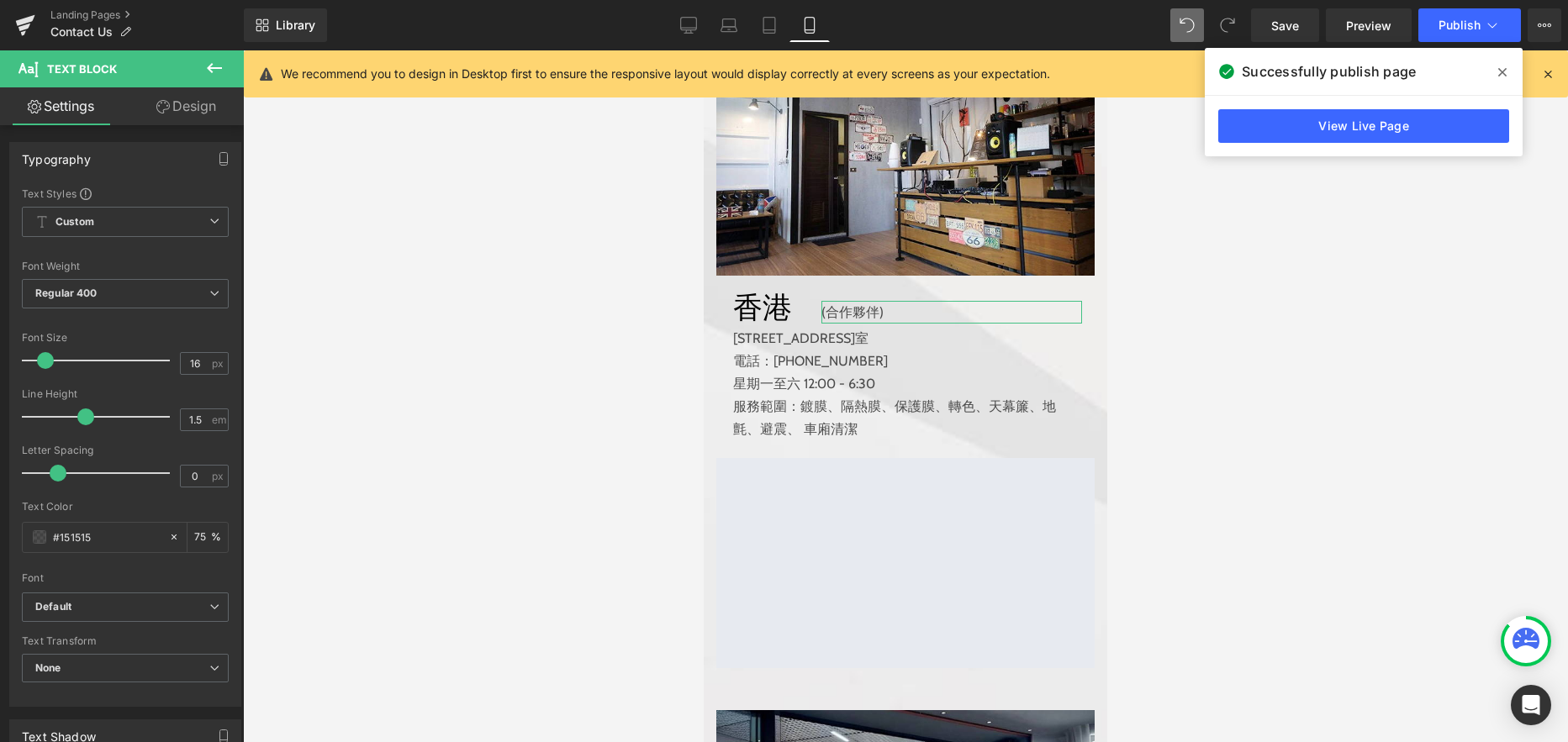
click at [199, 112] on link "Design" at bounding box center [186, 106] width 122 height 38
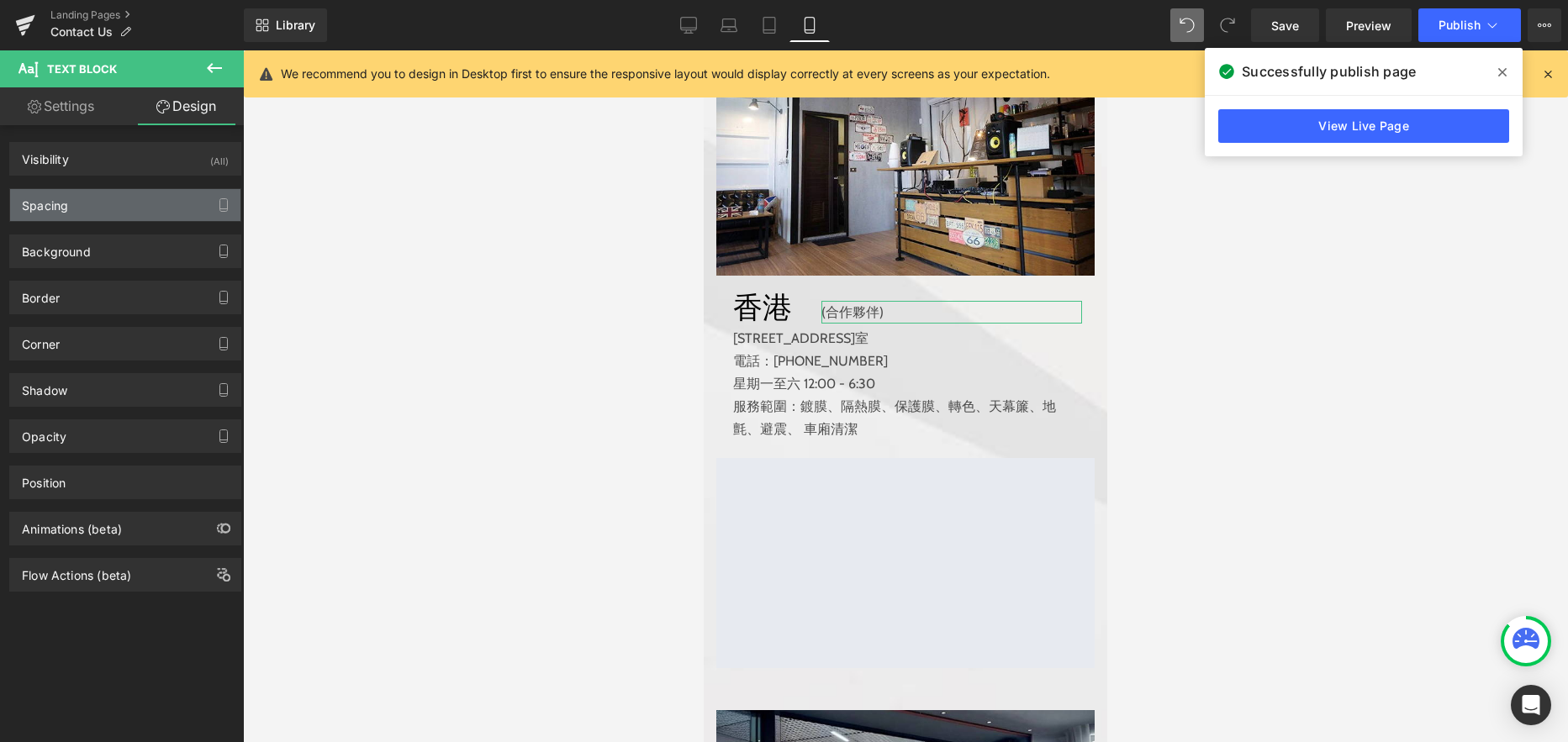
click at [133, 198] on div "Spacing" at bounding box center [125, 206] width 230 height 32
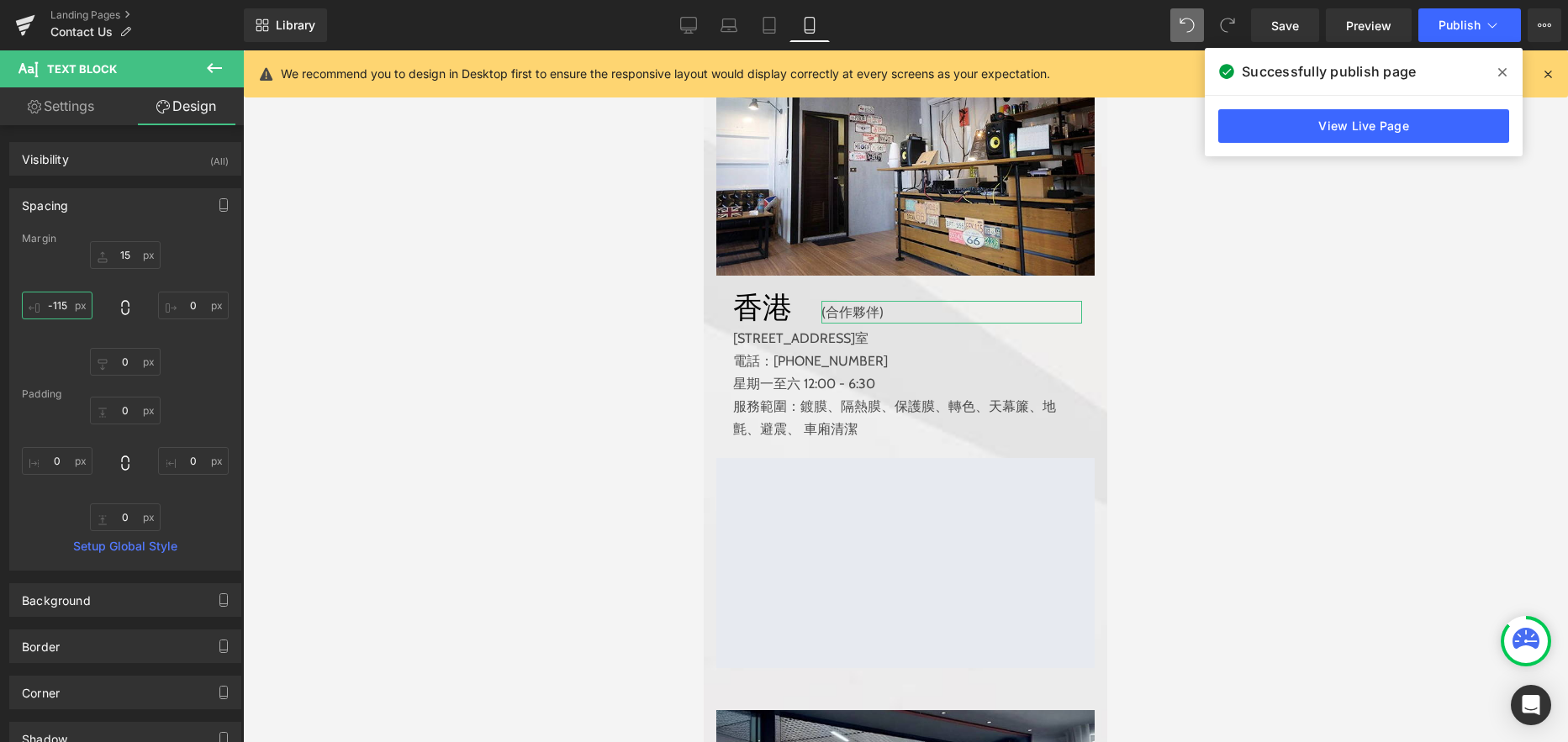
click at [69, 304] on input "-115" at bounding box center [57, 305] width 70 height 28
type input "-100"
click at [1463, 19] on span "Publish" at bounding box center [1459, 25] width 42 height 13
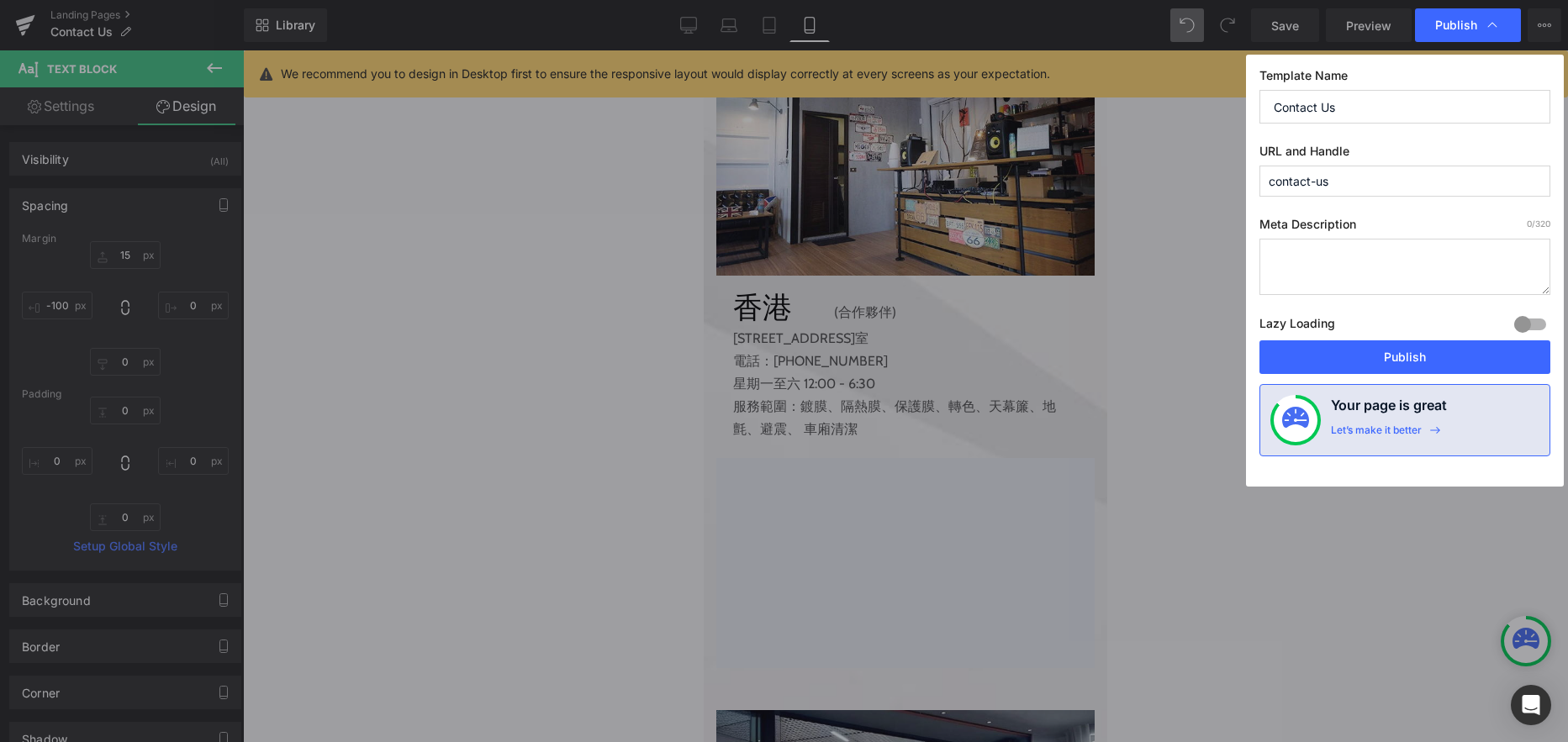
click at [1397, 354] on button "Publish" at bounding box center [1404, 358] width 291 height 34
